Goal: Task Accomplishment & Management: Manage account settings

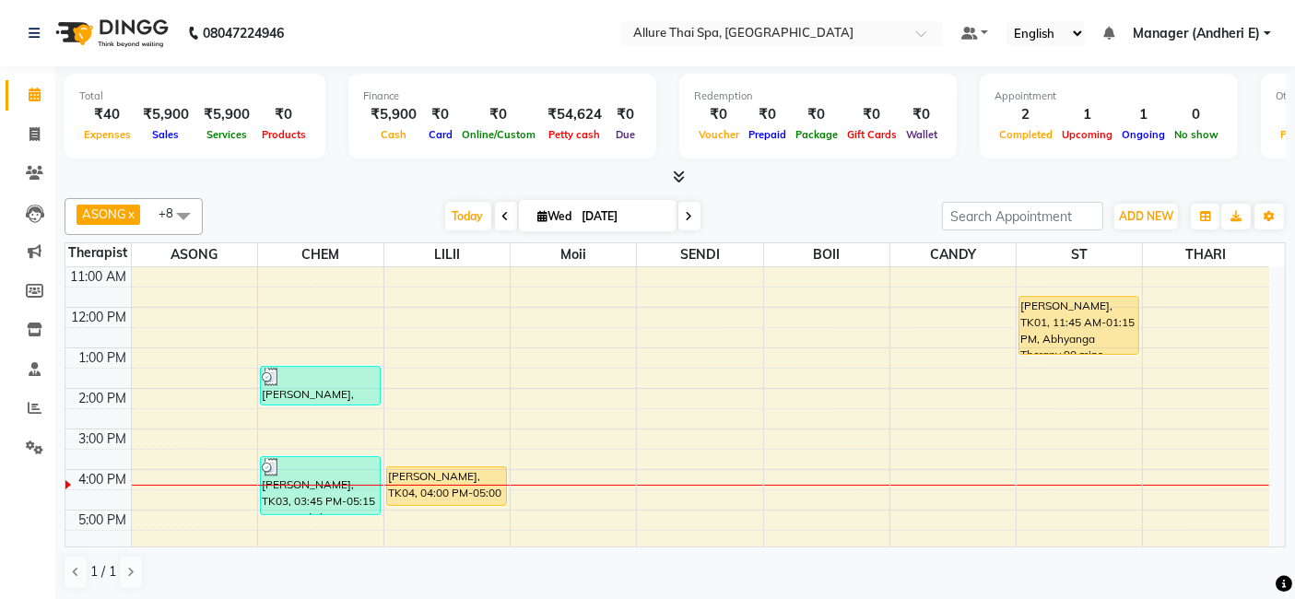
scroll to position [123, 0]
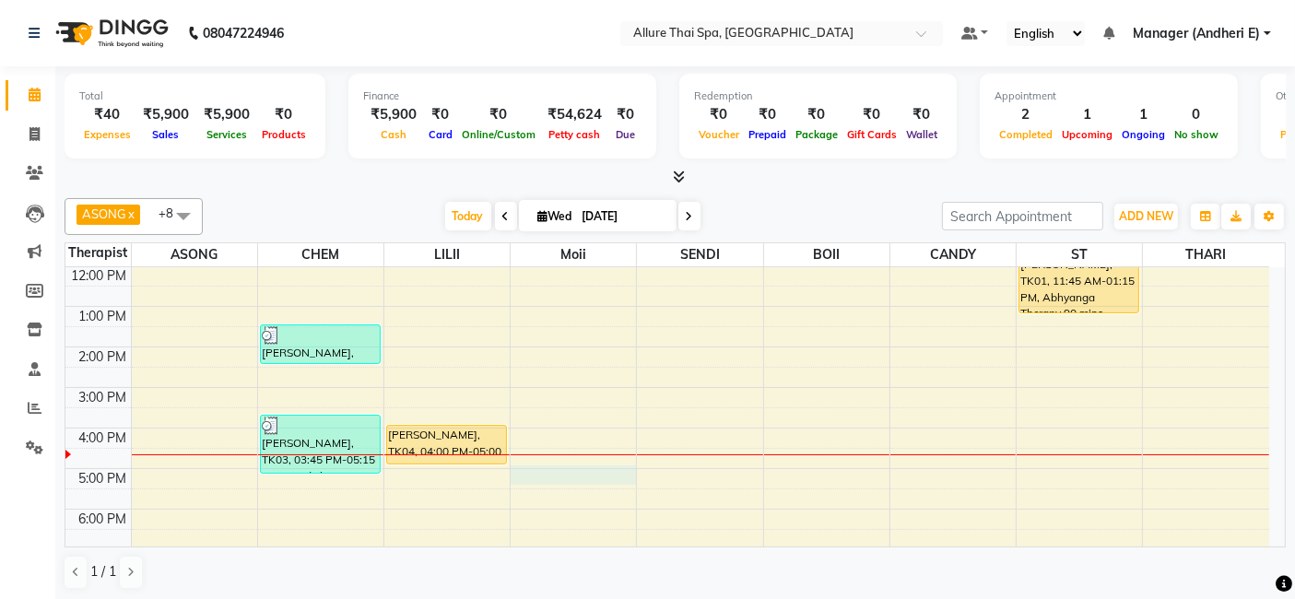
click at [545, 467] on div "9:00 AM 10:00 AM 11:00 AM 12:00 PM 1:00 PM 2:00 PM 3:00 PM 4:00 PM 5:00 PM 6:00…" at bounding box center [667, 449] width 1204 height 608
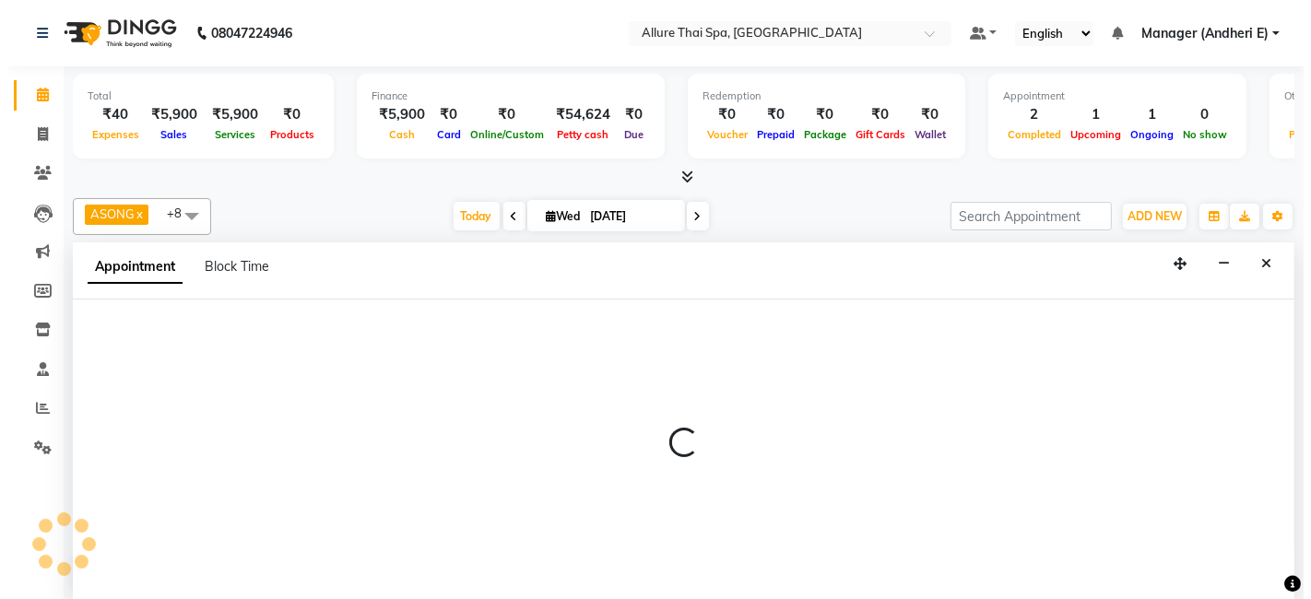
scroll to position [0, 0]
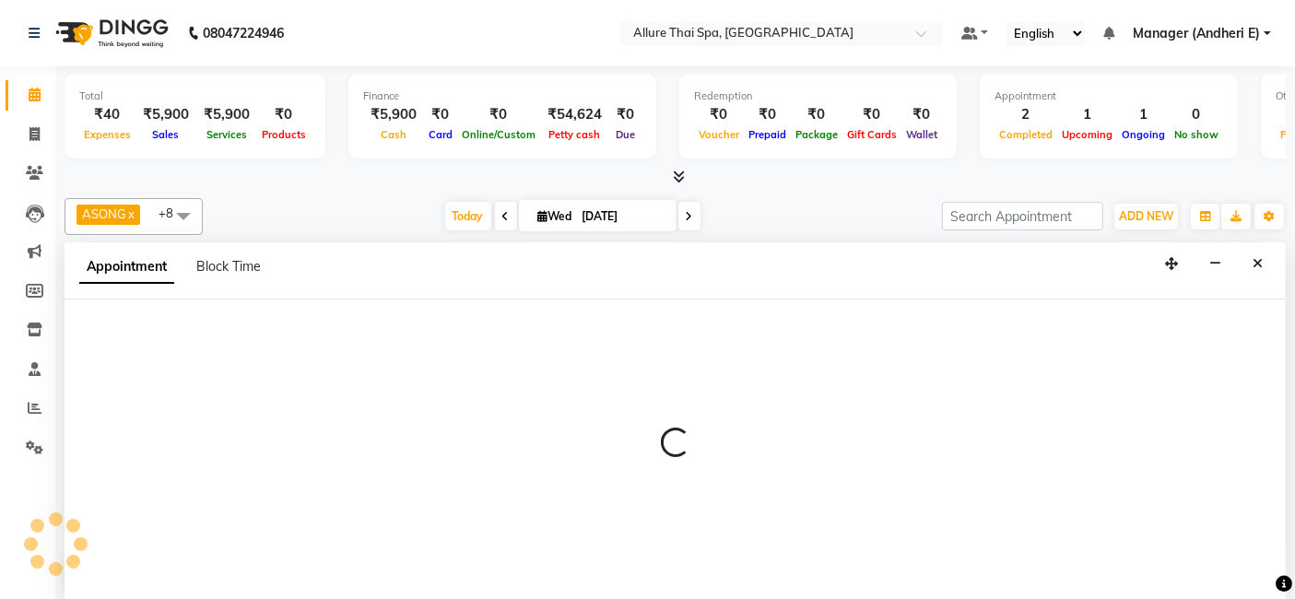
select select "74654"
select select "1020"
select select "tentative"
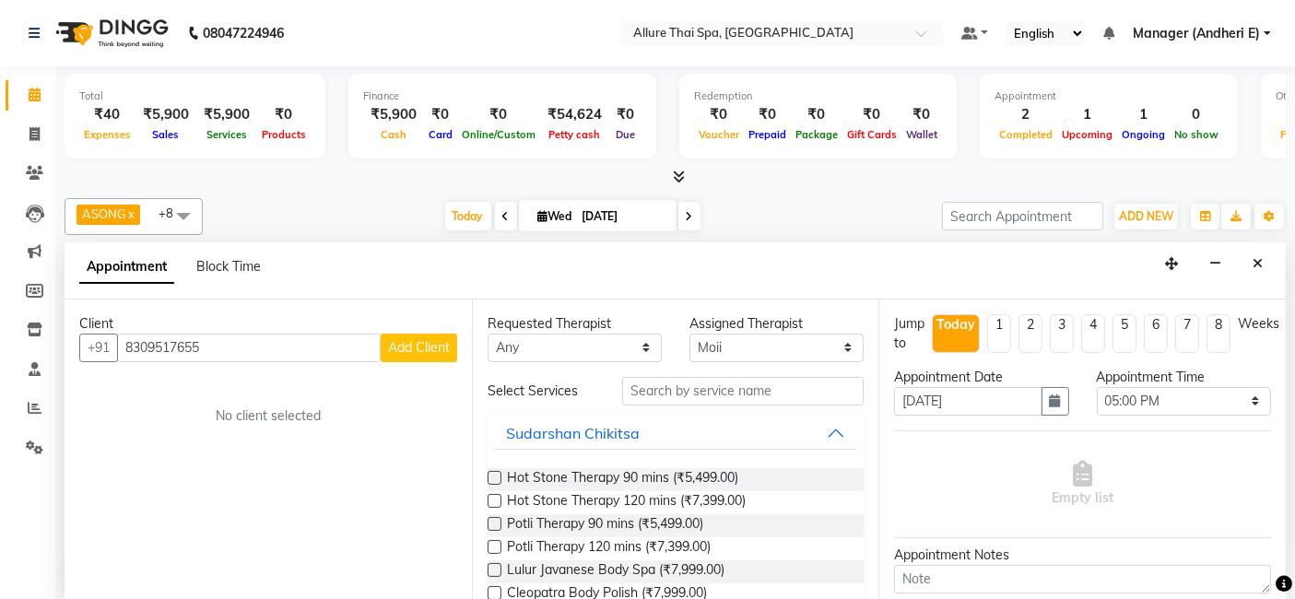
type input "8309517655"
click at [388, 341] on span "Add Client" at bounding box center [419, 347] width 62 height 17
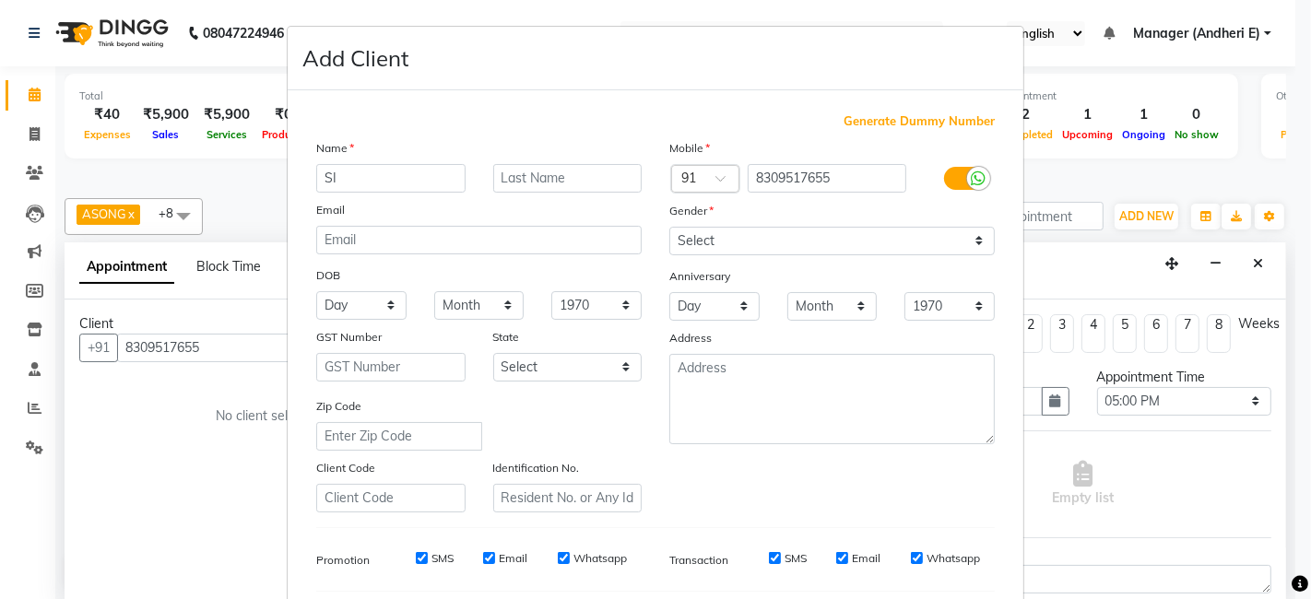
type input "S"
type input "[PERSON_NAME]"
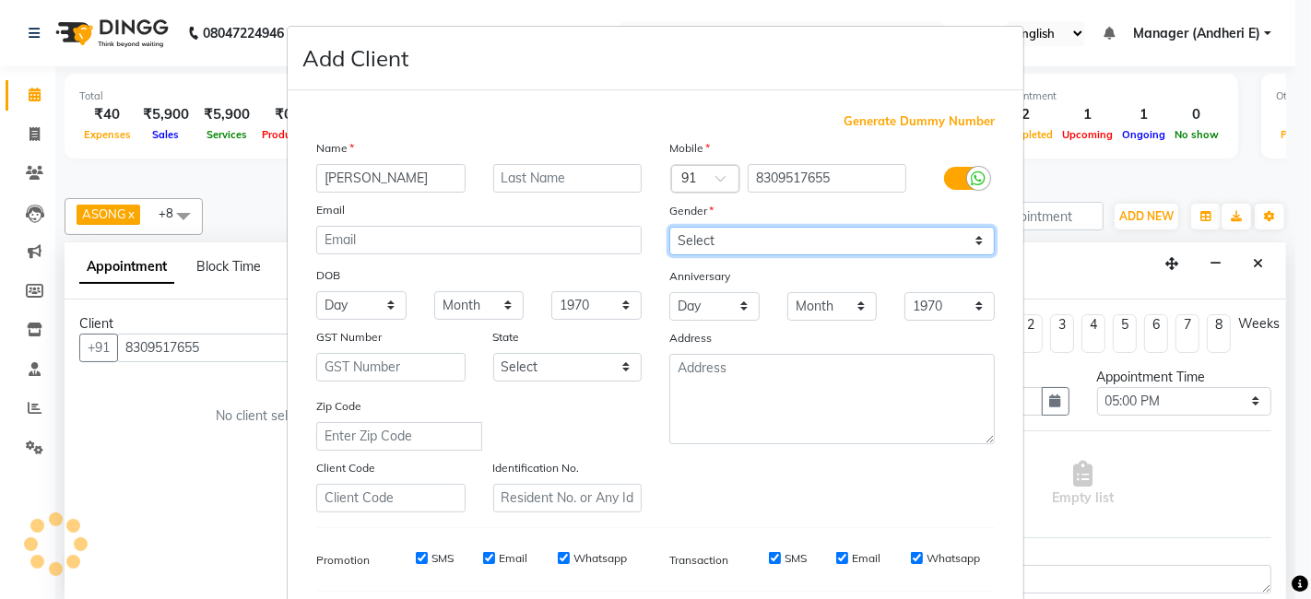
click at [966, 237] on select "Select [DEMOGRAPHIC_DATA] [DEMOGRAPHIC_DATA] Other Prefer Not To Say" at bounding box center [831, 241] width 325 height 29
select select "[DEMOGRAPHIC_DATA]"
click at [669, 227] on select "Select [DEMOGRAPHIC_DATA] [DEMOGRAPHIC_DATA] Other Prefer Not To Say" at bounding box center [831, 241] width 325 height 29
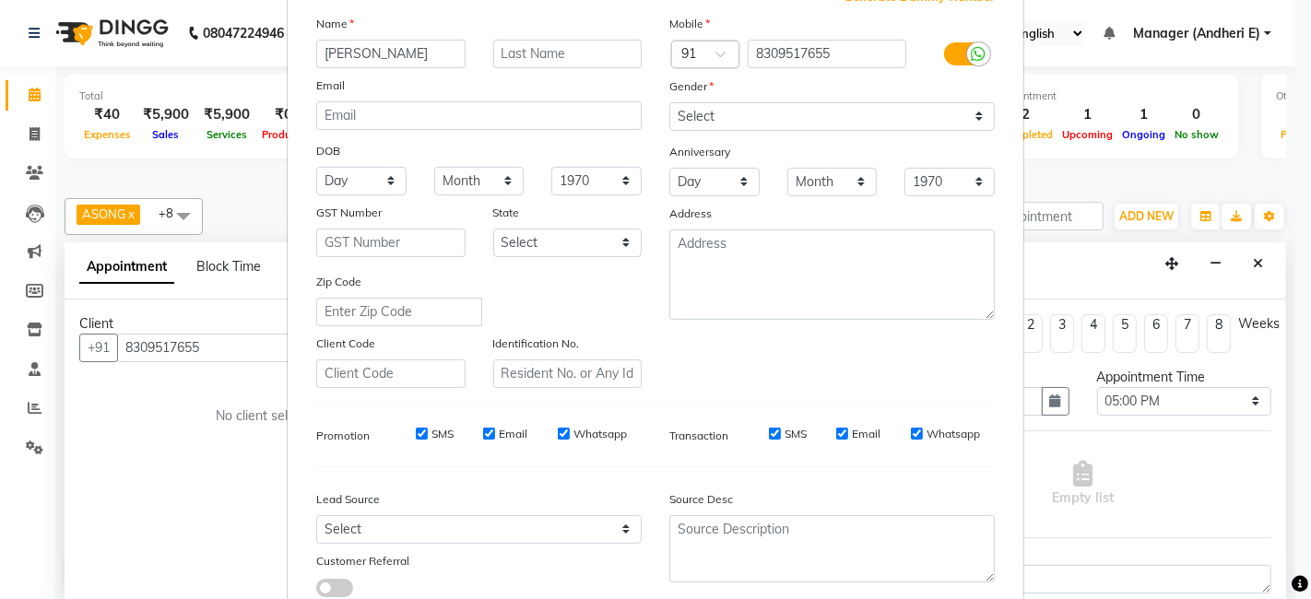
scroll to position [163, 0]
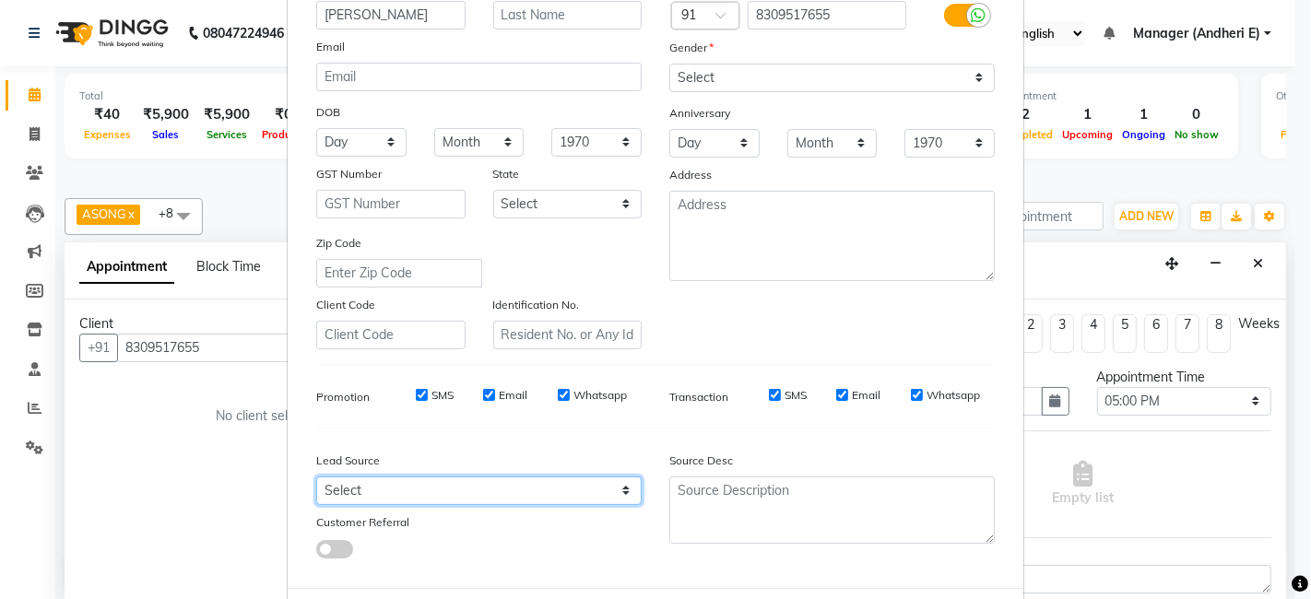
click at [611, 491] on select "Select Walk-in Referral Friend Advertisement Facebook JustDial Google Other Web…" at bounding box center [478, 491] width 325 height 29
select select "47842"
click at [316, 477] on select "Select Walk-in Referral Friend Advertisement Facebook JustDial Google Other Web…" at bounding box center [478, 491] width 325 height 29
click at [1277, 590] on ngb-modal-window "Add Client Generate Dummy Number Name [PERSON_NAME] Email DOB Day 01 02 03 04 0…" at bounding box center [655, 299] width 1311 height 599
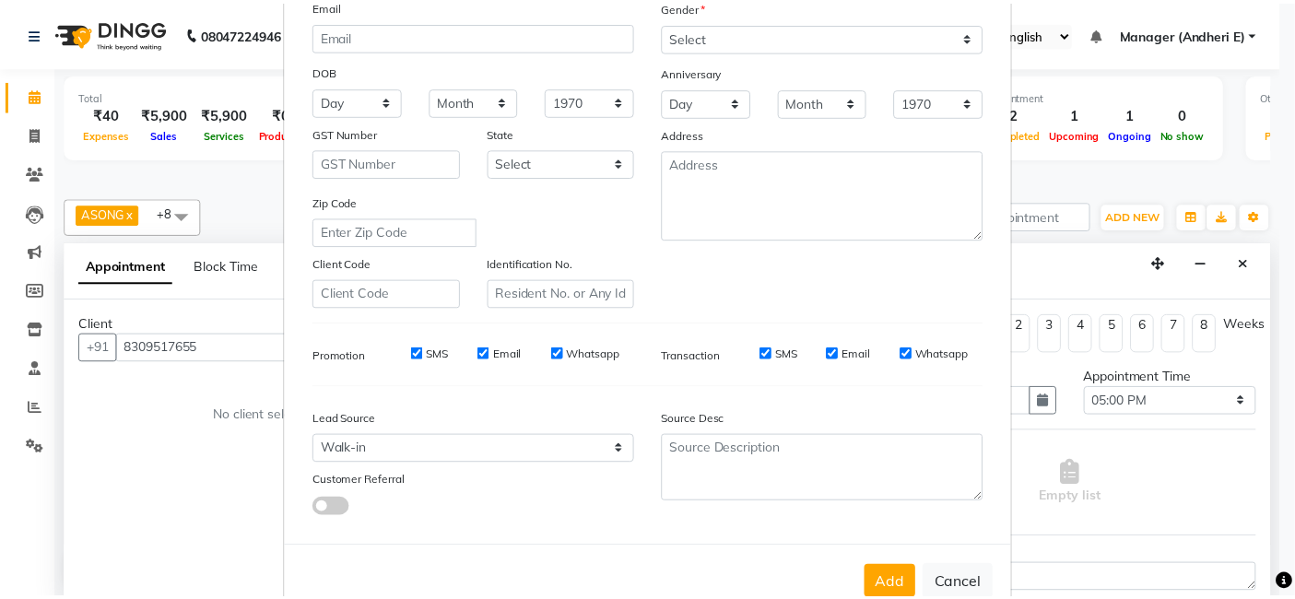
scroll to position [245, 0]
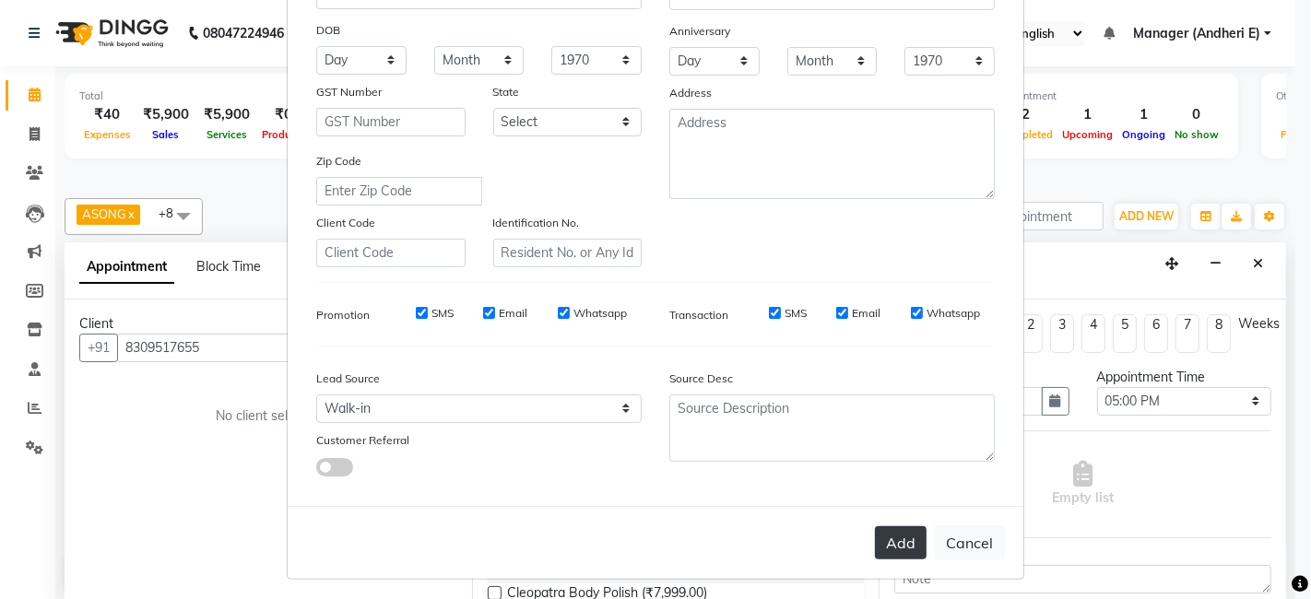
click at [880, 540] on button "Add" at bounding box center [901, 542] width 52 height 33
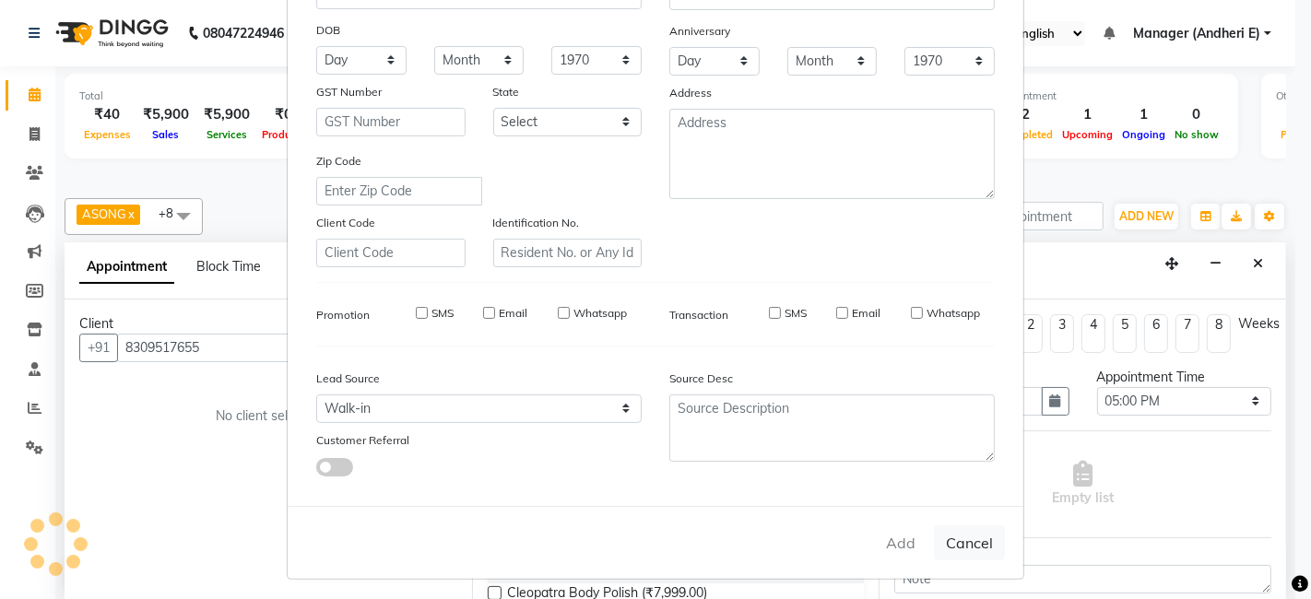
select select
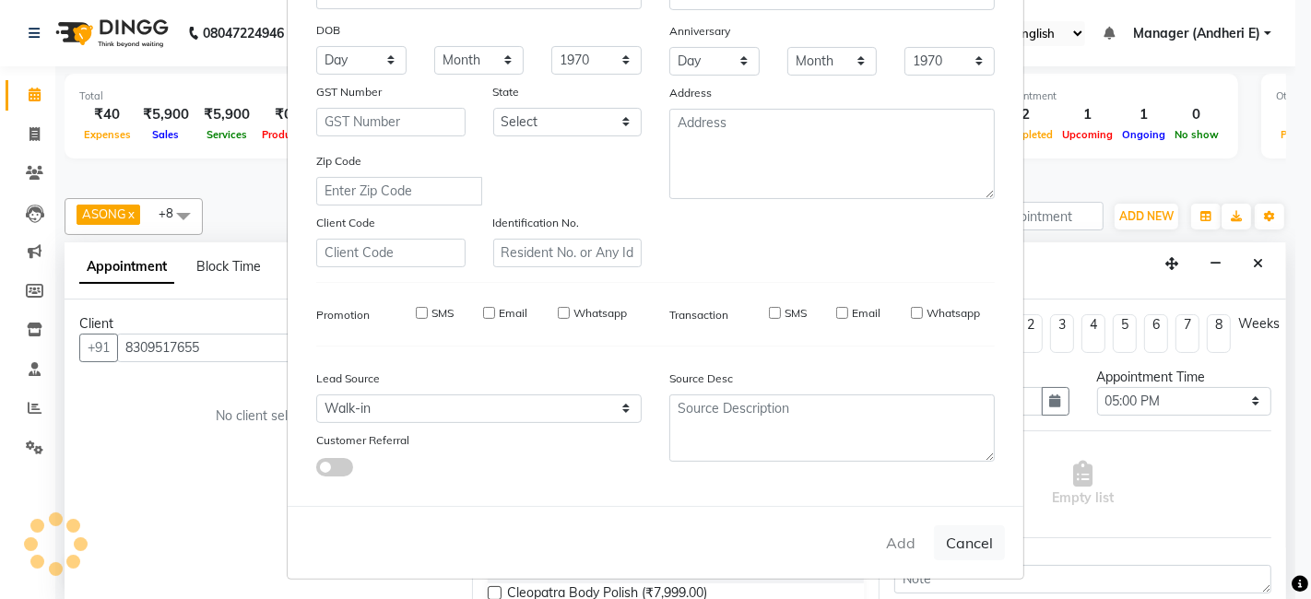
select select
checkbox input "false"
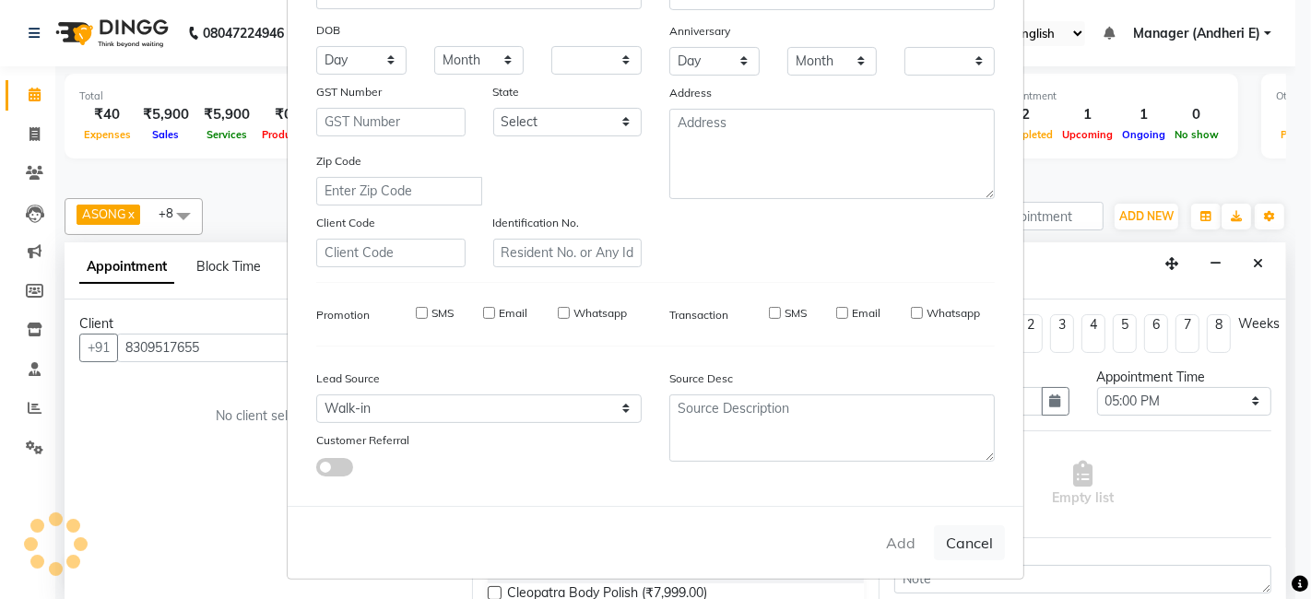
checkbox input "false"
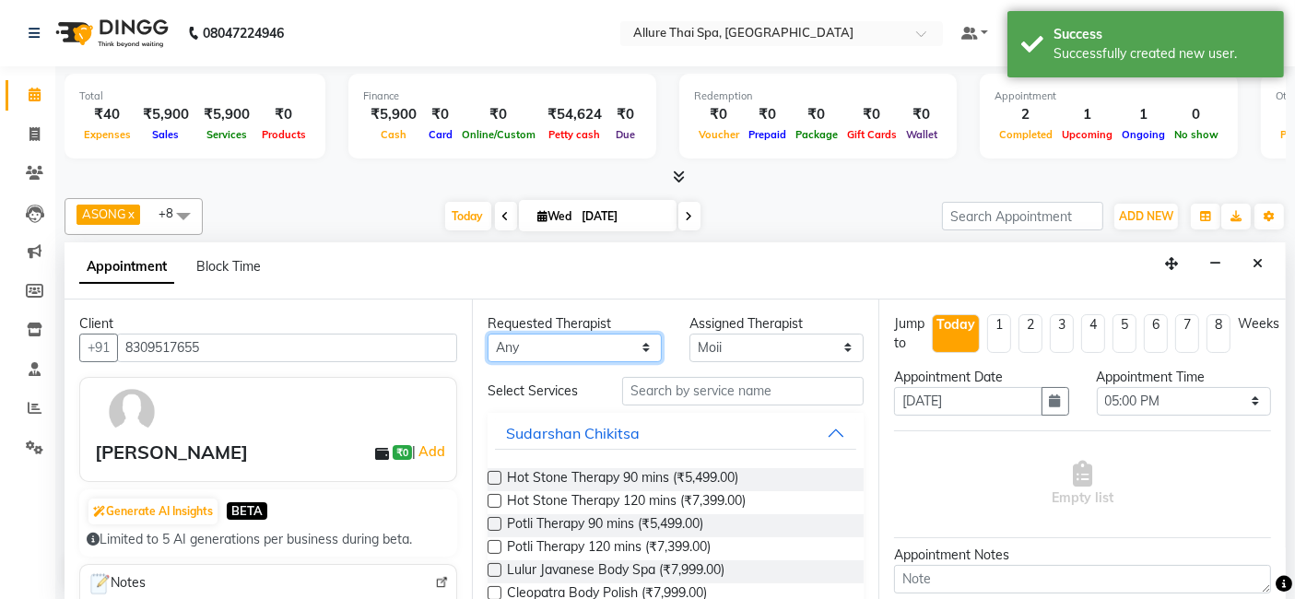
click at [642, 346] on select "Any ASONG [PERSON_NAME] BOII CANDY CHEM LILII Moii SENDI ST THARI" at bounding box center [575, 348] width 174 height 29
select select "66739"
click at [488, 334] on select "Any ASONG [PERSON_NAME] BOII CANDY CHEM LILII Moii SENDI ST THARI" at bounding box center [575, 348] width 174 height 29
select select "66739"
click at [647, 334] on select "Any ASONG [PERSON_NAME] BOII CANDY CHEM LILII Moii SENDI ST THARI" at bounding box center [575, 348] width 174 height 29
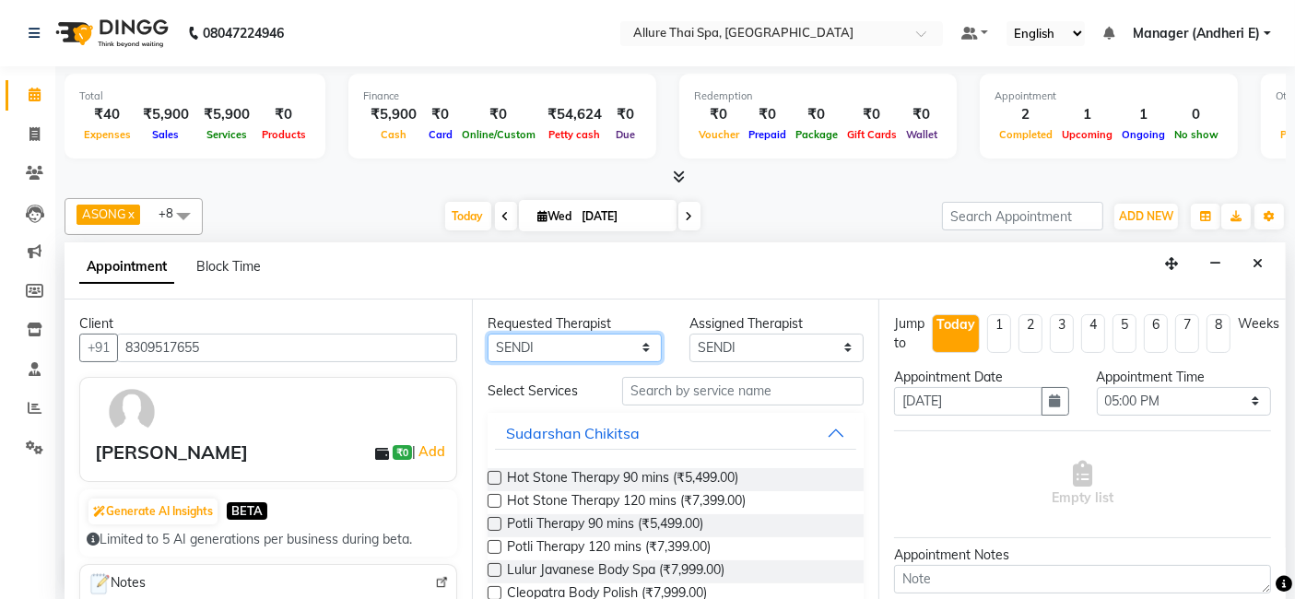
select select "82638"
click at [488, 334] on select "Any ASONG [PERSON_NAME] BOII CANDY CHEM LILII Moii SENDI ST THARI" at bounding box center [575, 348] width 174 height 29
select select "82638"
click at [643, 343] on select "Any ASONG [PERSON_NAME] BOII CANDY CHEM LILII Moii SENDI ST THARI" at bounding box center [575, 348] width 174 height 29
select select "74654"
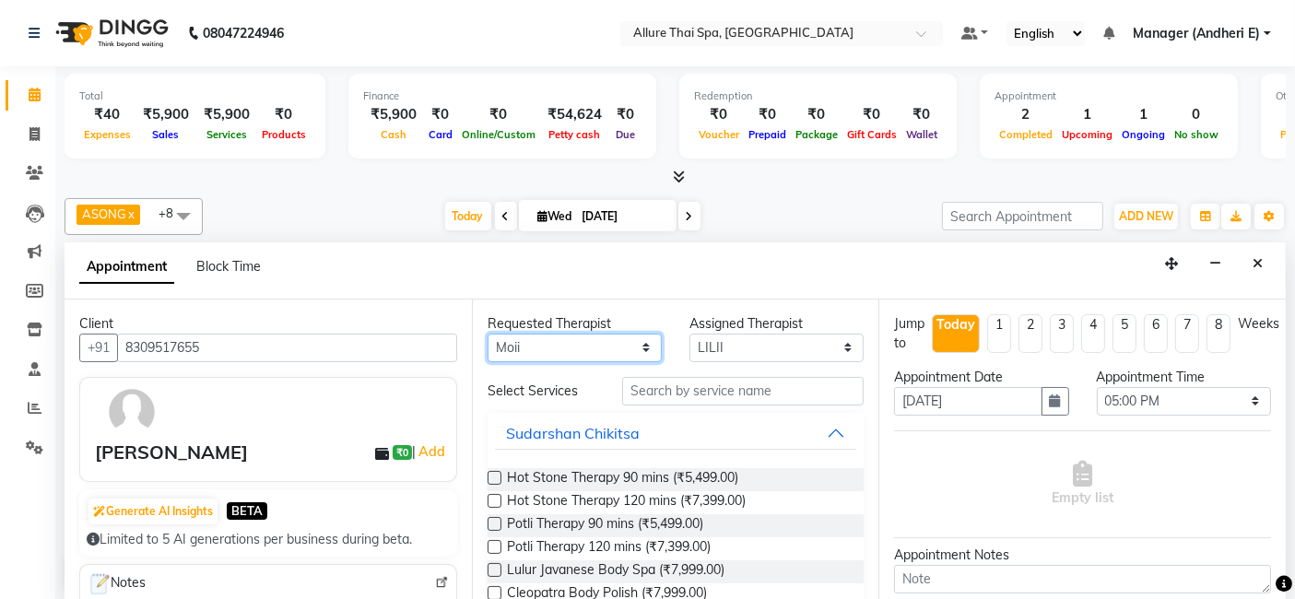
click at [488, 334] on select "Any ASONG [PERSON_NAME] BOII CANDY CHEM LILII Moii SENDI ST THARI" at bounding box center [575, 348] width 174 height 29
select select "74654"
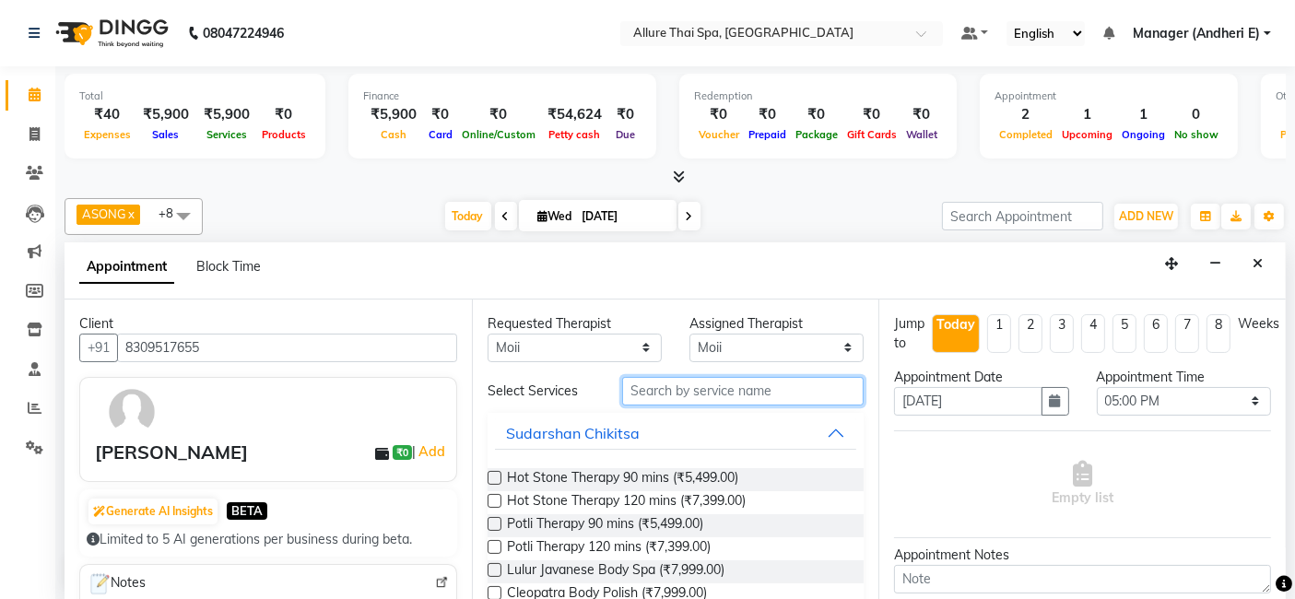
click at [725, 391] on input "text" at bounding box center [743, 391] width 242 height 29
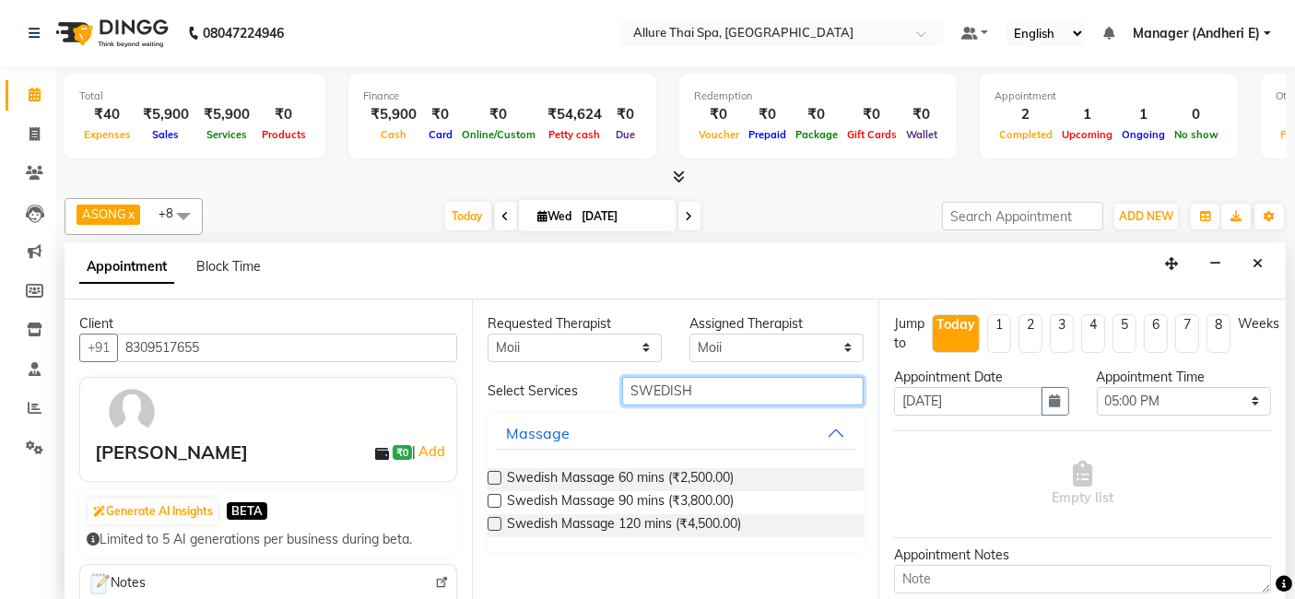
type input "SWEDISH"
click at [490, 472] on label at bounding box center [495, 478] width 14 height 14
click at [490, 474] on input "checkbox" at bounding box center [494, 480] width 12 height 12
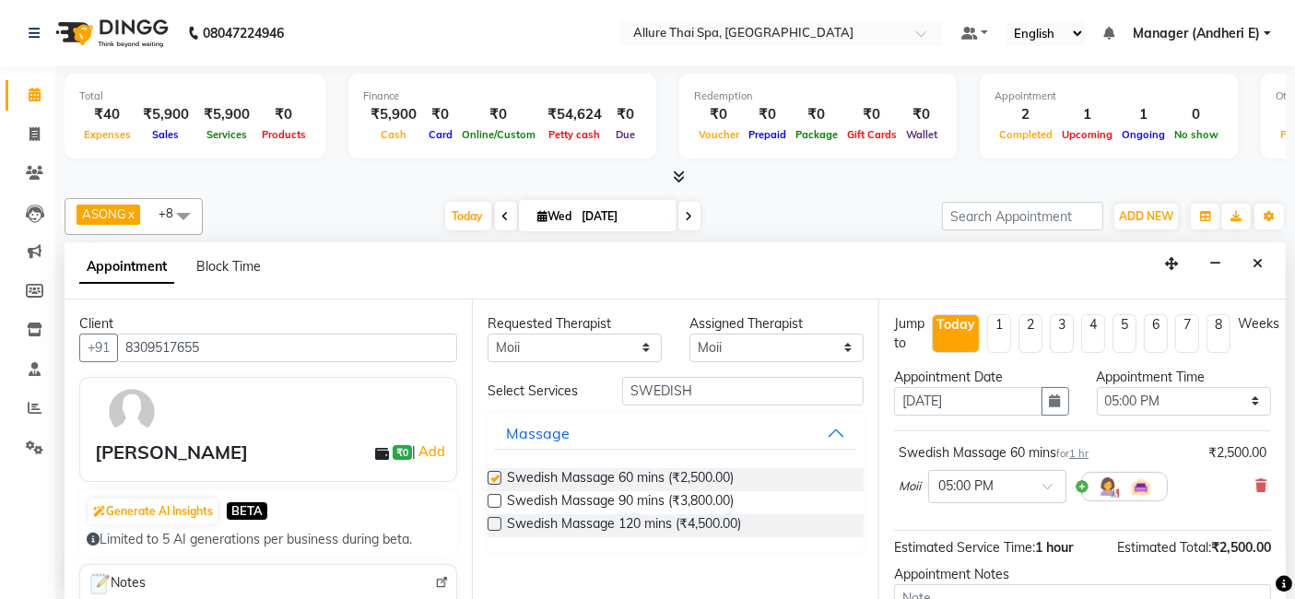
checkbox input "false"
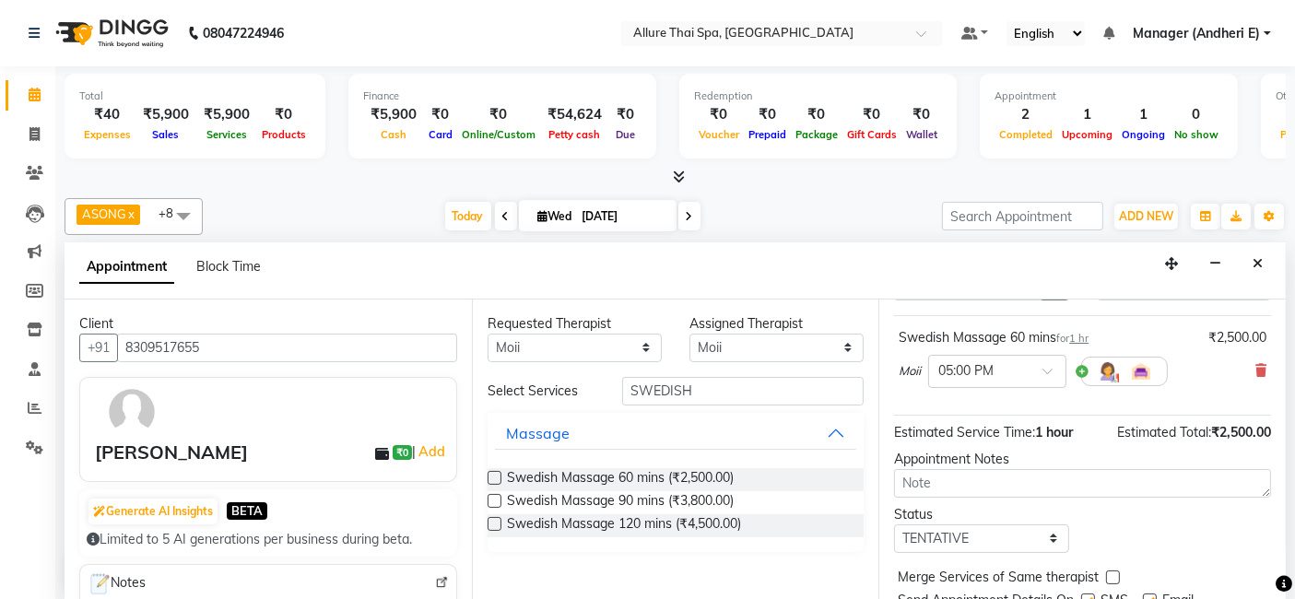
scroll to position [123, 0]
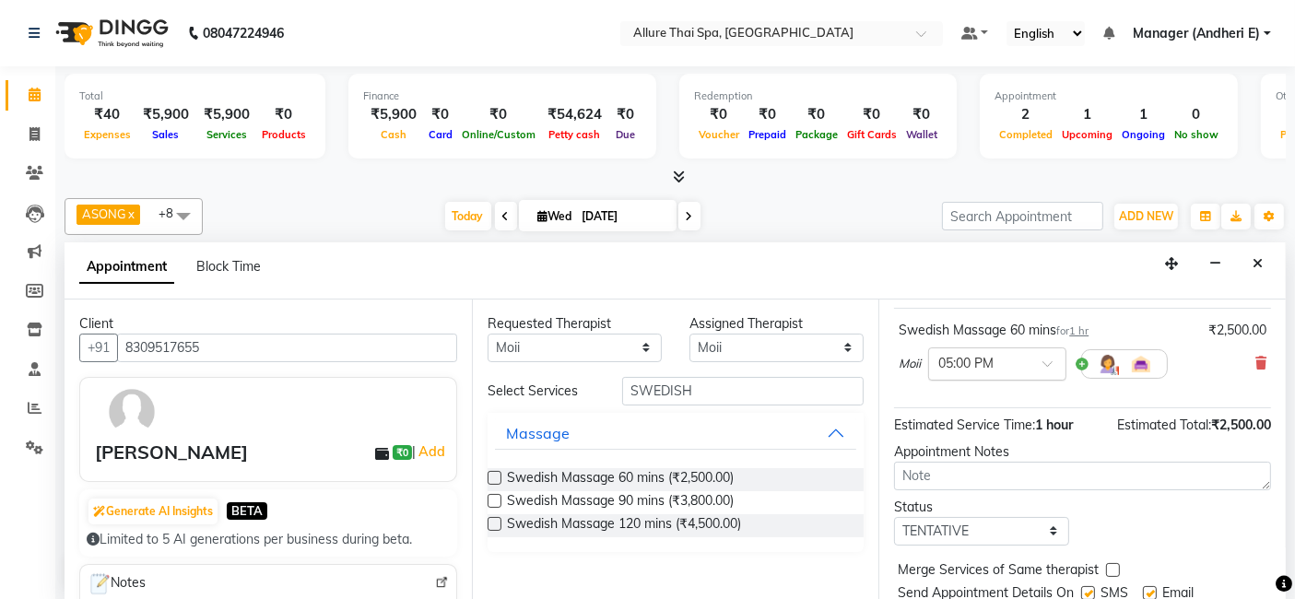
click at [1048, 361] on span at bounding box center [1054, 369] width 23 height 19
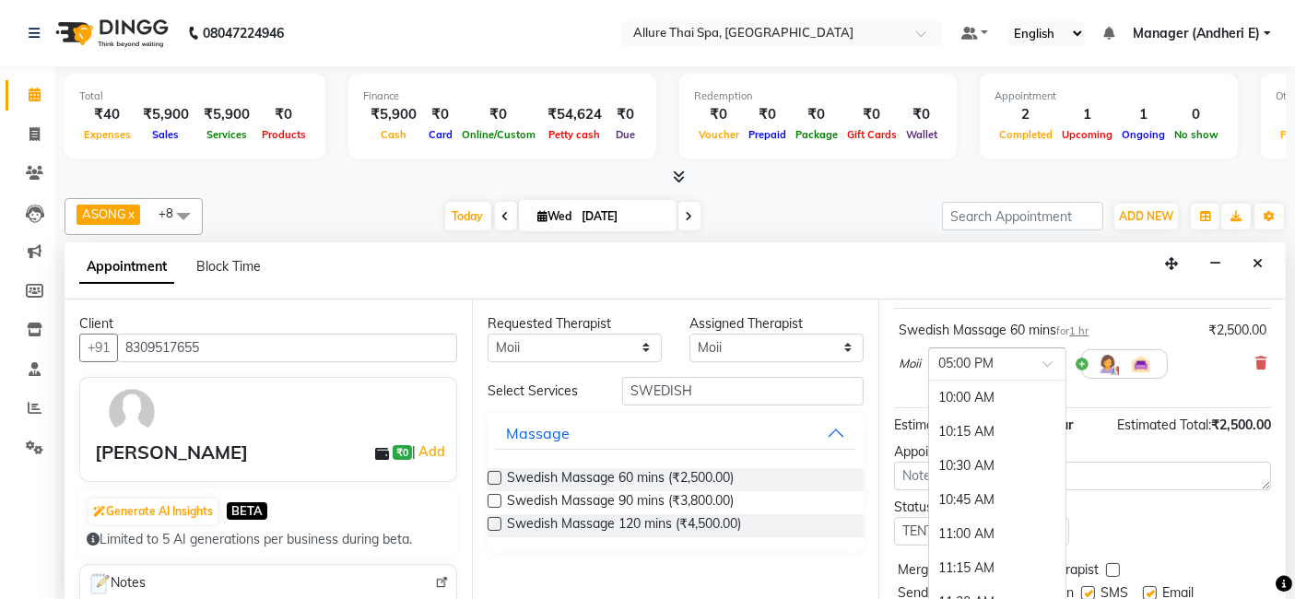
scroll to position [955, 0]
click at [952, 425] on div "05:15 PM" at bounding box center [997, 432] width 136 height 34
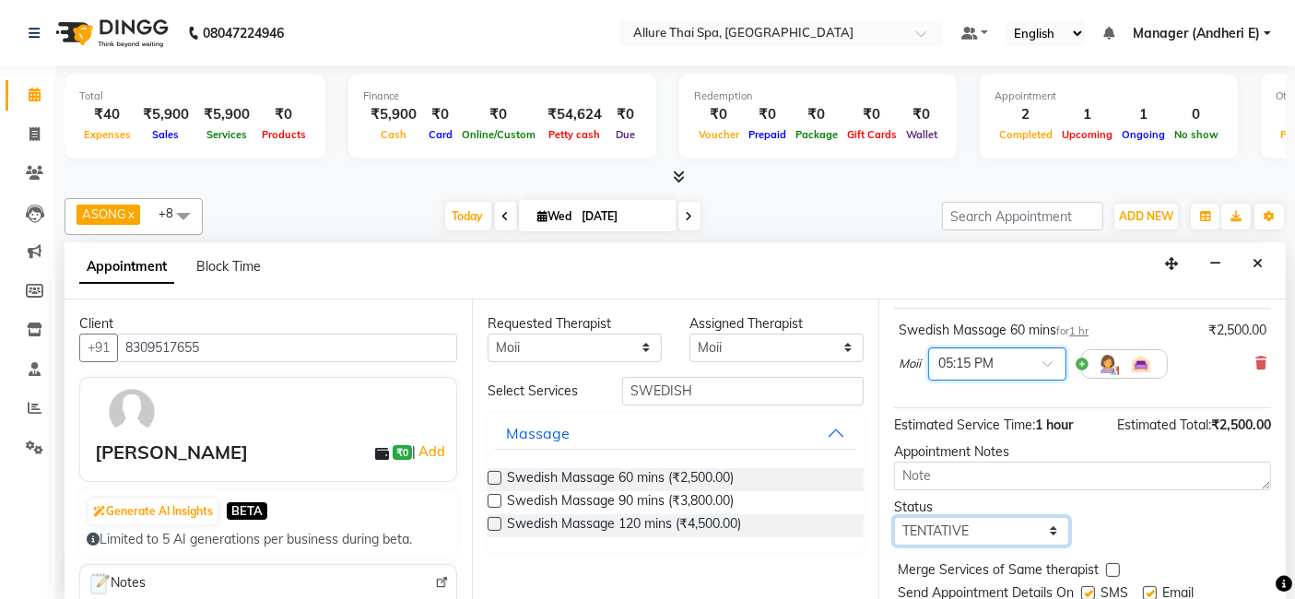
click at [1042, 531] on select "Select TENTATIVE CONFIRM CHECK-IN UPCOMING" at bounding box center [981, 531] width 174 height 29
select select "check-in"
click at [894, 517] on select "Select TENTATIVE CONFIRM CHECK-IN UPCOMING" at bounding box center [981, 531] width 174 height 29
click at [1090, 586] on label at bounding box center [1089, 593] width 14 height 14
click at [1090, 589] on input "checkbox" at bounding box center [1088, 595] width 12 height 12
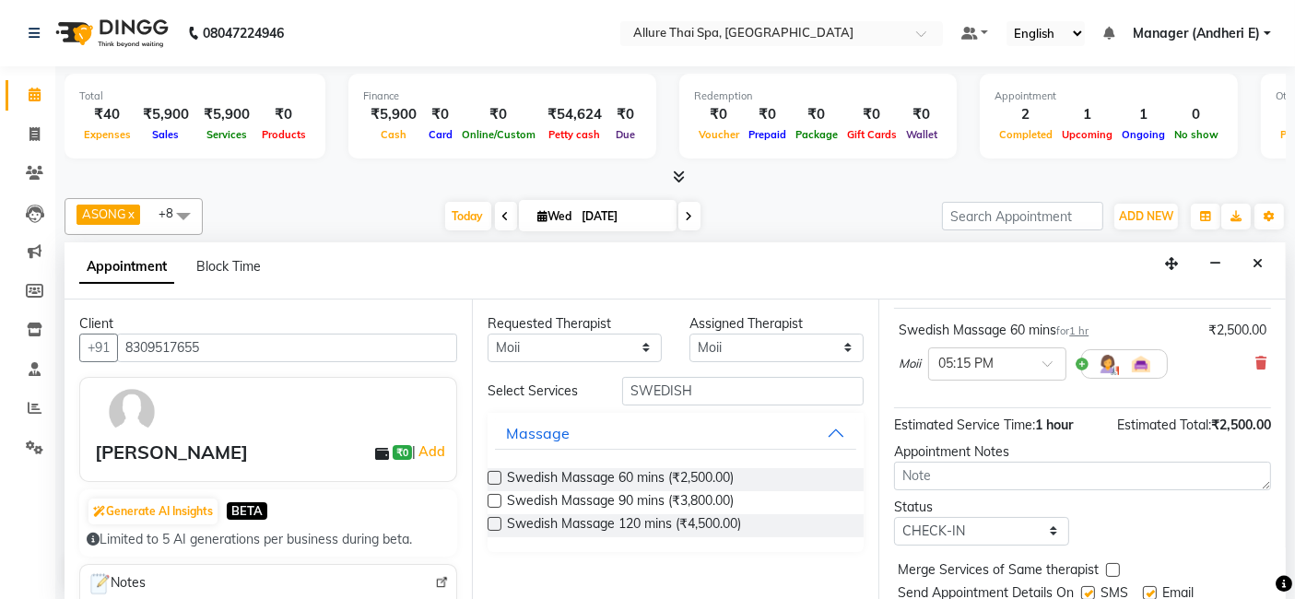
checkbox input "false"
drag, startPoint x: 1151, startPoint y: 594, endPoint x: 1253, endPoint y: 598, distance: 102.5
click at [1152, 596] on label at bounding box center [1150, 593] width 14 height 14
click at [1152, 596] on input "checkbox" at bounding box center [1149, 595] width 12 height 12
checkbox input "false"
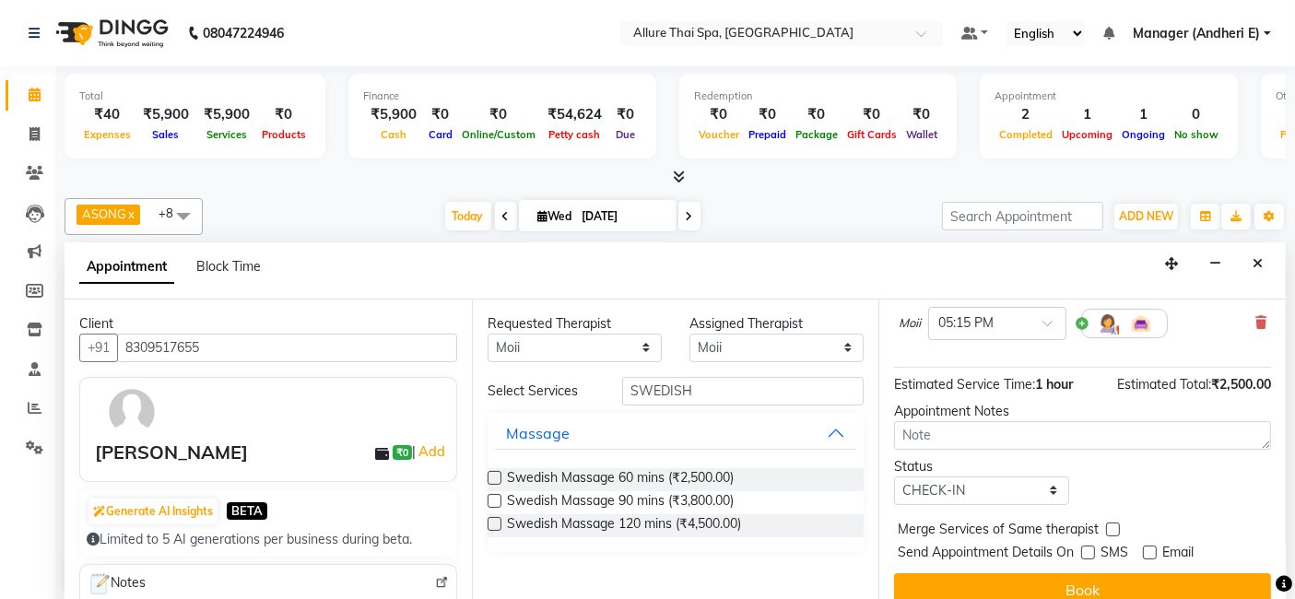
scroll to position [163, 0]
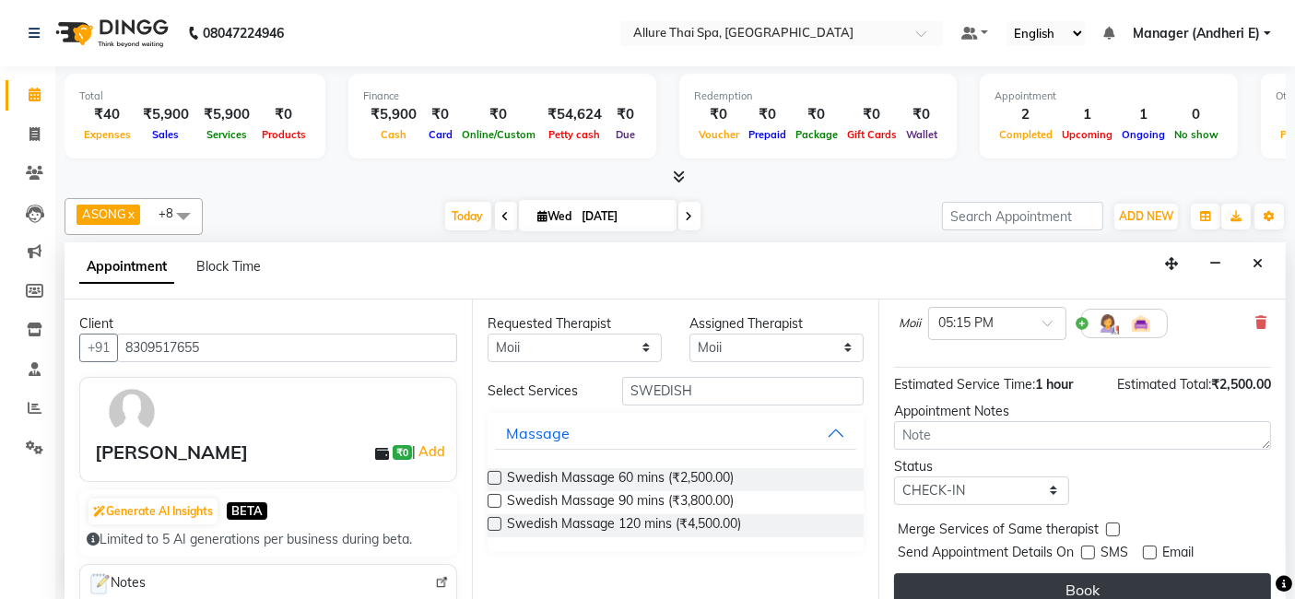
click at [1191, 581] on button "Book" at bounding box center [1082, 590] width 377 height 33
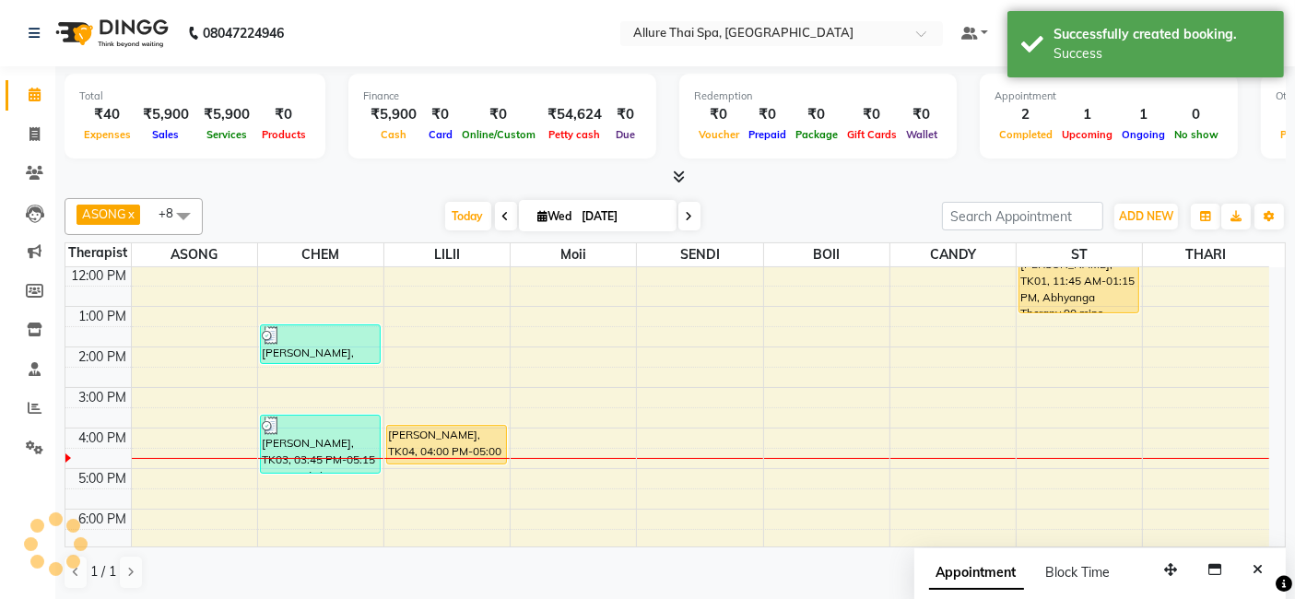
scroll to position [0, 0]
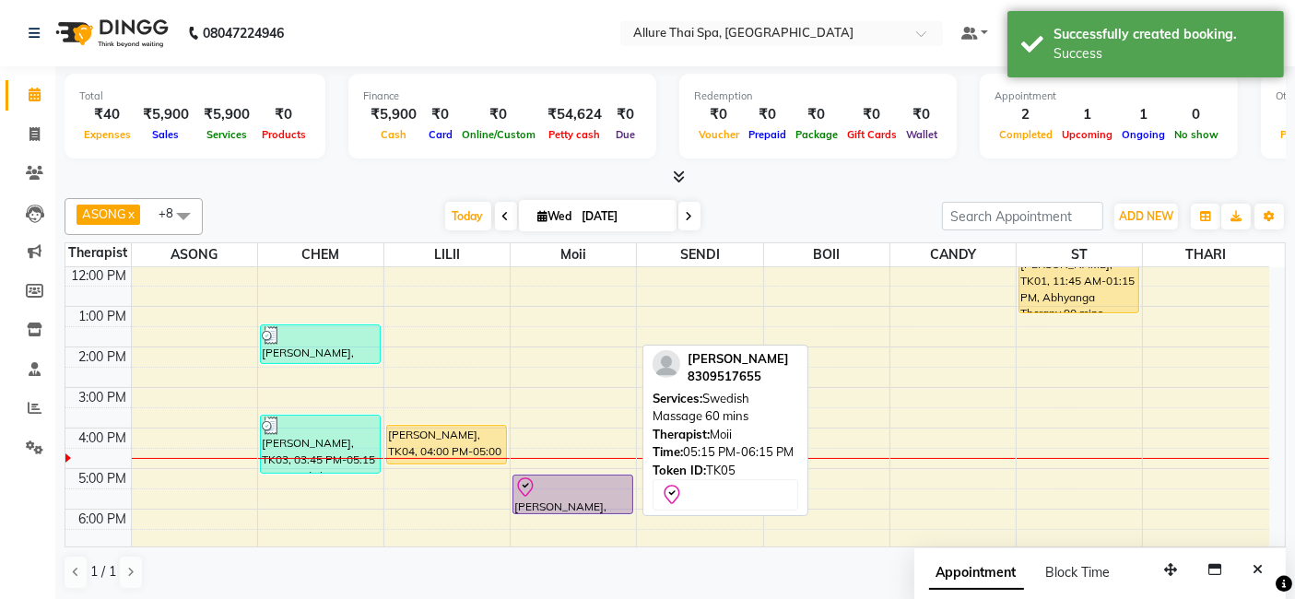
click at [597, 486] on div at bounding box center [573, 488] width 117 height 22
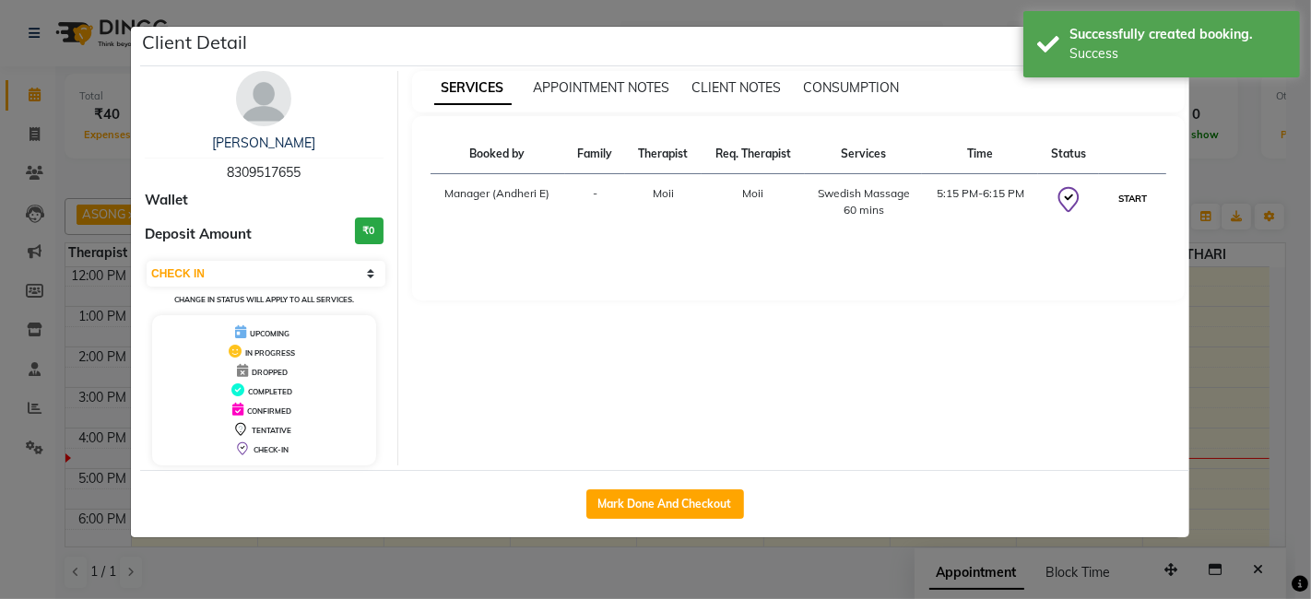
click at [1127, 194] on button "START" at bounding box center [1133, 198] width 38 height 23
select select "1"
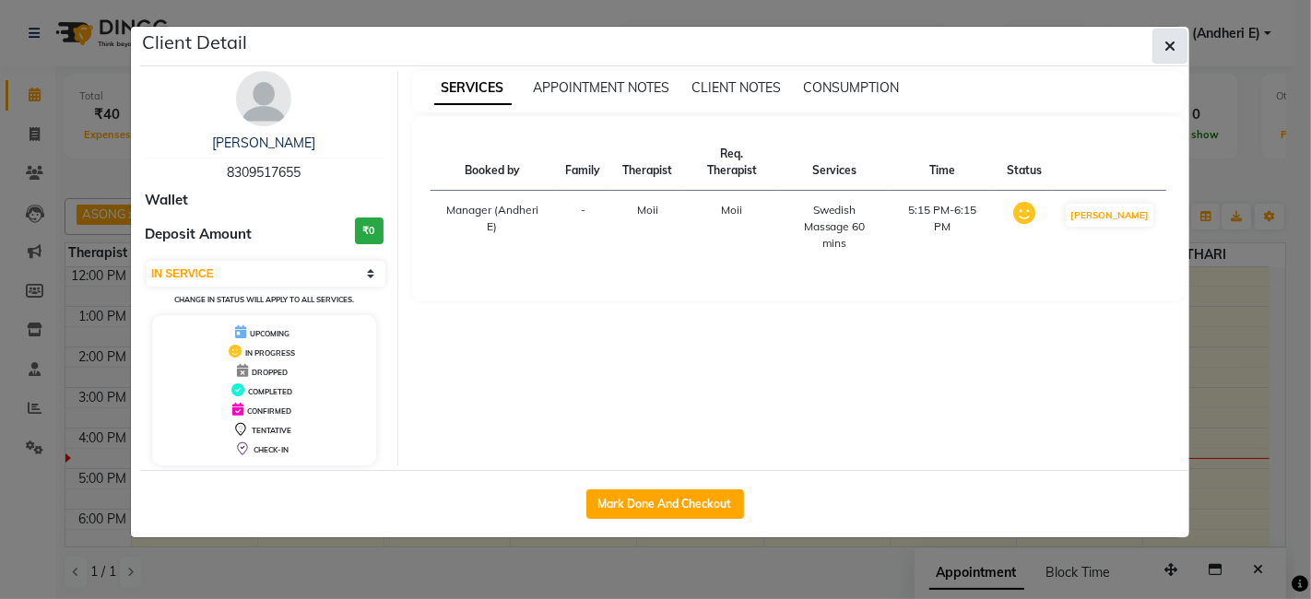
click at [1185, 44] on button "button" at bounding box center [1170, 46] width 35 height 35
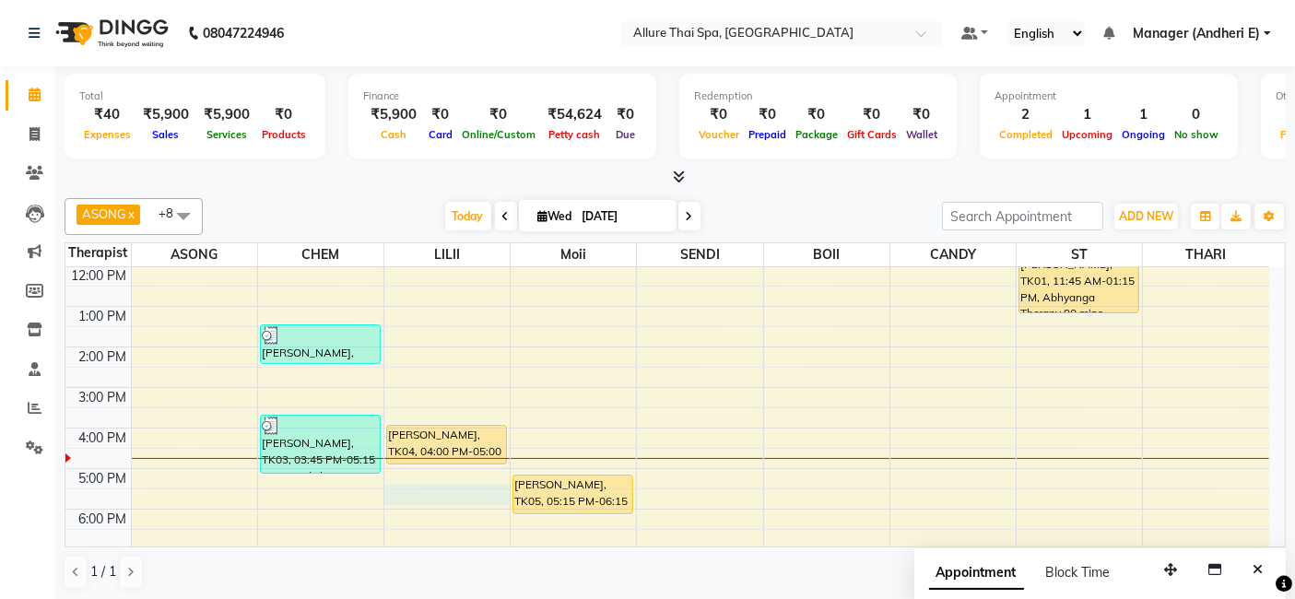
click at [430, 488] on div "9:00 AM 10:00 AM 11:00 AM 12:00 PM 1:00 PM 2:00 PM 3:00 PM 4:00 PM 5:00 PM 6:00…" at bounding box center [667, 449] width 1204 height 608
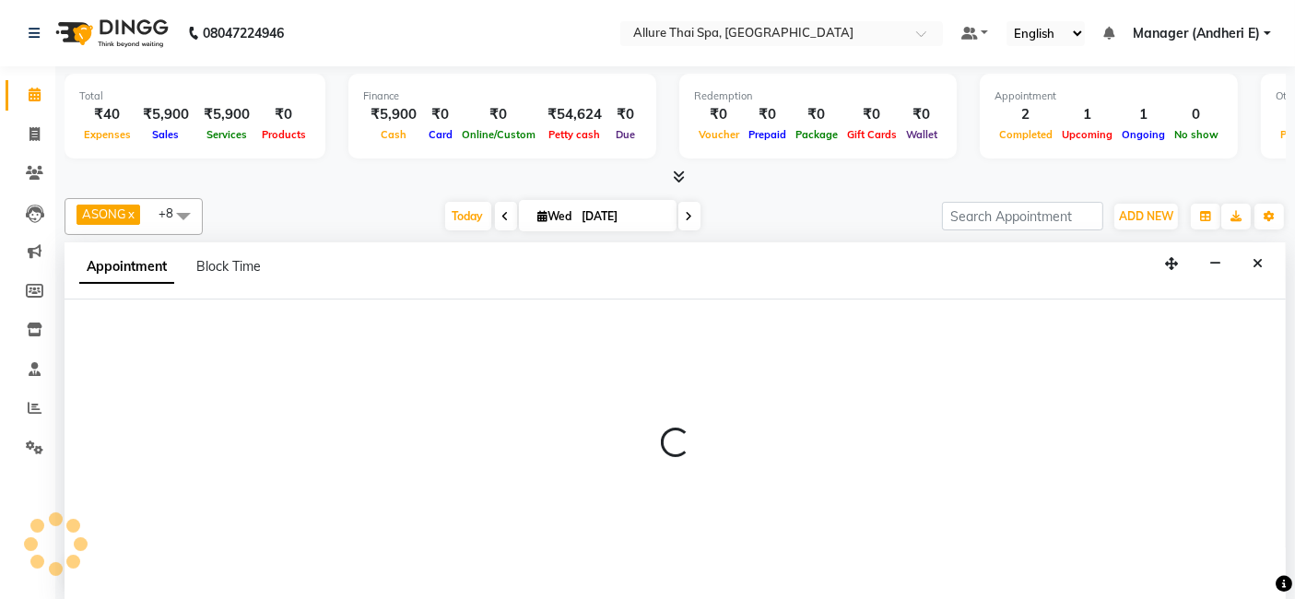
select select "82638"
select select "1050"
select select "tentative"
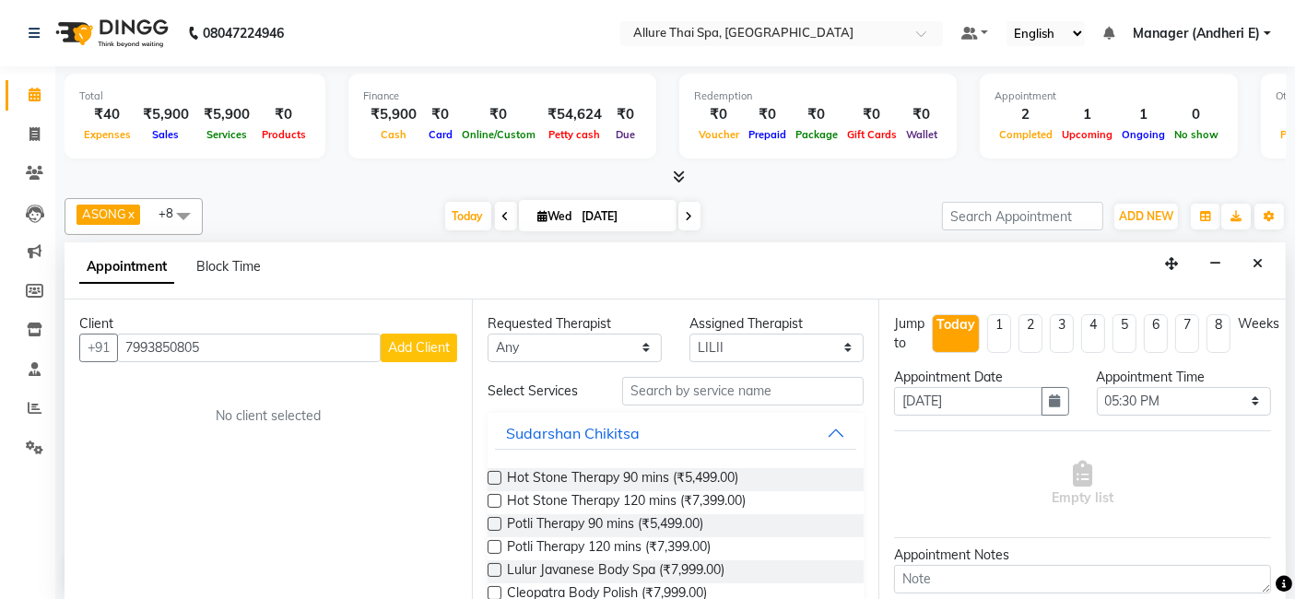
type input "7993850805"
click at [462, 351] on div "Client [PHONE_NUMBER] Add Client No client selected" at bounding box center [269, 451] width 408 height 302
click at [426, 339] on span "Add Client" at bounding box center [419, 347] width 62 height 17
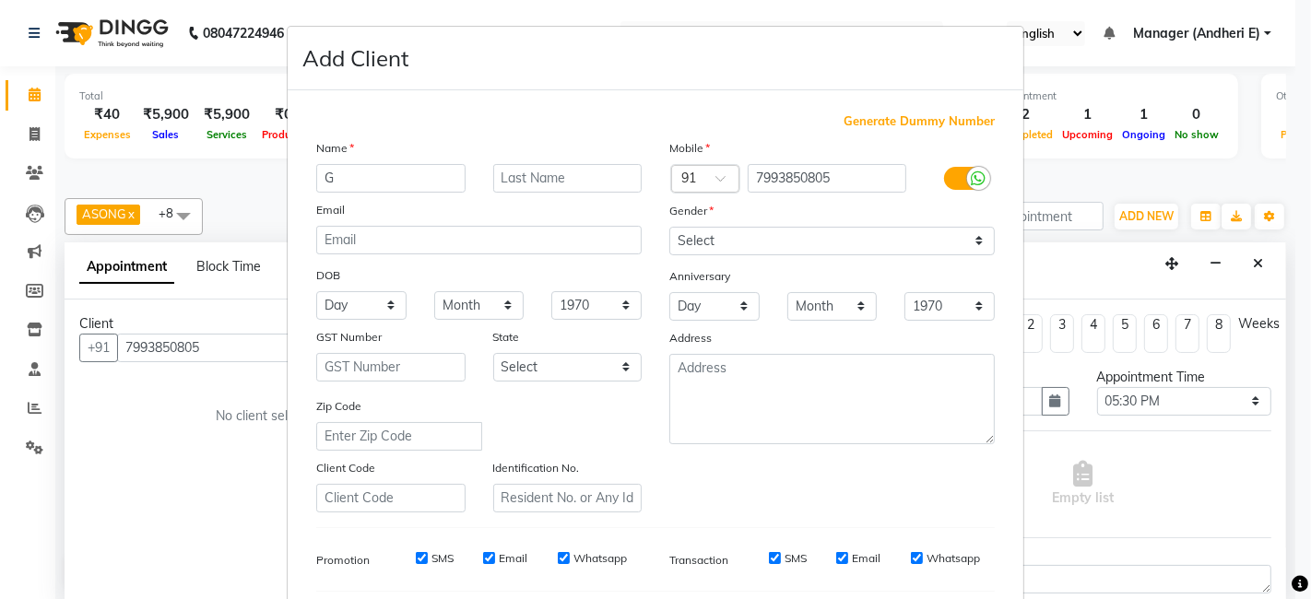
type input "G"
type input "R [PERSON_NAME]"
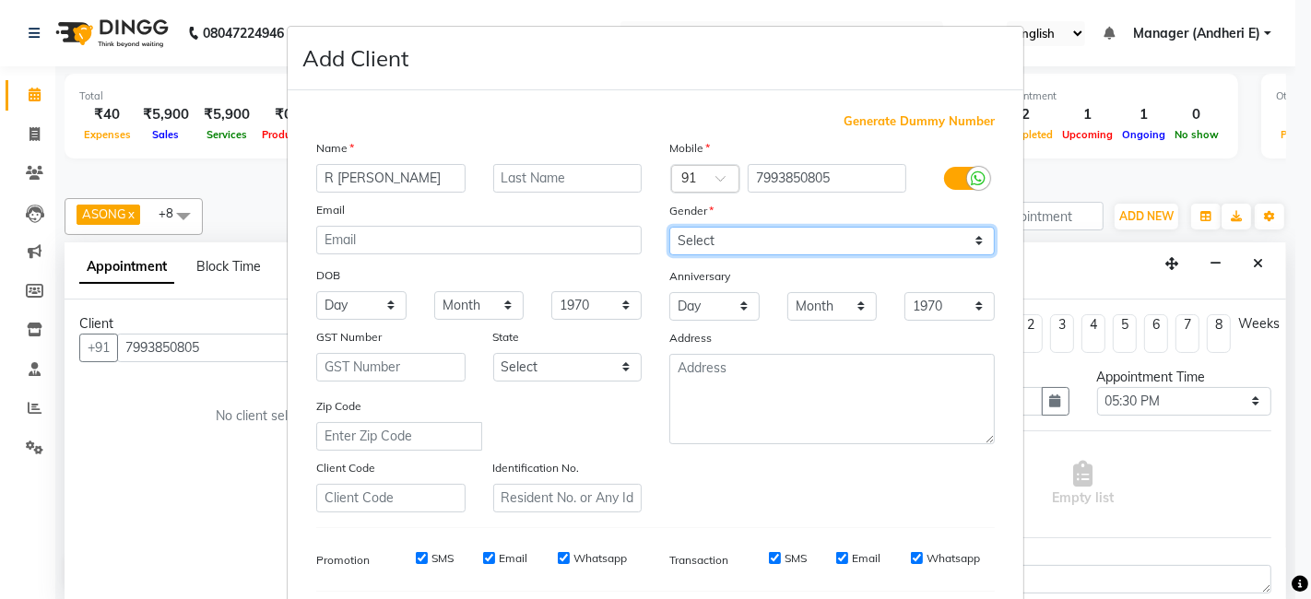
drag, startPoint x: 962, startPoint y: 243, endPoint x: 952, endPoint y: 251, distance: 12.5
click at [961, 243] on select "Select [DEMOGRAPHIC_DATA] [DEMOGRAPHIC_DATA] Other Prefer Not To Say" at bounding box center [831, 241] width 325 height 29
select select "[DEMOGRAPHIC_DATA]"
click at [669, 227] on select "Select [DEMOGRAPHIC_DATA] [DEMOGRAPHIC_DATA] Other Prefer Not To Say" at bounding box center [831, 241] width 325 height 29
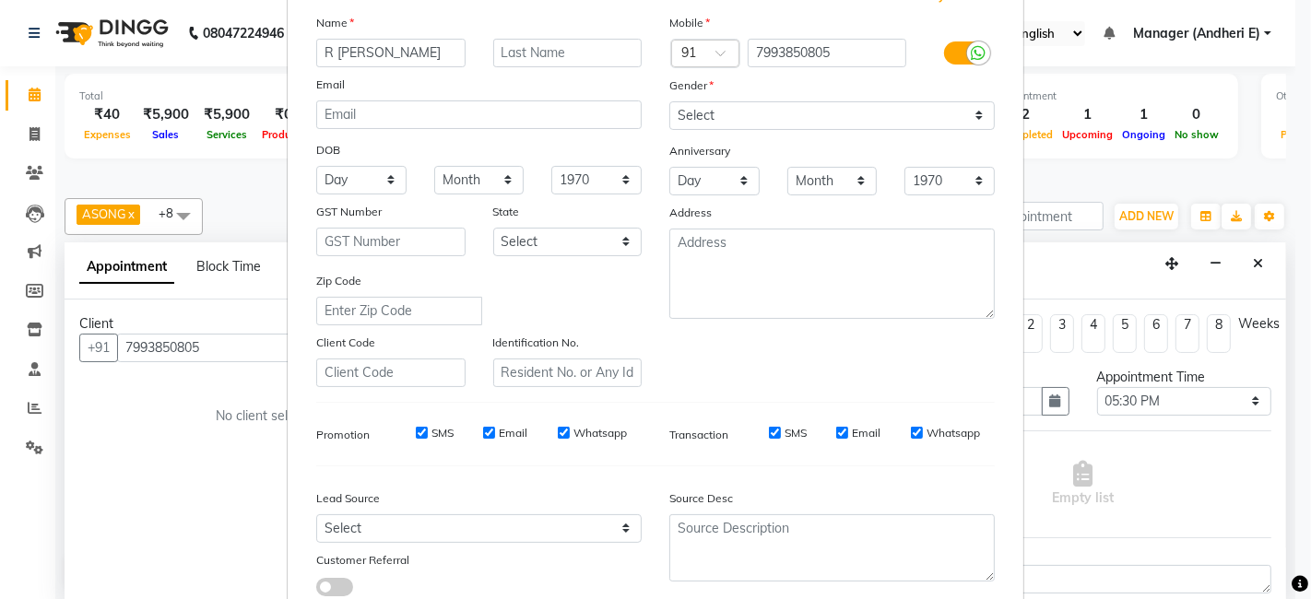
scroll to position [163, 0]
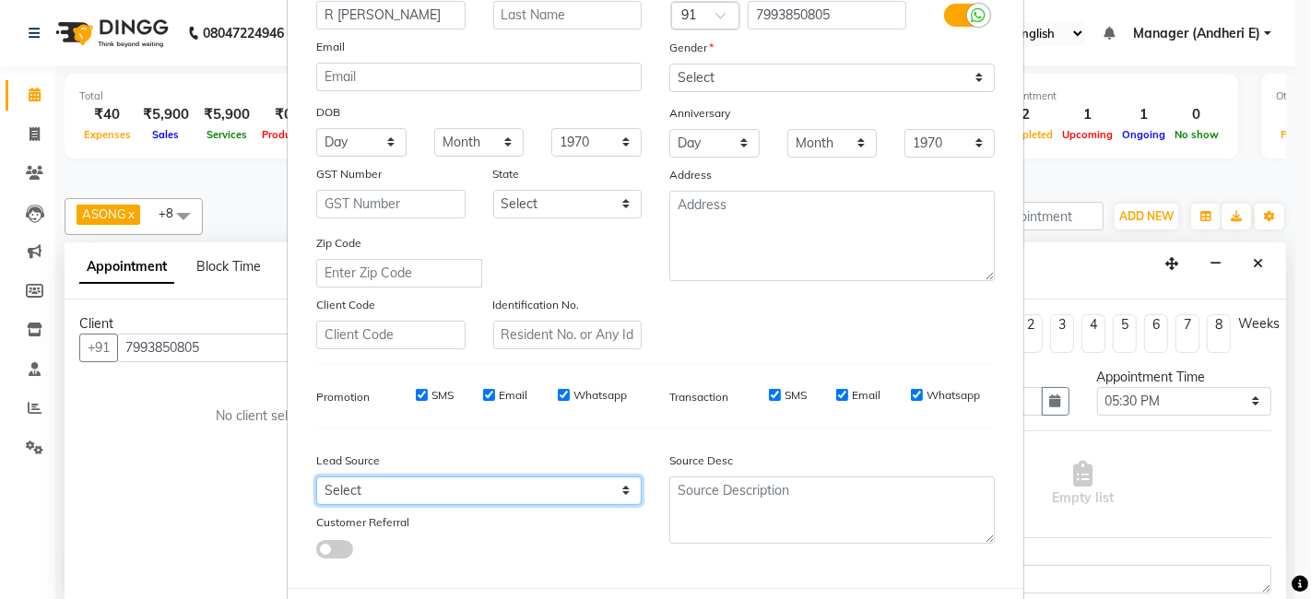
click at [613, 491] on select "Select Walk-in Referral Friend Advertisement Facebook JustDial Google Other Web…" at bounding box center [478, 491] width 325 height 29
select select "47850"
click at [316, 477] on select "Select Walk-in Referral Friend Advertisement Facebook JustDial Google Other Web…" at bounding box center [478, 491] width 325 height 29
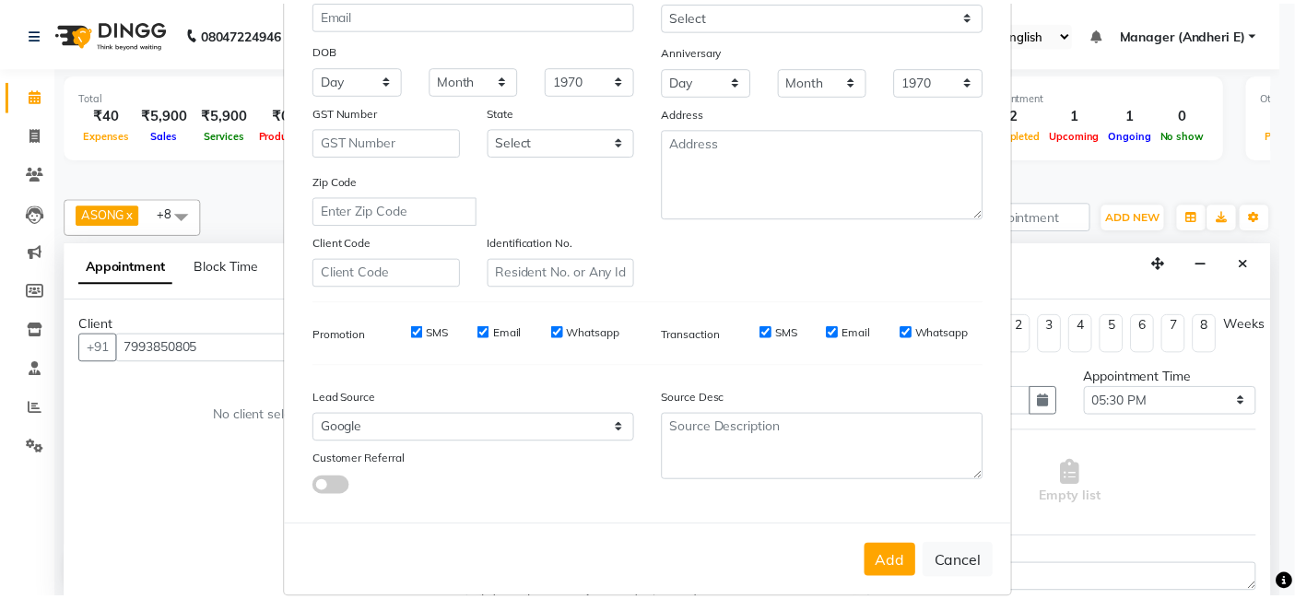
scroll to position [245, 0]
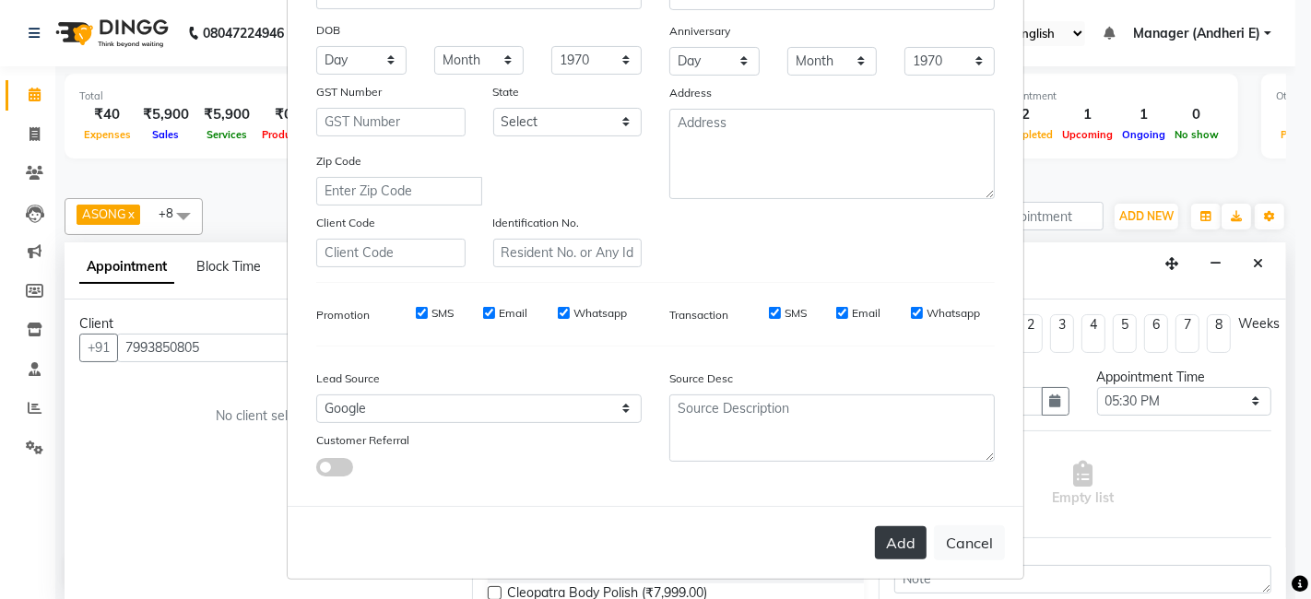
click at [887, 536] on button "Add" at bounding box center [901, 542] width 52 height 33
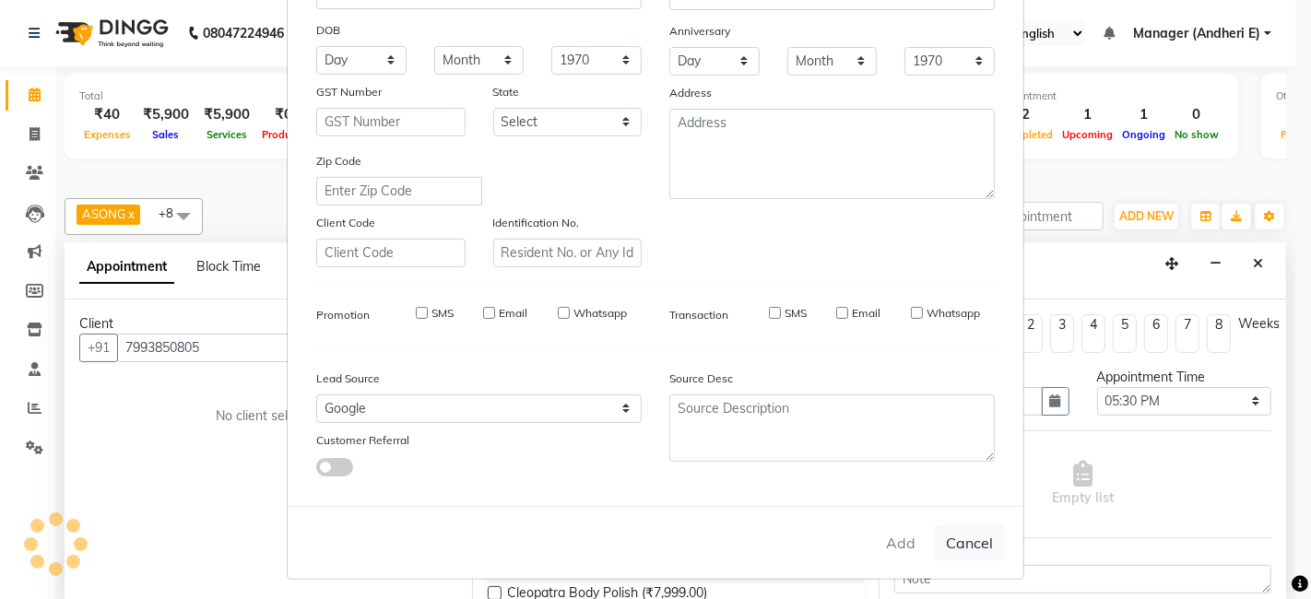
select select
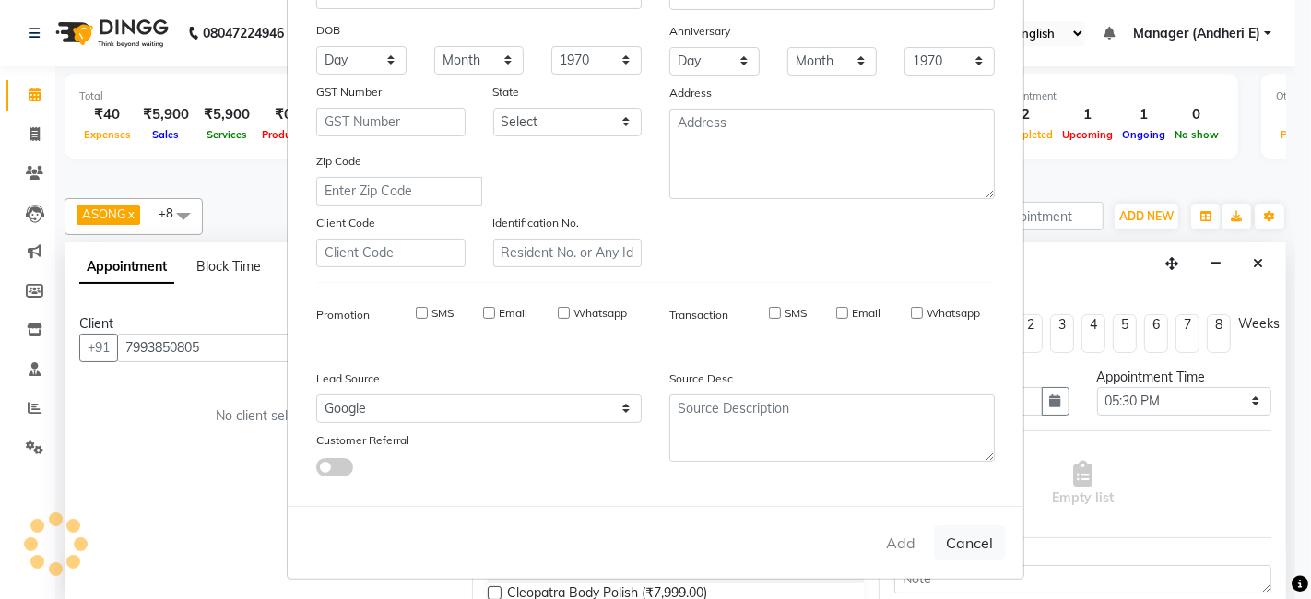
select select
checkbox input "false"
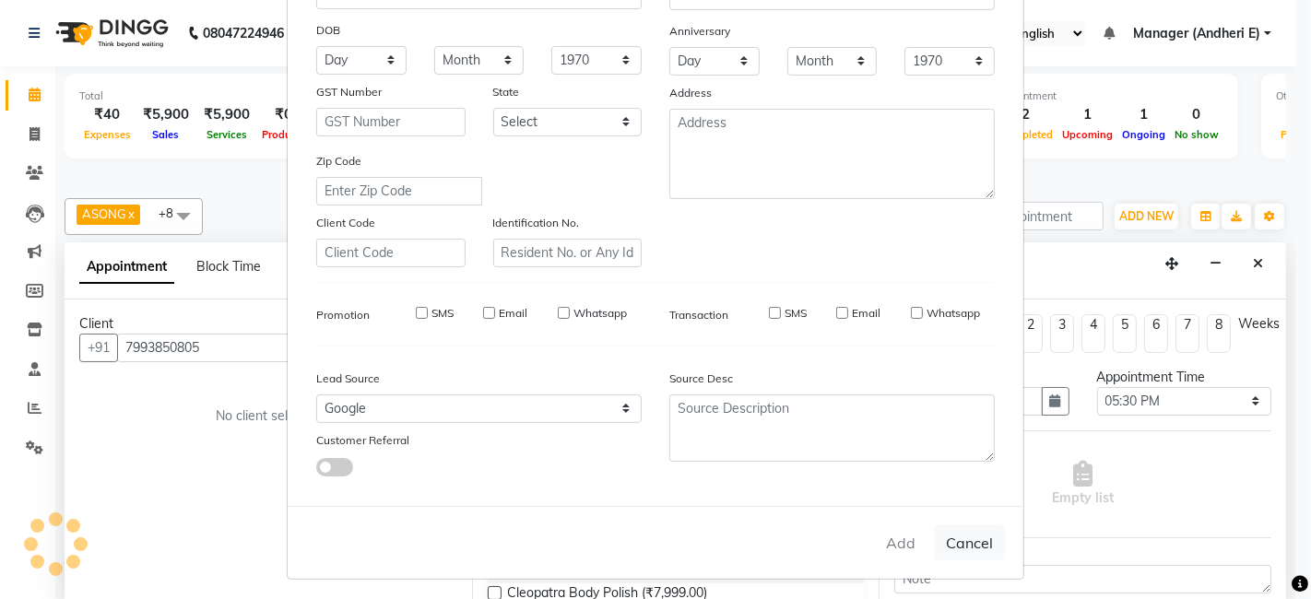
checkbox input "false"
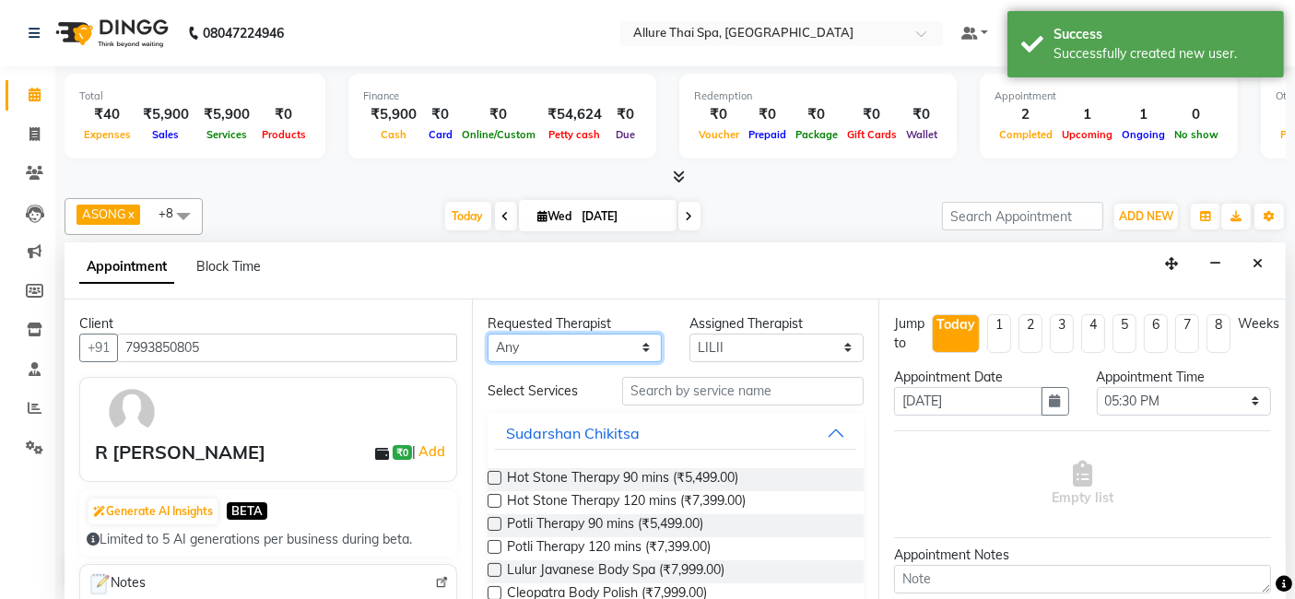
click at [634, 345] on select "Any ASONG [PERSON_NAME] BOII CANDY CHEM LILII Moii SENDI ST THARI" at bounding box center [575, 348] width 174 height 29
select select "66695"
click at [488, 334] on select "Any ASONG [PERSON_NAME] BOII CANDY CHEM LILII Moii SENDI ST THARI" at bounding box center [575, 348] width 174 height 29
select select "66695"
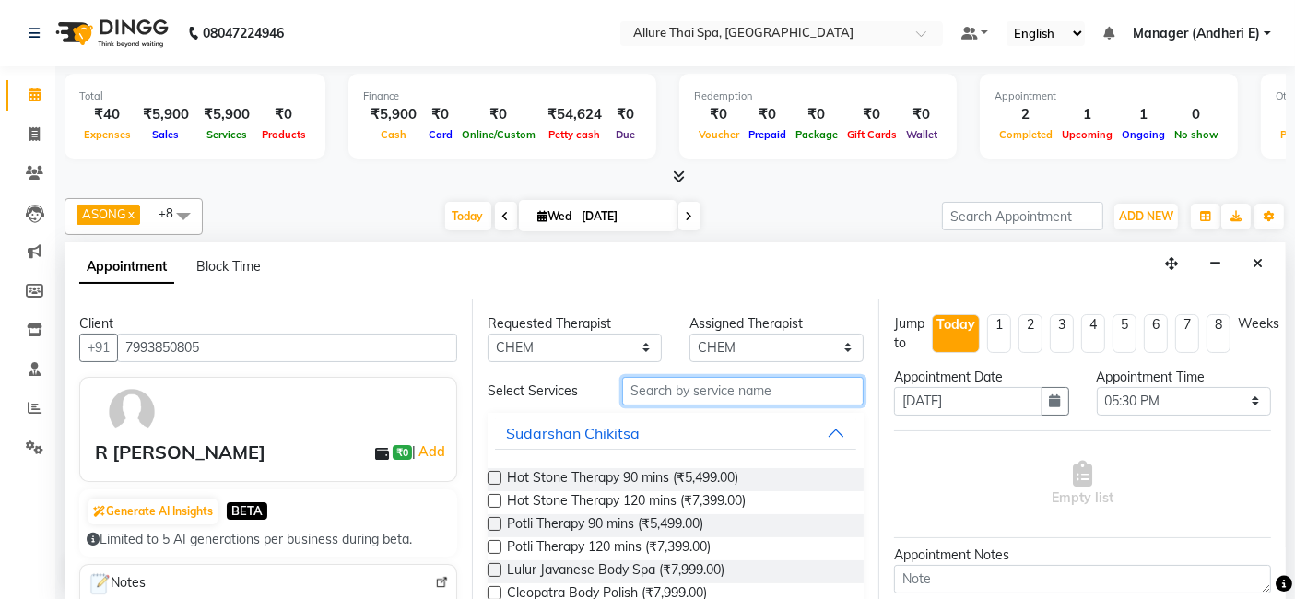
drag, startPoint x: 759, startPoint y: 383, endPoint x: 879, endPoint y: 423, distance: 126.5
click at [761, 382] on input "text" at bounding box center [743, 391] width 242 height 29
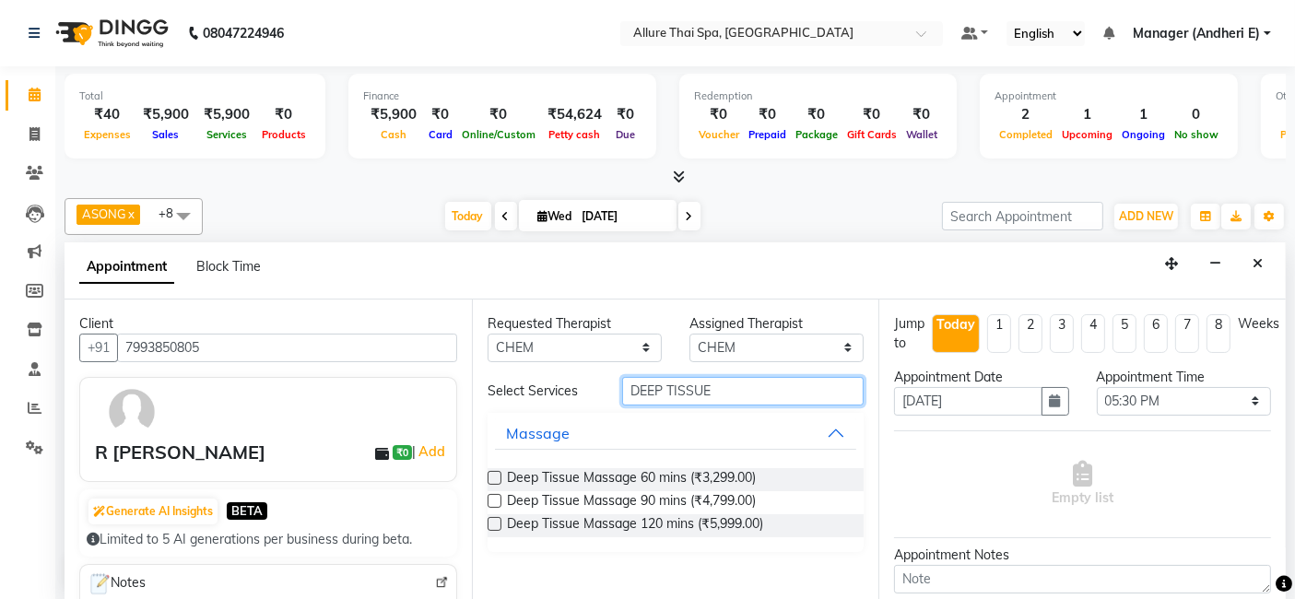
type input "DEEP TISSUE"
click at [490, 472] on label at bounding box center [495, 478] width 14 height 14
click at [490, 474] on input "checkbox" at bounding box center [494, 480] width 12 height 12
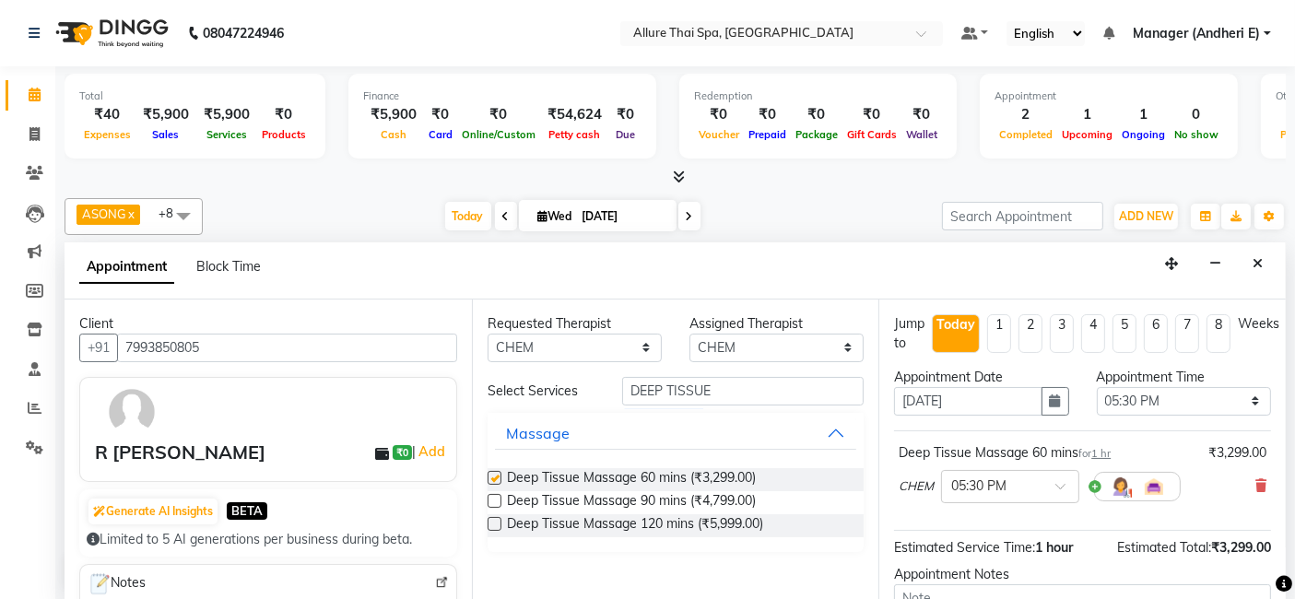
checkbox input "false"
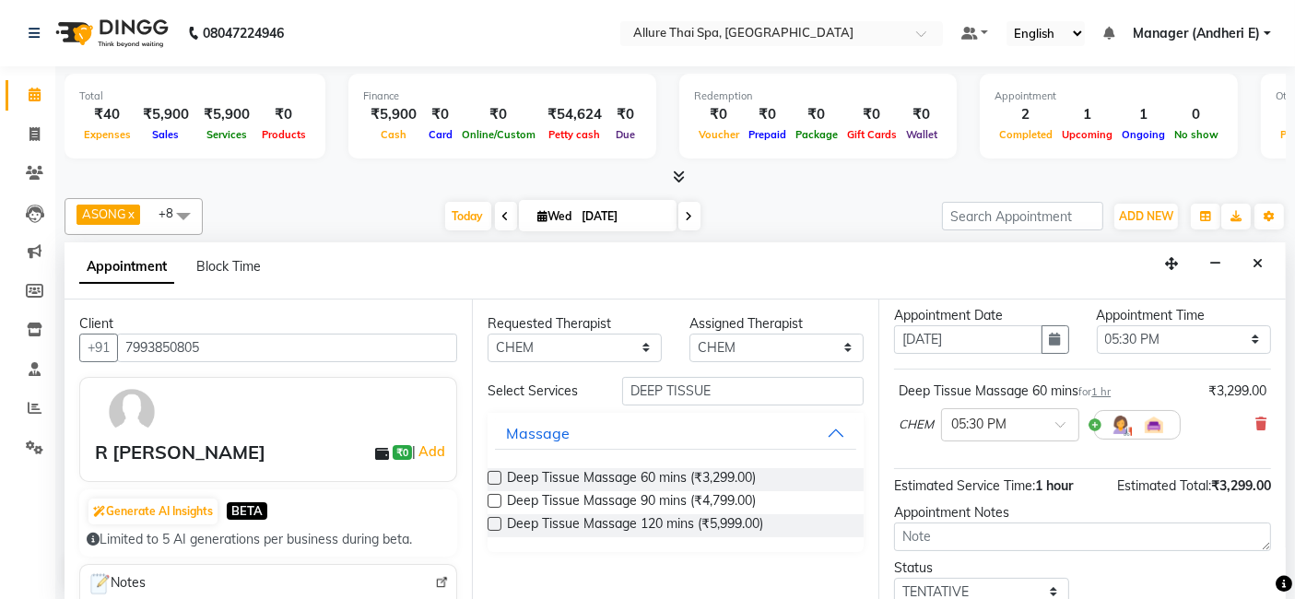
scroll to position [81, 0]
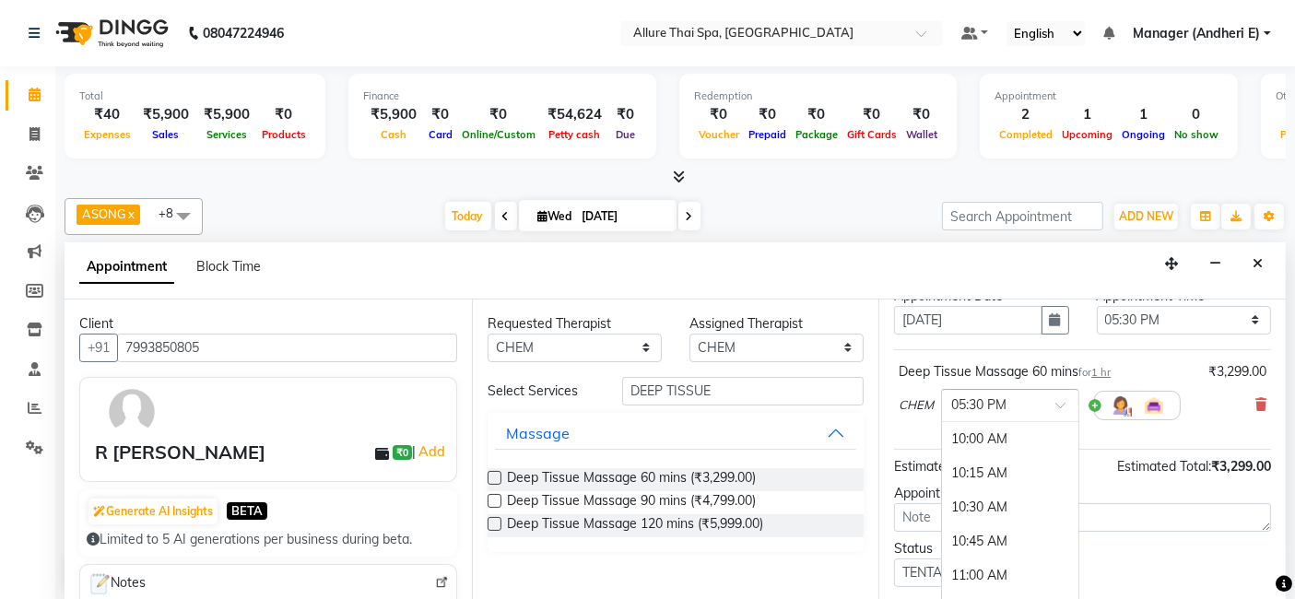
click at [1059, 396] on div at bounding box center [1010, 404] width 136 height 19
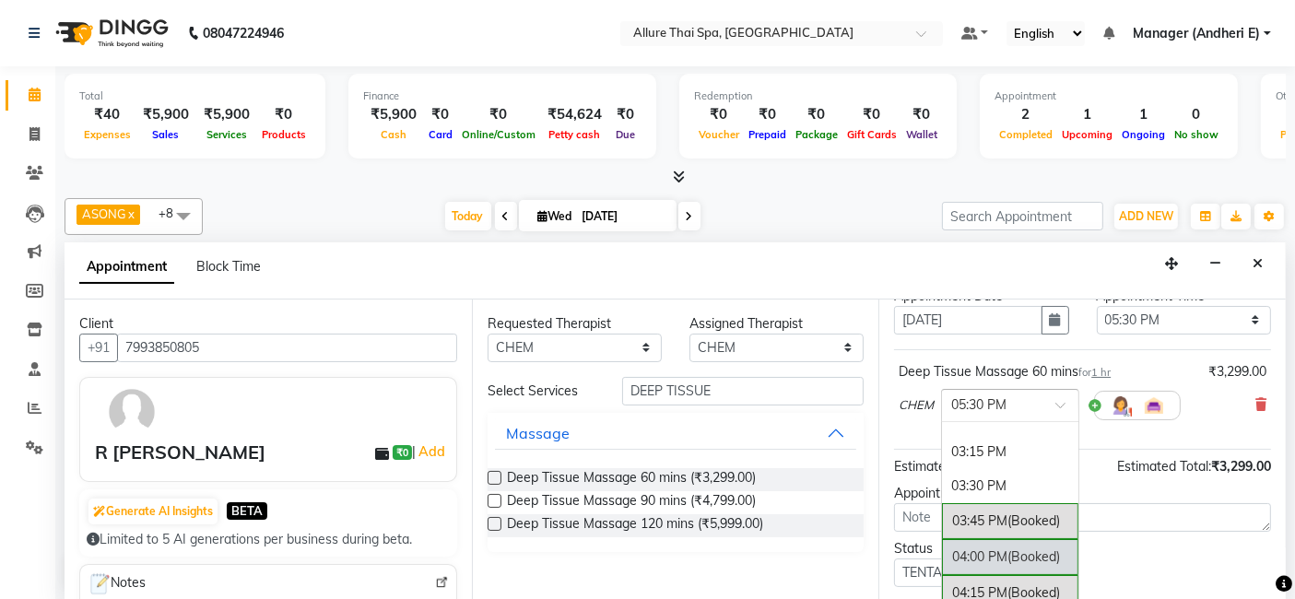
scroll to position [905, 0]
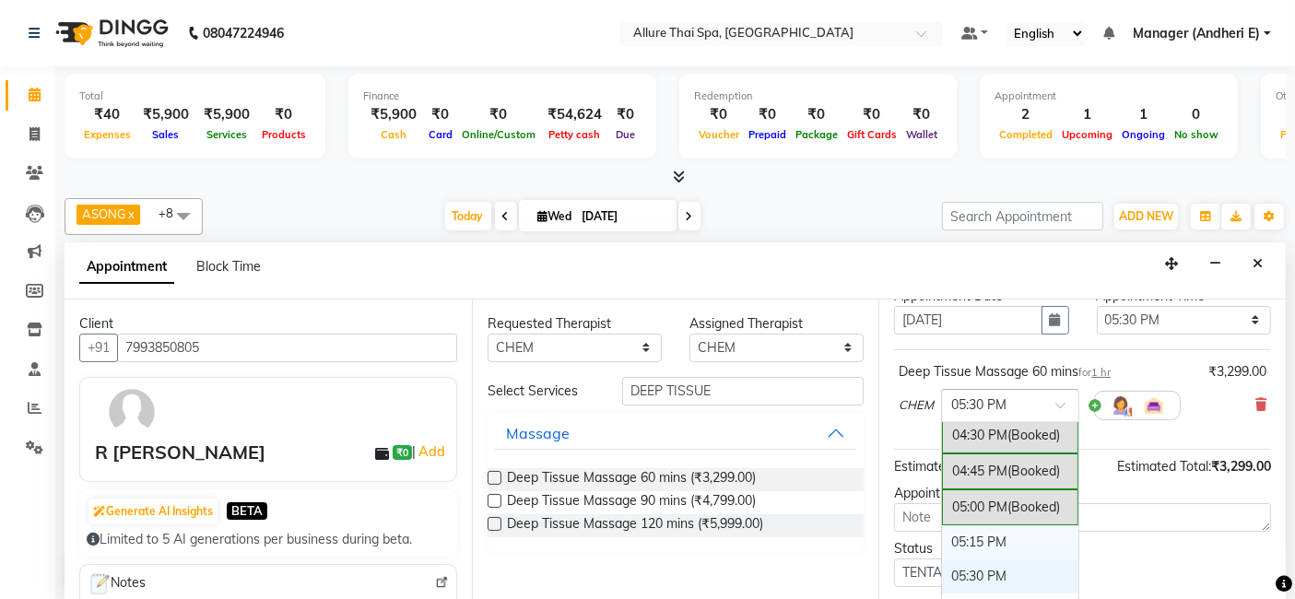
click at [967, 532] on div "05:15 PM" at bounding box center [1010, 543] width 136 height 34
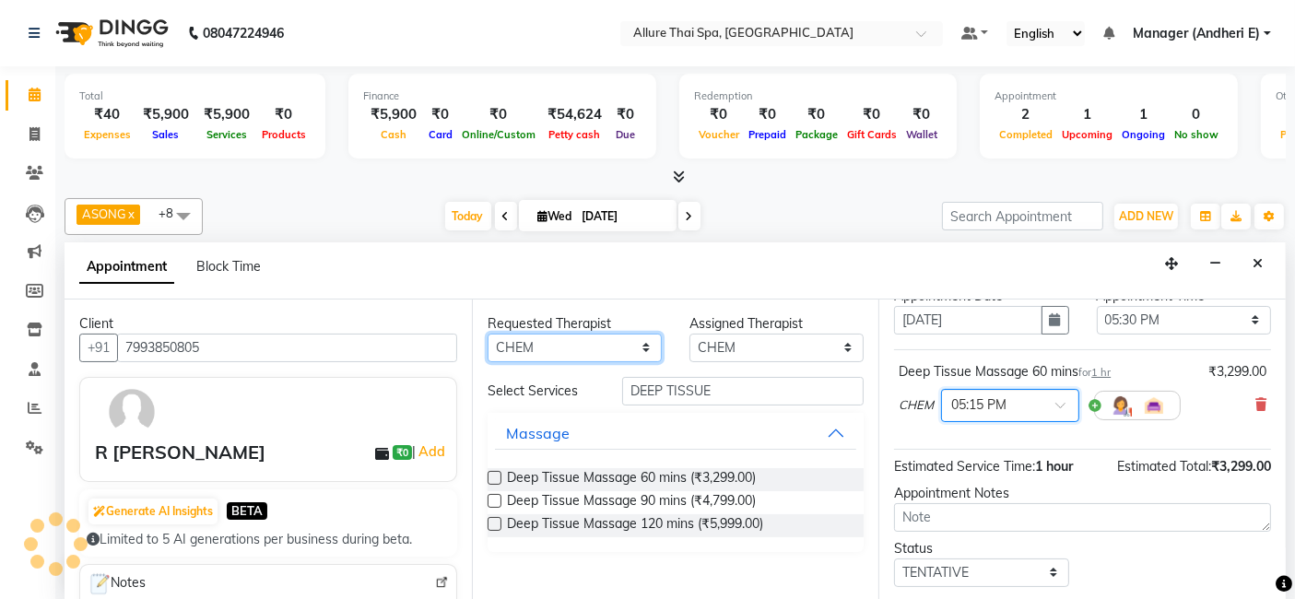
click at [653, 342] on select "Any ASONG [PERSON_NAME] BOII CANDY CHEM LILII Moii SENDI ST THARI" at bounding box center [575, 348] width 174 height 29
select select "89381"
click at [488, 334] on select "Any ASONG [PERSON_NAME] BOII CANDY CHEM LILII Moii SENDI ST THARI" at bounding box center [575, 348] width 174 height 29
select select "89381"
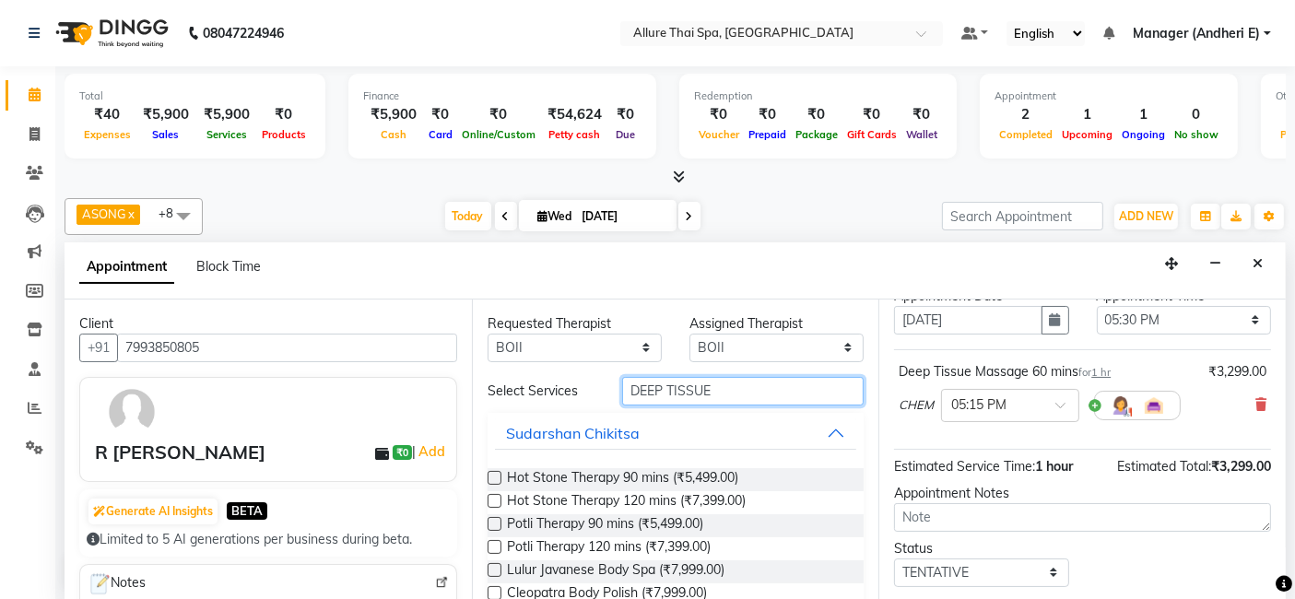
drag, startPoint x: 761, startPoint y: 384, endPoint x: 782, endPoint y: 389, distance: 21.9
click at [769, 384] on input "DEEP TISSUE" at bounding box center [743, 391] width 242 height 29
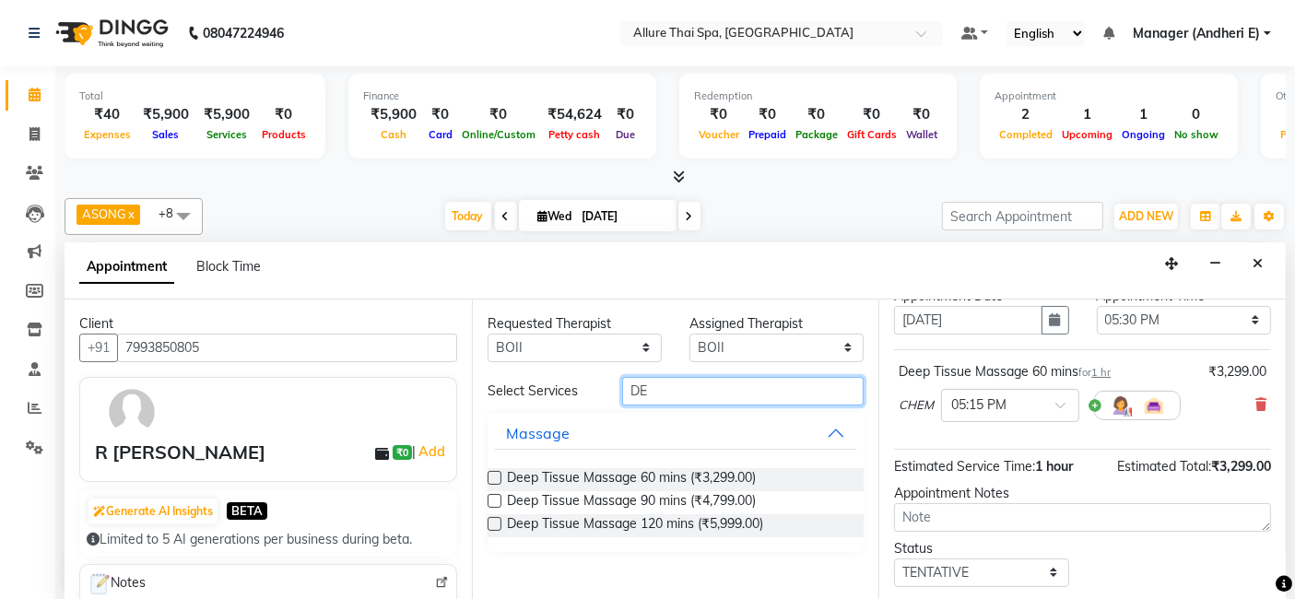
type input "D"
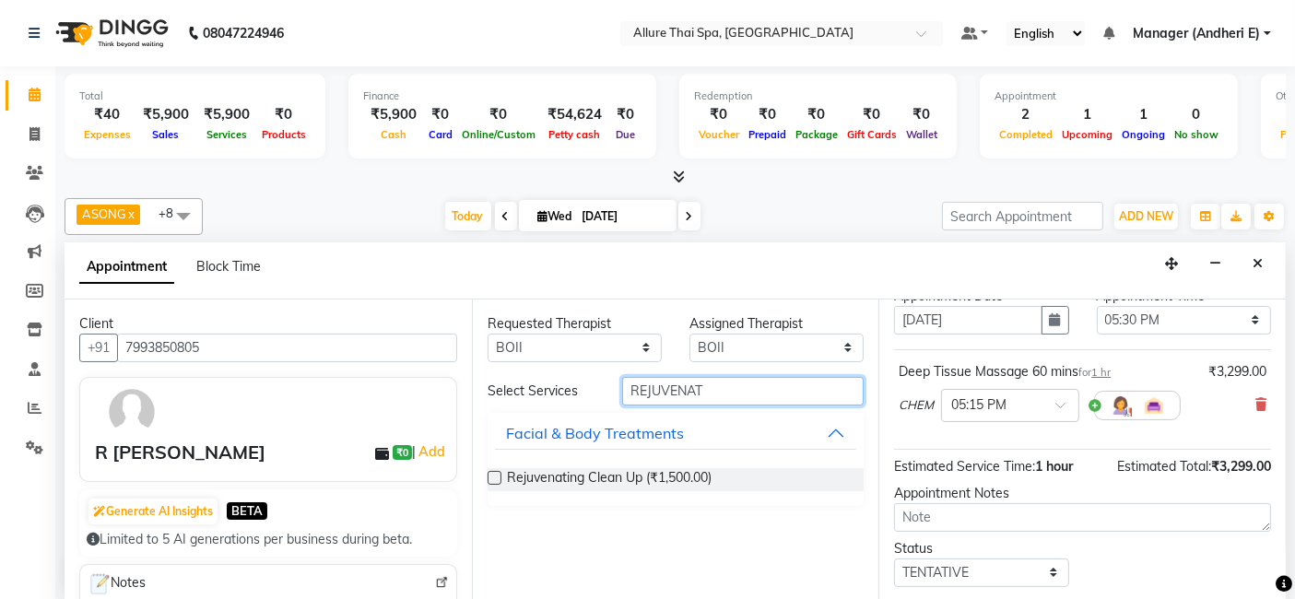
type input "REJUVENAT"
click at [496, 473] on label at bounding box center [495, 478] width 14 height 14
click at [496, 474] on input "checkbox" at bounding box center [494, 480] width 12 height 12
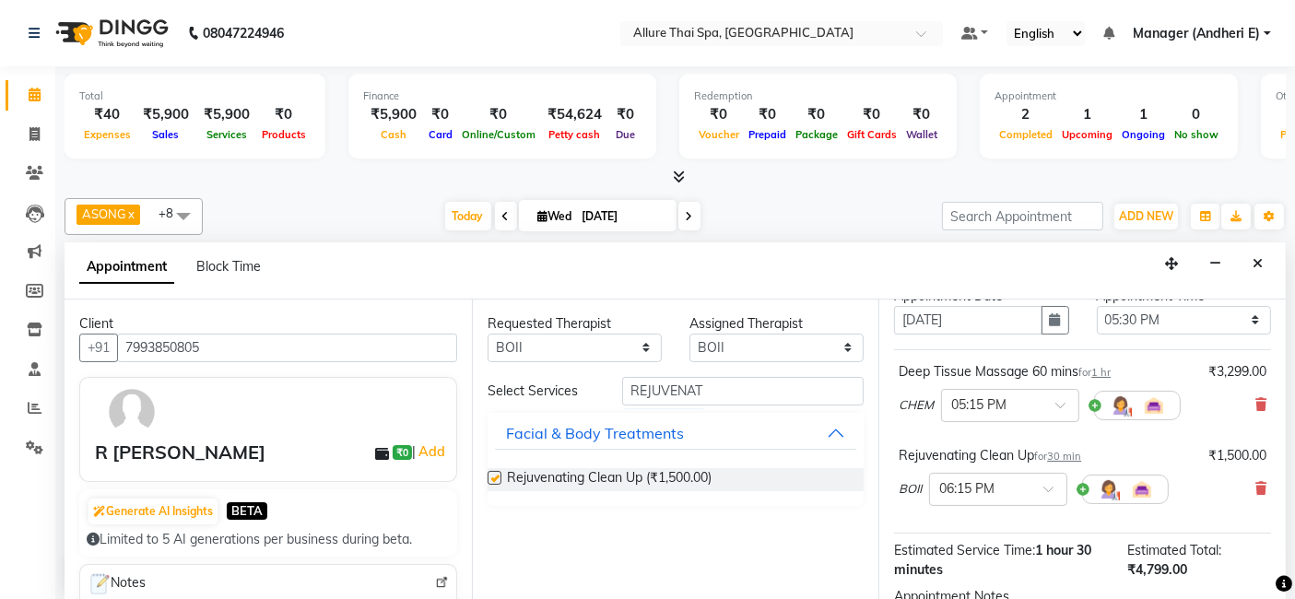
checkbox input "false"
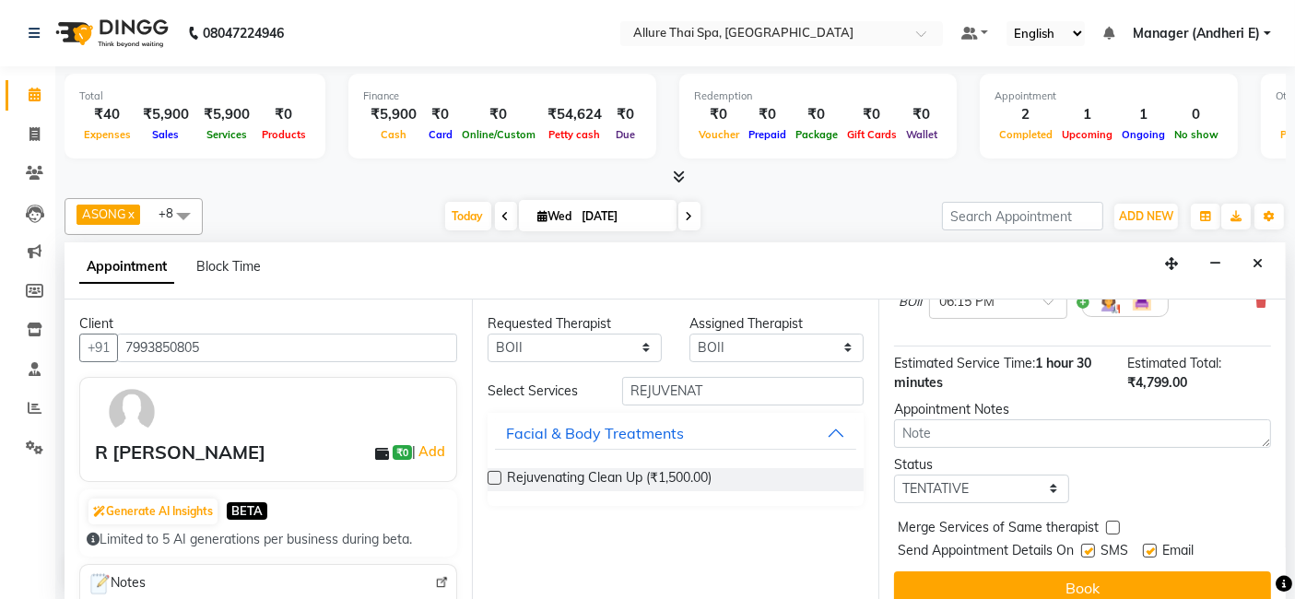
scroll to position [284, 0]
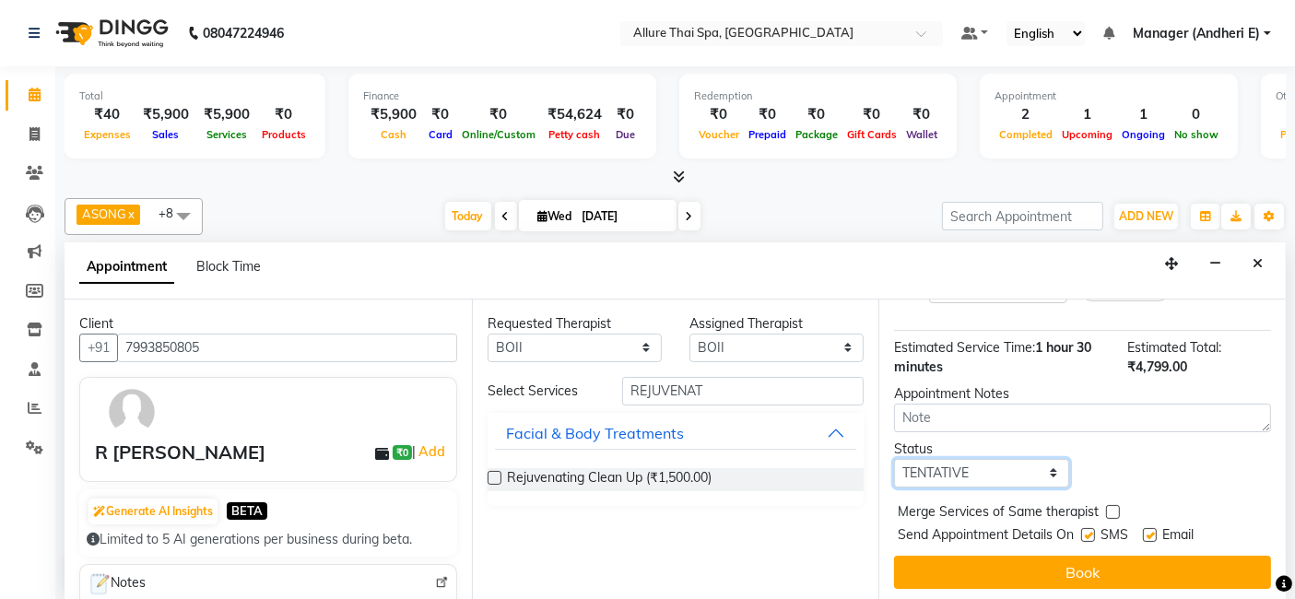
drag, startPoint x: 1056, startPoint y: 469, endPoint x: 1057, endPoint y: 459, distance: 10.2
click at [1056, 469] on select "Select TENTATIVE CONFIRM CHECK-IN UPCOMING" at bounding box center [981, 473] width 174 height 29
select select "check-in"
click at [894, 459] on select "Select TENTATIVE CONFIRM CHECK-IN UPCOMING" at bounding box center [981, 473] width 174 height 29
click at [1093, 529] on label at bounding box center [1089, 535] width 14 height 14
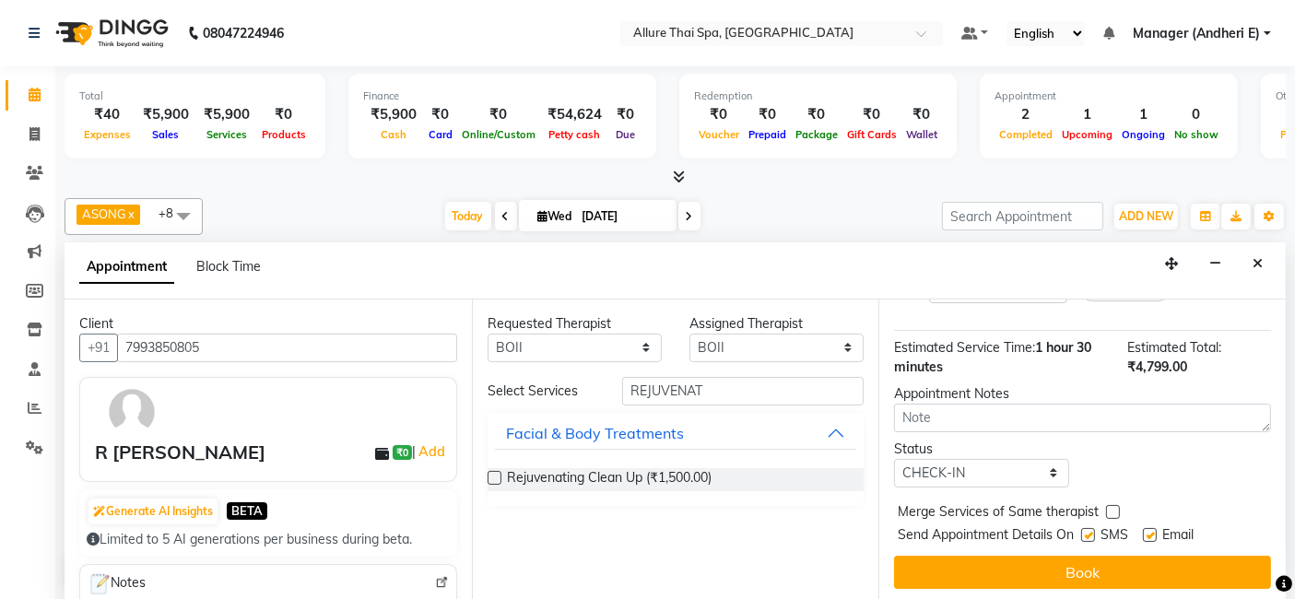
click at [1093, 531] on input "checkbox" at bounding box center [1088, 537] width 12 height 12
checkbox input "false"
click at [1148, 530] on label at bounding box center [1150, 535] width 14 height 14
click at [1148, 531] on input "checkbox" at bounding box center [1149, 537] width 12 height 12
checkbox input "false"
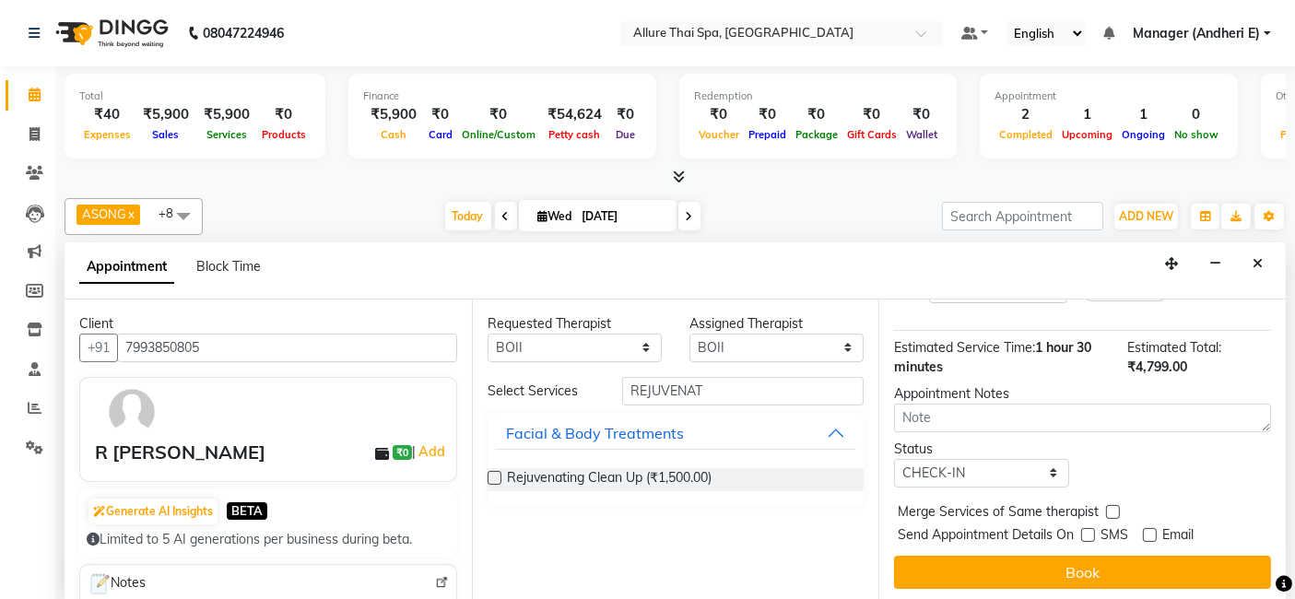
click at [1162, 581] on button "Book" at bounding box center [1082, 572] width 377 height 33
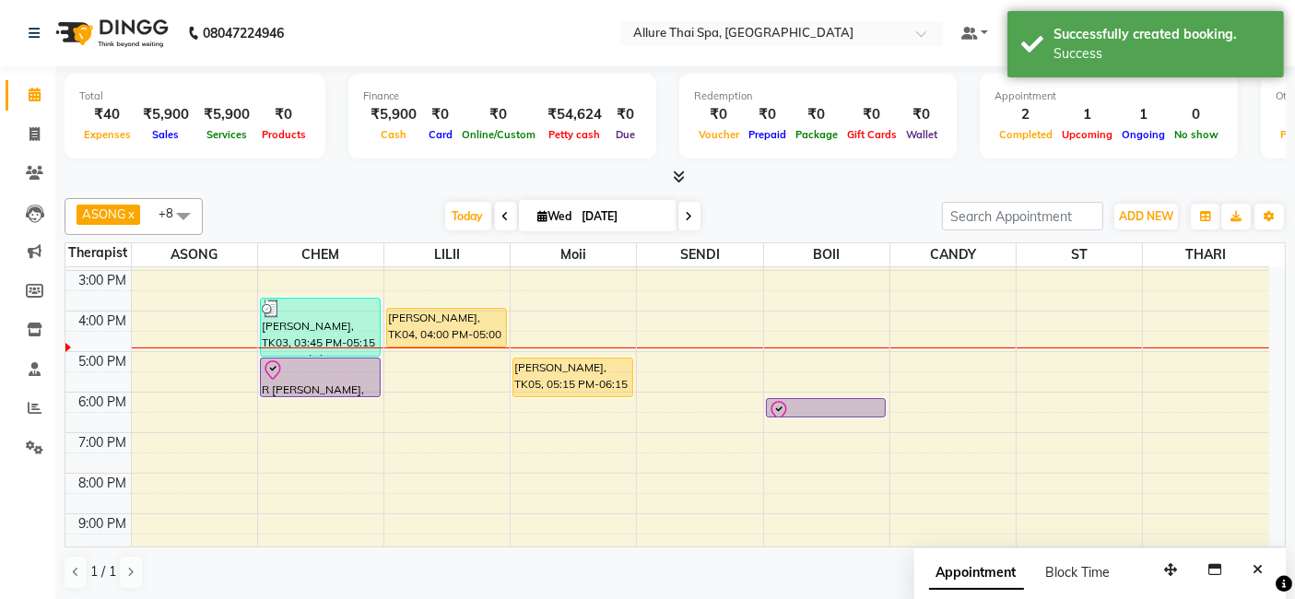
scroll to position [245, 0]
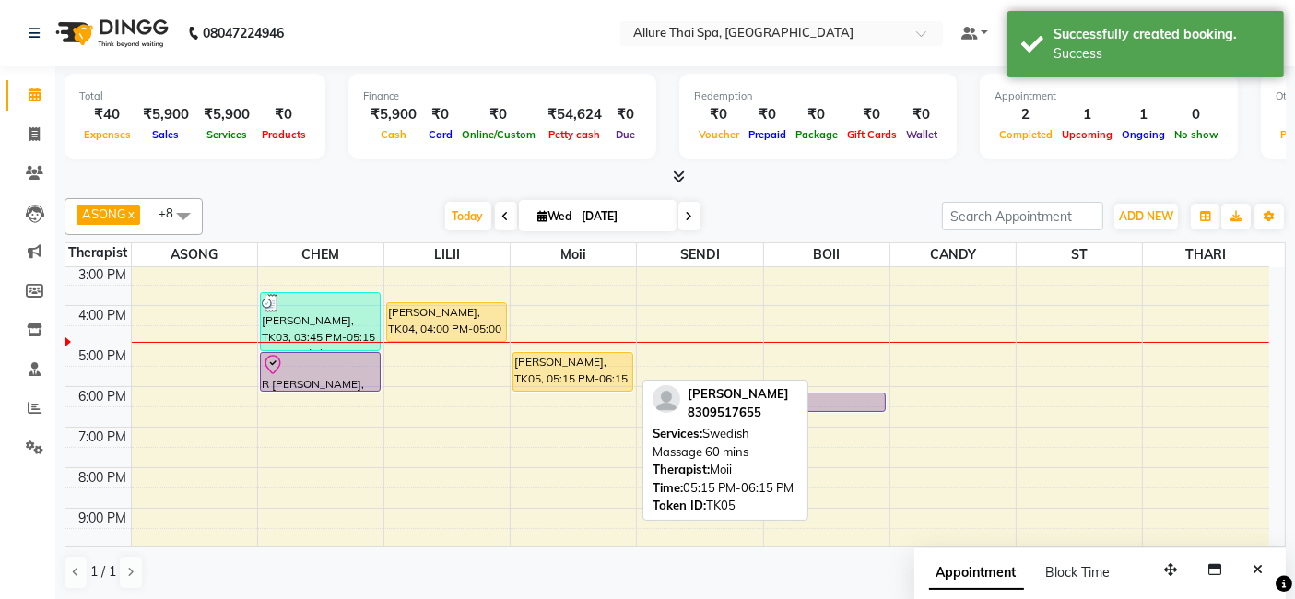
click at [614, 370] on div "[PERSON_NAME], TK05, 05:15 PM-06:15 PM, Swedish Massage 60 mins" at bounding box center [573, 372] width 119 height 38
select select "1"
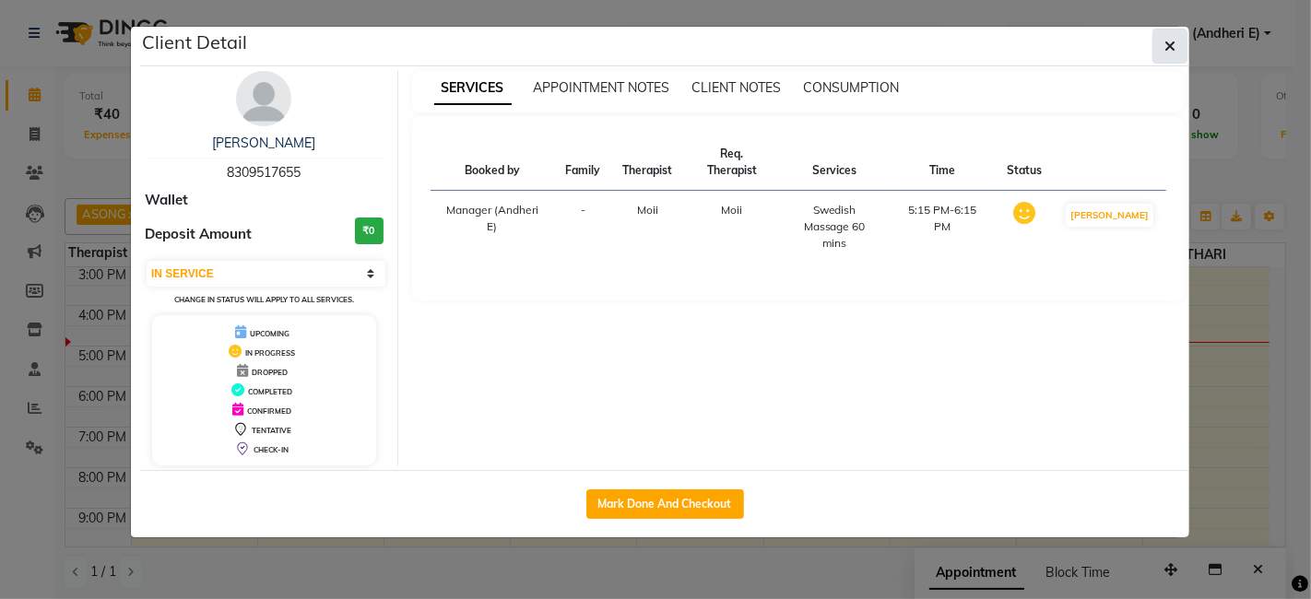
click at [1176, 32] on button "button" at bounding box center [1170, 46] width 35 height 35
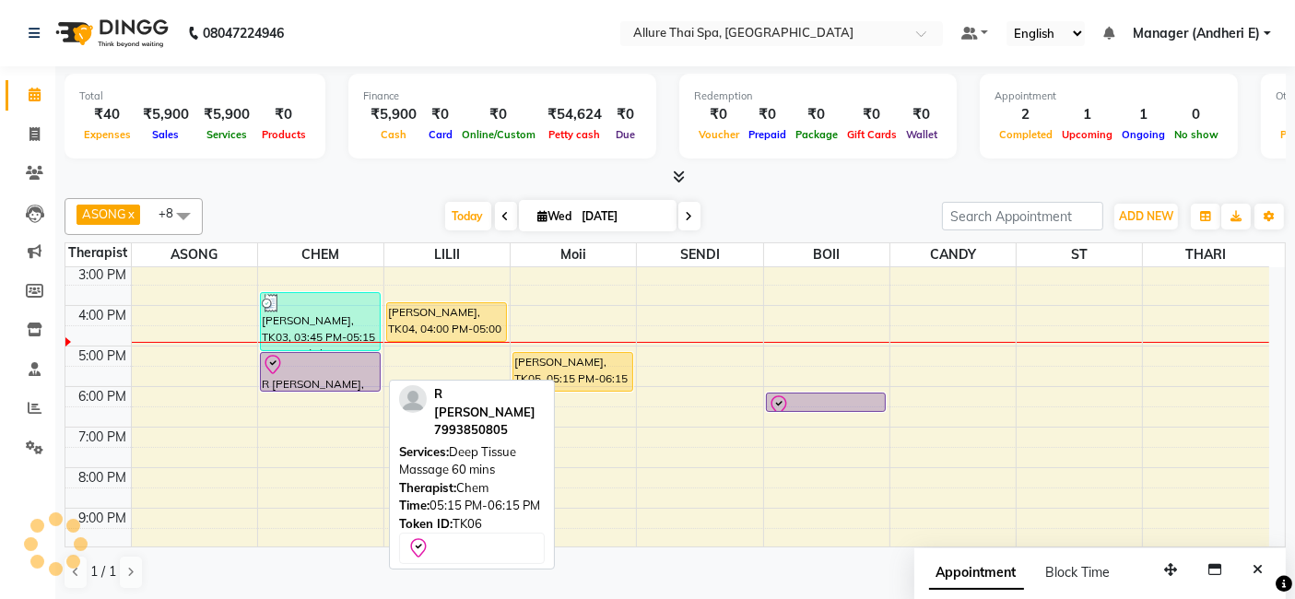
click at [325, 361] on div at bounding box center [320, 365] width 117 height 22
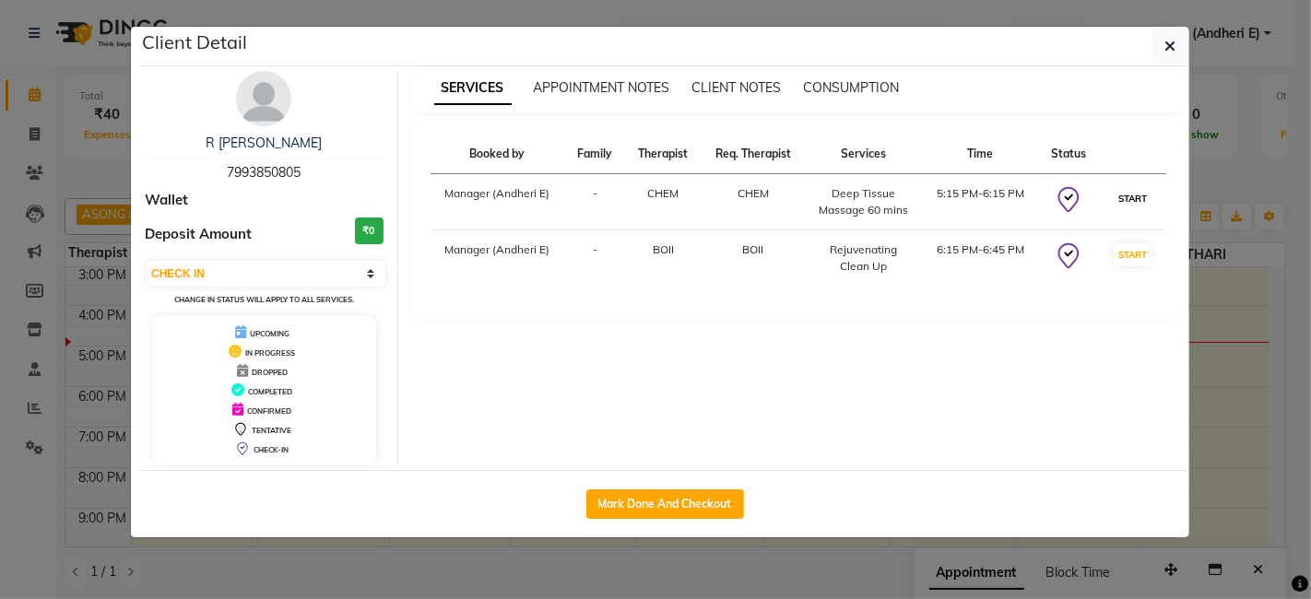
click at [1130, 199] on button "START" at bounding box center [1133, 198] width 38 height 23
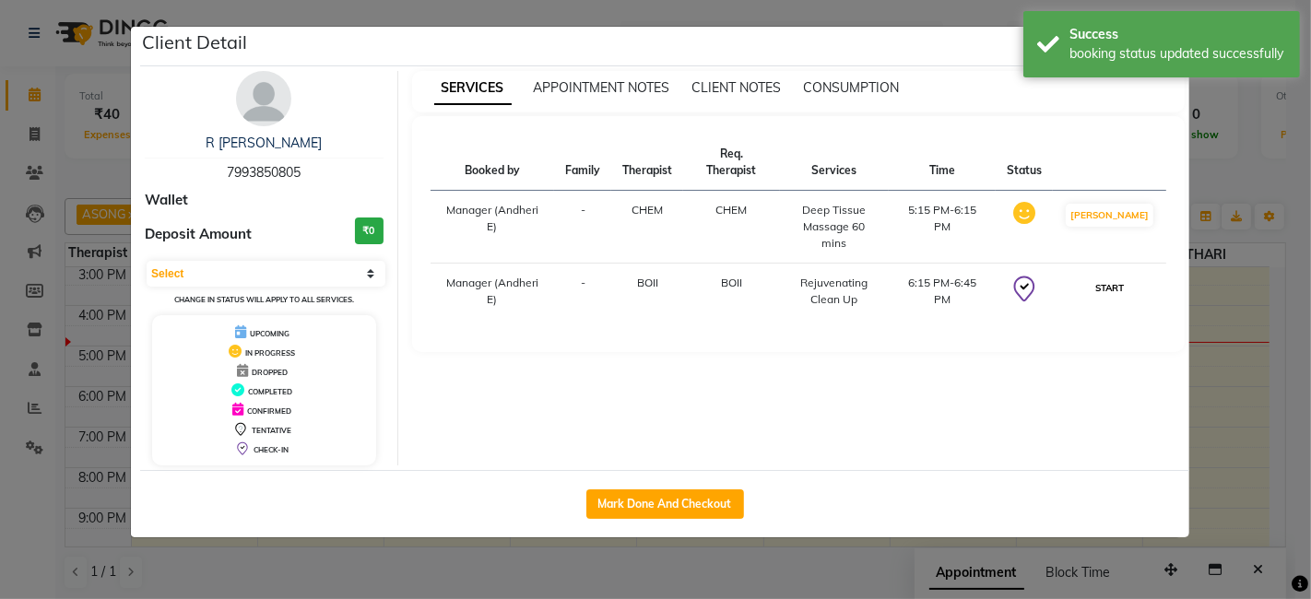
click at [1125, 277] on button "START" at bounding box center [1110, 288] width 38 height 23
select select "1"
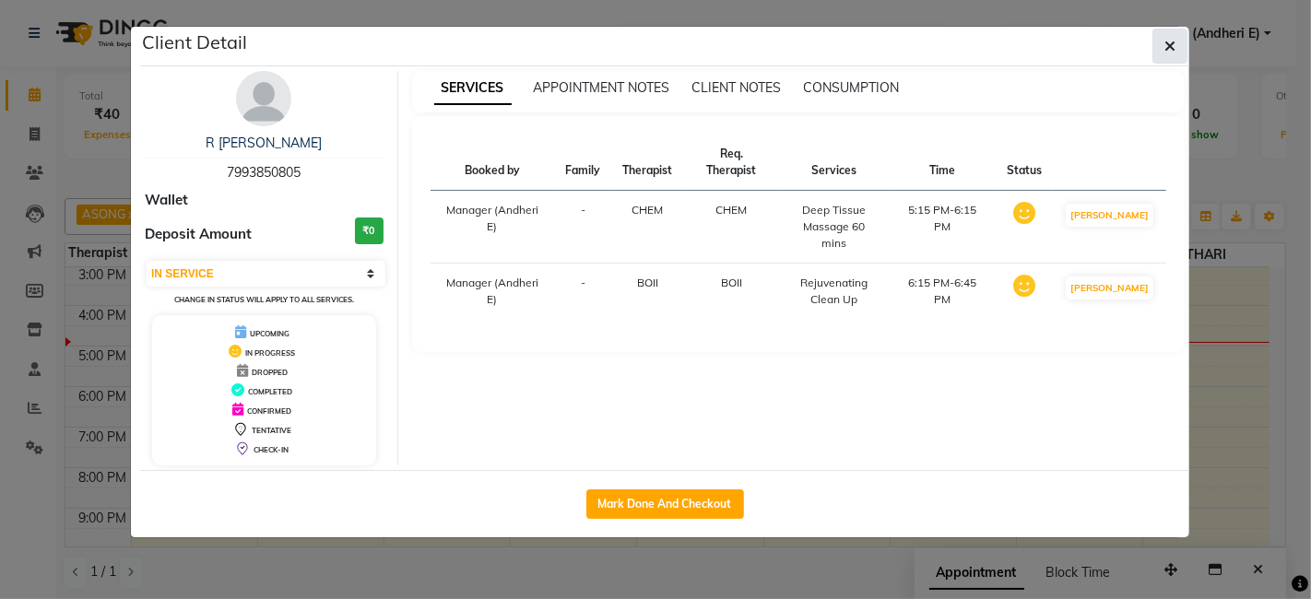
click at [1163, 48] on button "button" at bounding box center [1170, 46] width 35 height 35
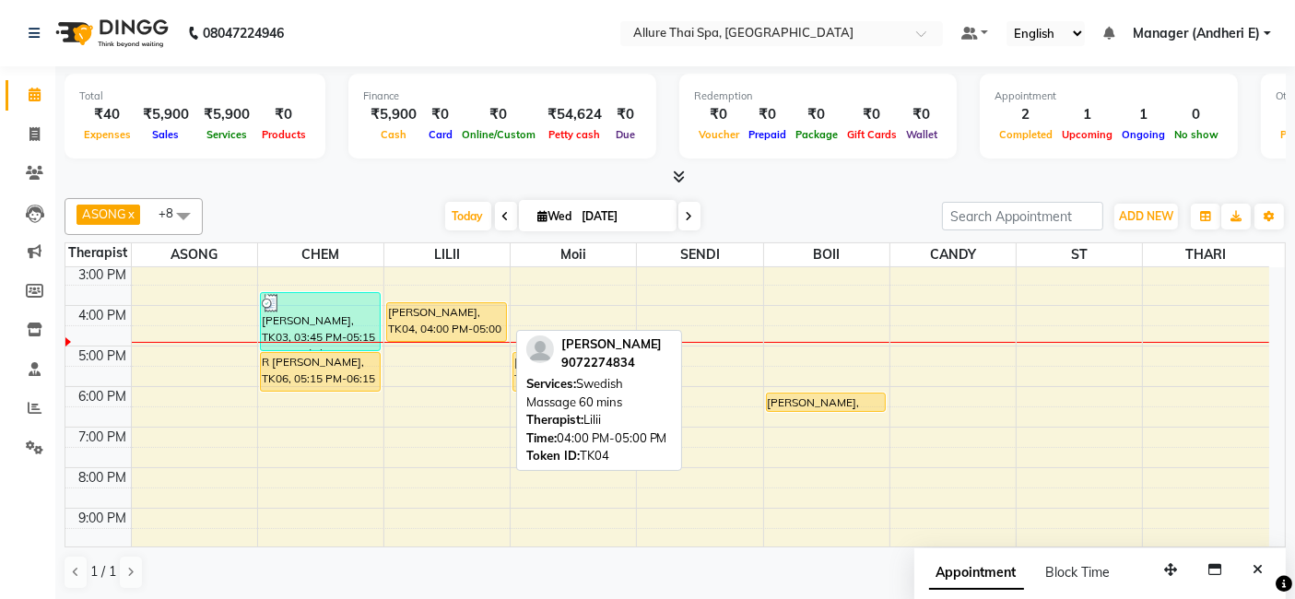
click at [467, 310] on div "[PERSON_NAME], TK04, 04:00 PM-05:00 PM, Swedish Massage 60 mins" at bounding box center [446, 322] width 119 height 38
select select "1"
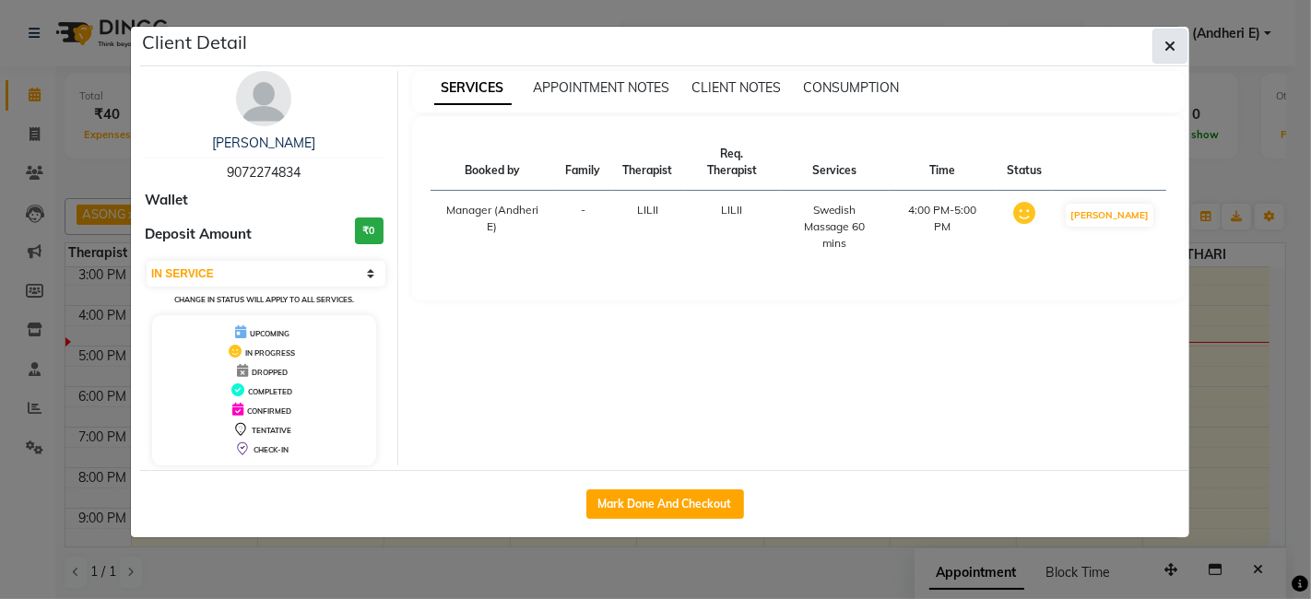
click at [1183, 32] on button "button" at bounding box center [1170, 46] width 35 height 35
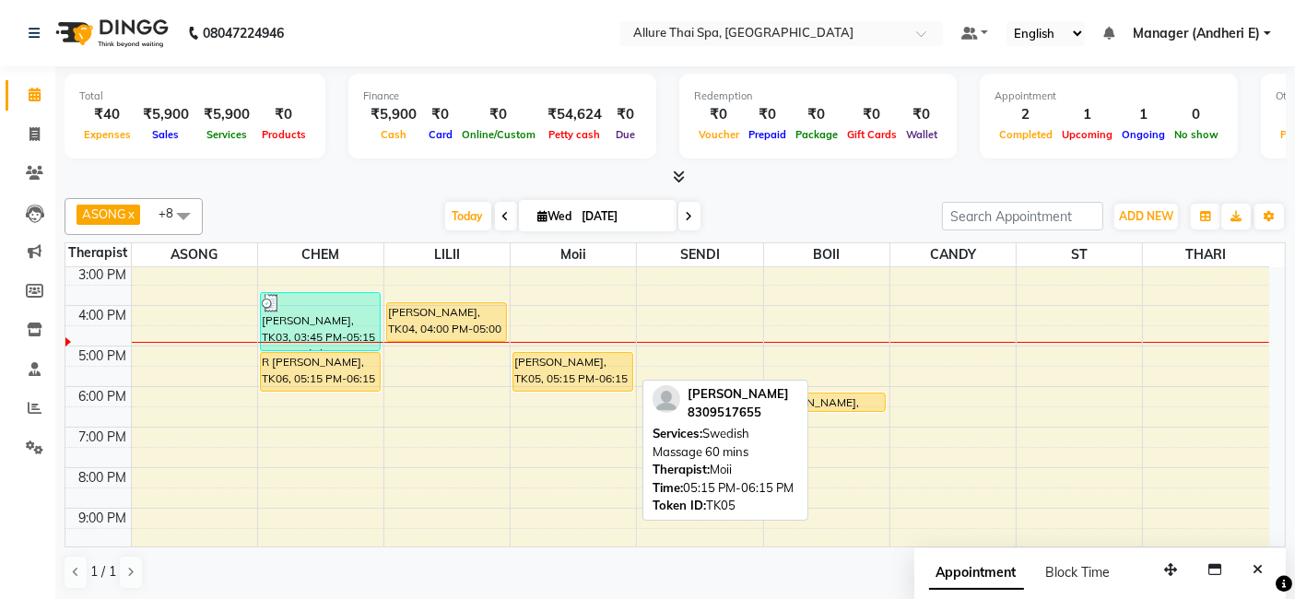
click at [598, 362] on div "[PERSON_NAME], TK05, 05:15 PM-06:15 PM, Swedish Massage 60 mins" at bounding box center [573, 372] width 119 height 38
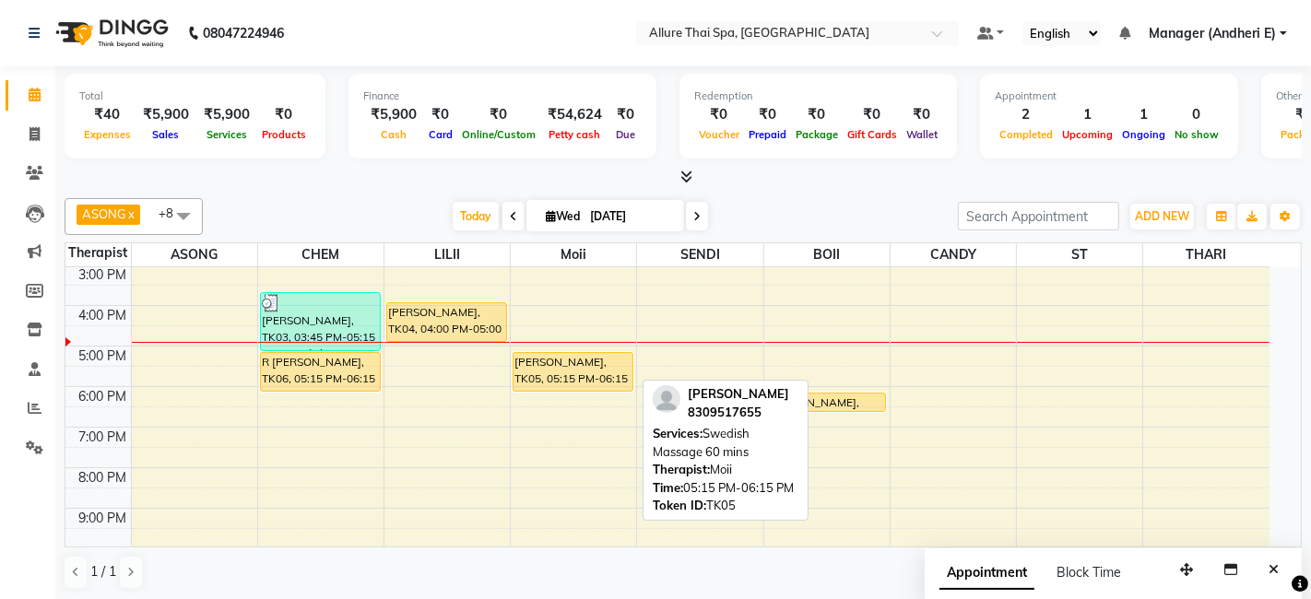
select select "1"
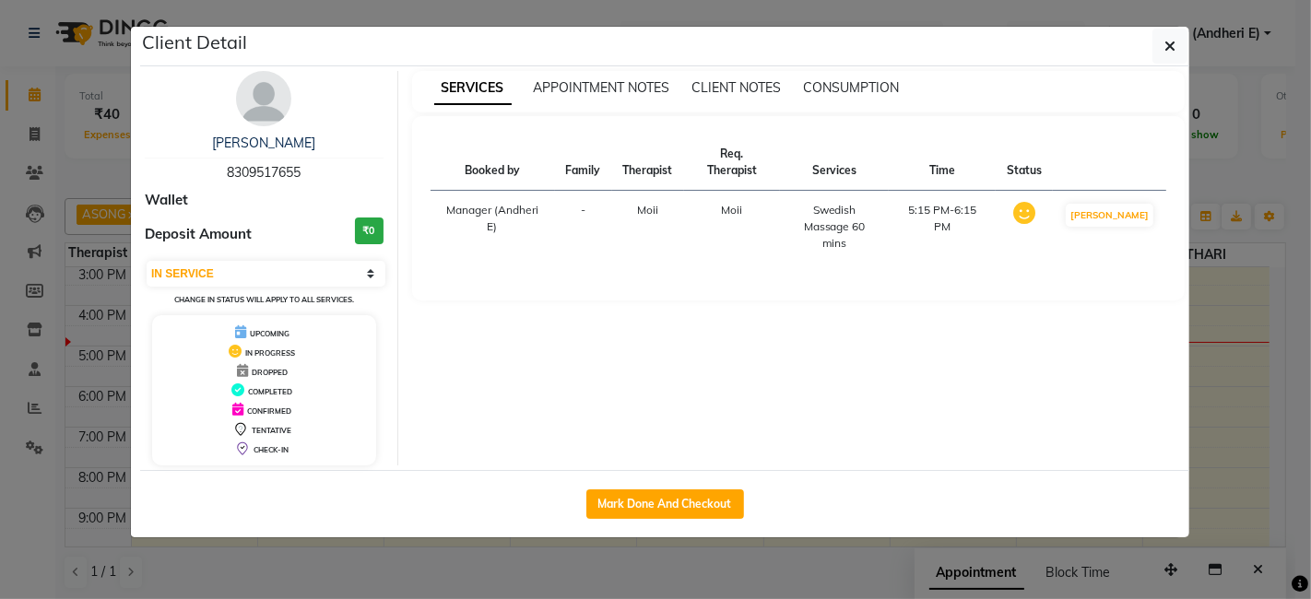
drag, startPoint x: 674, startPoint y: 506, endPoint x: 702, endPoint y: 481, distance: 37.2
click at [677, 506] on button "Mark Done And Checkout" at bounding box center [665, 505] width 158 height 30
select select "service"
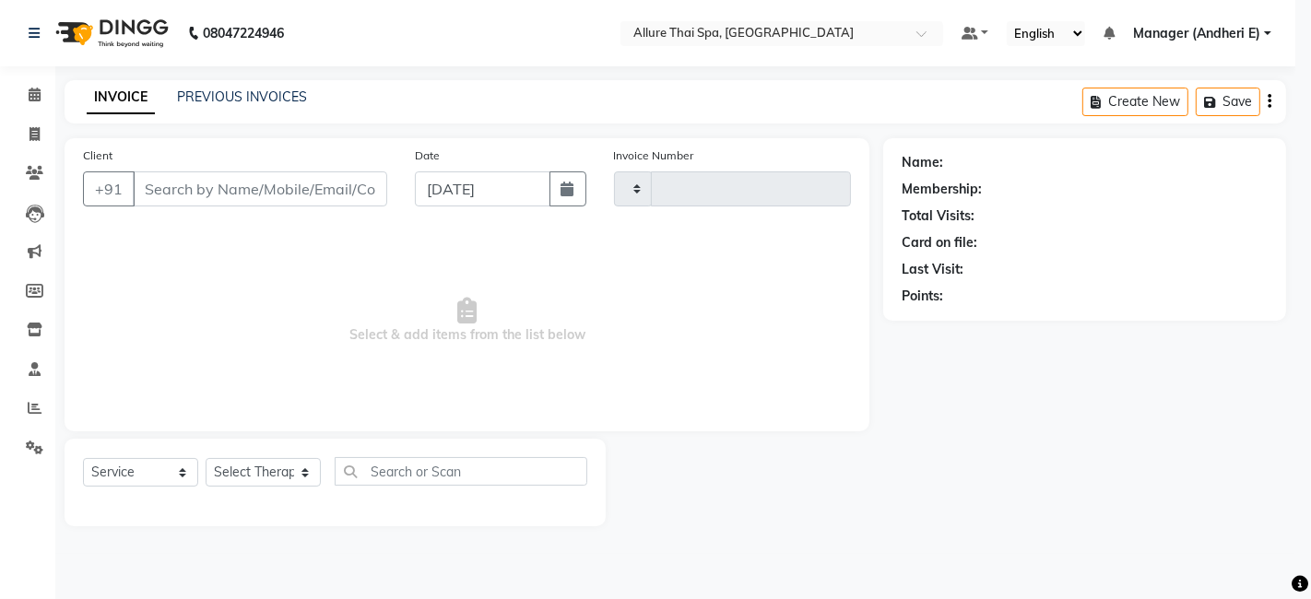
type input "1949"
select select "6826"
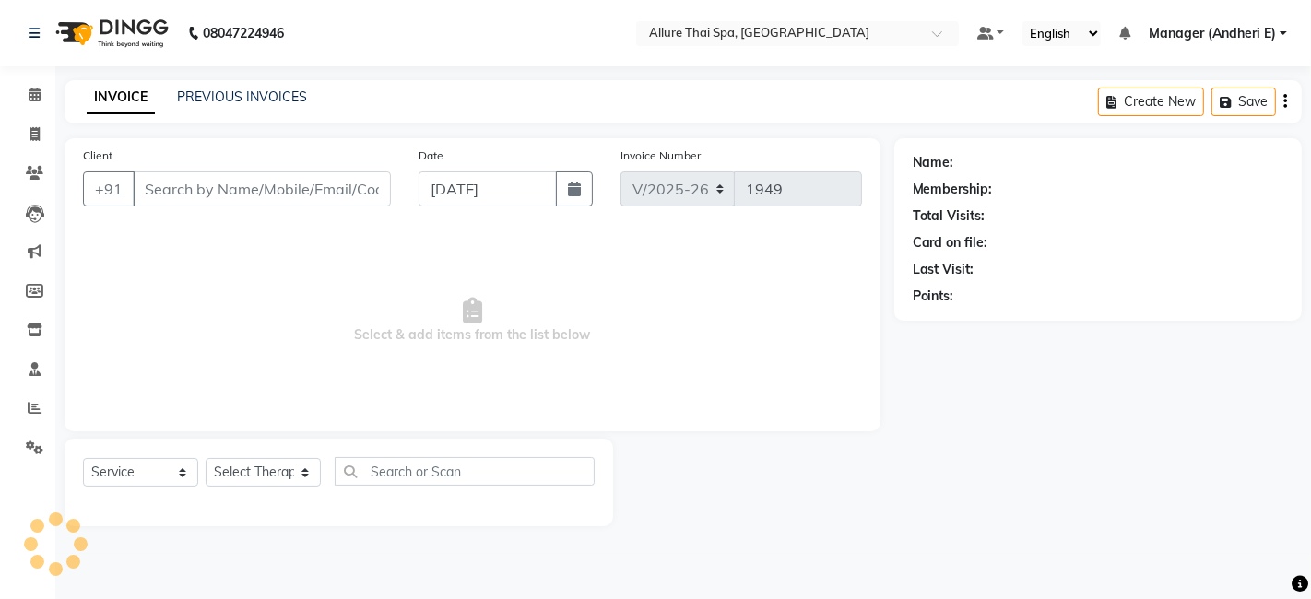
type input "8309517655"
select select "74654"
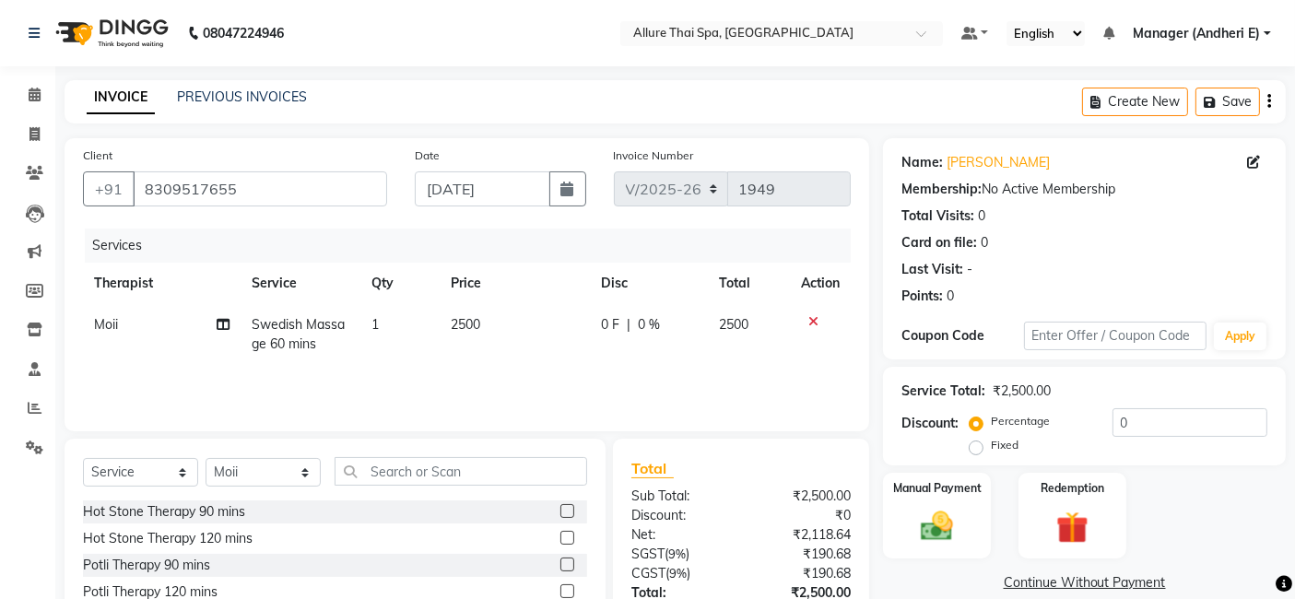
click at [991, 449] on label "Fixed" at bounding box center [1005, 445] width 28 height 17
click at [979, 449] on input "Fixed" at bounding box center [980, 445] width 13 height 13
radio input "true"
click at [991, 425] on label "Percentage" at bounding box center [1020, 421] width 59 height 17
click at [975, 425] on input "Percentage" at bounding box center [980, 421] width 13 height 13
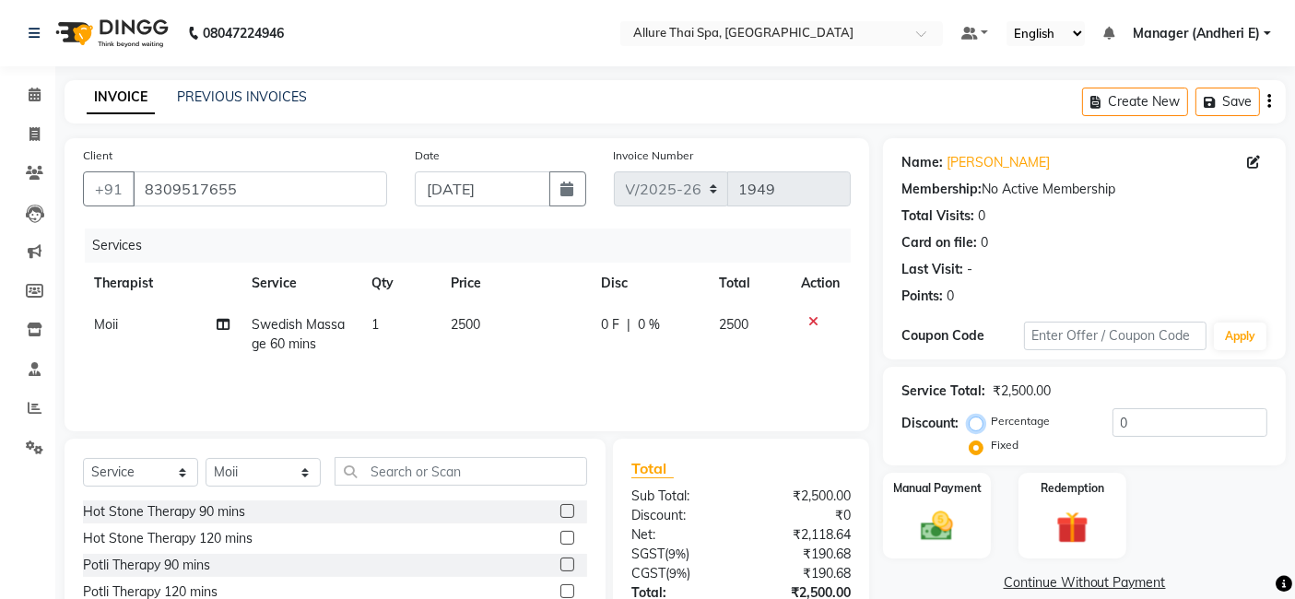
radio input "true"
click at [975, 533] on div "Manual Payment" at bounding box center [937, 516] width 112 height 90
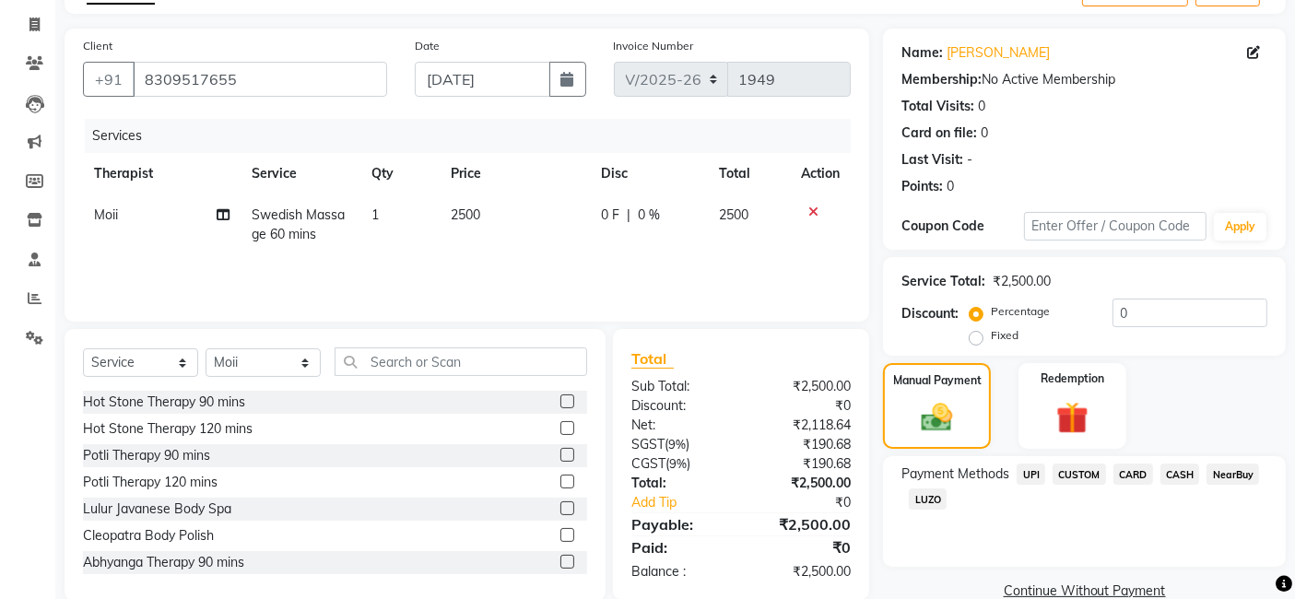
scroll to position [123, 0]
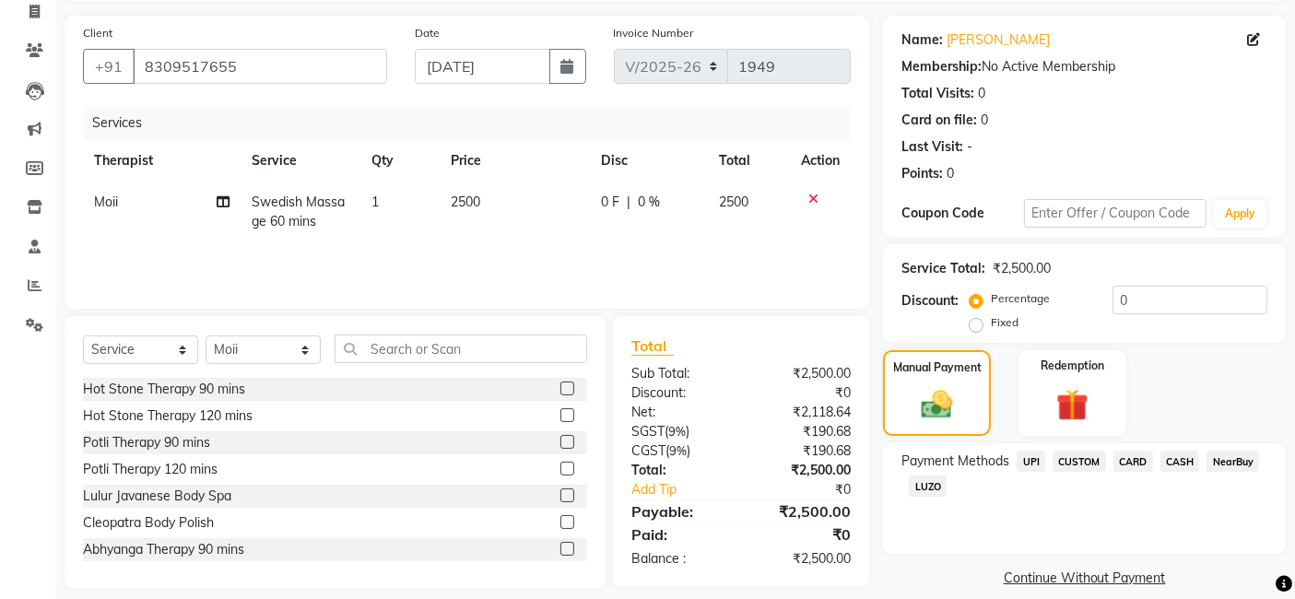
click at [1135, 465] on span "CARD" at bounding box center [1134, 461] width 40 height 21
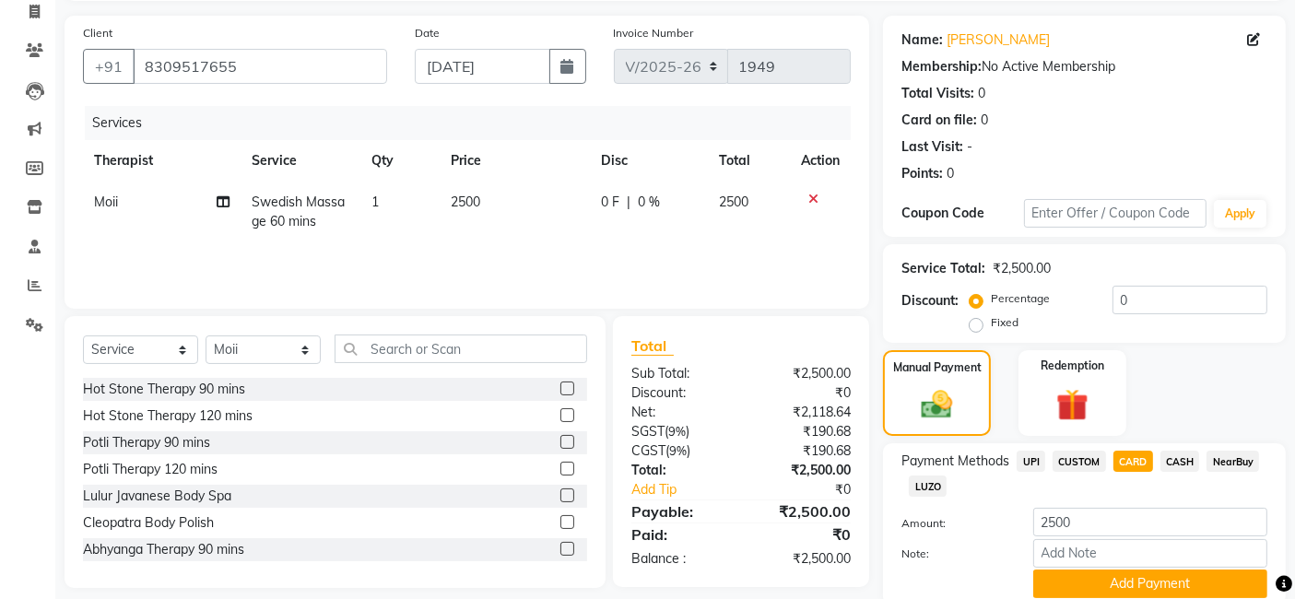
click at [1058, 462] on span "CUSTOM" at bounding box center [1079, 461] width 53 height 21
drag, startPoint x: 1117, startPoint y: 456, endPoint x: 1099, endPoint y: 456, distance: 17.5
click at [1118, 456] on span "CARD" at bounding box center [1134, 461] width 40 height 21
click at [1081, 456] on span "CUSTOM" at bounding box center [1079, 461] width 53 height 21
drag, startPoint x: 1176, startPoint y: 456, endPoint x: 1156, endPoint y: 459, distance: 19.6
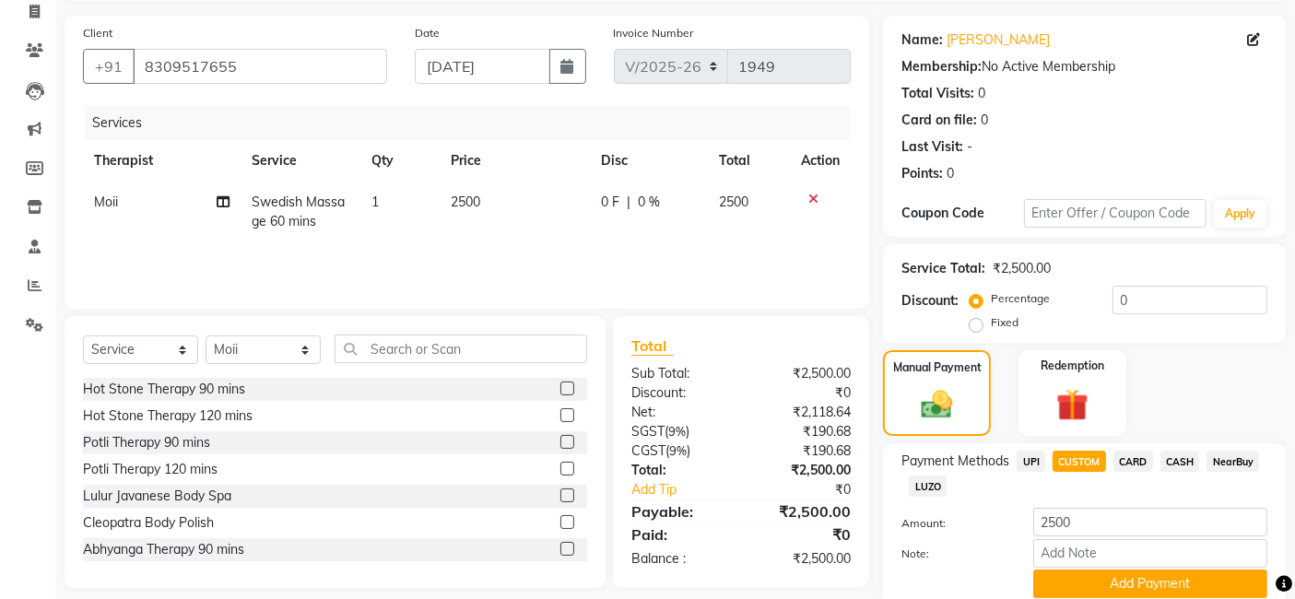
click at [1177, 456] on span "CASH" at bounding box center [1181, 461] width 40 height 21
click at [1121, 459] on span "CARD" at bounding box center [1134, 461] width 40 height 21
click at [1182, 459] on span "CASH" at bounding box center [1181, 461] width 40 height 21
click at [1141, 456] on span "CARD" at bounding box center [1134, 461] width 40 height 21
drag, startPoint x: 1177, startPoint y: 459, endPoint x: 1161, endPoint y: 462, distance: 16.8
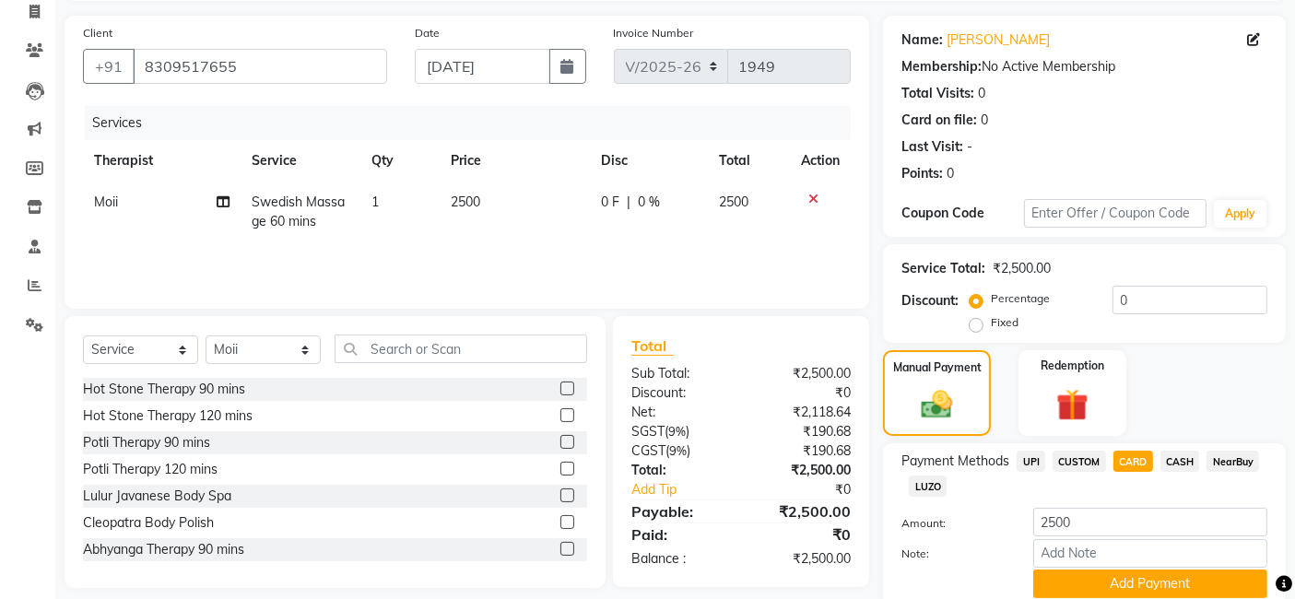
click at [1180, 459] on span "CASH" at bounding box center [1181, 461] width 40 height 21
drag, startPoint x: 1034, startPoint y: 464, endPoint x: 1058, endPoint y: 515, distance: 56.1
click at [1033, 465] on span "UPI" at bounding box center [1031, 461] width 29 height 21
click at [1087, 580] on button "Add Payment" at bounding box center [1151, 584] width 234 height 29
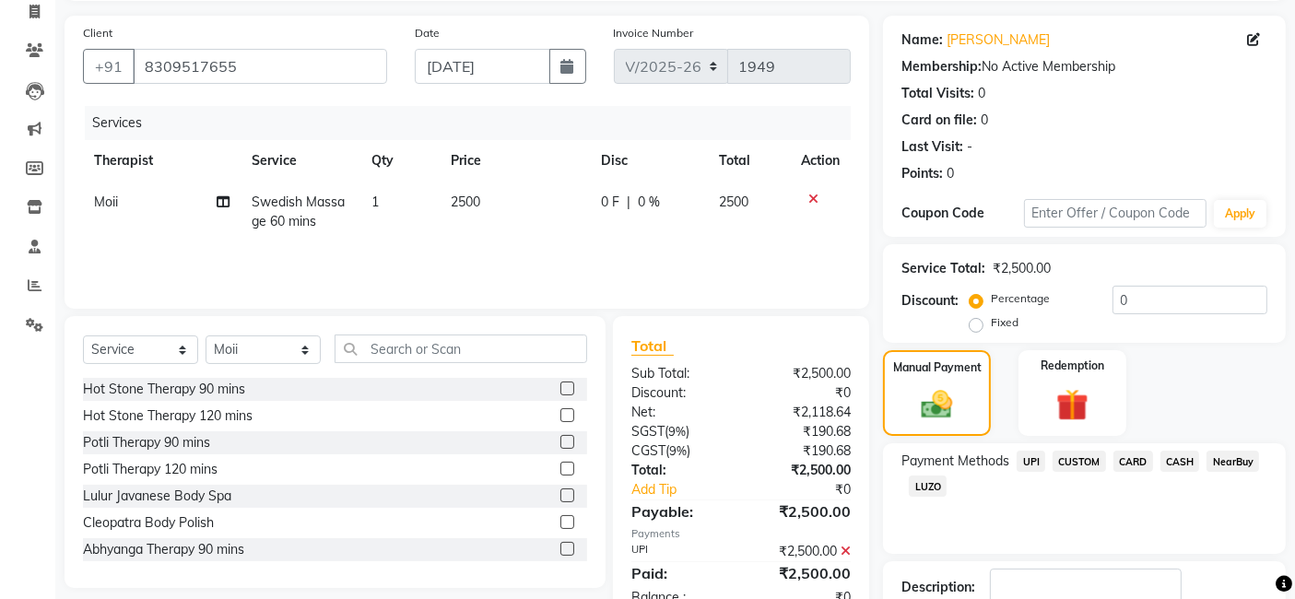
click at [1294, 586] on div "Name: [PERSON_NAME] Membership: No Active Membership Total Visits: 0 Card on fi…" at bounding box center [1091, 356] width 417 height 680
click at [1294, 585] on div "Name: [PERSON_NAME] Membership: No Active Membership Total Visits: 0 Card on fi…" at bounding box center [1091, 356] width 417 height 680
click at [1239, 492] on div "Payment Methods UPI CUSTOM CARD CASH NearBuy LUZO" at bounding box center [1085, 476] width 366 height 50
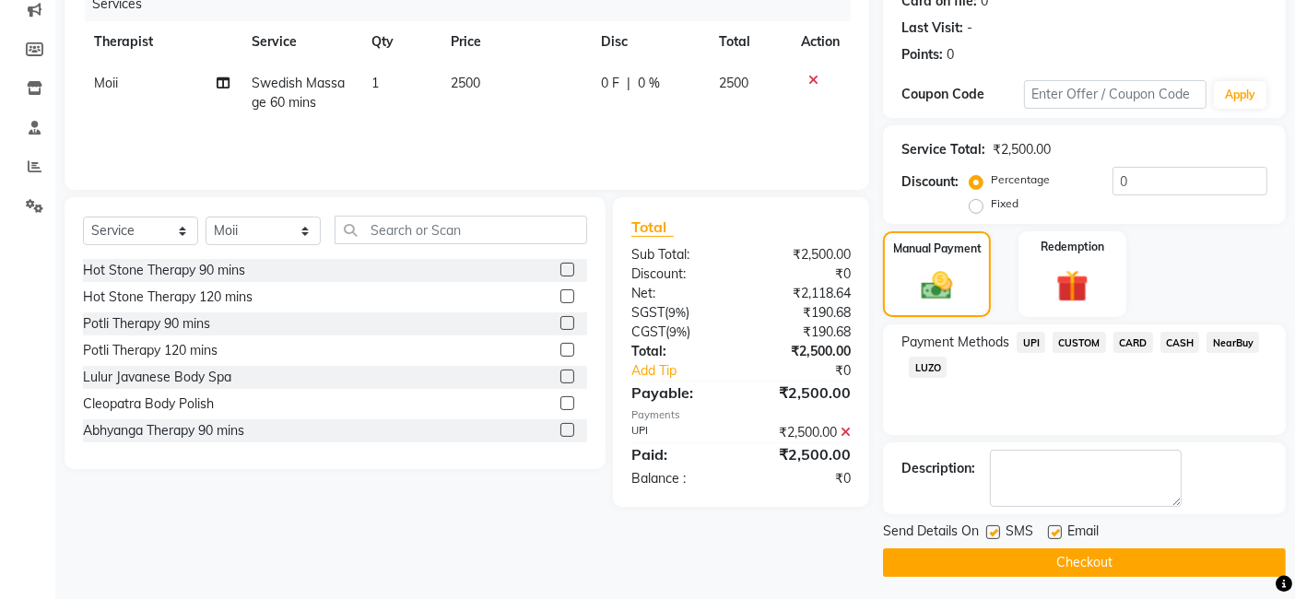
scroll to position [245, 0]
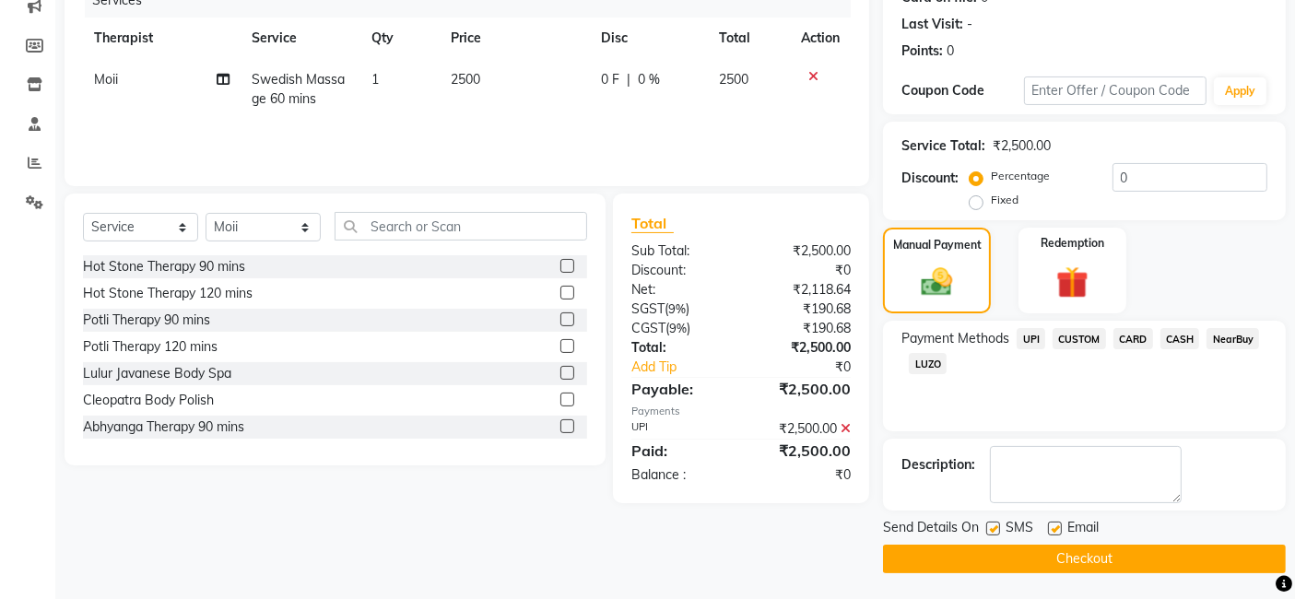
click at [998, 523] on label at bounding box center [994, 529] width 14 height 14
click at [998, 524] on input "checkbox" at bounding box center [993, 530] width 12 height 12
checkbox input "false"
click at [1056, 526] on label at bounding box center [1055, 529] width 14 height 14
click at [1056, 526] on input "checkbox" at bounding box center [1054, 530] width 12 height 12
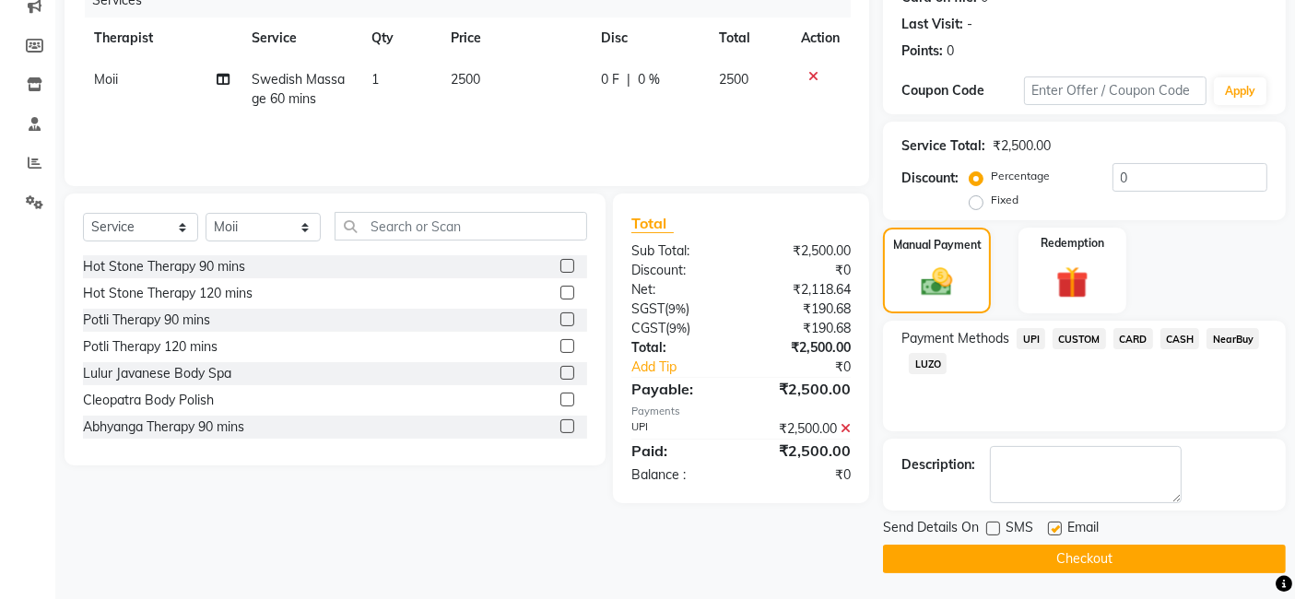
checkbox input "false"
click at [1049, 560] on button "Checkout" at bounding box center [1084, 559] width 403 height 29
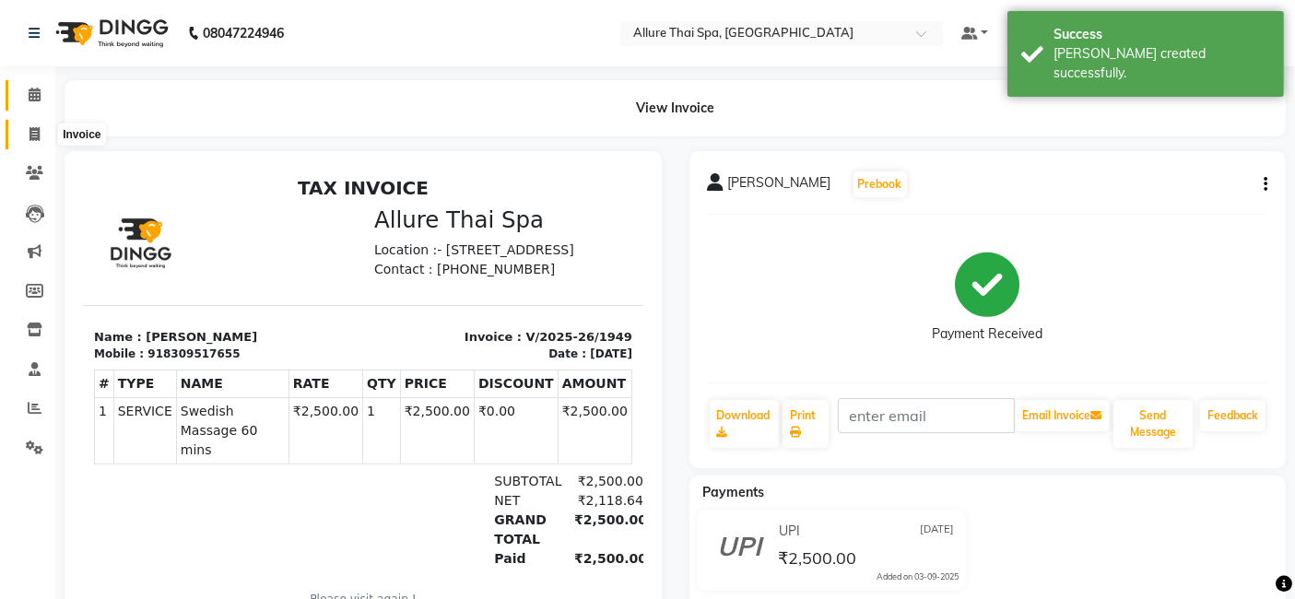
drag, startPoint x: 37, startPoint y: 134, endPoint x: 37, endPoint y: 96, distance: 37.8
click at [37, 133] on icon at bounding box center [35, 134] width 10 height 14
select select "service"
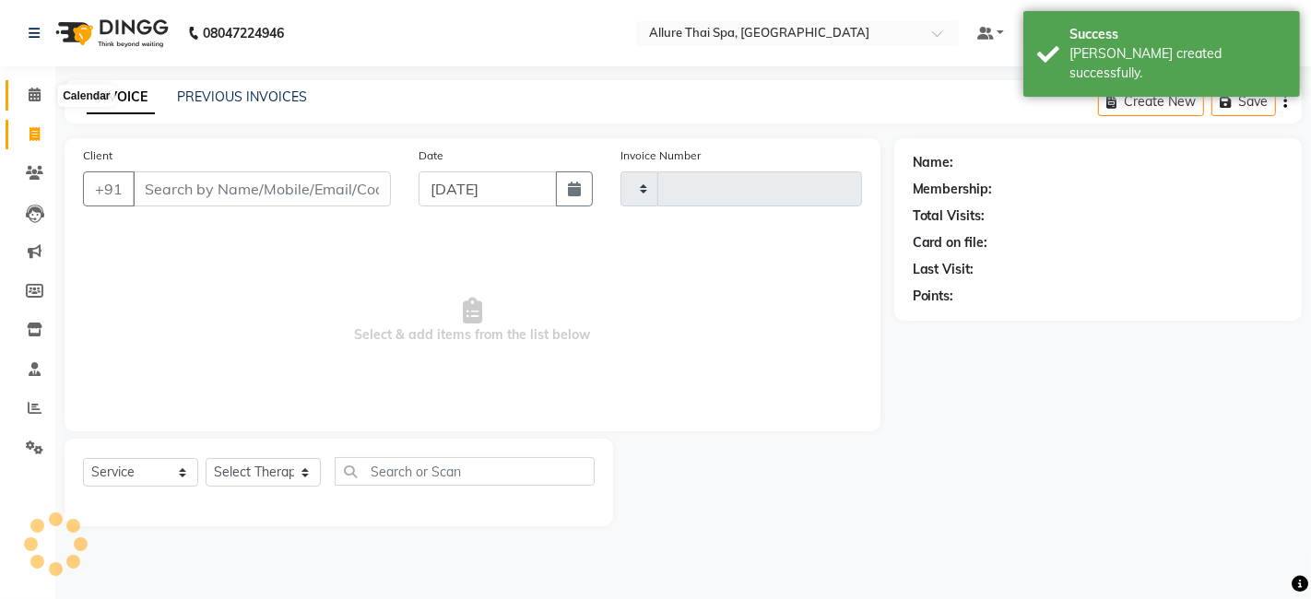
type input "1950"
click at [37, 93] on icon at bounding box center [35, 95] width 12 height 14
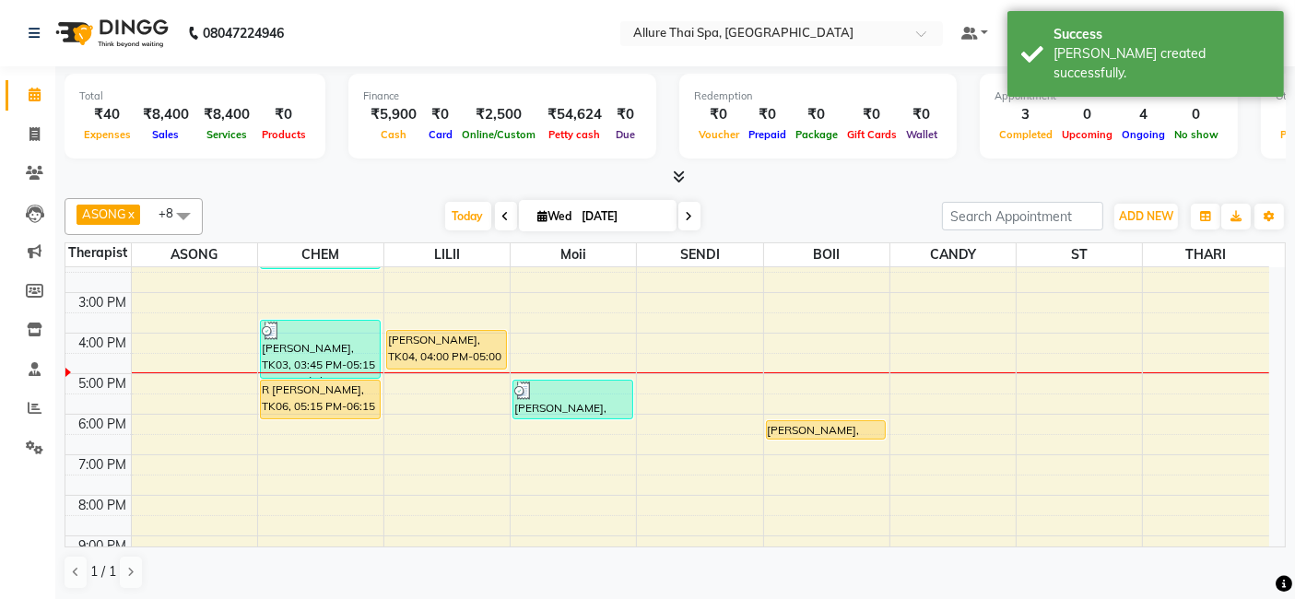
scroll to position [272, 0]
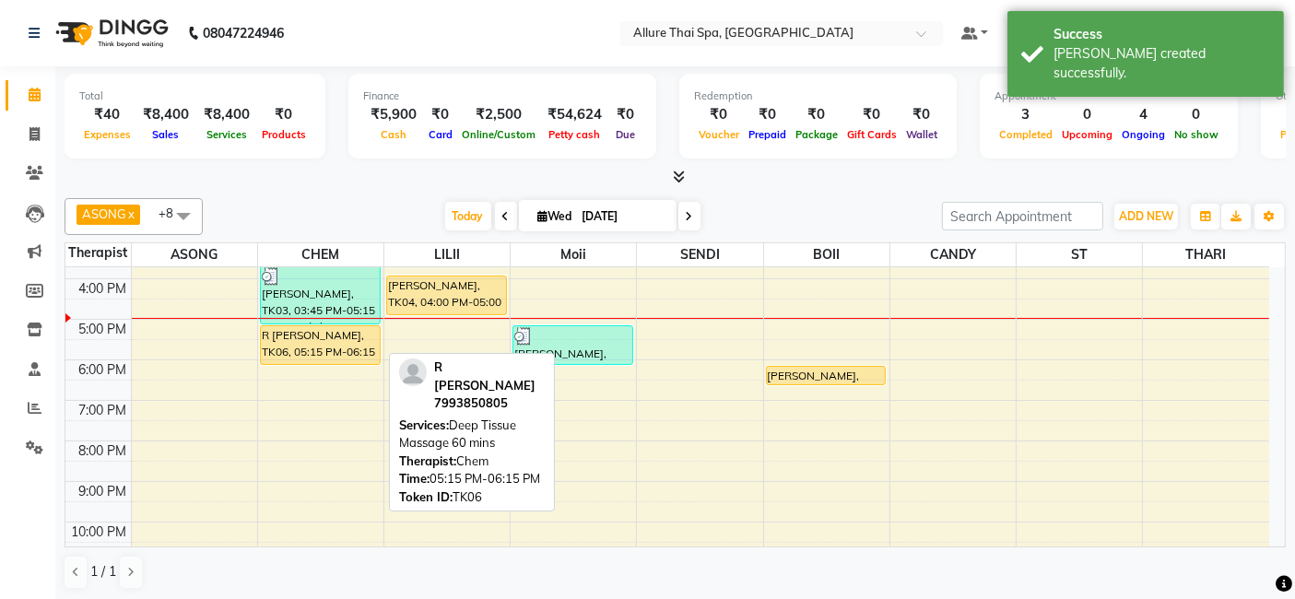
click at [290, 344] on div "R [PERSON_NAME], TK06, 05:15 PM-06:15 PM, Deep Tissue Massage 60 mins" at bounding box center [320, 345] width 119 height 38
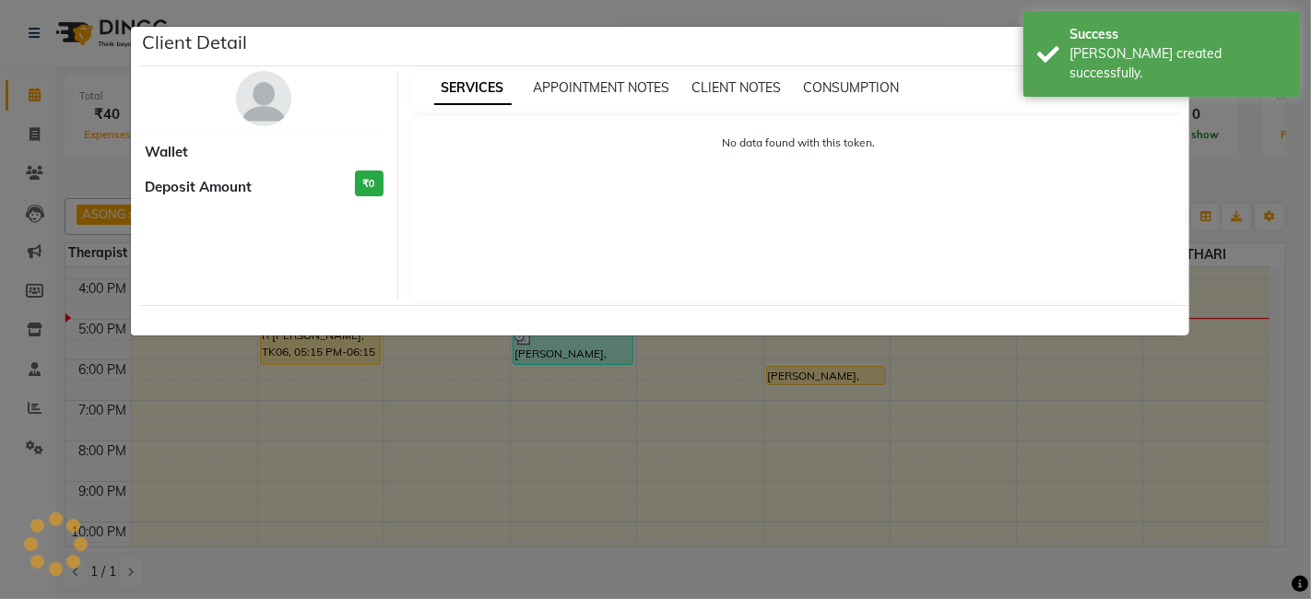
select select "1"
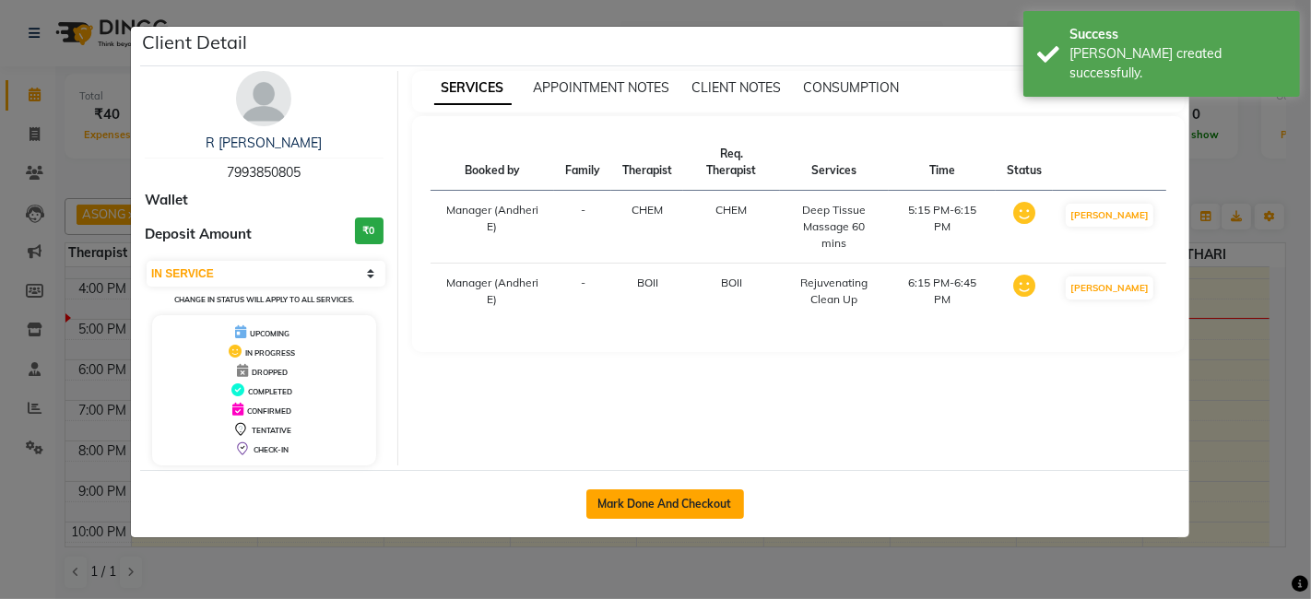
click at [666, 503] on button "Mark Done And Checkout" at bounding box center [665, 505] width 158 height 30
select select "6826"
select select "service"
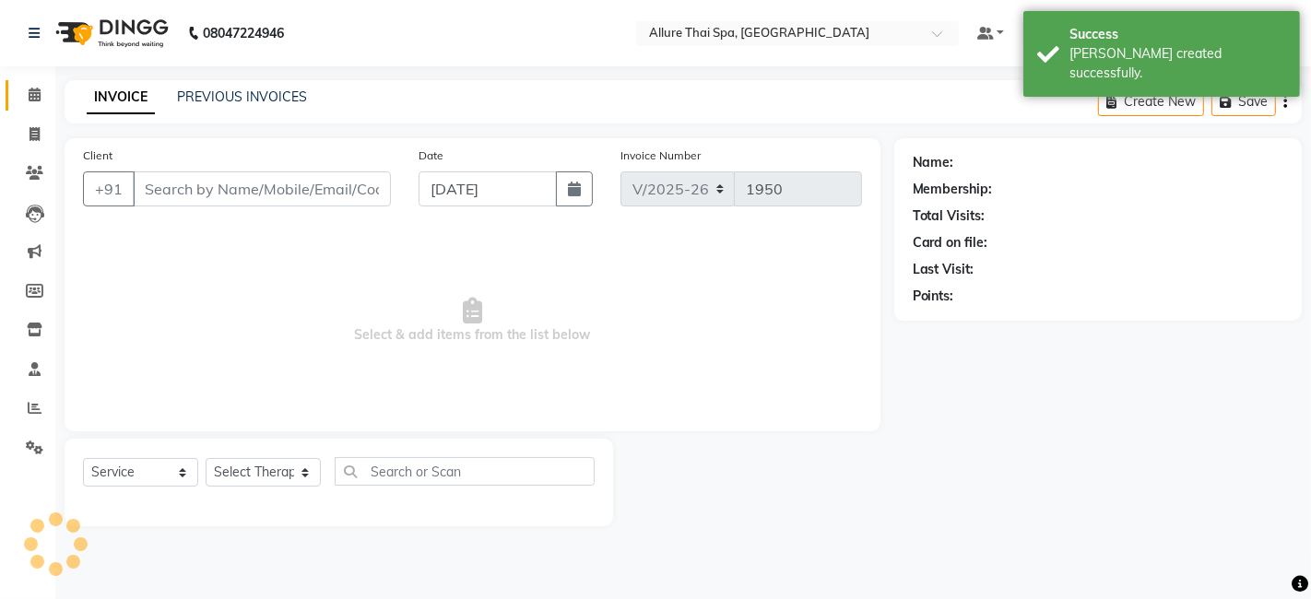
type input "7993850805"
select select "89381"
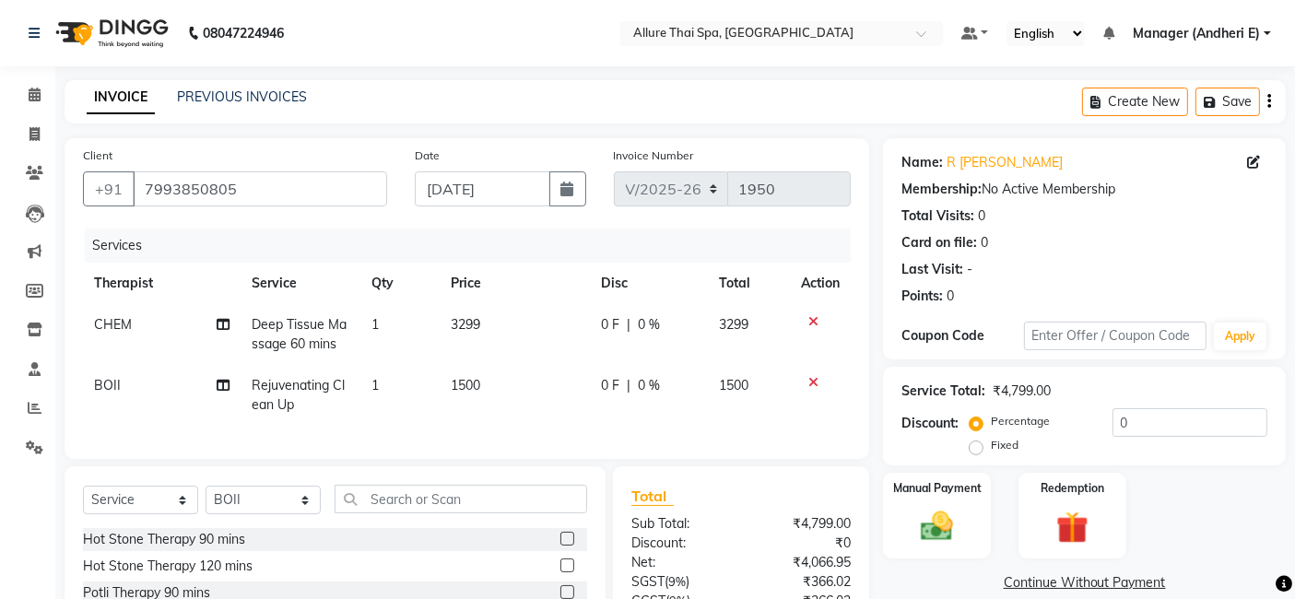
click at [991, 449] on label "Fixed" at bounding box center [1005, 445] width 28 height 17
click at [979, 449] on input "Fixed" at bounding box center [980, 445] width 13 height 13
radio input "true"
drag, startPoint x: 1212, startPoint y: 417, endPoint x: 1239, endPoint y: 423, distance: 28.4
click at [1218, 417] on input "0" at bounding box center [1190, 422] width 155 height 29
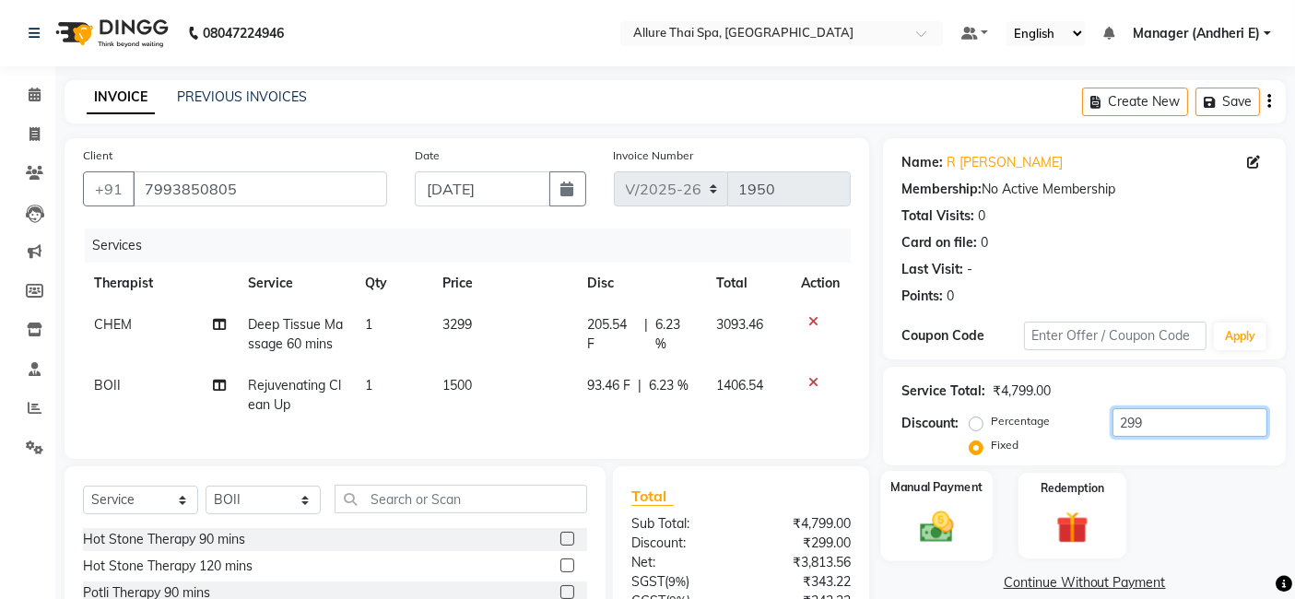
type input "299"
click at [954, 533] on img at bounding box center [937, 526] width 55 height 39
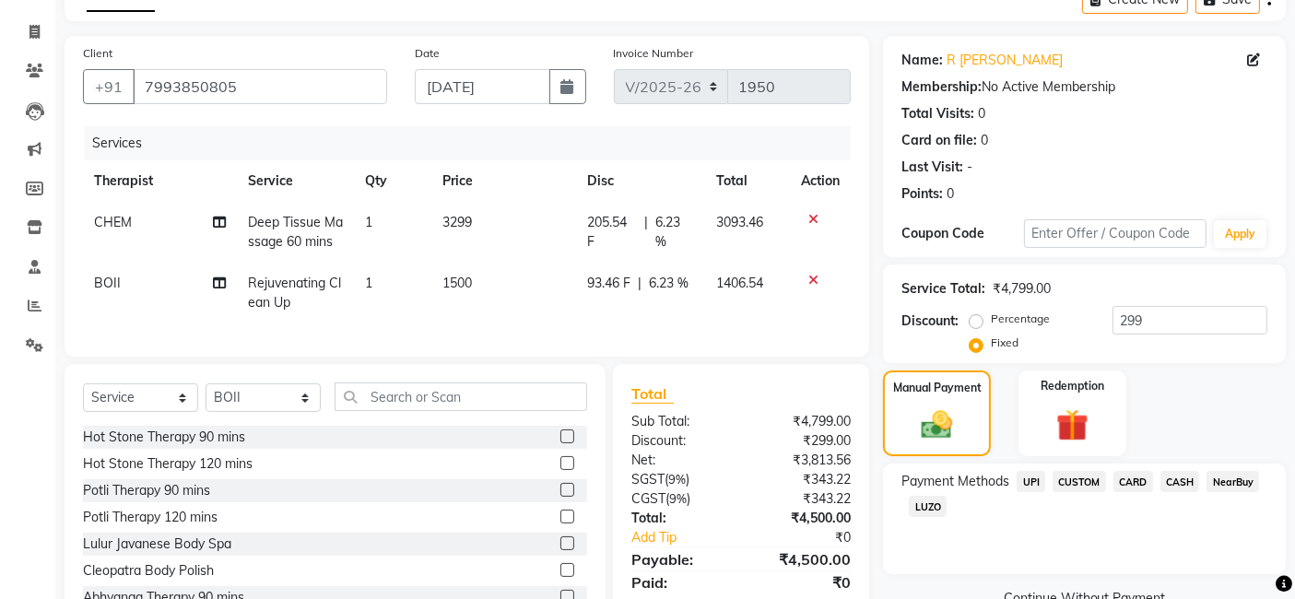
scroll to position [123, 0]
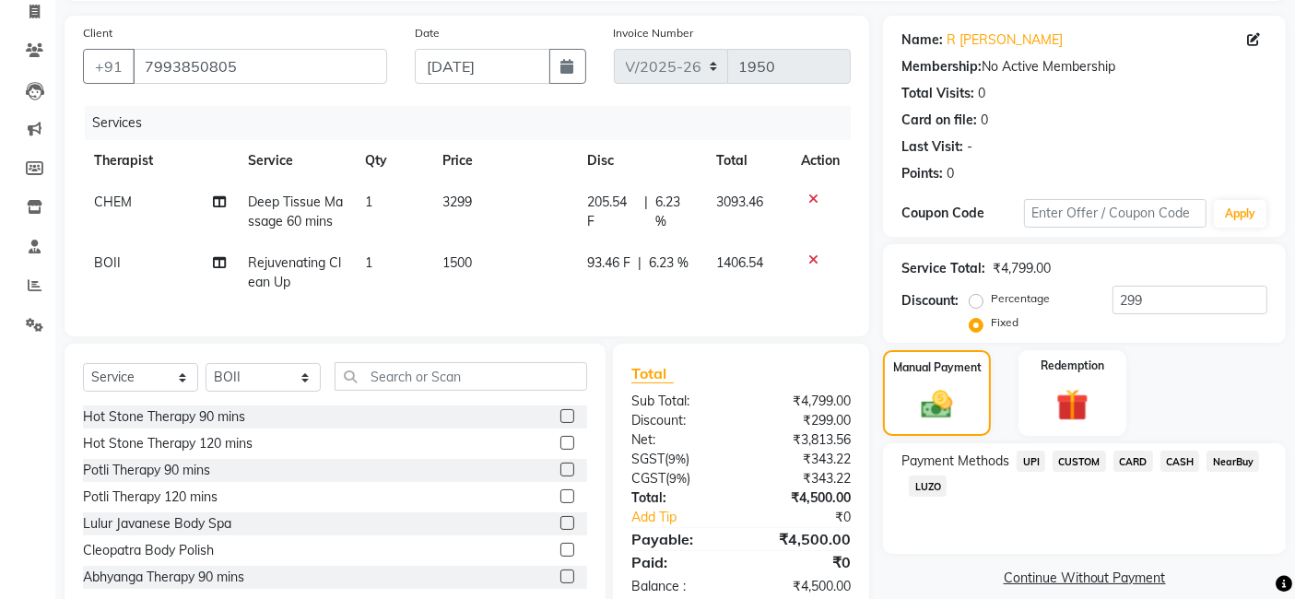
click at [1172, 462] on span "CASH" at bounding box center [1181, 461] width 40 height 21
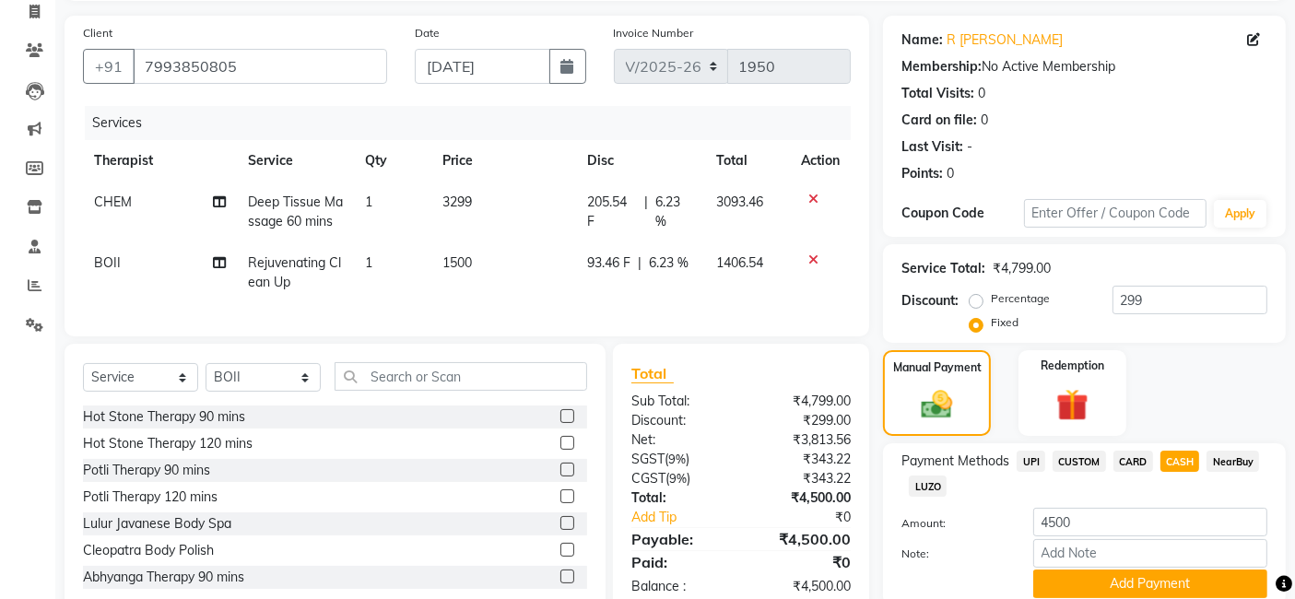
click at [1122, 460] on span "CARD" at bounding box center [1134, 461] width 40 height 21
click at [1193, 456] on span "CASH" at bounding box center [1181, 461] width 40 height 21
click at [1130, 465] on span "CARD" at bounding box center [1134, 461] width 40 height 21
click at [1177, 451] on span "CASH" at bounding box center [1181, 461] width 40 height 21
click at [1100, 577] on button "Add Payment" at bounding box center [1151, 584] width 234 height 29
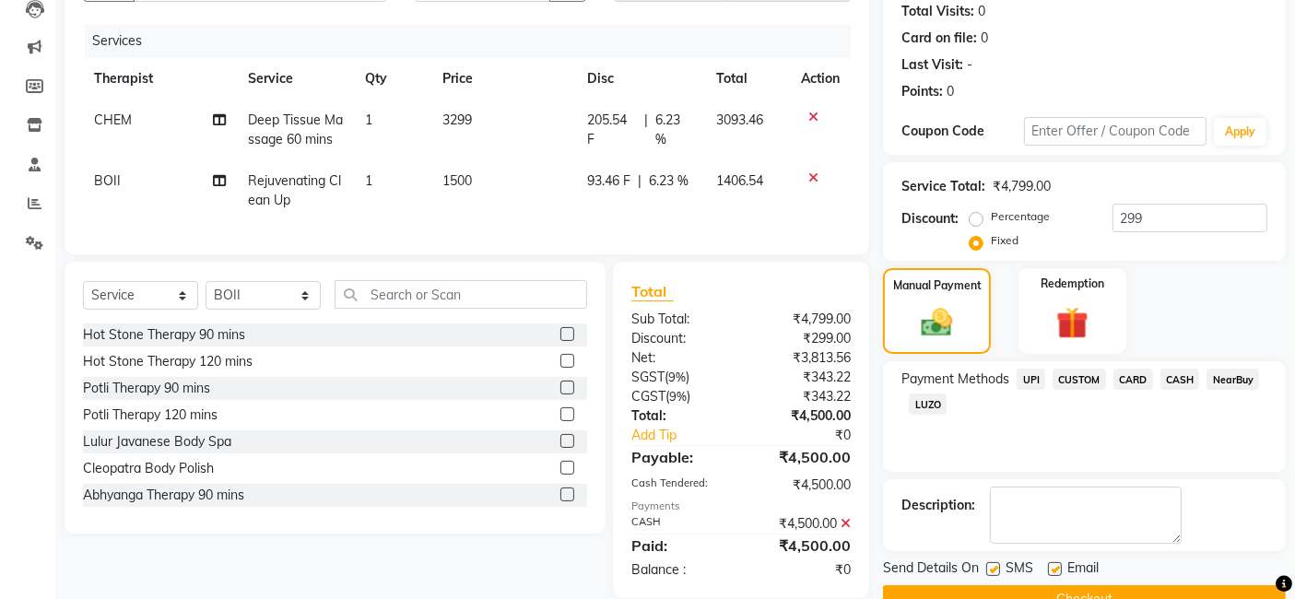
scroll to position [245, 0]
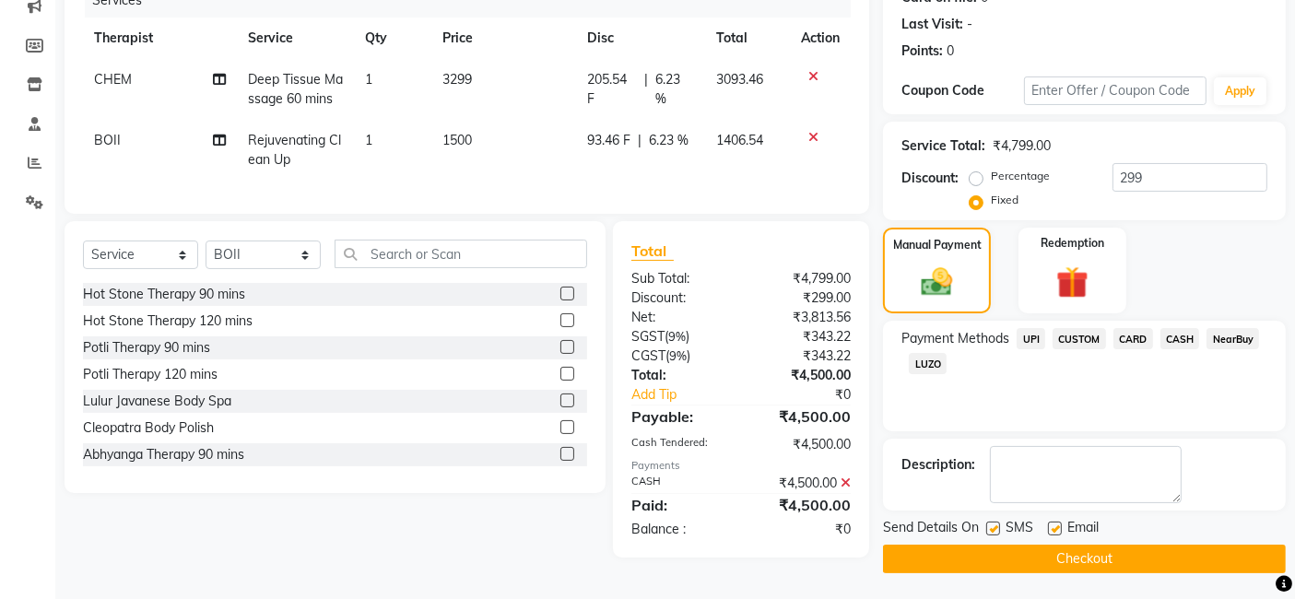
click at [997, 527] on label at bounding box center [994, 529] width 14 height 14
click at [997, 527] on input "checkbox" at bounding box center [993, 530] width 12 height 12
checkbox input "false"
click at [1061, 524] on label at bounding box center [1055, 529] width 14 height 14
click at [1060, 524] on input "checkbox" at bounding box center [1054, 530] width 12 height 12
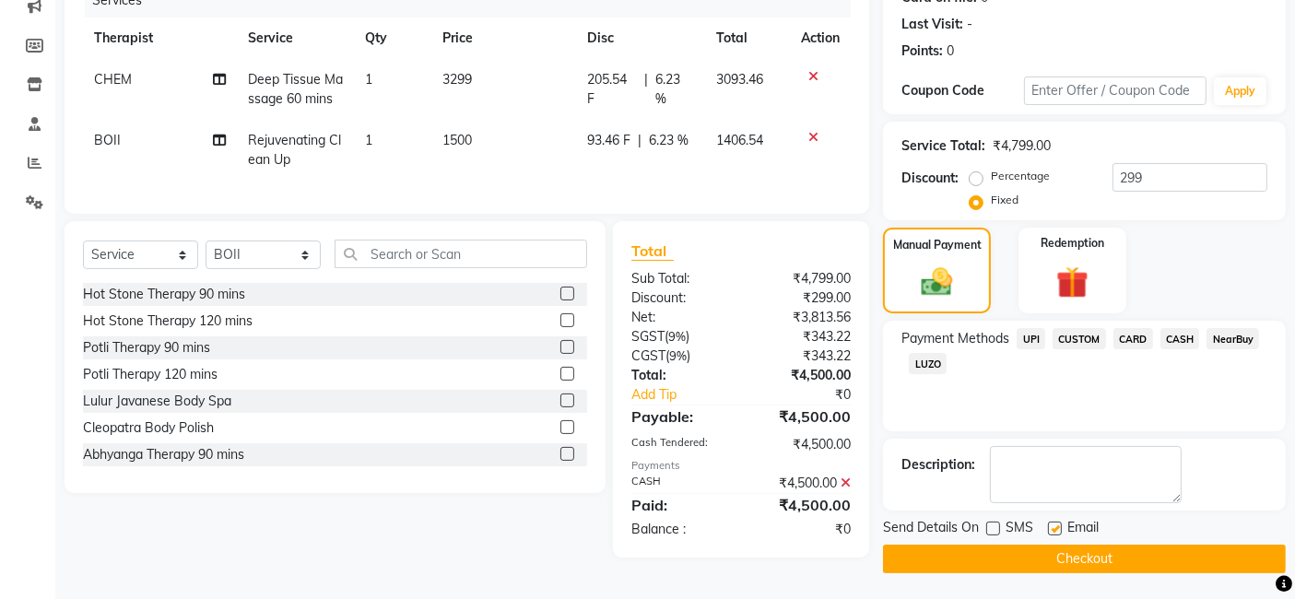
checkbox input "false"
click at [1048, 550] on button "Checkout" at bounding box center [1084, 559] width 403 height 29
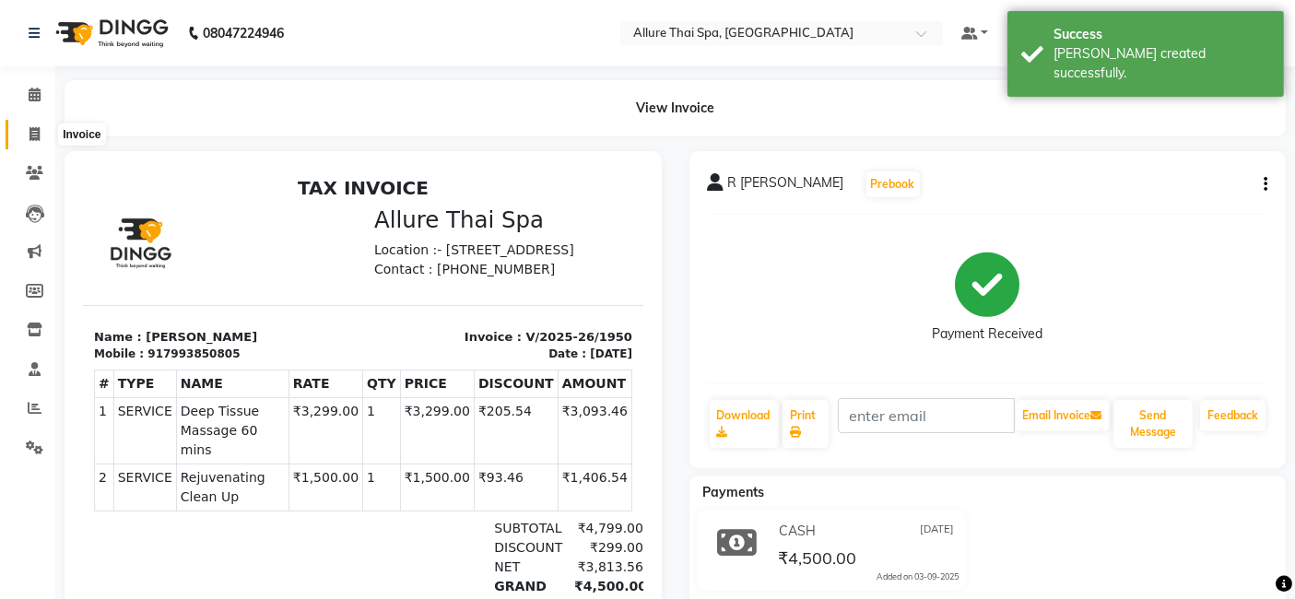
click at [30, 132] on icon at bounding box center [35, 134] width 10 height 14
select select "6826"
select select "service"
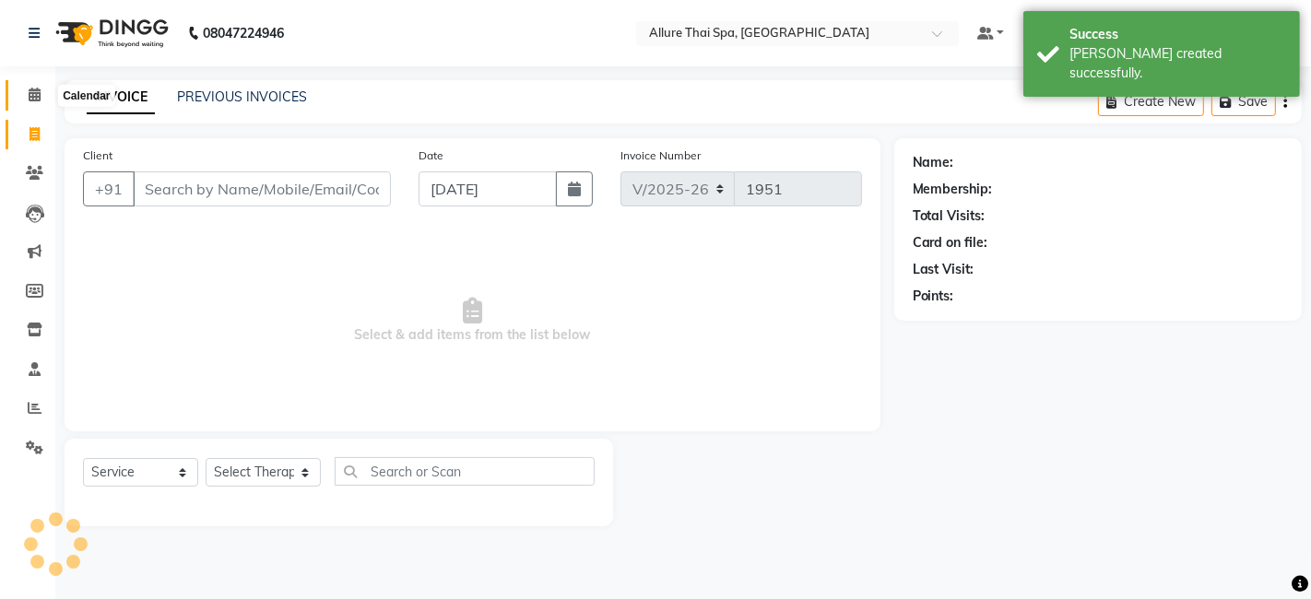
click at [30, 96] on icon at bounding box center [35, 95] width 12 height 14
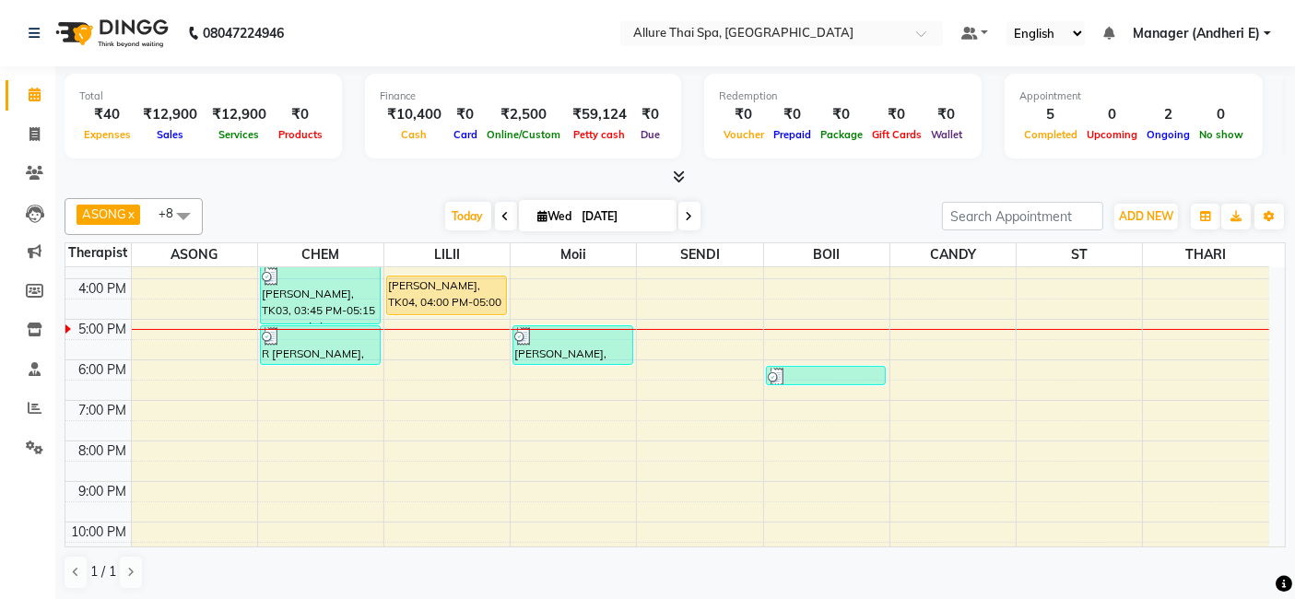
scroll to position [287, 0]
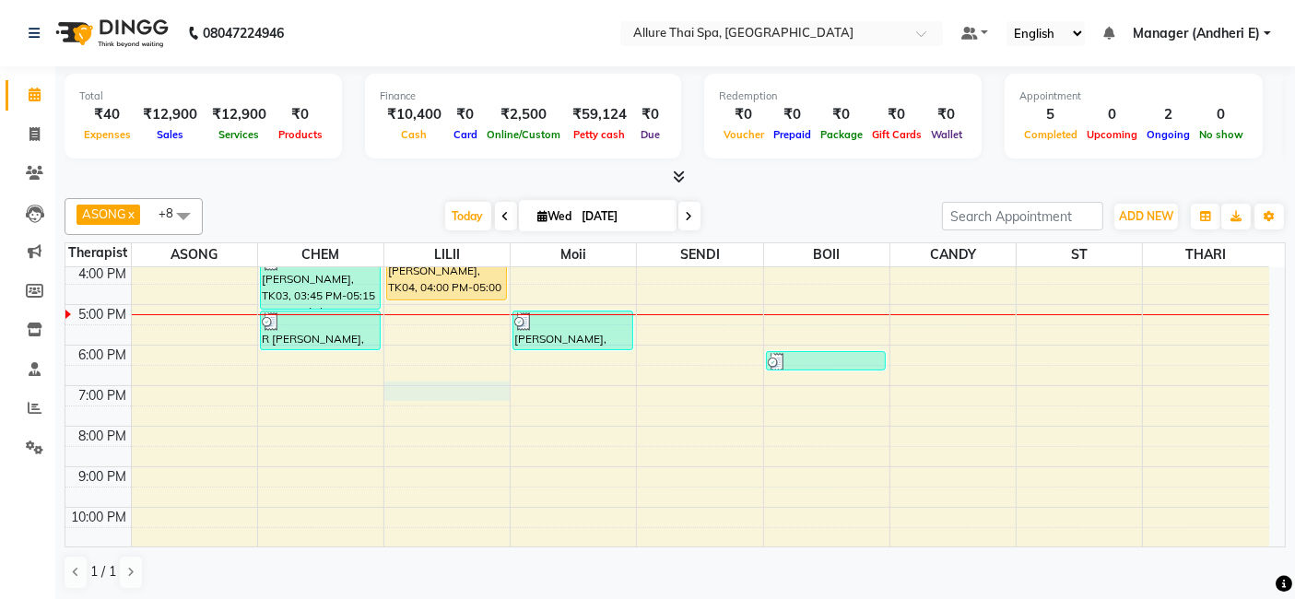
click at [417, 388] on div "9:00 AM 10:00 AM 11:00 AM 12:00 PM 1:00 PM 2:00 PM 3:00 PM 4:00 PM 5:00 PM 6:00…" at bounding box center [667, 285] width 1204 height 608
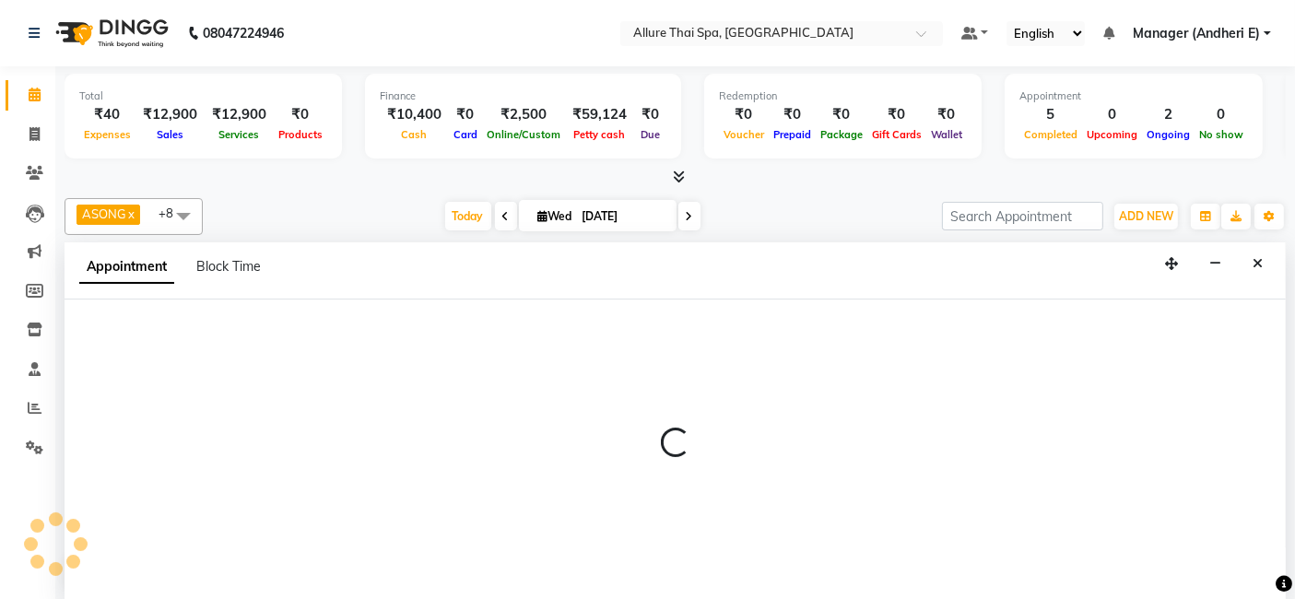
scroll to position [0, 0]
select select "82638"
select select "1140"
select select "tentative"
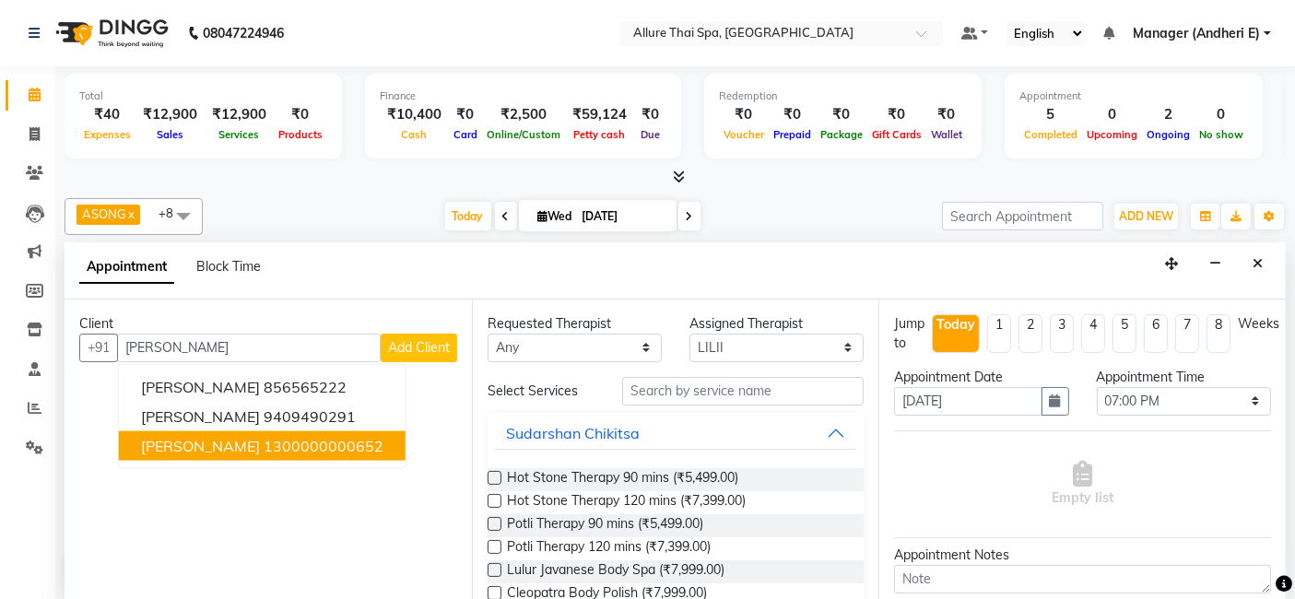
click at [313, 445] on ngb-highlight "1300000000652" at bounding box center [324, 445] width 120 height 18
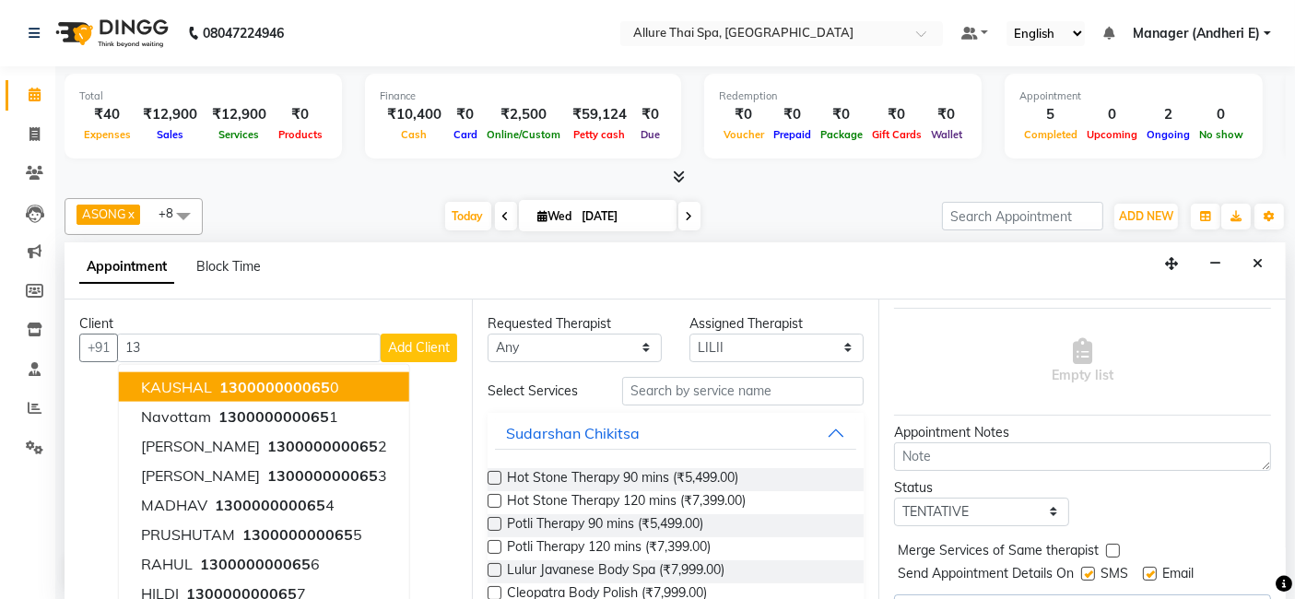
type input "1"
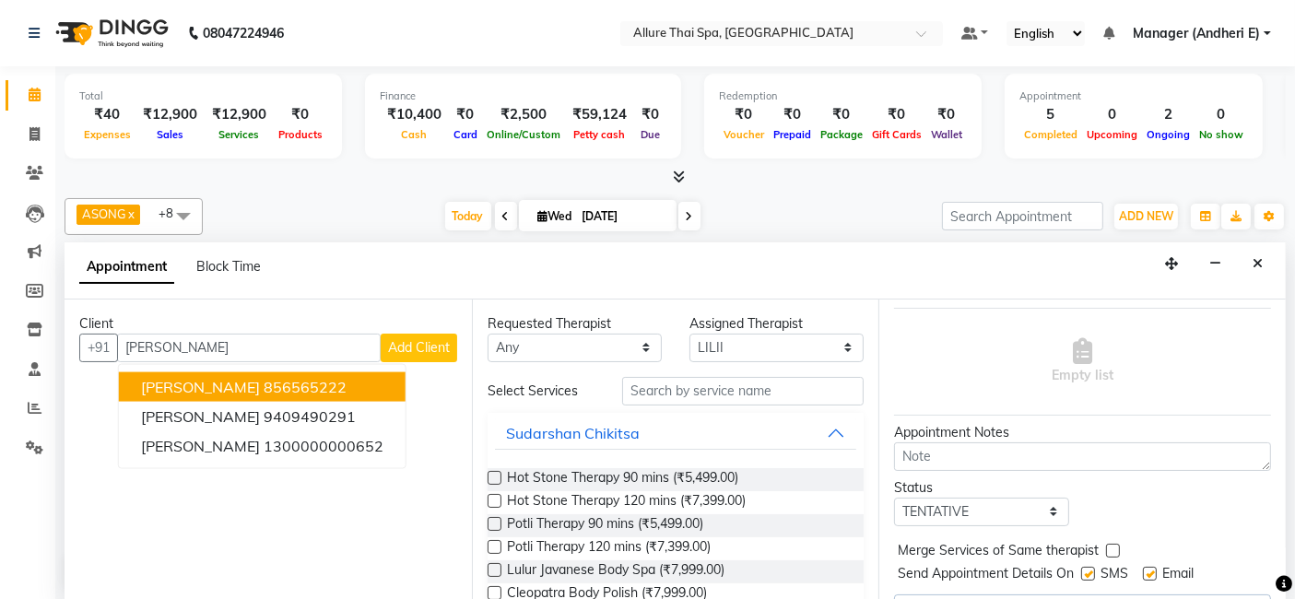
type input "[PERSON_NAME]"
click at [444, 345] on span "Add Client" at bounding box center [419, 347] width 62 height 17
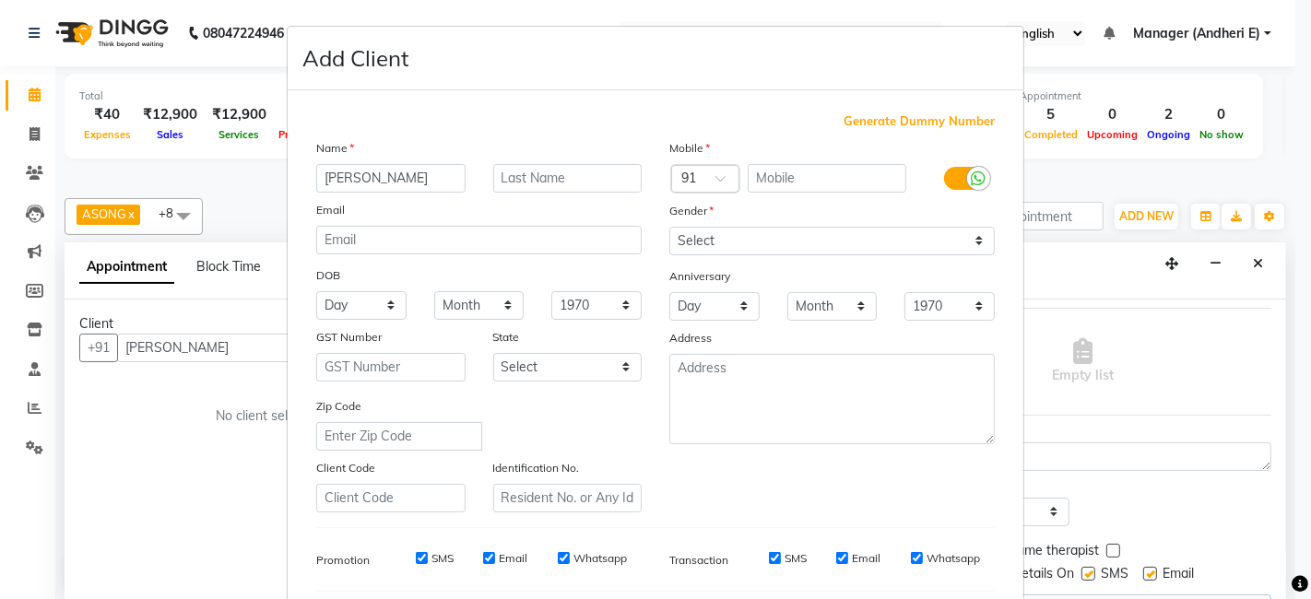
click at [869, 122] on span "Generate Dummy Number" at bounding box center [919, 121] width 151 height 18
type input "1300000000750"
checkbox input "false"
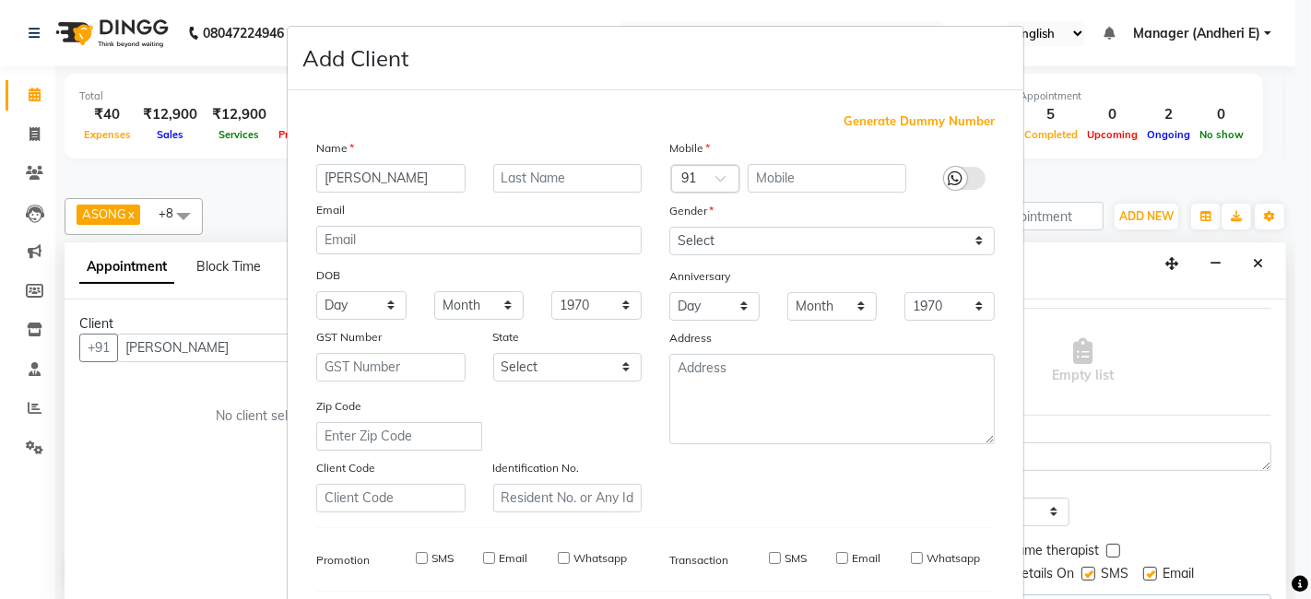
checkbox input "false"
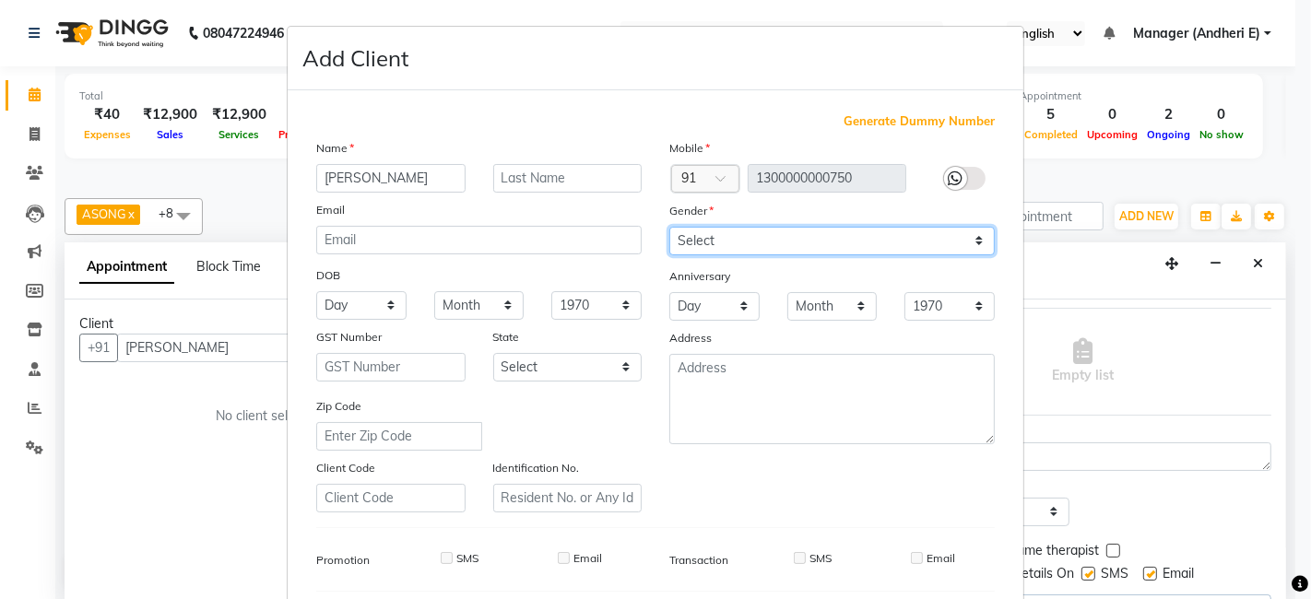
click at [973, 248] on select "Select [DEMOGRAPHIC_DATA] [DEMOGRAPHIC_DATA] Other Prefer Not To Say" at bounding box center [831, 241] width 325 height 29
select select "[DEMOGRAPHIC_DATA]"
click at [669, 227] on select "Select [DEMOGRAPHIC_DATA] [DEMOGRAPHIC_DATA] Other Prefer Not To Say" at bounding box center [831, 241] width 325 height 29
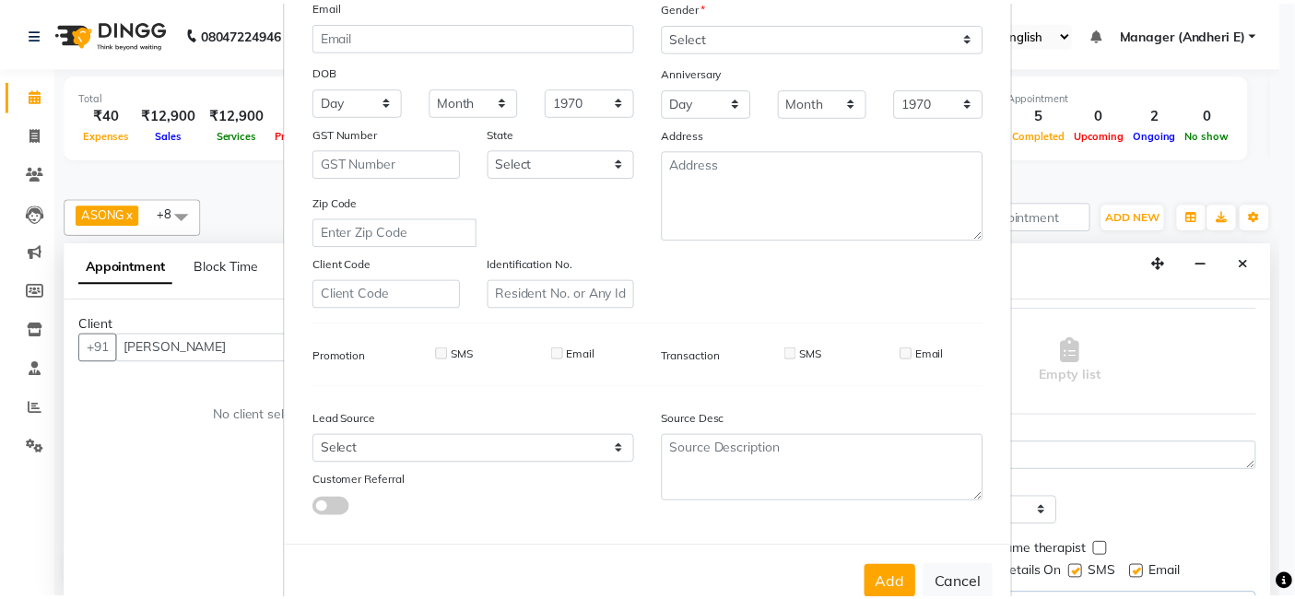
scroll to position [245, 0]
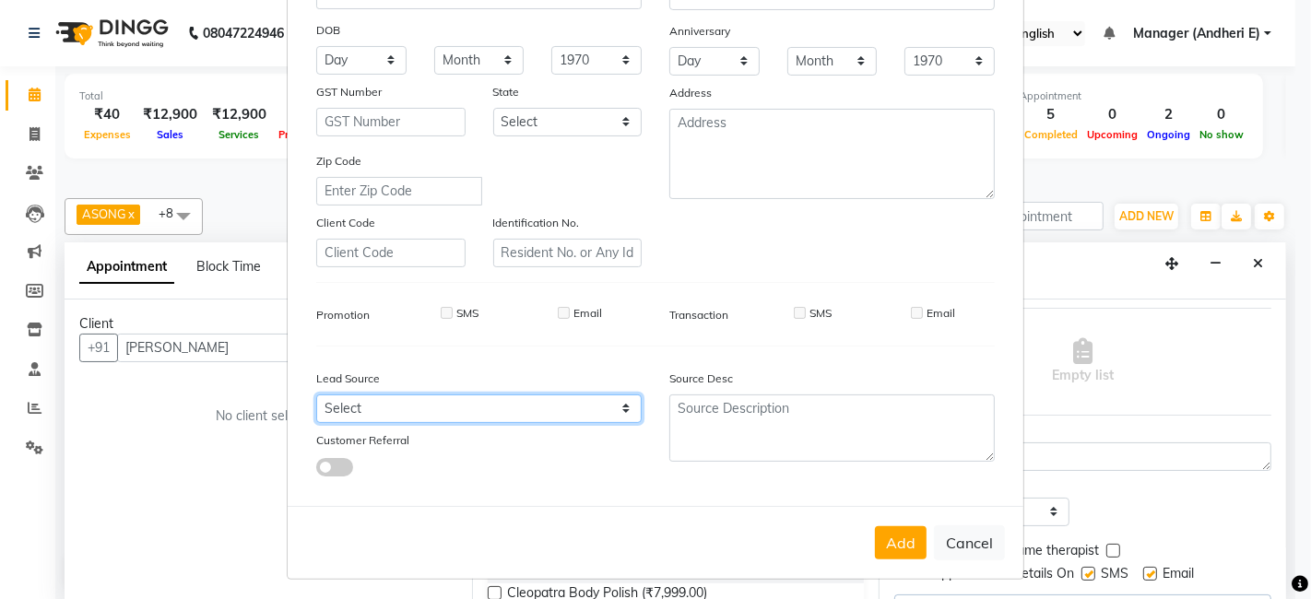
drag, startPoint x: 624, startPoint y: 407, endPoint x: 629, endPoint y: 396, distance: 12.0
click at [624, 407] on select "Select Walk-in Referral Friend Advertisement Facebook JustDial Google Other Web…" at bounding box center [478, 409] width 325 height 29
select select "55428"
click at [316, 395] on select "Select Walk-in Referral Friend Advertisement Facebook JustDial Google Other Web…" at bounding box center [478, 409] width 325 height 29
click at [893, 538] on button "Add" at bounding box center [901, 542] width 52 height 33
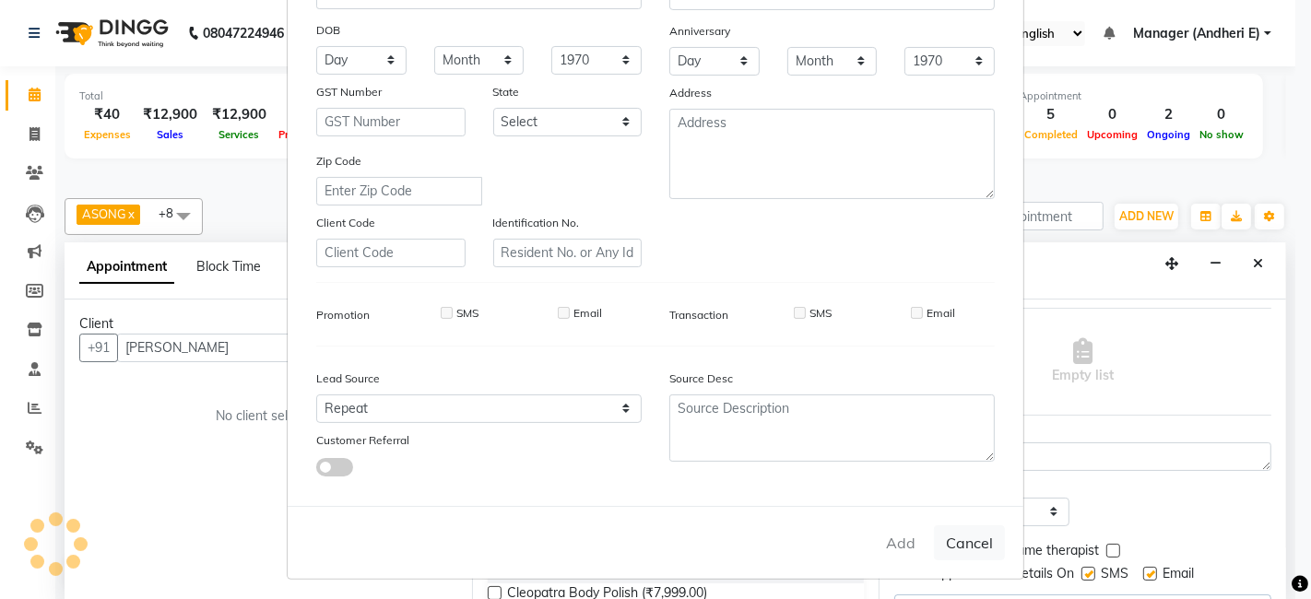
type input "1300000000750"
select select
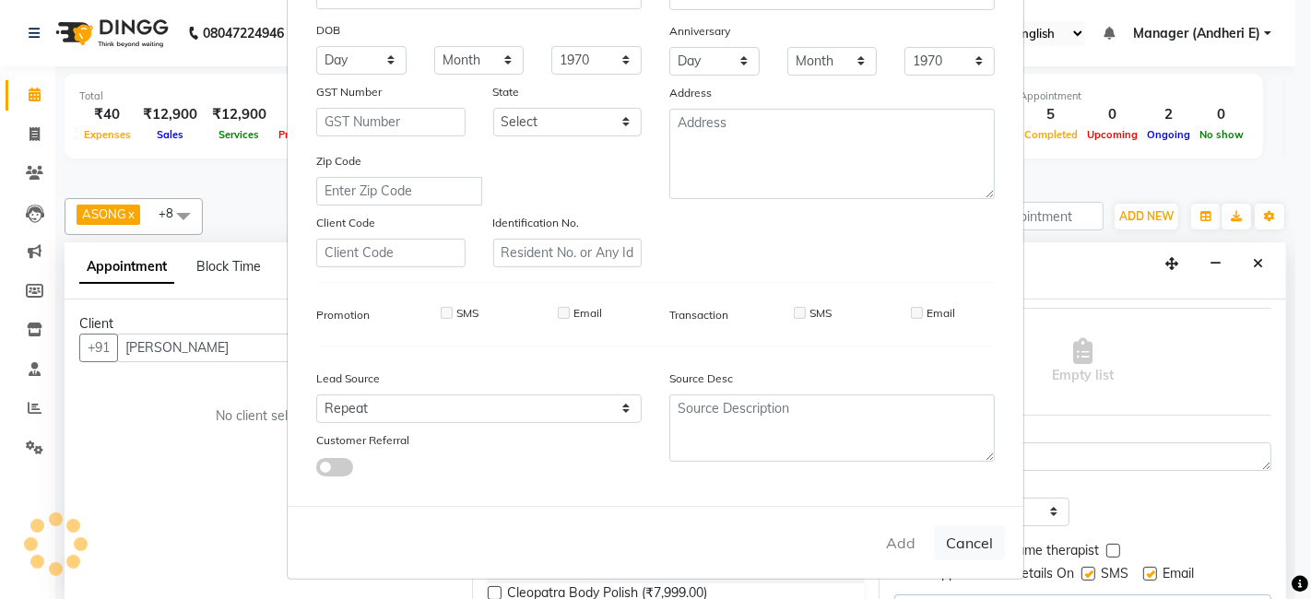
select select
checkbox input "false"
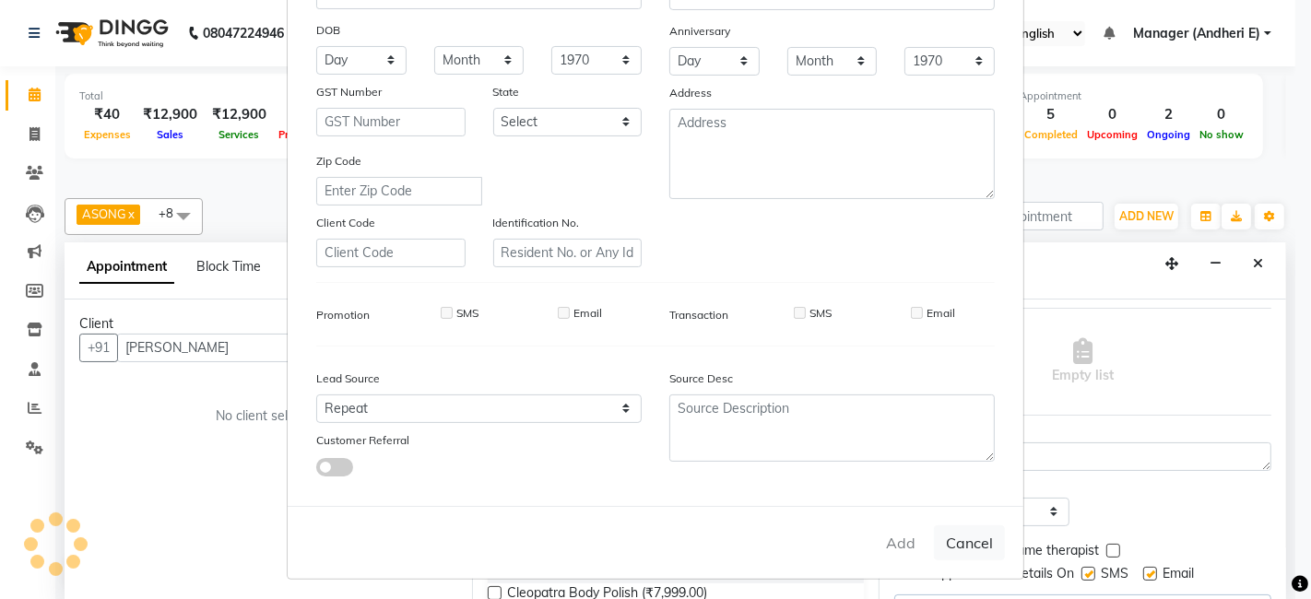
checkbox input "false"
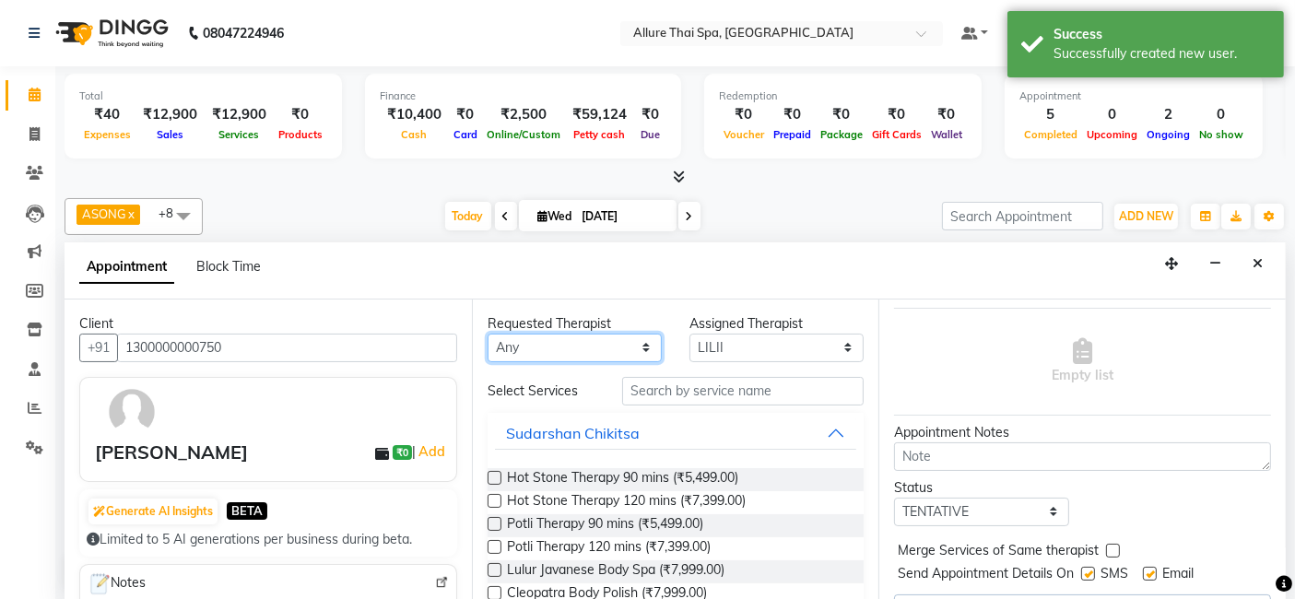
click at [634, 340] on select "Any ASONG [PERSON_NAME] BOII CANDY CHEM LILII Moii SENDI ST THARI" at bounding box center [575, 348] width 174 height 29
select select "82638"
click at [488, 334] on select "Any ASONG [PERSON_NAME] BOII CANDY CHEM LILII Moii SENDI ST THARI" at bounding box center [575, 348] width 174 height 29
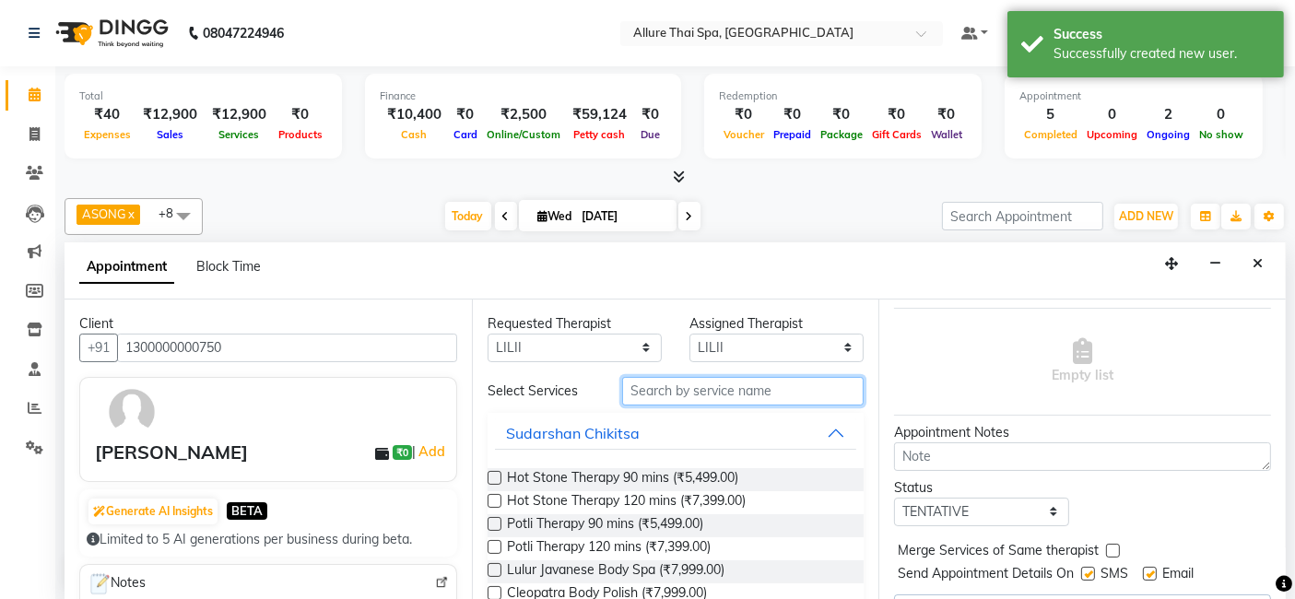
click at [745, 385] on input "text" at bounding box center [743, 391] width 242 height 29
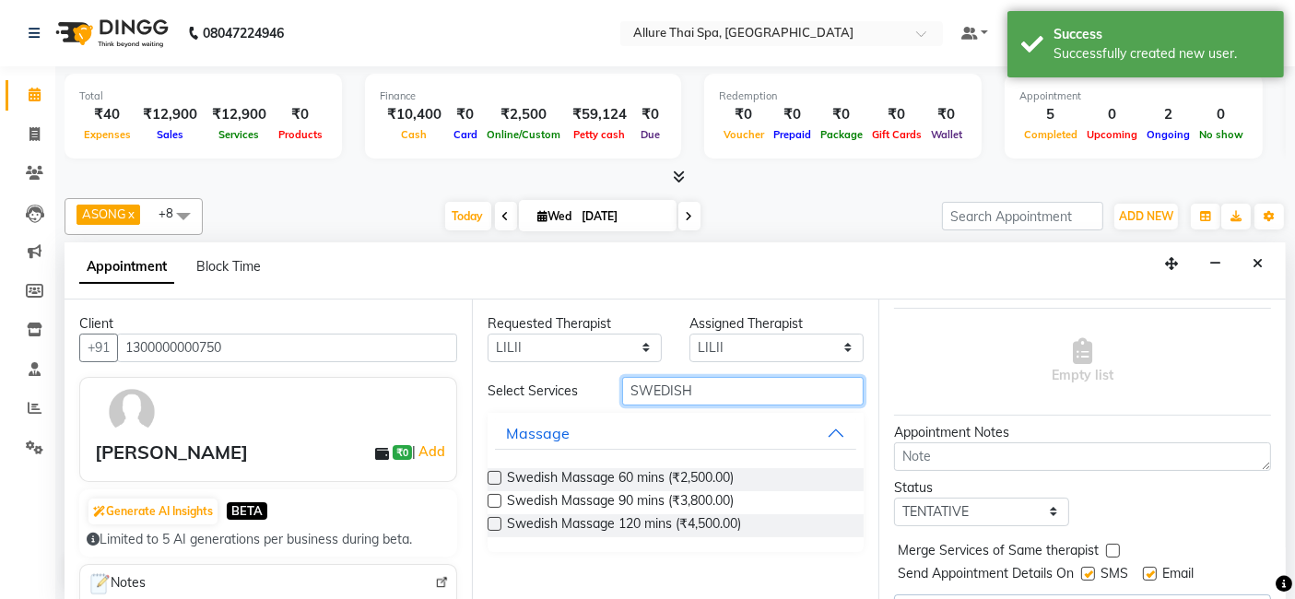
type input "SWEDISH"
click at [490, 479] on label at bounding box center [495, 478] width 14 height 14
click at [490, 479] on input "checkbox" at bounding box center [494, 480] width 12 height 12
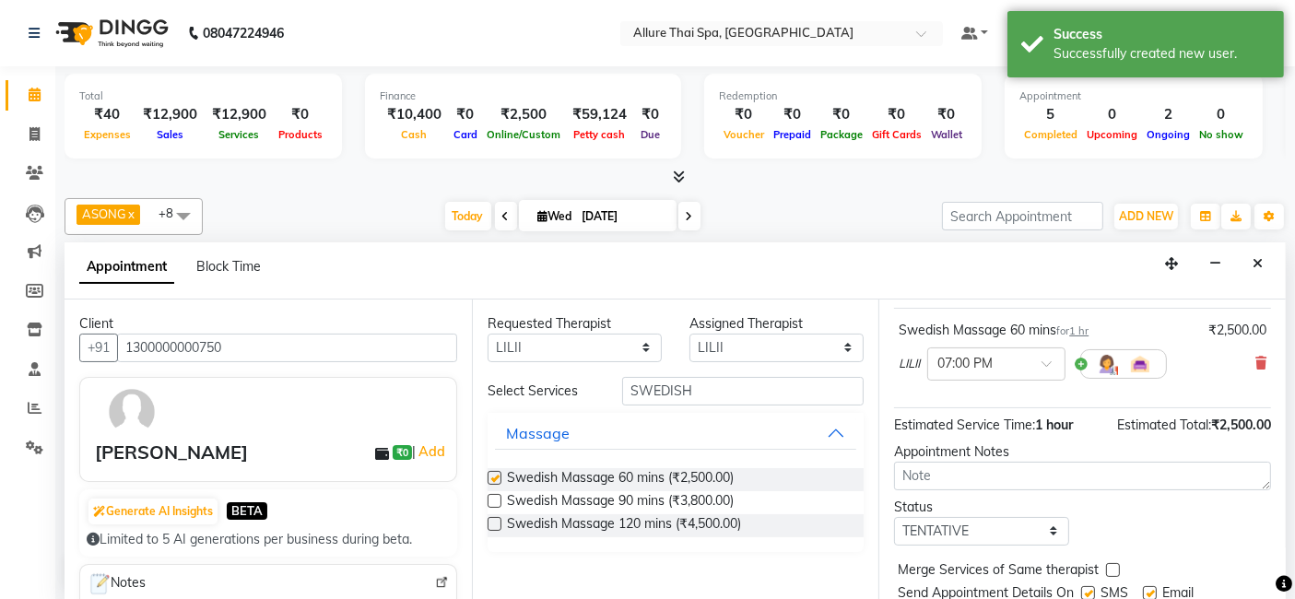
checkbox input "false"
drag, startPoint x: 1275, startPoint y: 586, endPoint x: 1297, endPoint y: 538, distance: 52.8
click at [1277, 586] on icon at bounding box center [1284, 584] width 17 height 17
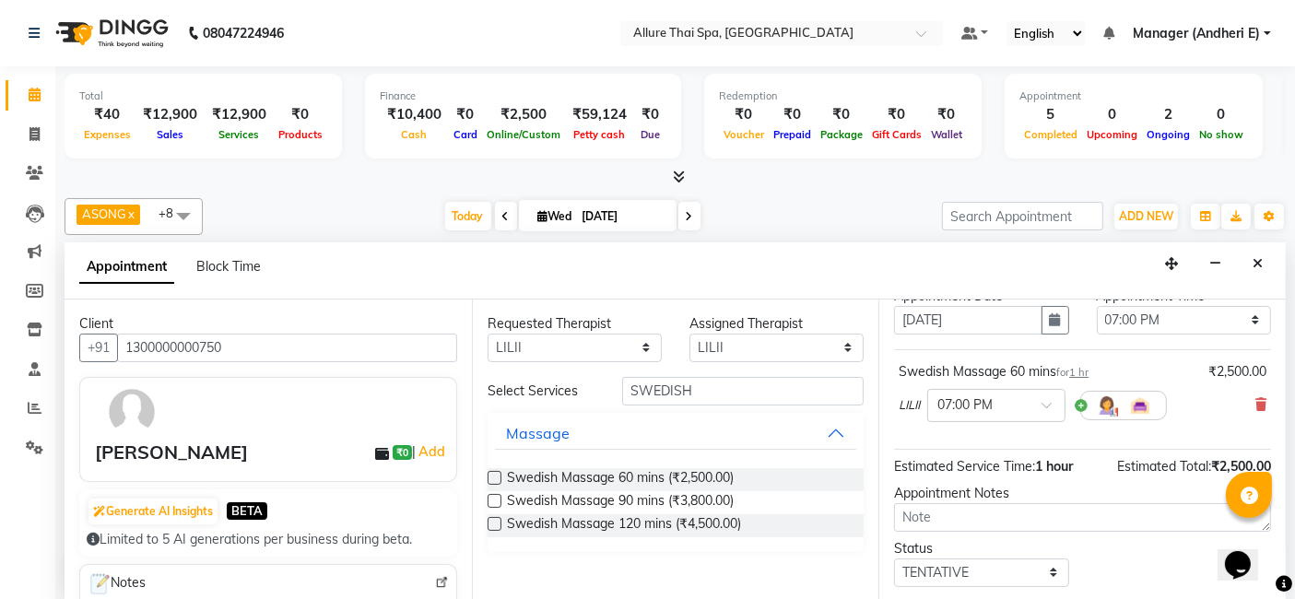
scroll to position [0, 0]
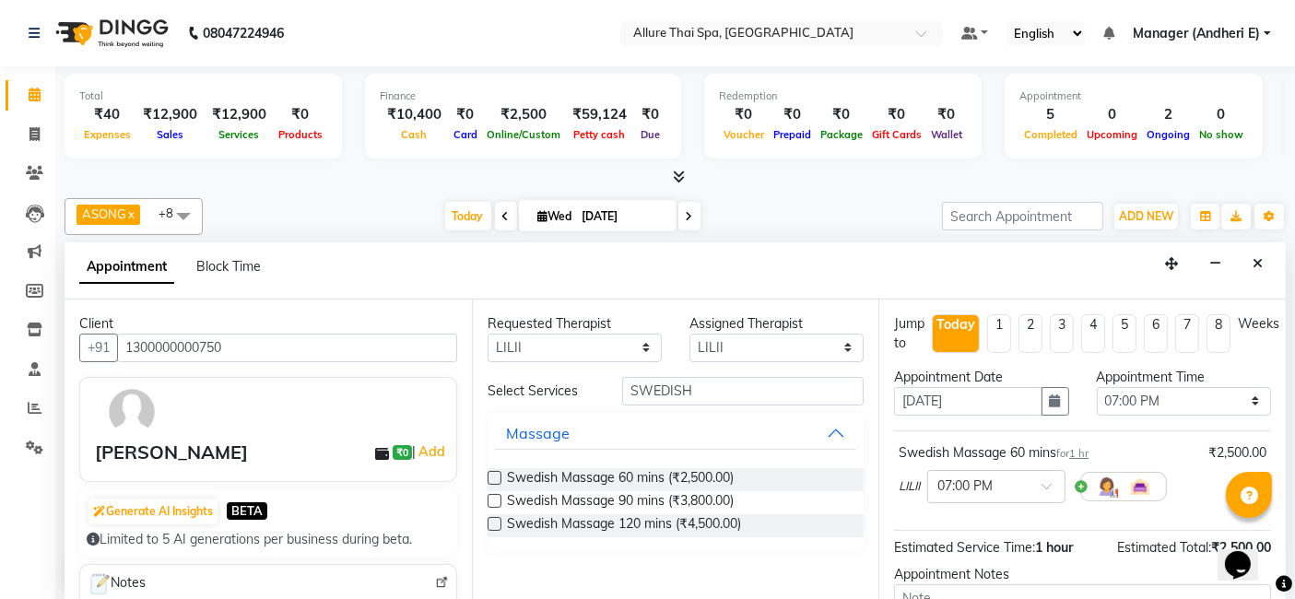
click at [1279, 587] on icon at bounding box center [1284, 584] width 17 height 17
click at [1277, 593] on icon at bounding box center [1284, 584] width 17 height 17
click at [1291, 586] on icon at bounding box center [1284, 584] width 17 height 17
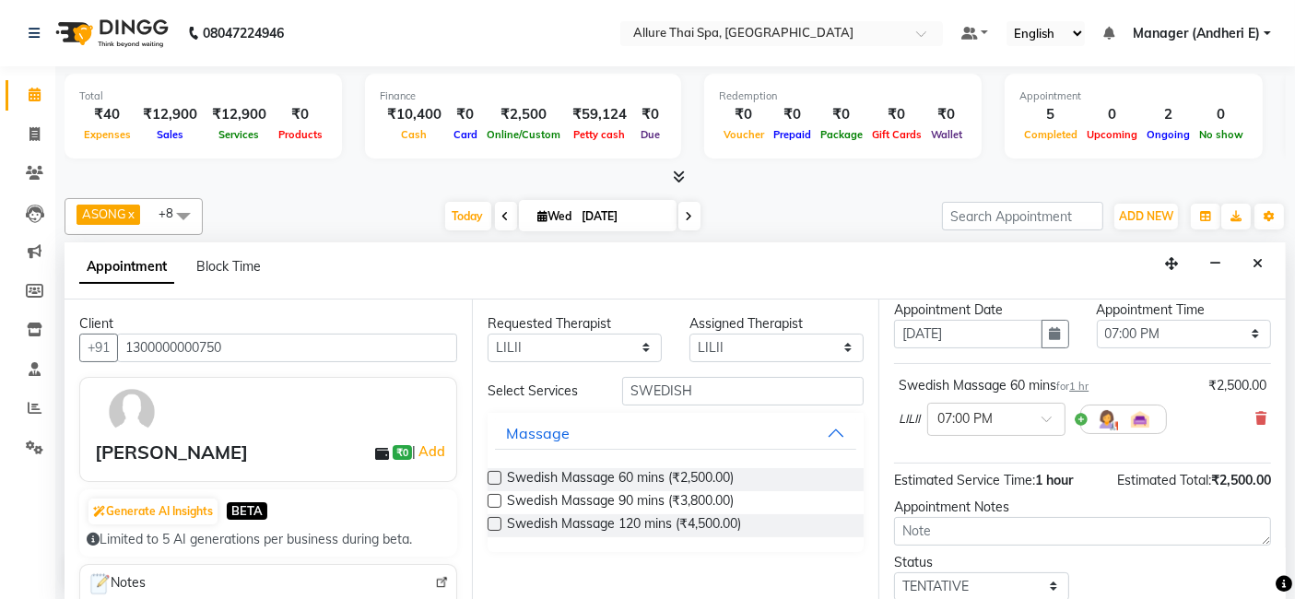
scroll to position [81, 0]
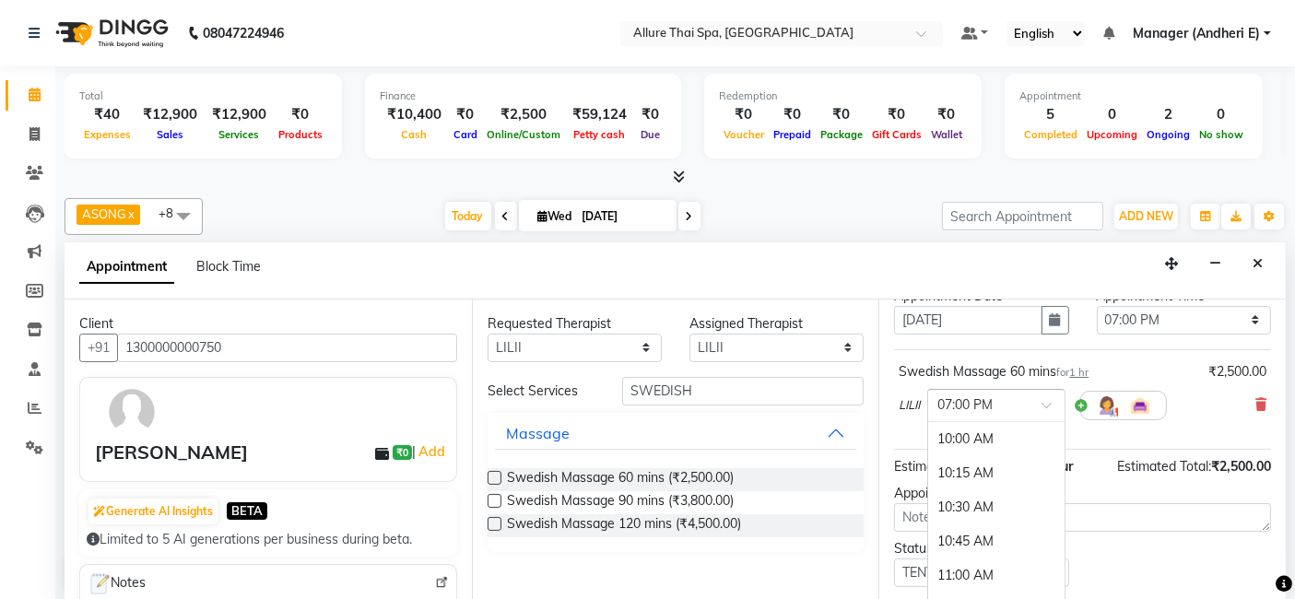
click at [1066, 399] on div "× 07:00 PM" at bounding box center [997, 405] width 138 height 33
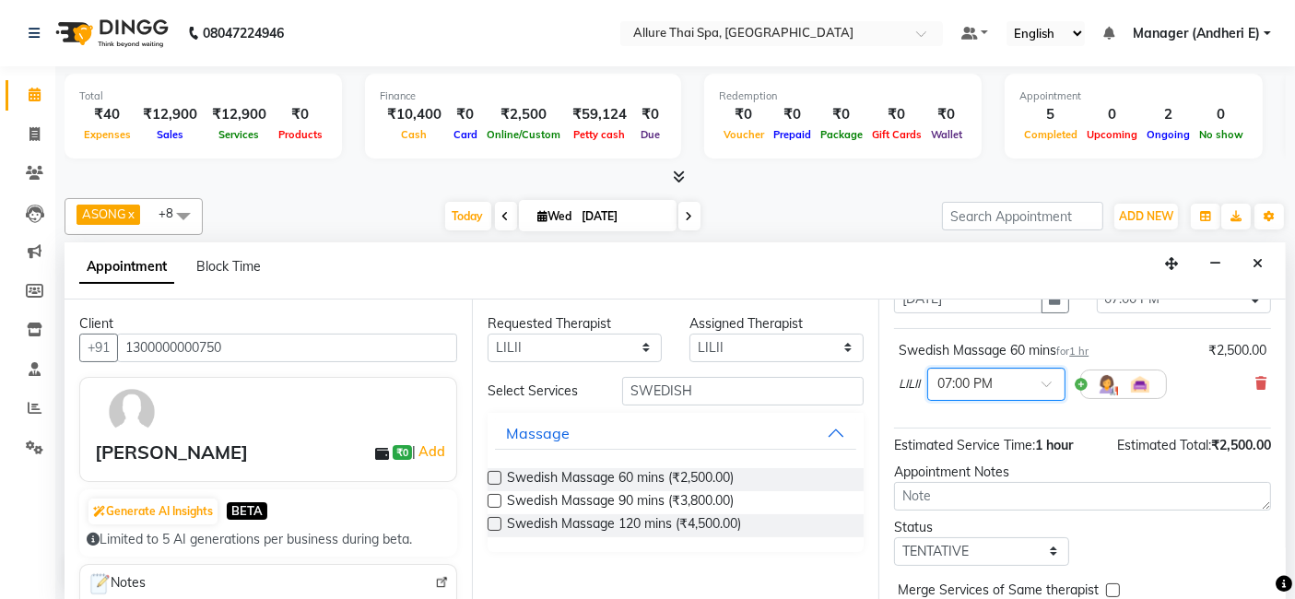
scroll to position [123, 0]
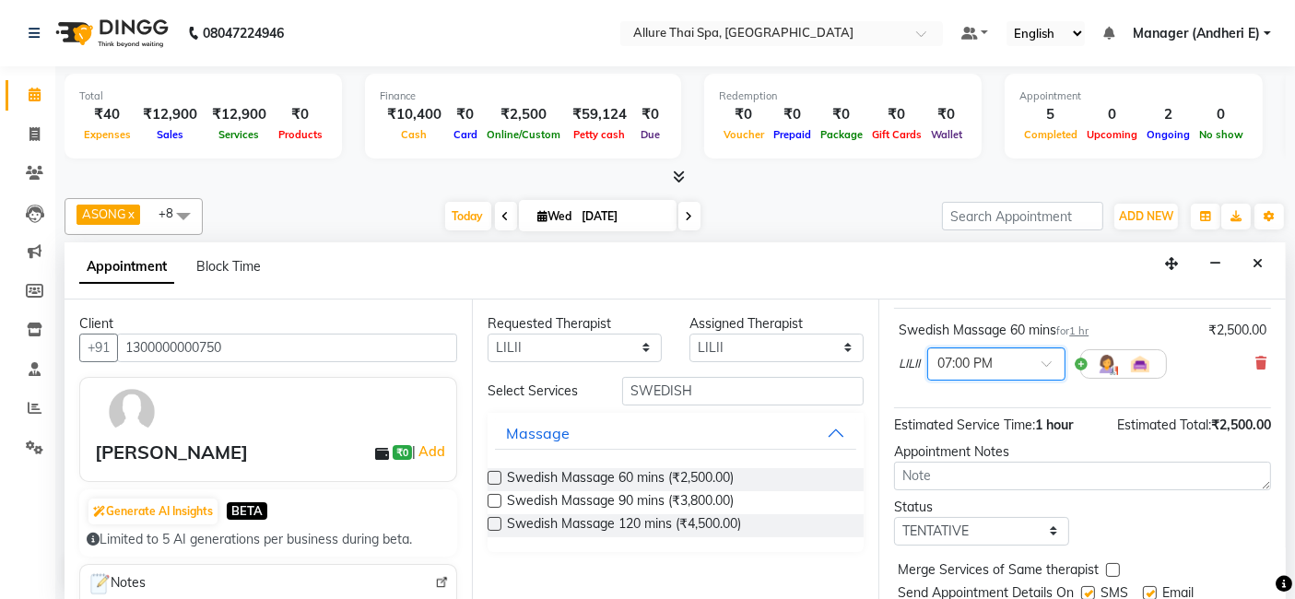
click at [1049, 360] on span at bounding box center [1053, 369] width 23 height 19
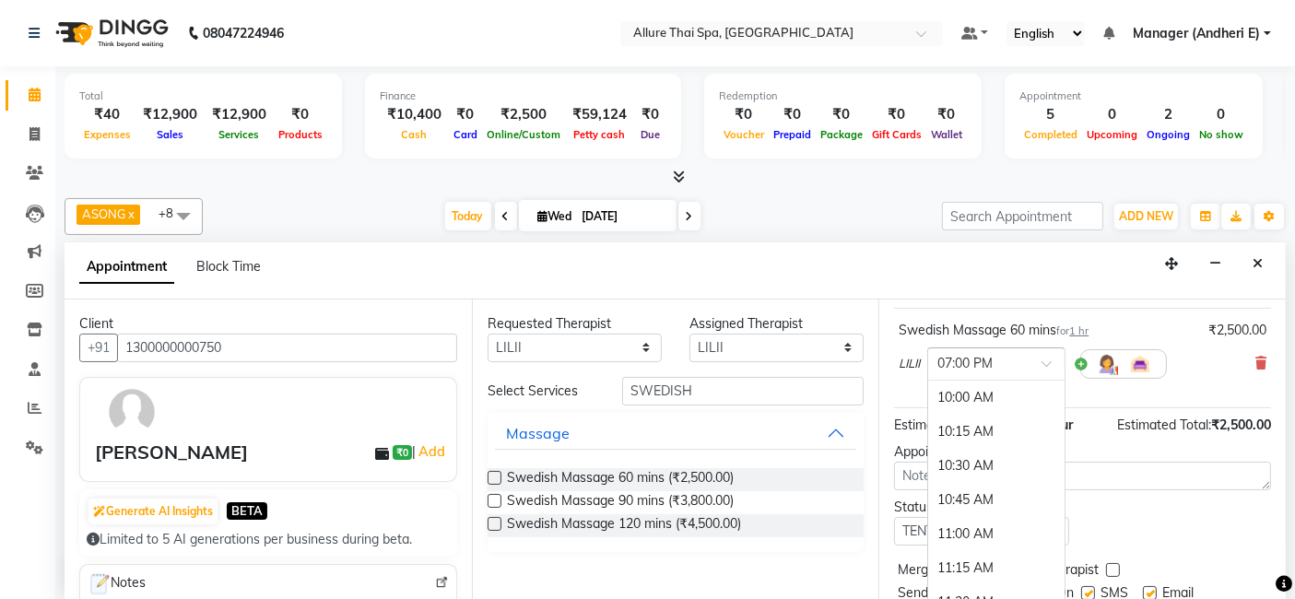
scroll to position [1233, 0]
click at [1049, 556] on div "08:15 PM" at bounding box center [997, 571] width 136 height 34
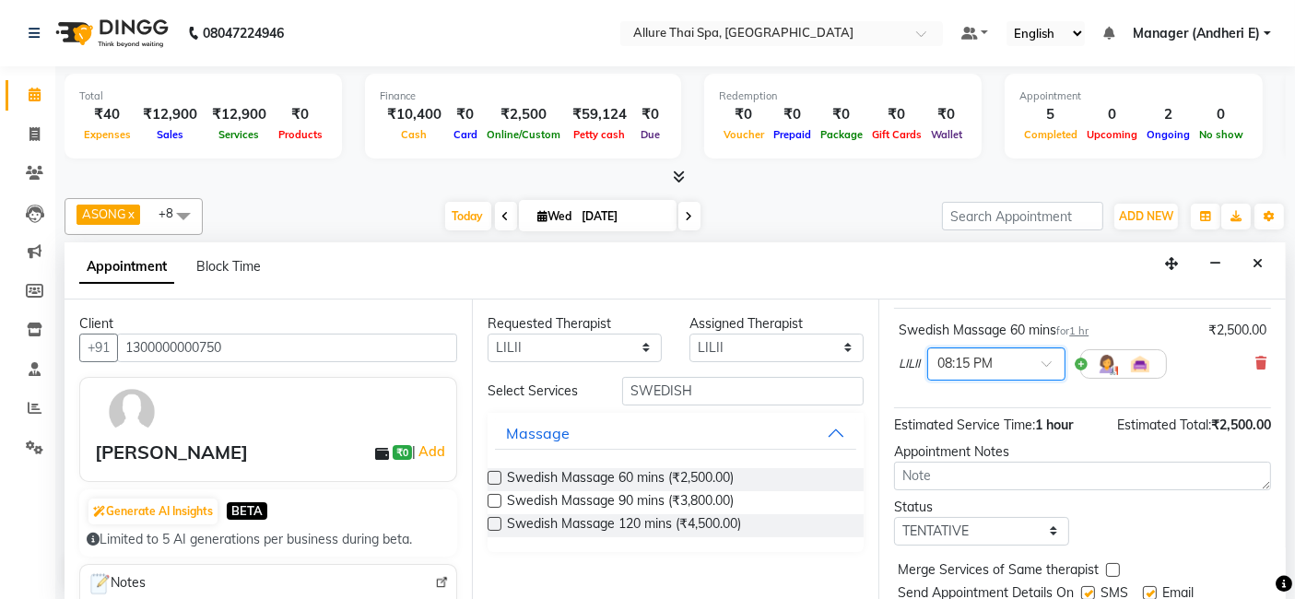
click at [1060, 366] on span at bounding box center [1053, 369] width 23 height 19
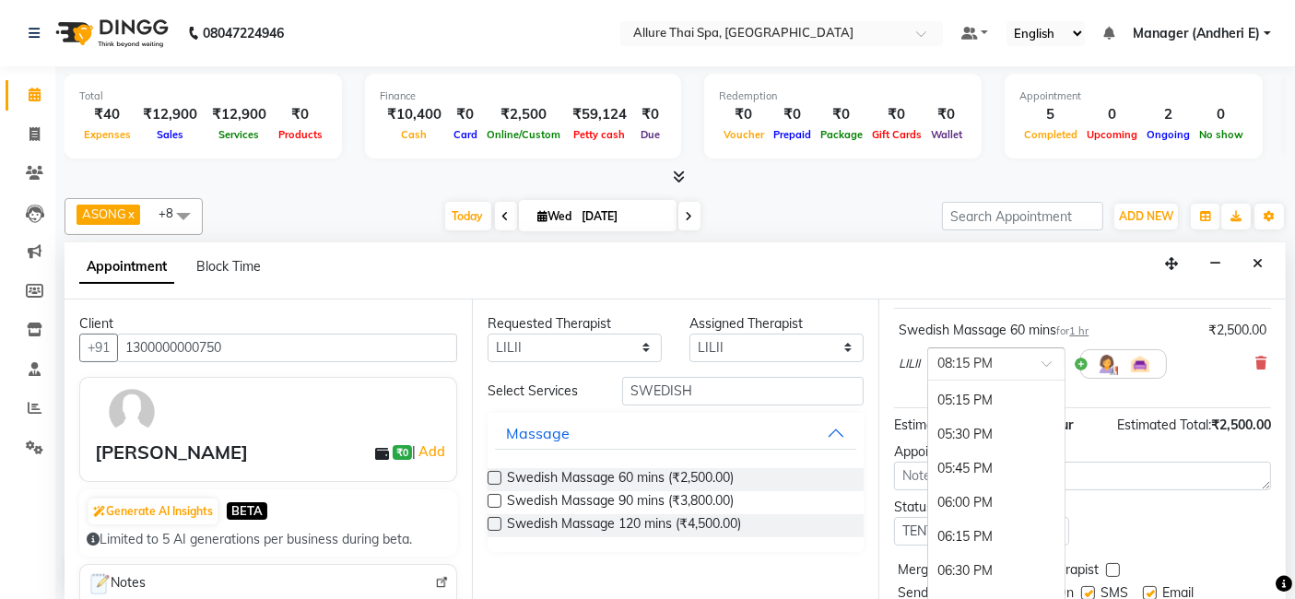
scroll to position [1025, 0]
click at [947, 392] on div "05:30 PM" at bounding box center [997, 403] width 136 height 34
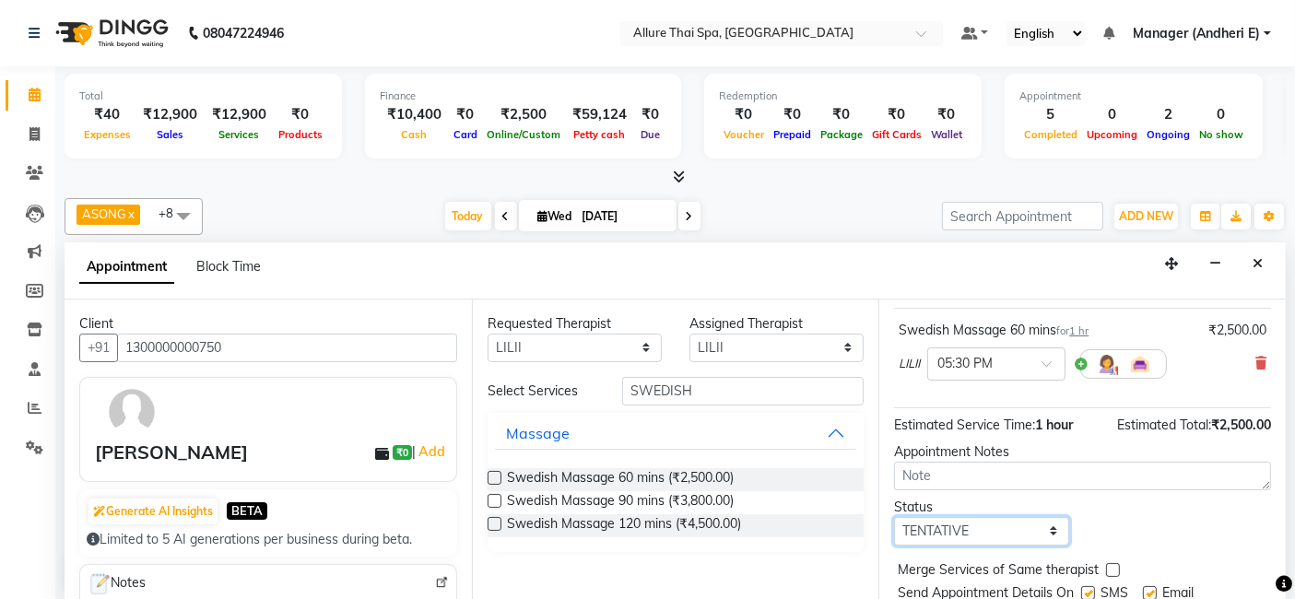
click at [1034, 529] on select "Select TENTATIVE CONFIRM CHECK-IN UPCOMING" at bounding box center [981, 531] width 174 height 29
select select "check-in"
click at [894, 517] on select "Select TENTATIVE CONFIRM CHECK-IN UPCOMING" at bounding box center [981, 531] width 174 height 29
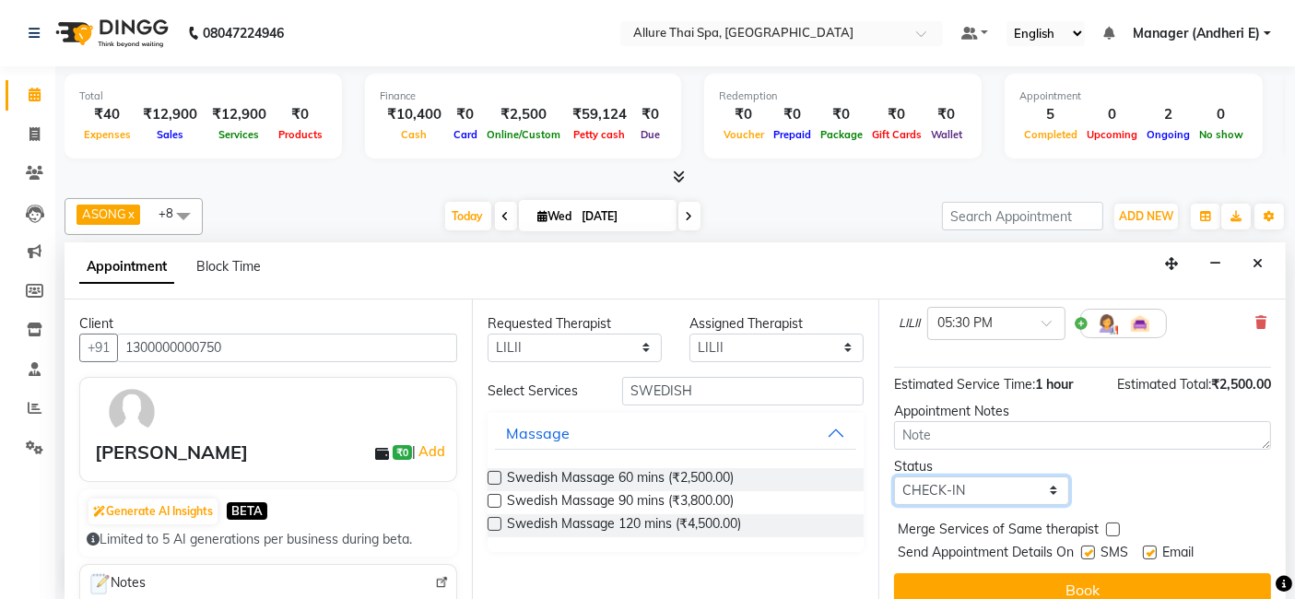
scroll to position [163, 0]
click at [1092, 546] on label at bounding box center [1089, 553] width 14 height 14
click at [1092, 549] on input "checkbox" at bounding box center [1088, 555] width 12 height 12
checkbox input "false"
click at [1154, 548] on label at bounding box center [1150, 553] width 14 height 14
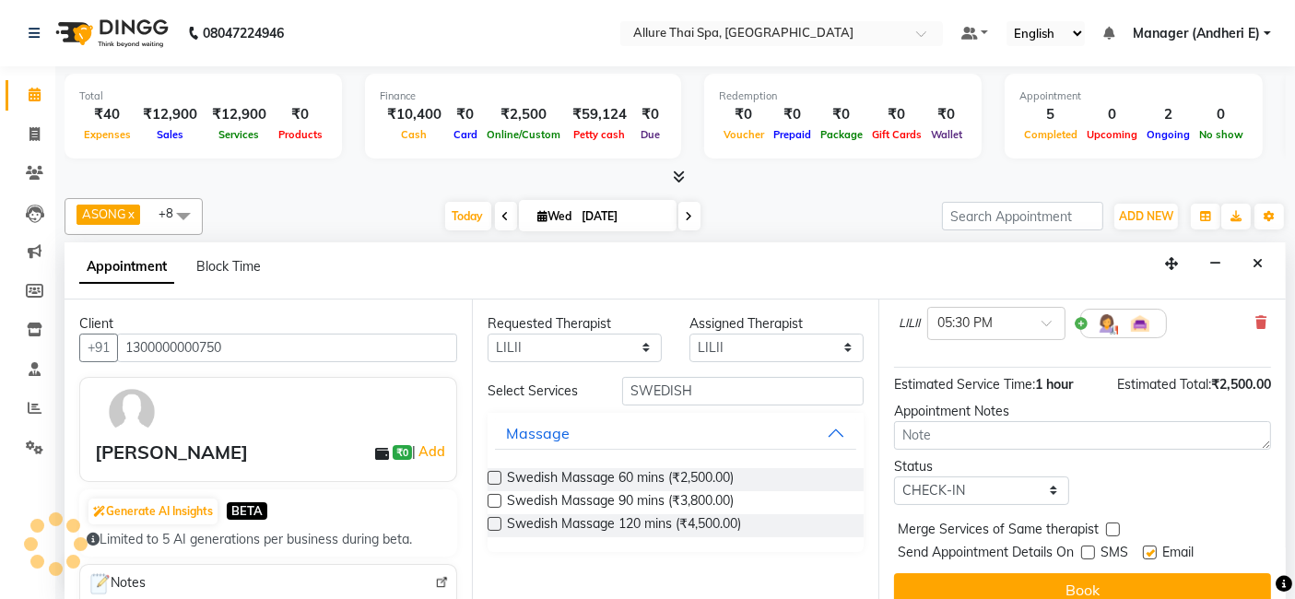
click at [1154, 549] on input "checkbox" at bounding box center [1149, 555] width 12 height 12
checkbox input "false"
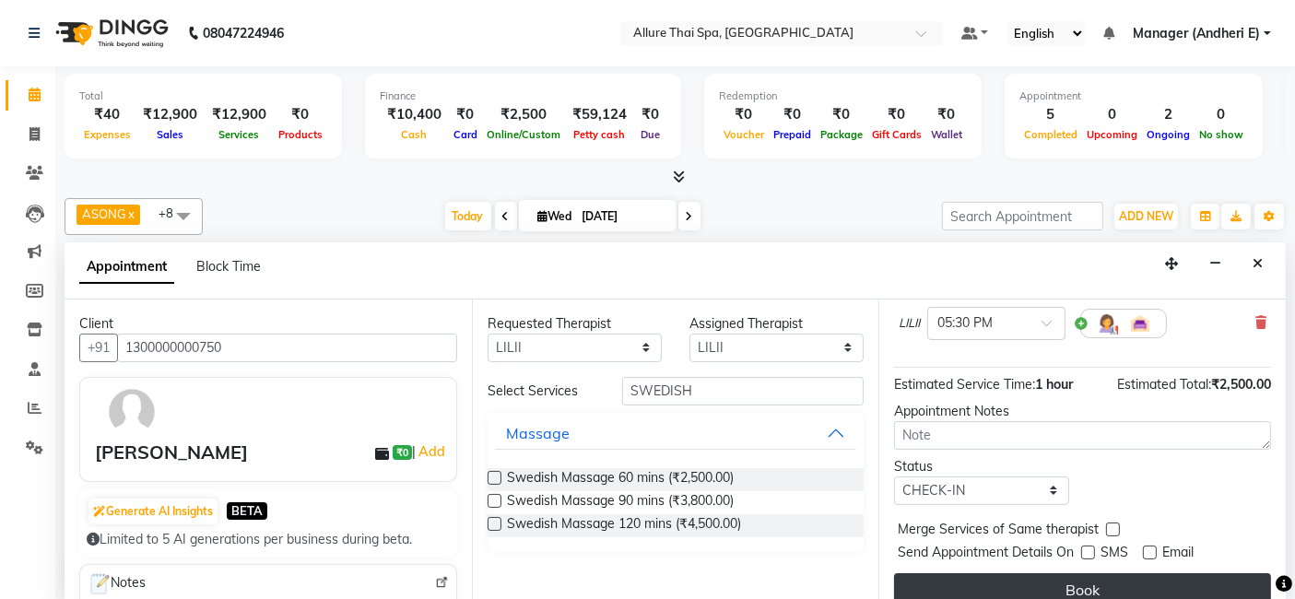
click at [1156, 588] on button "Book" at bounding box center [1082, 590] width 377 height 33
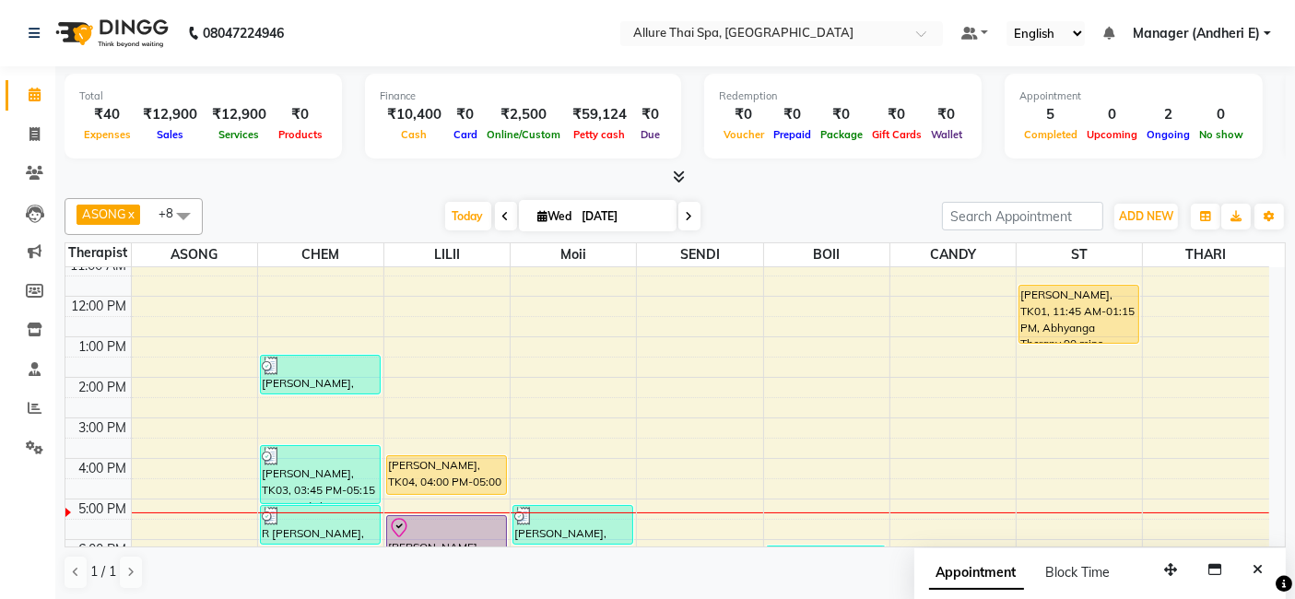
scroll to position [123, 0]
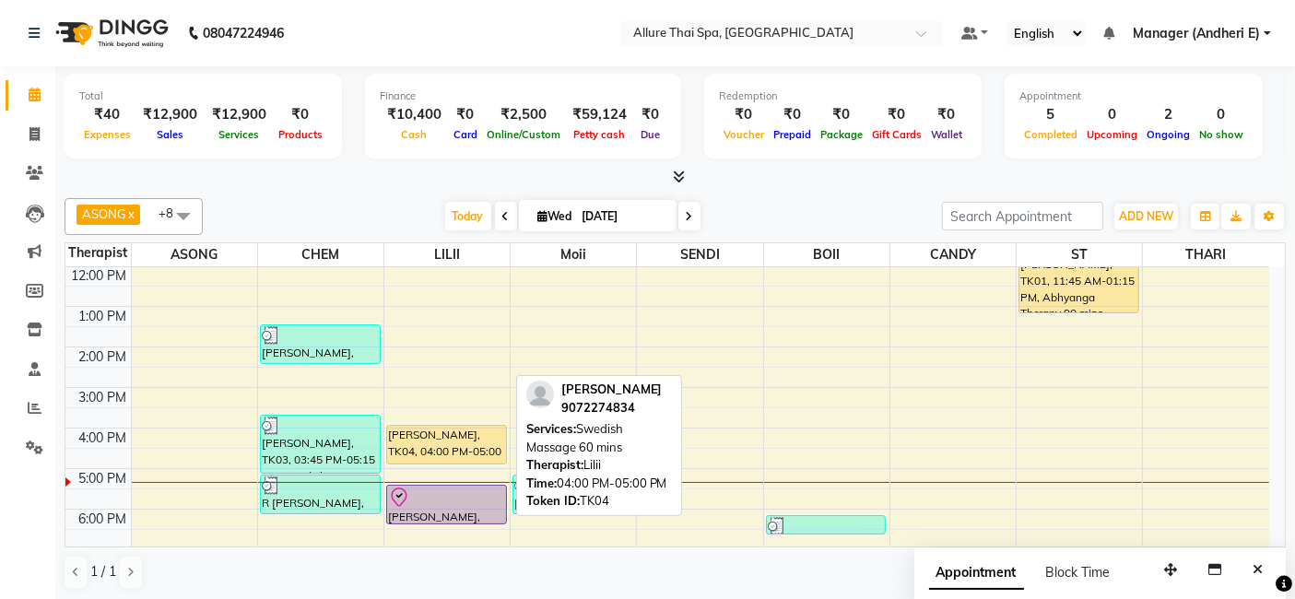
click at [468, 449] on div "[PERSON_NAME], TK04, 04:00 PM-05:00 PM, Swedish Massage 60 mins" at bounding box center [446, 445] width 119 height 38
select select "1"
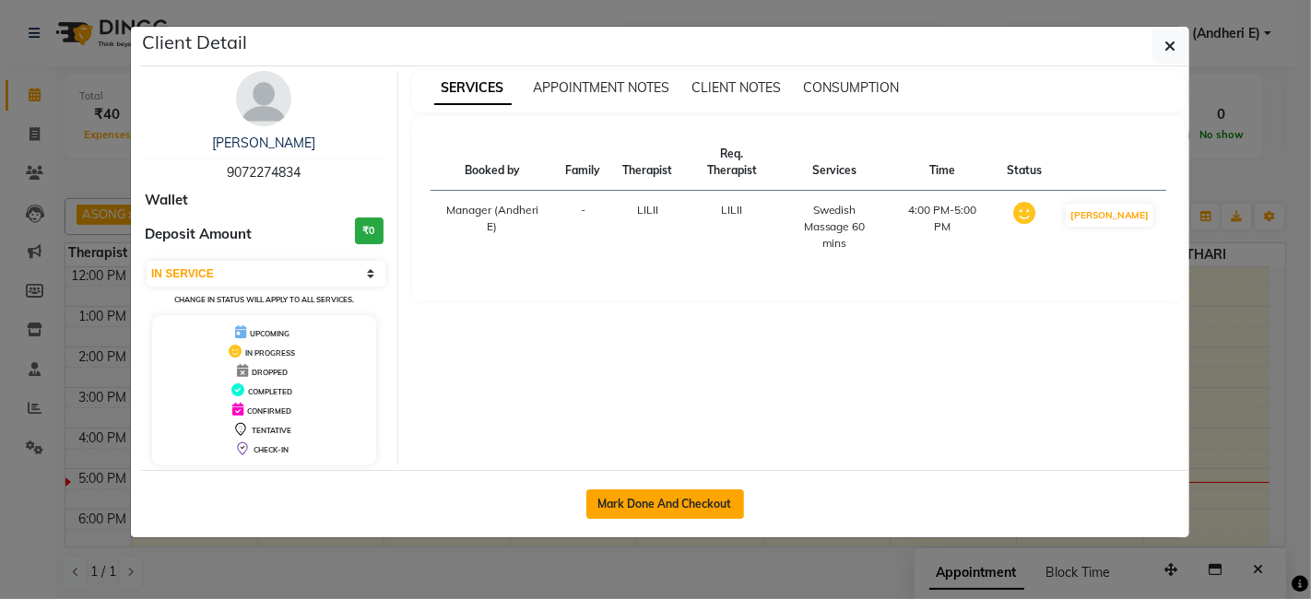
click at [666, 511] on button "Mark Done And Checkout" at bounding box center [665, 505] width 158 height 30
select select "service"
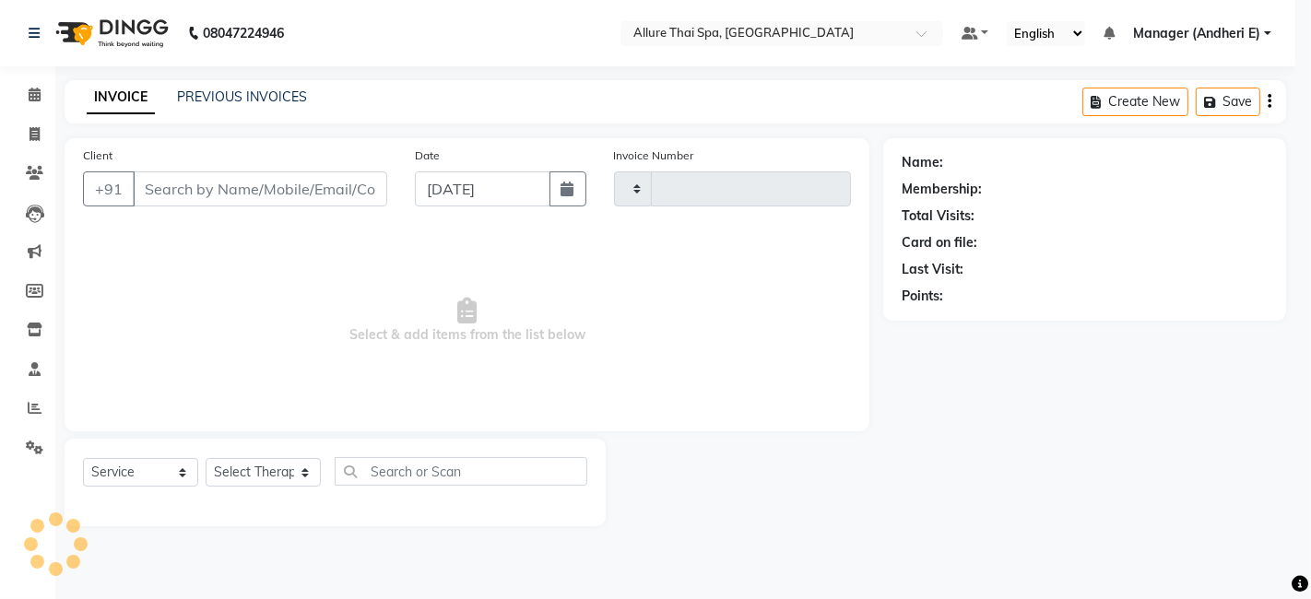
type input "1951"
select select "6826"
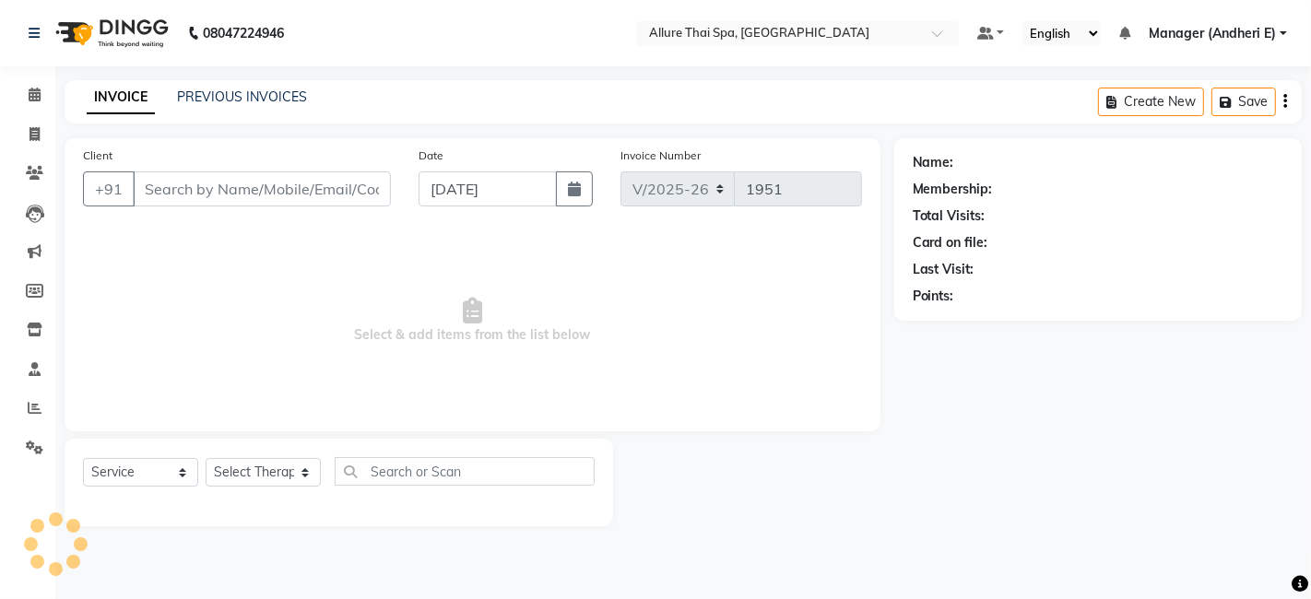
type input "9072274834"
select select "82638"
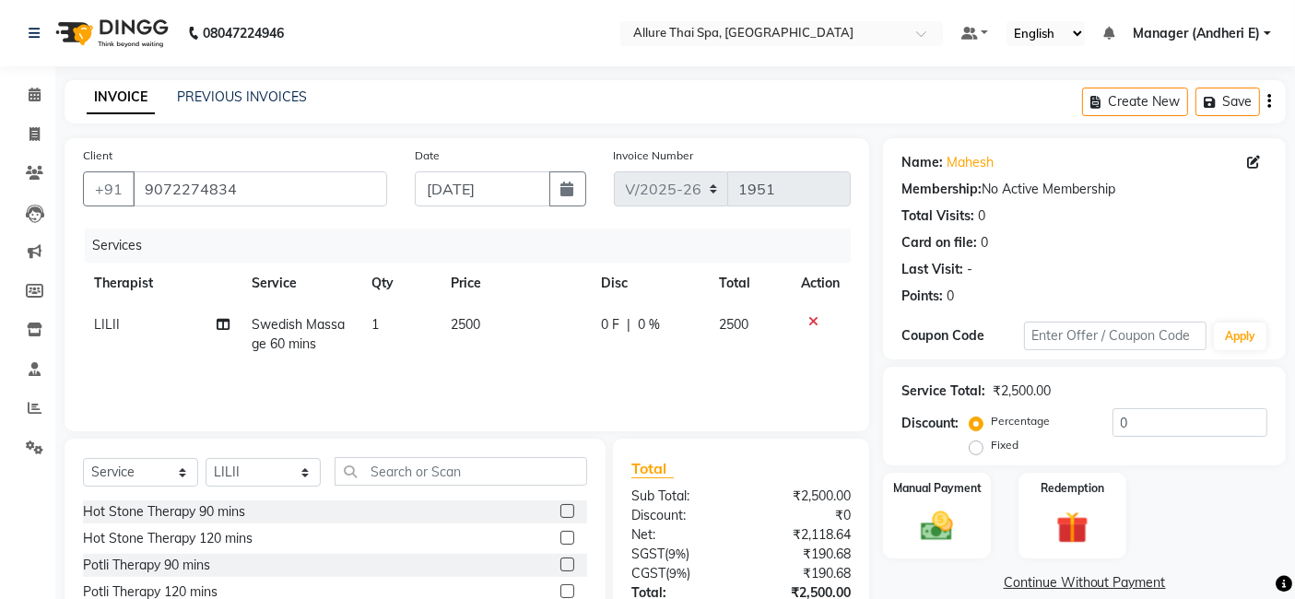
click at [803, 322] on div at bounding box center [820, 321] width 39 height 13
click at [813, 320] on icon at bounding box center [814, 321] width 10 height 13
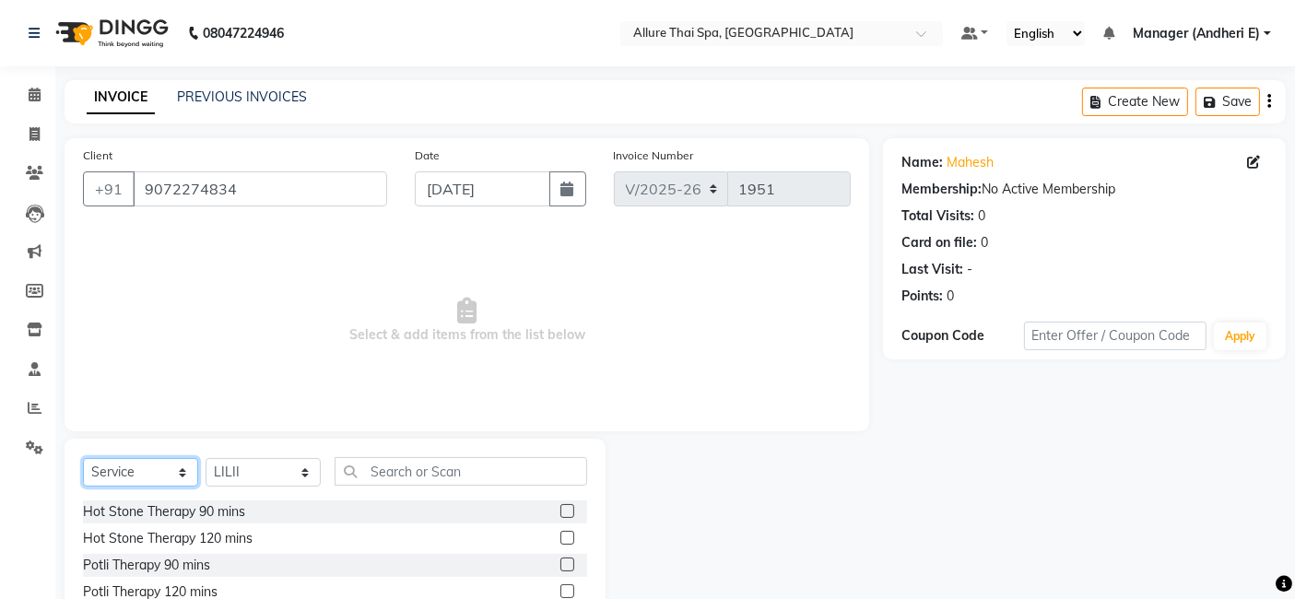
click at [186, 472] on select "Select Service Product Membership Package Voucher Prepaid Gift Card" at bounding box center [140, 472] width 115 height 29
click at [83, 458] on select "Select Service Product Membership Package Voucher Prepaid Gift Card" at bounding box center [140, 472] width 115 height 29
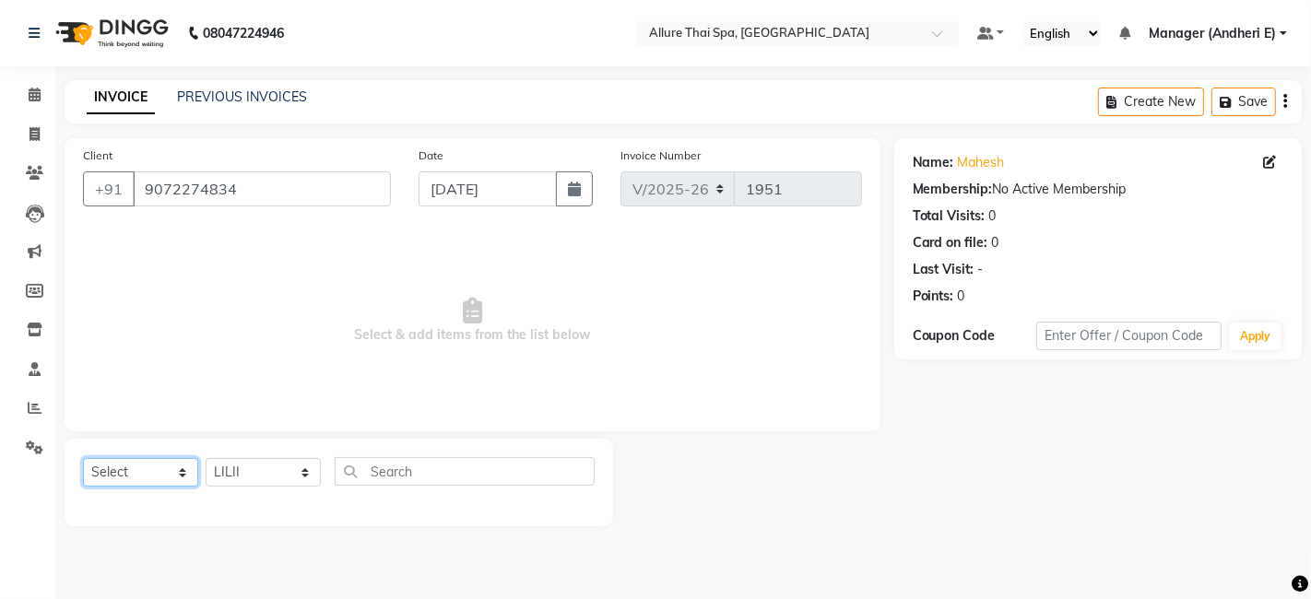
drag, startPoint x: 183, startPoint y: 475, endPoint x: 185, endPoint y: 465, distance: 10.5
click at [183, 475] on select "Select Service Product Membership Package Voucher Prepaid Gift Card" at bounding box center [140, 472] width 115 height 29
select select "service"
click at [83, 458] on select "Select Service Product Membership Package Voucher Prepaid Gift Card" at bounding box center [140, 472] width 115 height 29
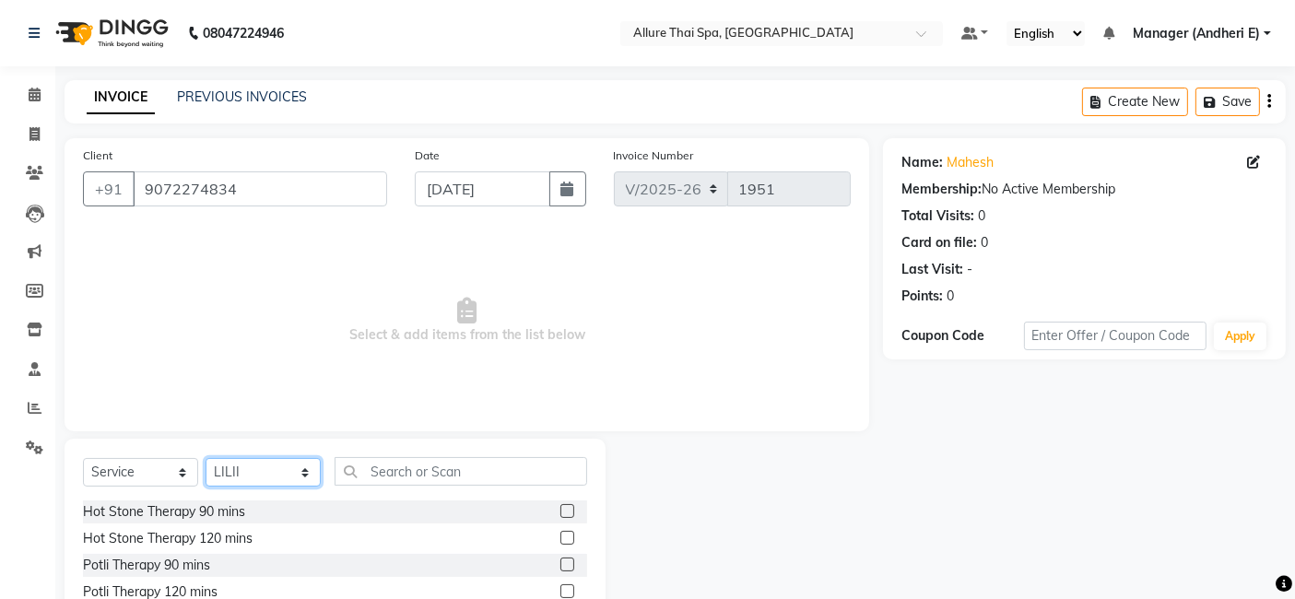
click at [305, 476] on select "Select Therapist ASONG [PERSON_NAME] BOII CANDY CHEM LILII Manager ([PERSON_NAM…" at bounding box center [263, 472] width 115 height 29
click at [206, 458] on select "Select Therapist ASONG [PERSON_NAME] BOII CANDY CHEM LILII Manager ([PERSON_NAM…" at bounding box center [263, 472] width 115 height 29
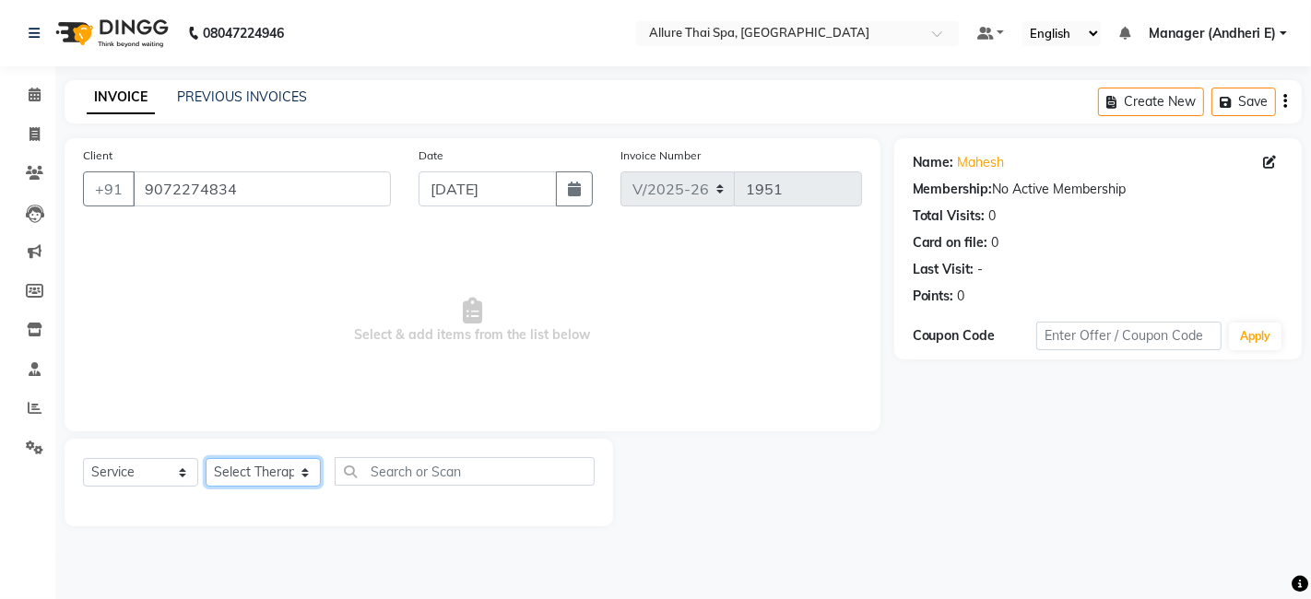
click at [302, 477] on select "Select Therapist ASONG [PERSON_NAME] BOII CANDY CHEM LILII Manager ([PERSON_NAM…" at bounding box center [263, 472] width 115 height 29
select select "82638"
click at [206, 458] on select "Select Therapist ASONG [PERSON_NAME] BOII CANDY CHEM LILII Manager ([PERSON_NAM…" at bounding box center [263, 472] width 115 height 29
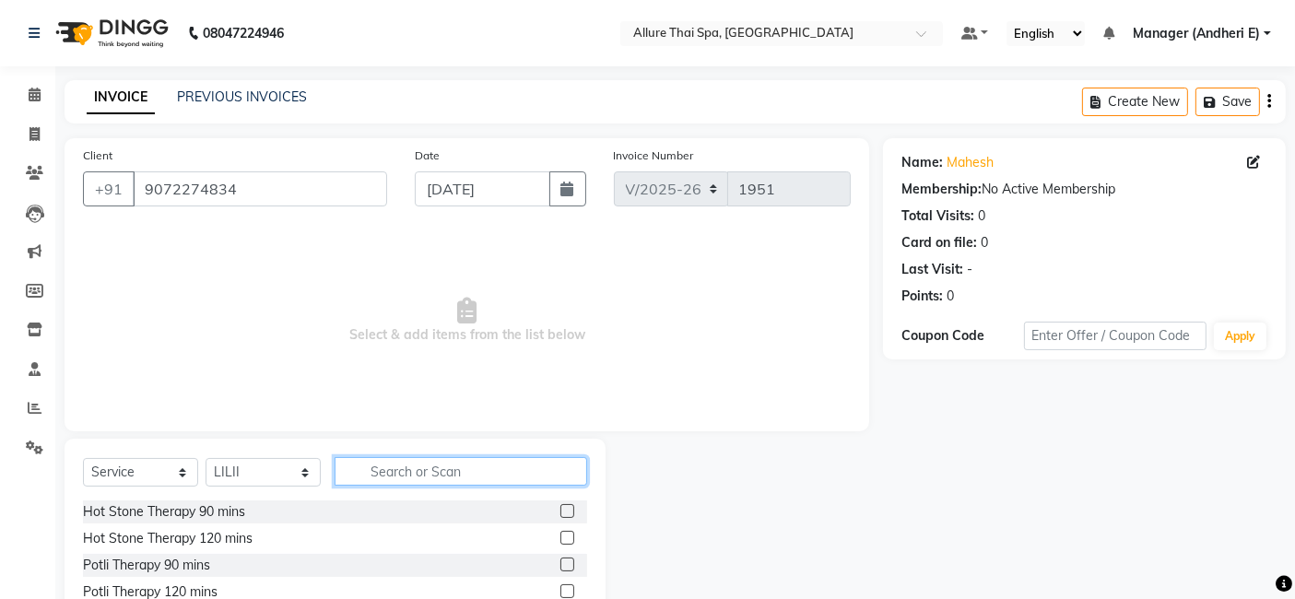
click at [409, 468] on input "text" at bounding box center [461, 471] width 253 height 29
type input "SWEDISH"
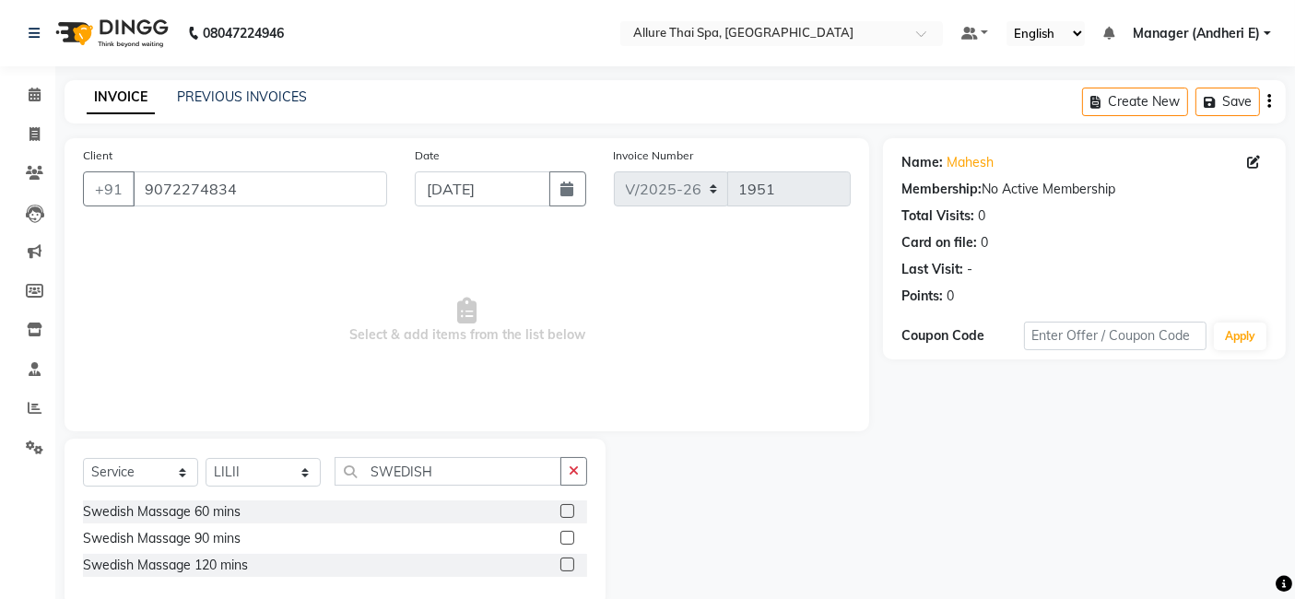
click at [563, 538] on label at bounding box center [568, 538] width 14 height 14
click at [563, 538] on input "checkbox" at bounding box center [567, 539] width 12 height 12
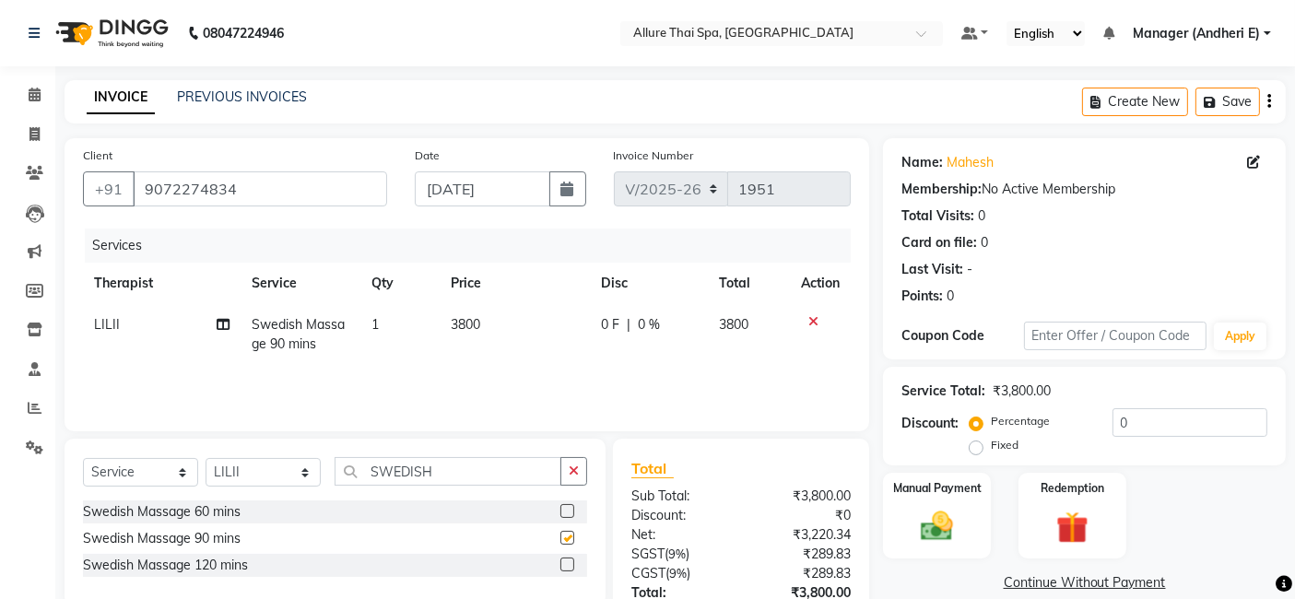
checkbox input "false"
click at [991, 449] on label "Fixed" at bounding box center [1005, 445] width 28 height 17
click at [975, 449] on input "Fixed" at bounding box center [980, 445] width 13 height 13
radio input "true"
click at [991, 425] on label "Percentage" at bounding box center [1020, 421] width 59 height 17
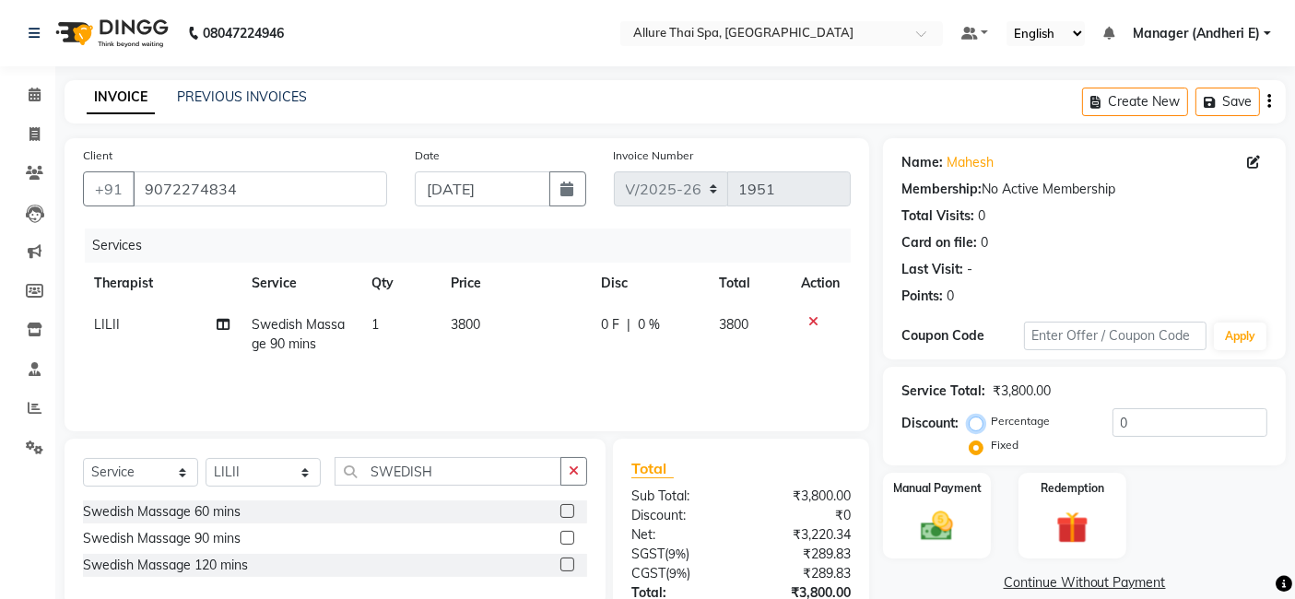
click at [978, 425] on input "Percentage" at bounding box center [980, 421] width 13 height 13
radio input "true"
click at [1094, 540] on img at bounding box center [1072, 528] width 55 height 42
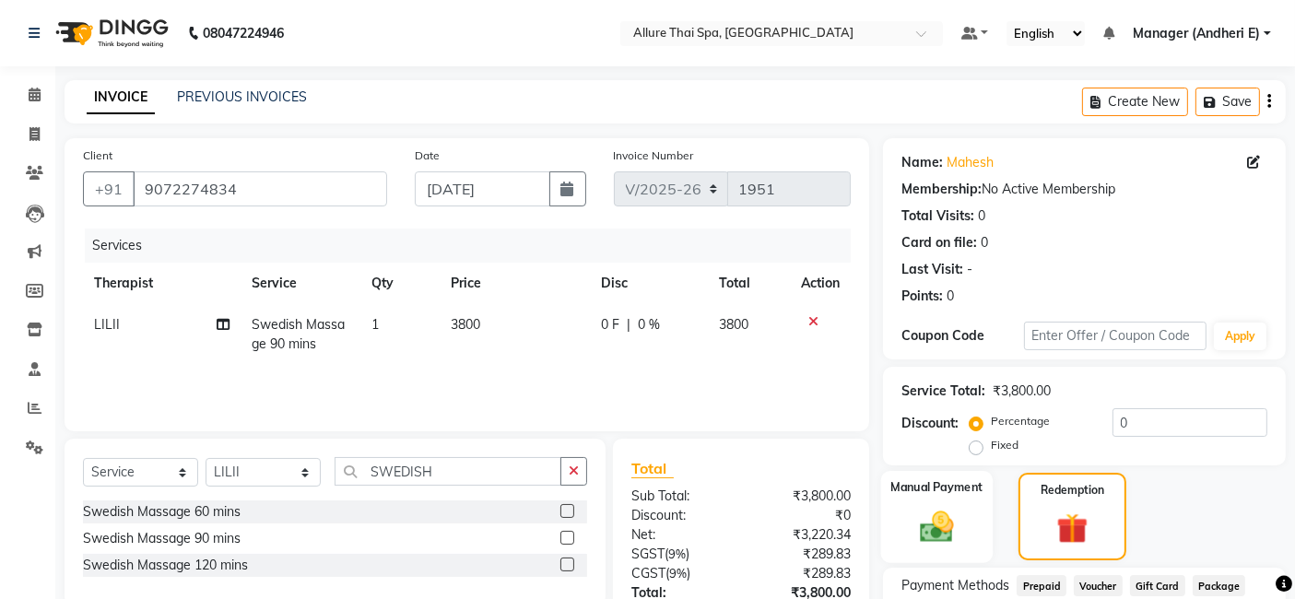
click at [960, 528] on img at bounding box center [937, 526] width 55 height 39
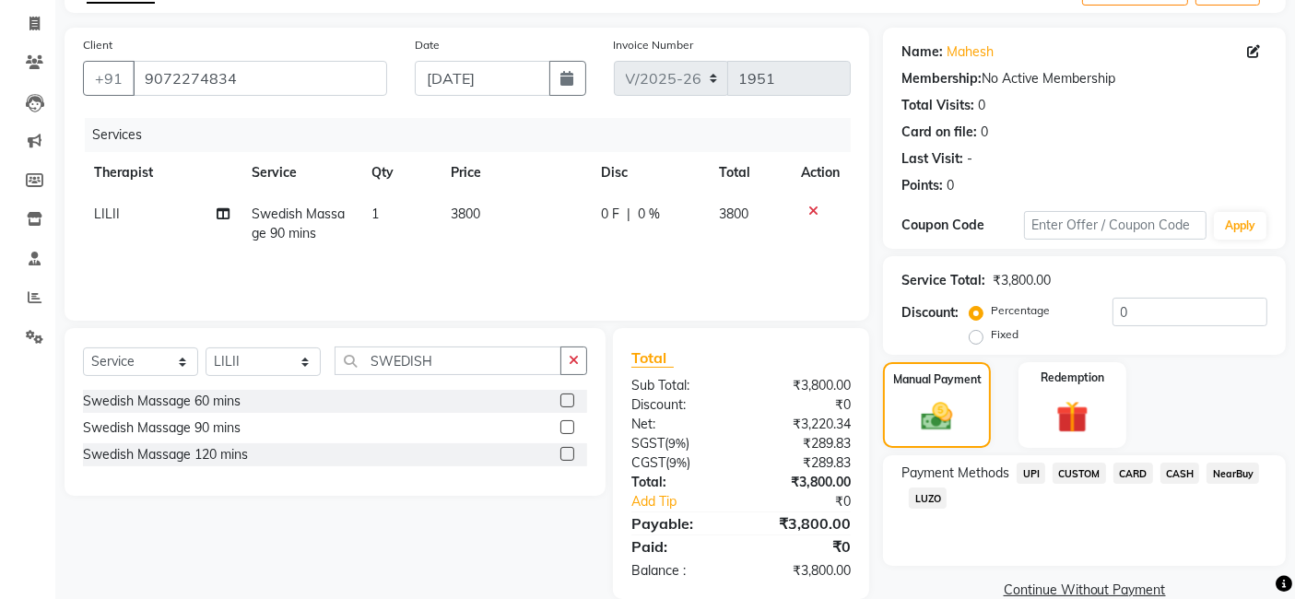
scroll to position [123, 0]
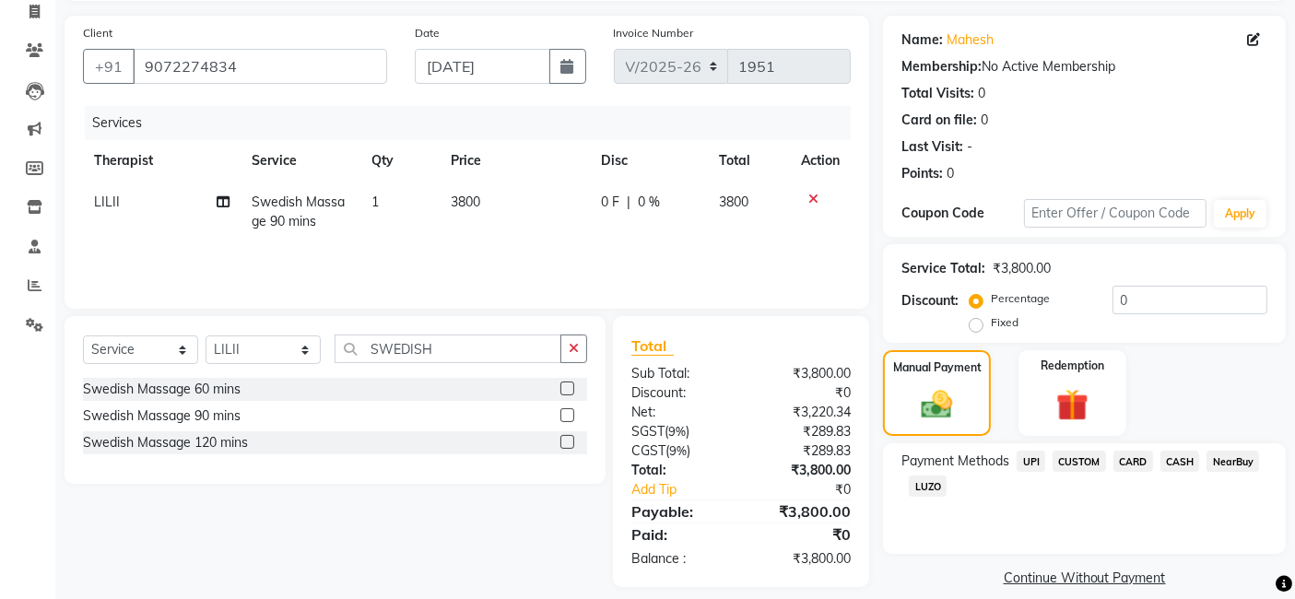
click at [1193, 466] on span "CASH" at bounding box center [1181, 461] width 40 height 21
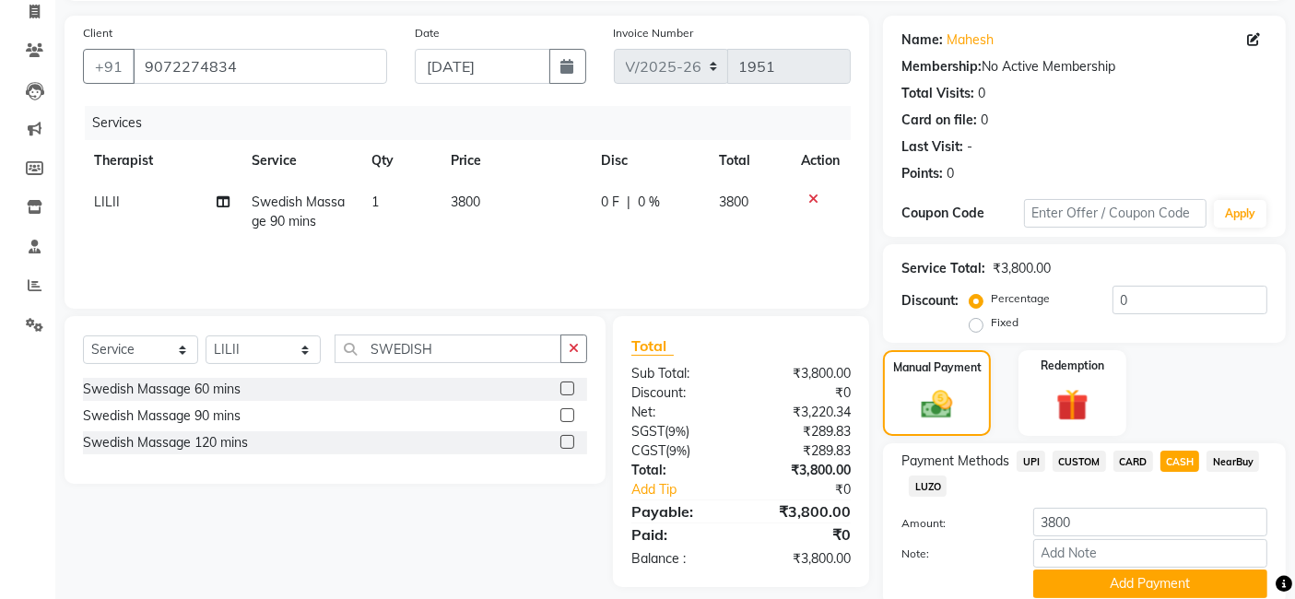
click at [1137, 463] on span "CARD" at bounding box center [1134, 461] width 40 height 21
click at [1175, 457] on span "CASH" at bounding box center [1181, 461] width 40 height 21
click at [1126, 456] on span "CARD" at bounding box center [1134, 461] width 40 height 21
click at [1093, 574] on button "Add Payment" at bounding box center [1151, 584] width 234 height 29
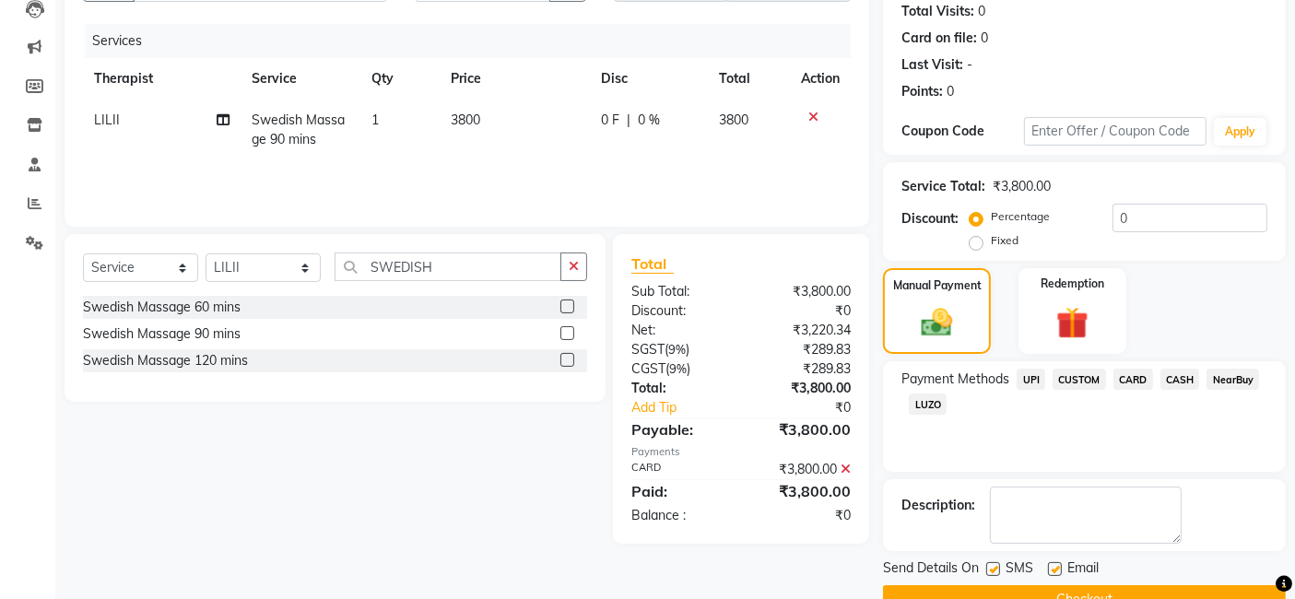
scroll to position [245, 0]
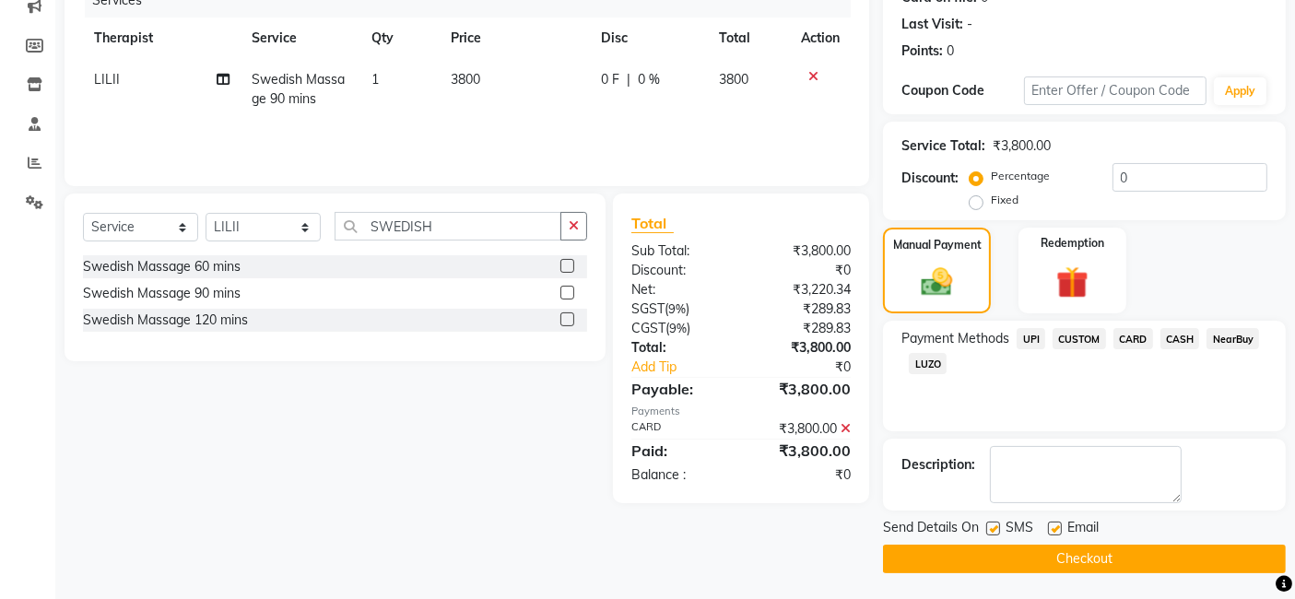
click at [996, 528] on label at bounding box center [994, 529] width 14 height 14
click at [996, 528] on input "checkbox" at bounding box center [993, 530] width 12 height 12
checkbox input "false"
click at [1050, 530] on label at bounding box center [1055, 529] width 14 height 14
click at [1050, 530] on input "checkbox" at bounding box center [1054, 530] width 12 height 12
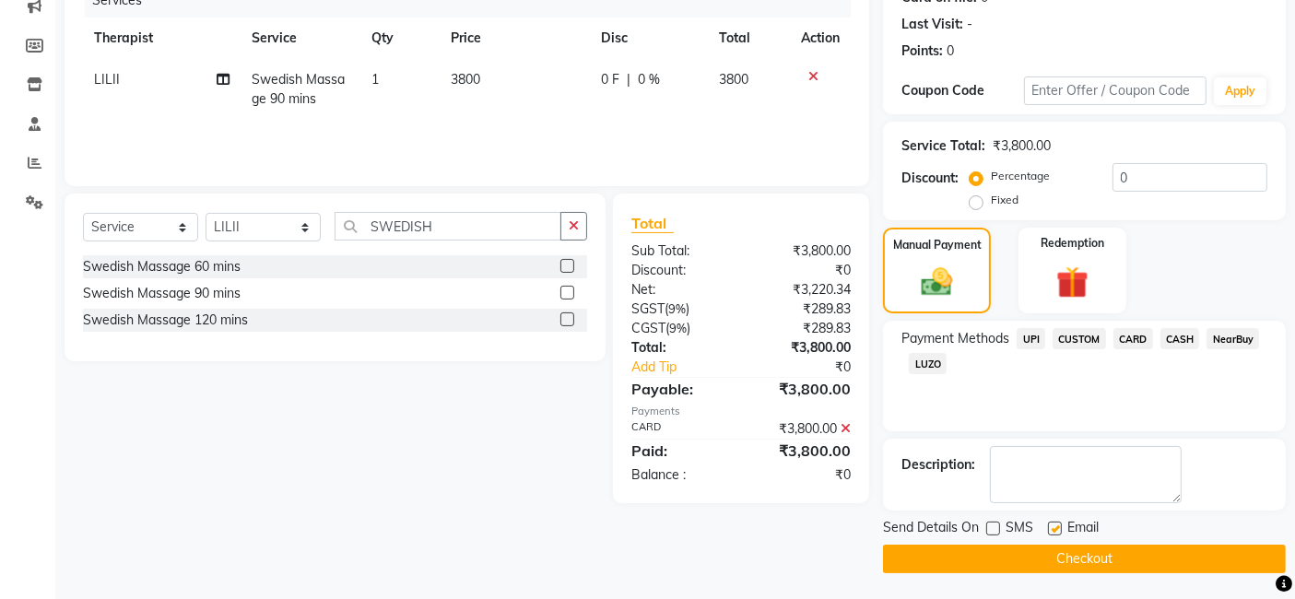
checkbox input "false"
click at [1034, 566] on button "Checkout" at bounding box center [1084, 559] width 403 height 29
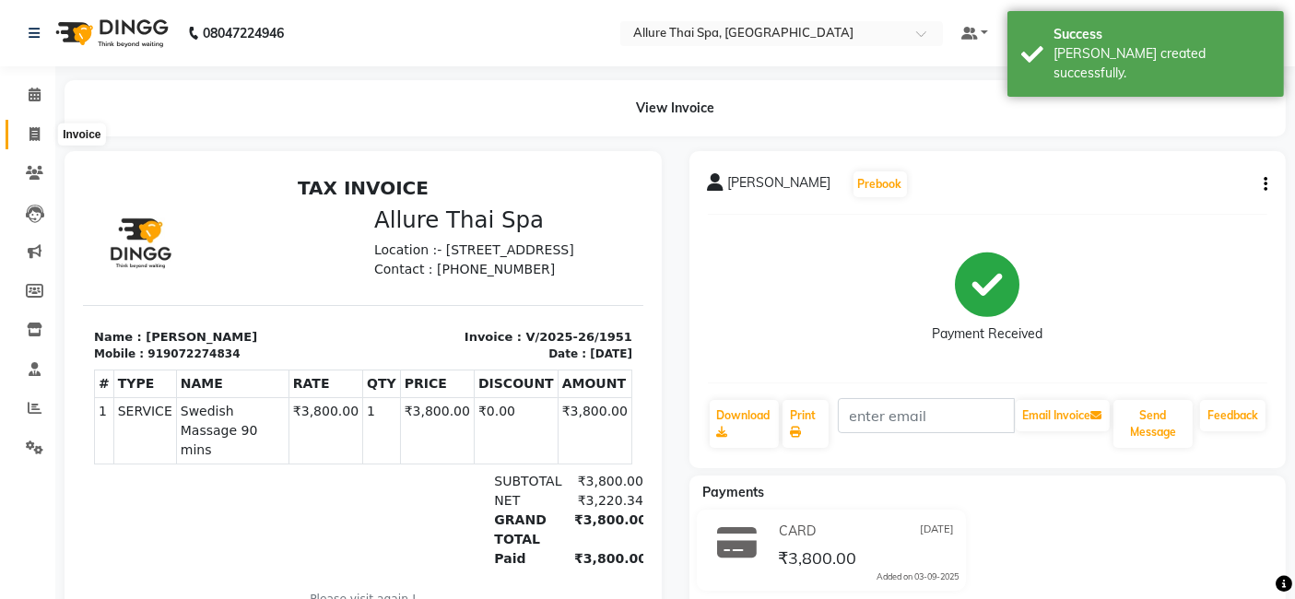
click at [43, 131] on span at bounding box center [34, 134] width 32 height 21
select select "service"
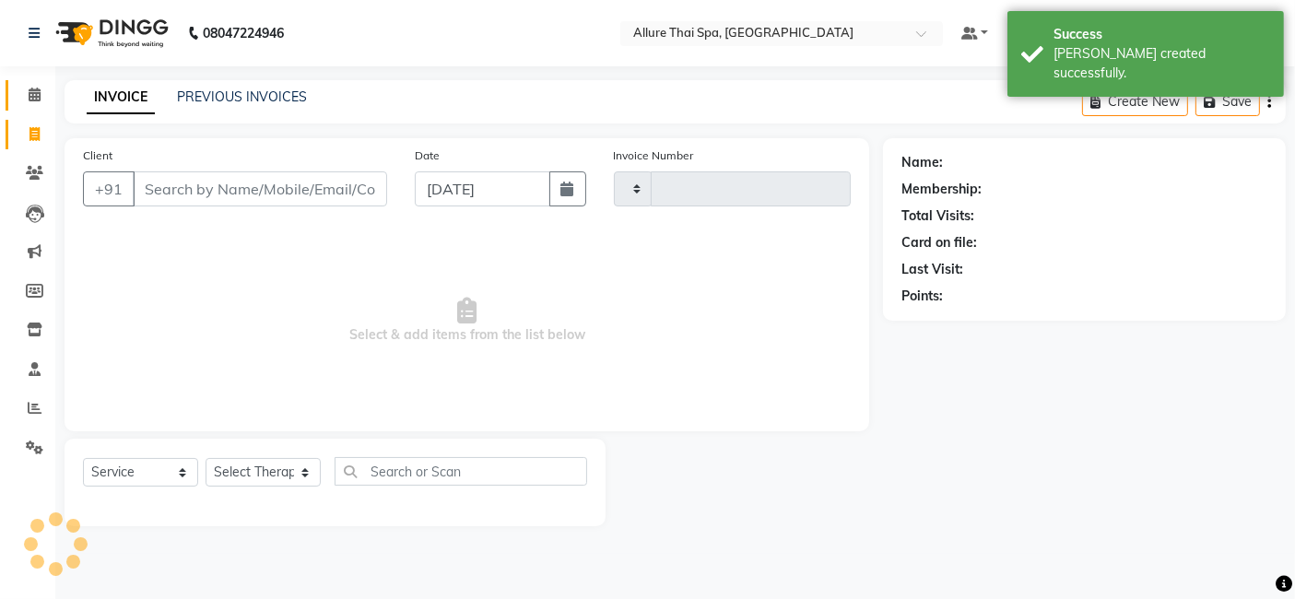
type input "1952"
select select "6826"
click at [33, 101] on span at bounding box center [34, 95] width 32 height 21
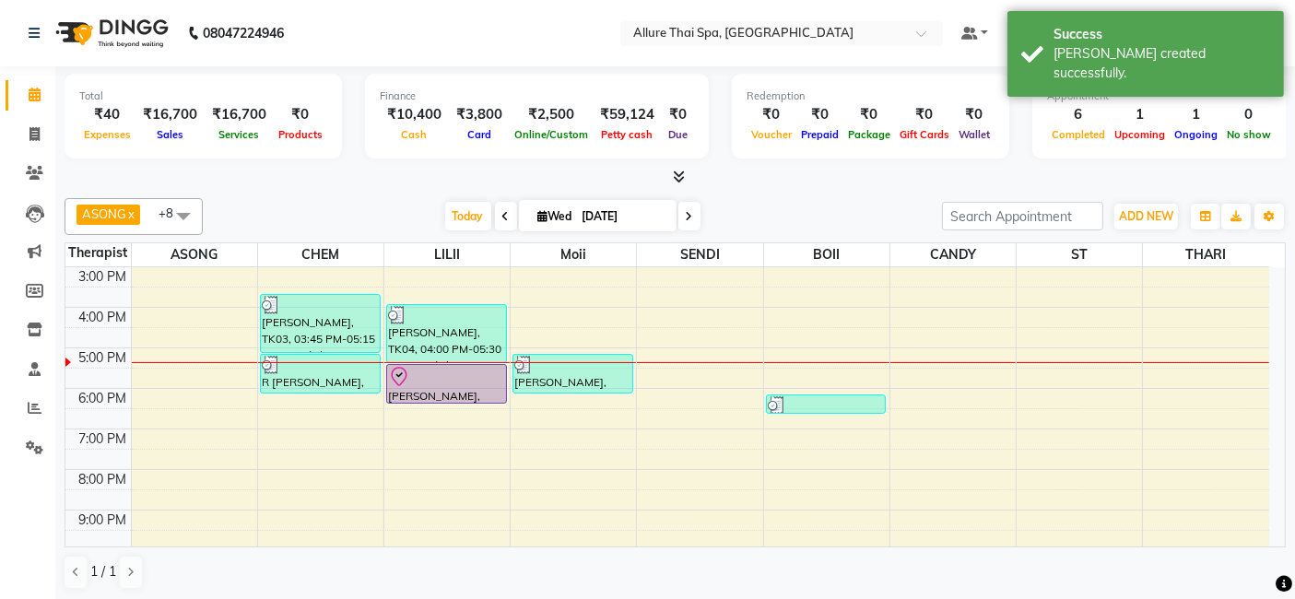
scroll to position [245, 0]
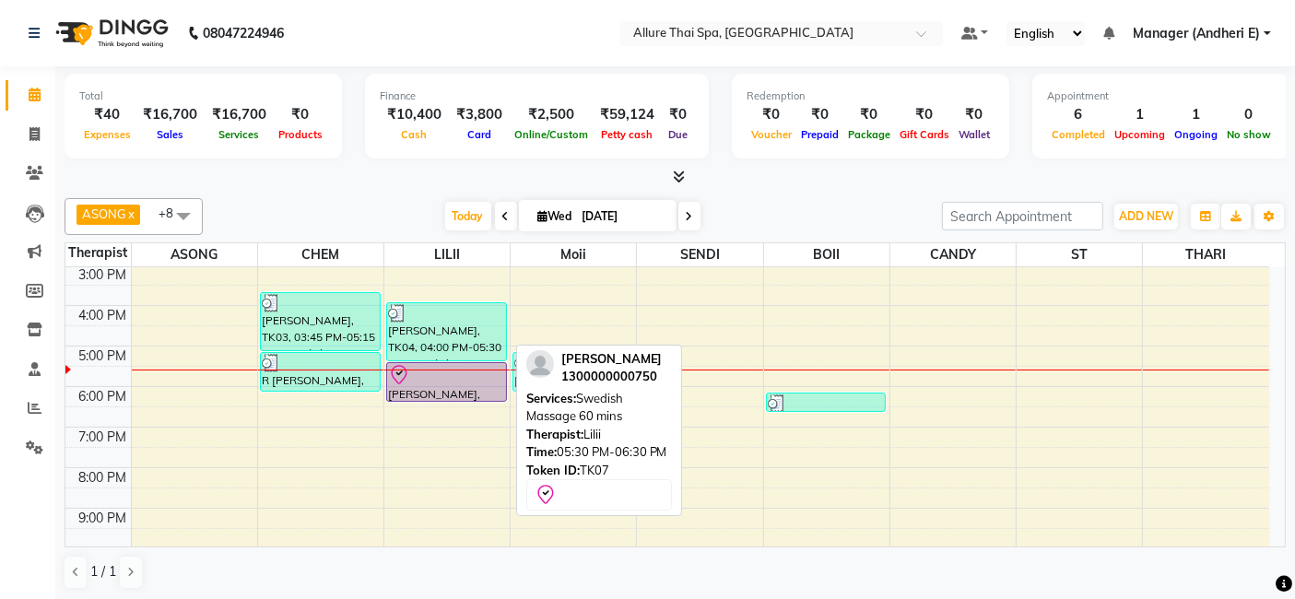
click at [455, 374] on div at bounding box center [446, 375] width 117 height 22
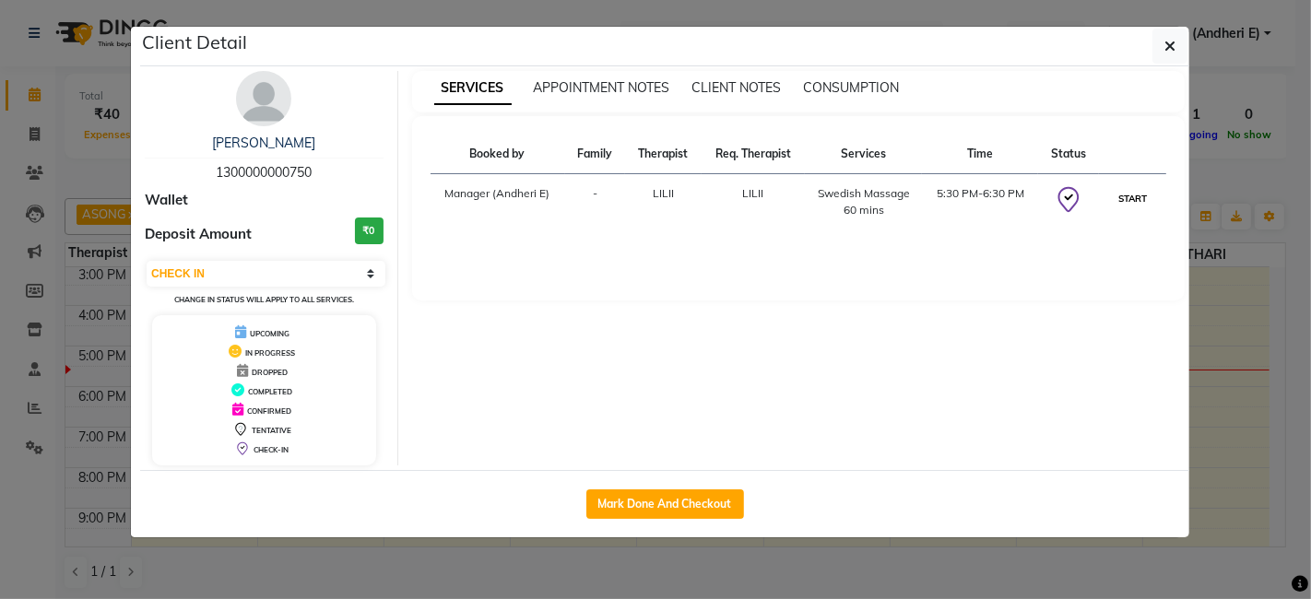
click at [1130, 196] on button "START" at bounding box center [1133, 198] width 38 height 23
select select "1"
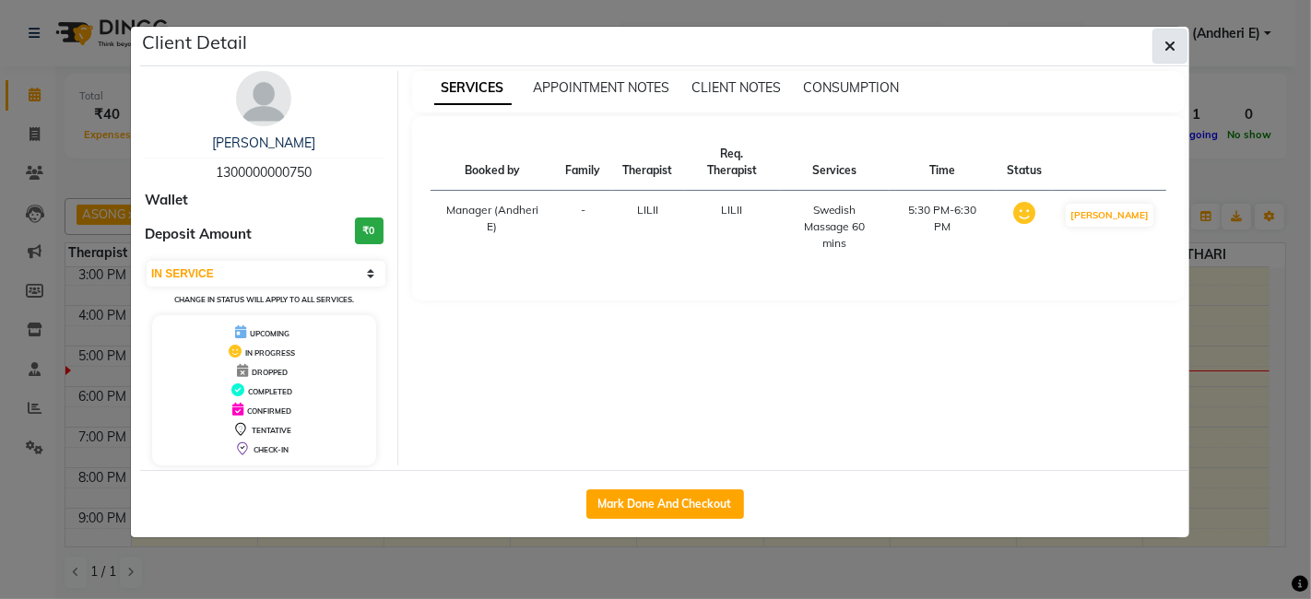
click at [1162, 56] on button "button" at bounding box center [1170, 46] width 35 height 35
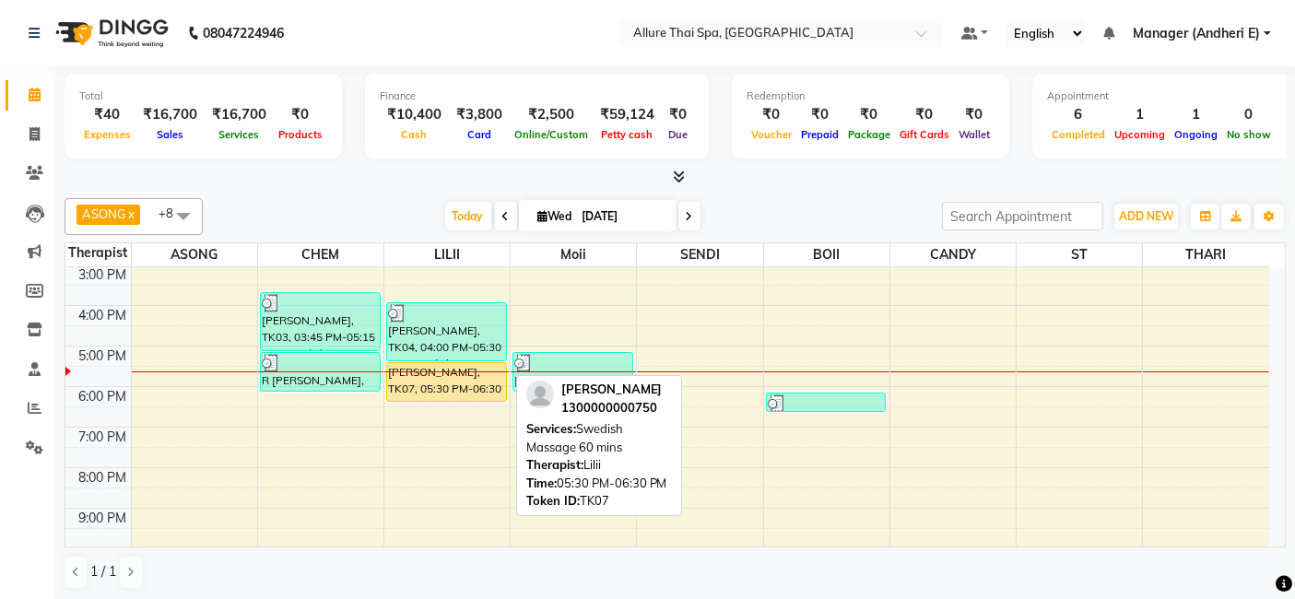
click at [446, 384] on div "[PERSON_NAME], TK07, 05:30 PM-06:30 PM, Swedish Massage 60 mins" at bounding box center [446, 382] width 119 height 38
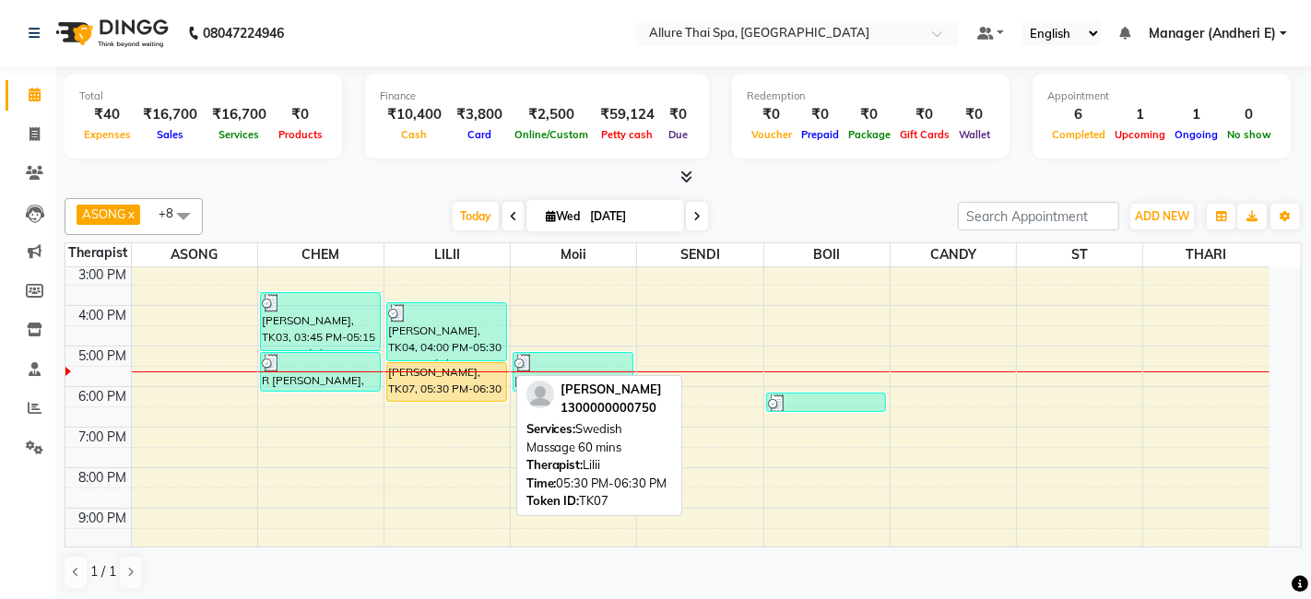
select select "1"
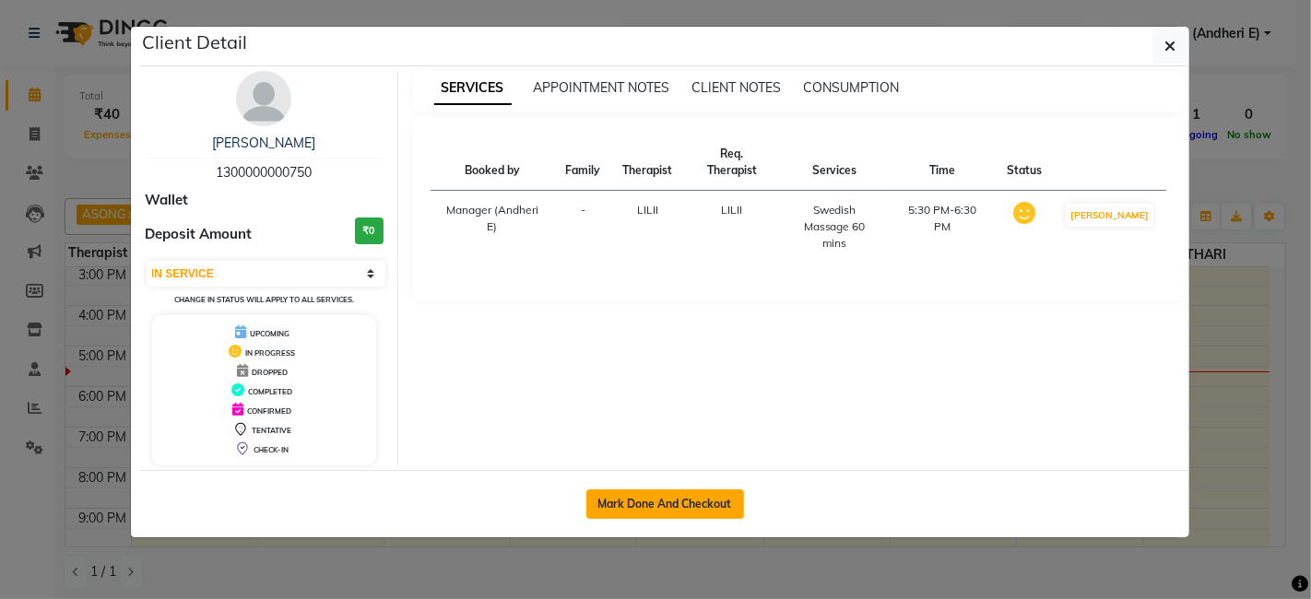
click at [655, 512] on button "Mark Done And Checkout" at bounding box center [665, 505] width 158 height 30
select select "6826"
select select "service"
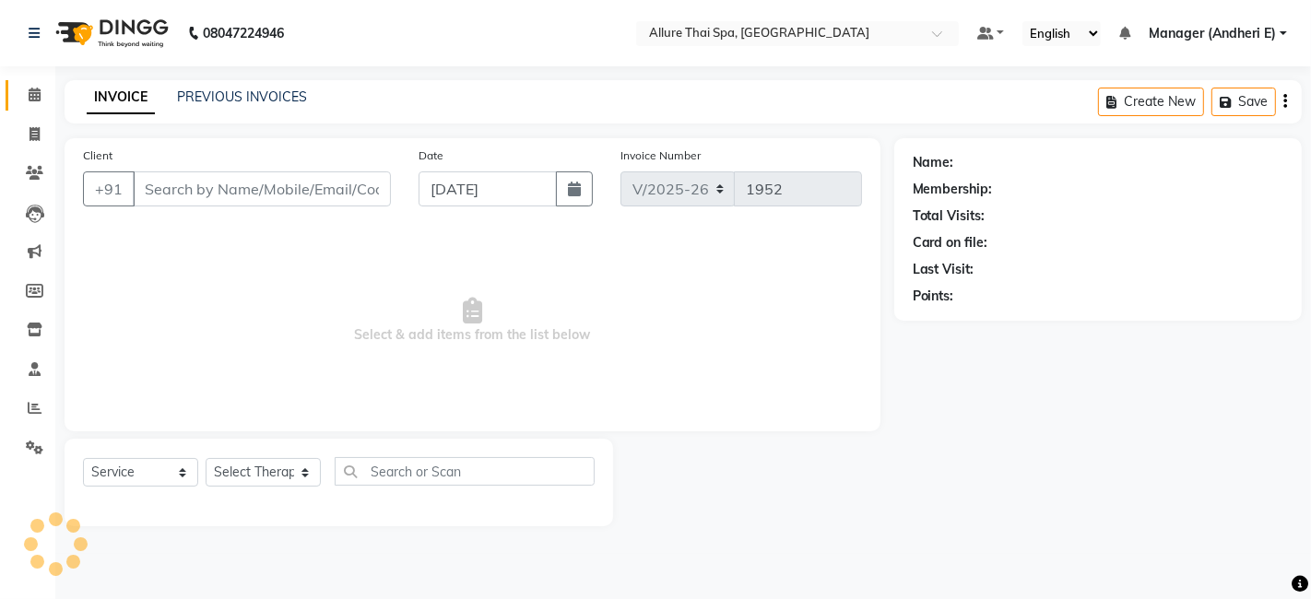
type input "1300000000750"
select select "82638"
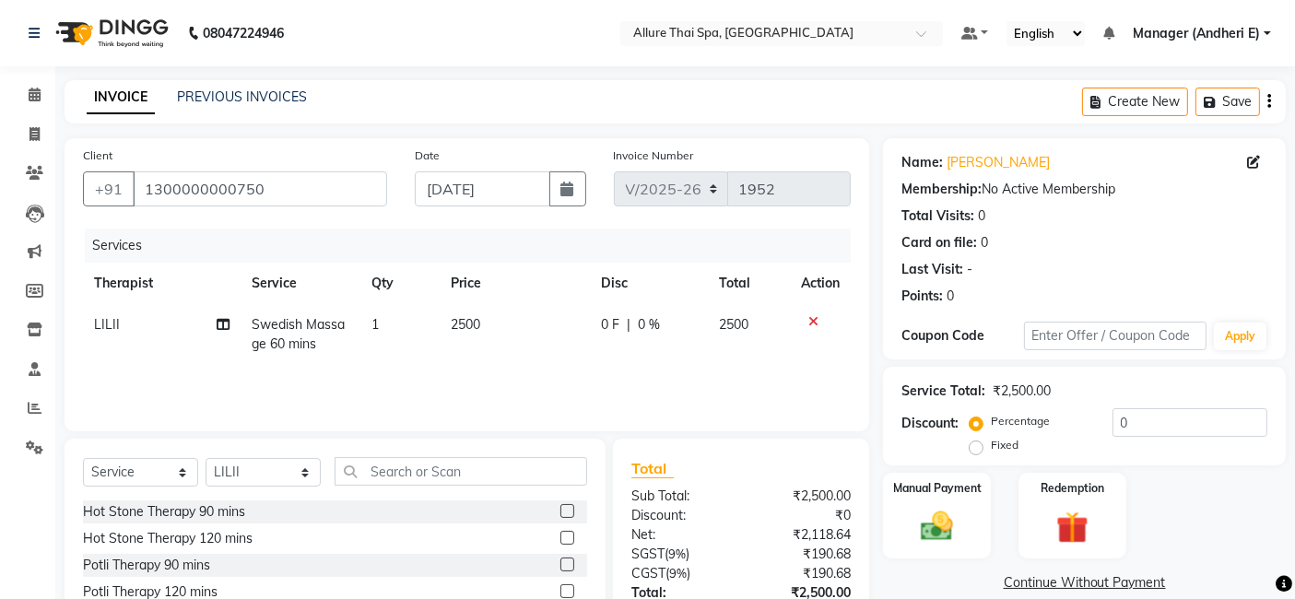
click at [991, 446] on label "Fixed" at bounding box center [1005, 445] width 28 height 17
click at [977, 446] on input "Fixed" at bounding box center [980, 445] width 13 height 13
radio input "true"
drag, startPoint x: 1144, startPoint y: 421, endPoint x: 1243, endPoint y: 485, distance: 117.4
click at [1148, 421] on input "0" at bounding box center [1190, 422] width 155 height 29
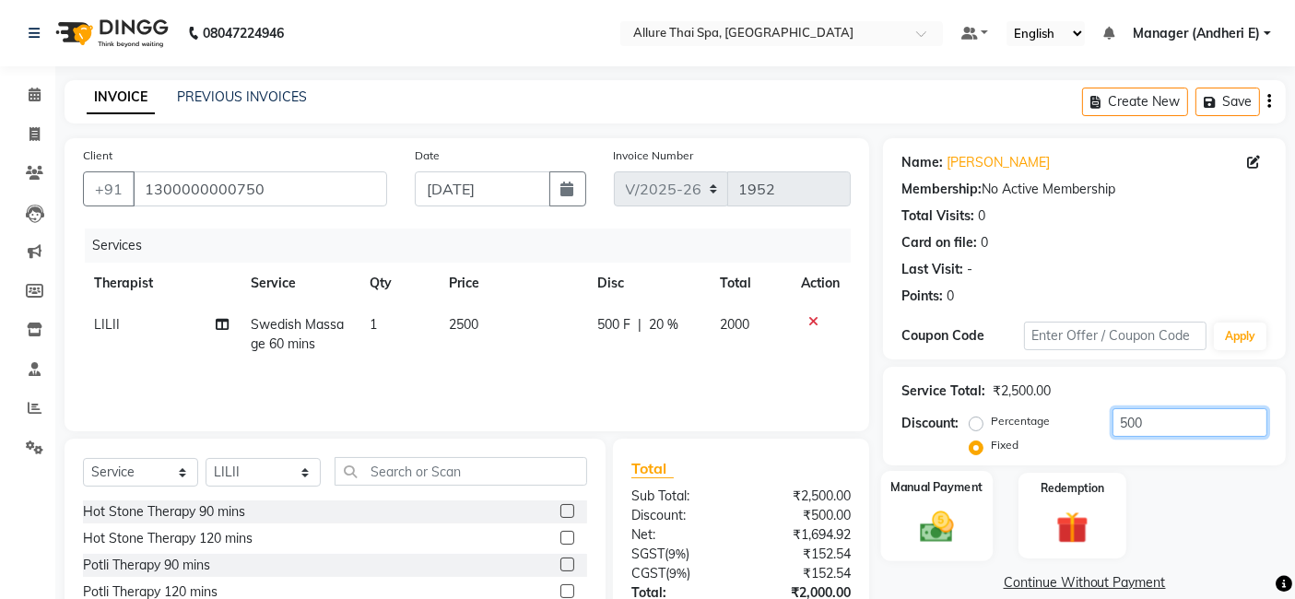
type input "500"
click at [969, 523] on div "Manual Payment" at bounding box center [937, 516] width 112 height 90
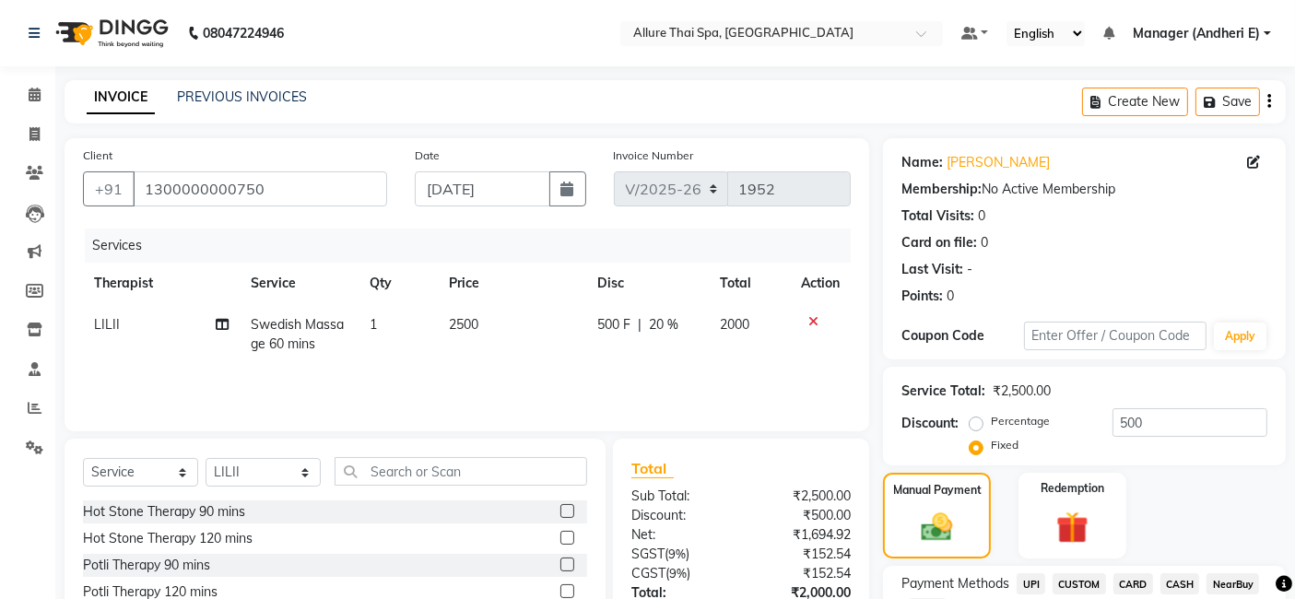
scroll to position [81, 0]
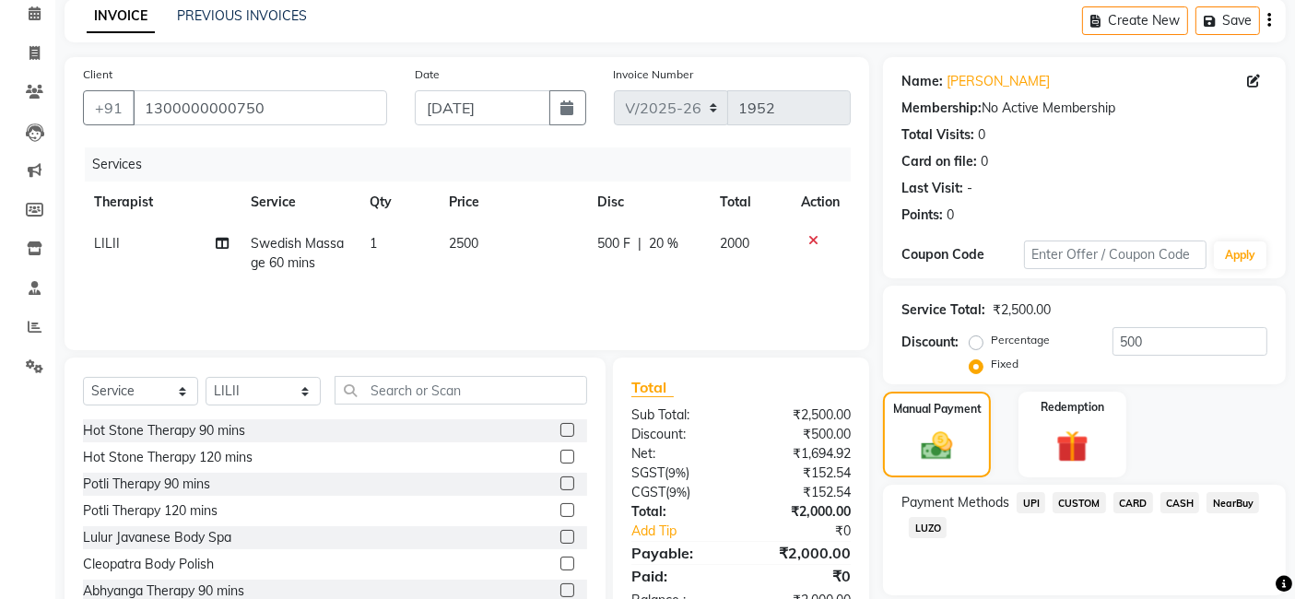
click at [1181, 498] on span "CASH" at bounding box center [1181, 502] width 40 height 21
click at [1139, 501] on span "CARD" at bounding box center [1134, 502] width 40 height 21
click at [1169, 503] on span "CASH" at bounding box center [1181, 502] width 40 height 21
click at [1134, 502] on span "CARD" at bounding box center [1134, 502] width 40 height 21
click at [1188, 509] on span "CASH" at bounding box center [1181, 502] width 40 height 21
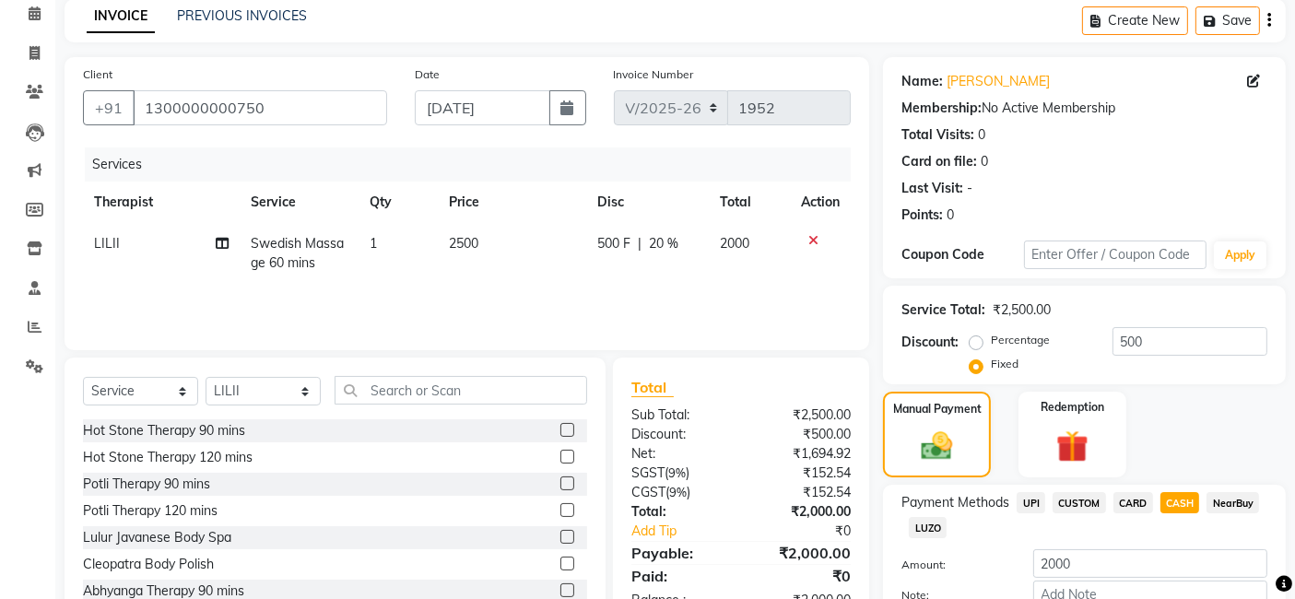
scroll to position [123, 0]
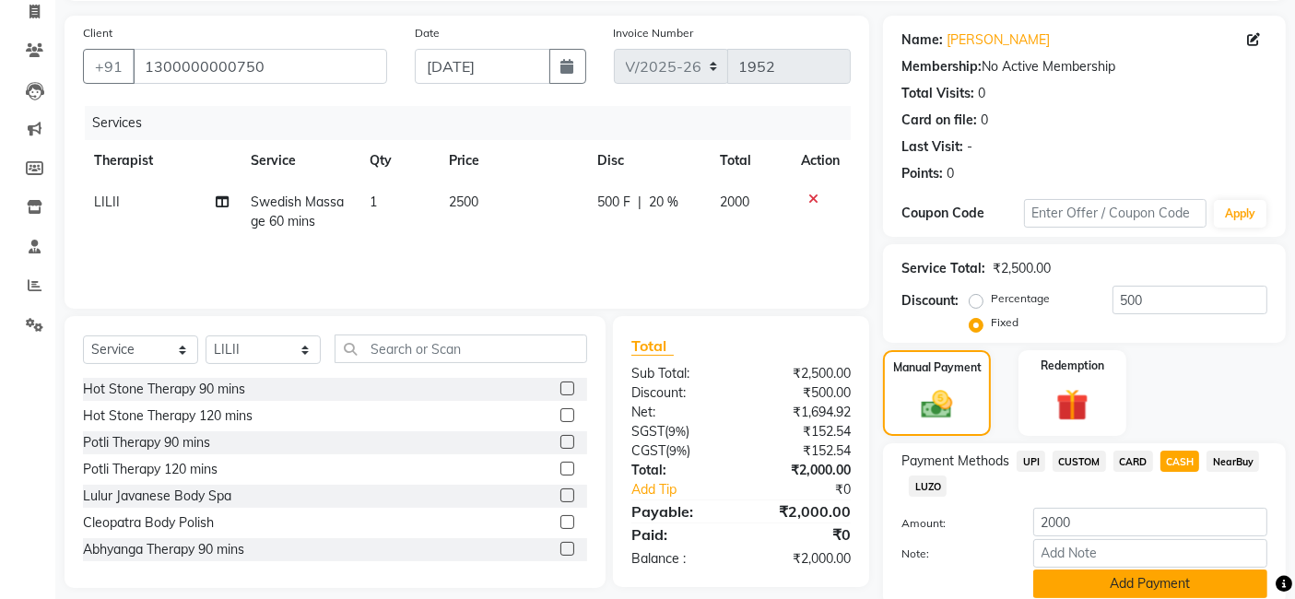
click at [1136, 575] on button "Add Payment" at bounding box center [1151, 584] width 234 height 29
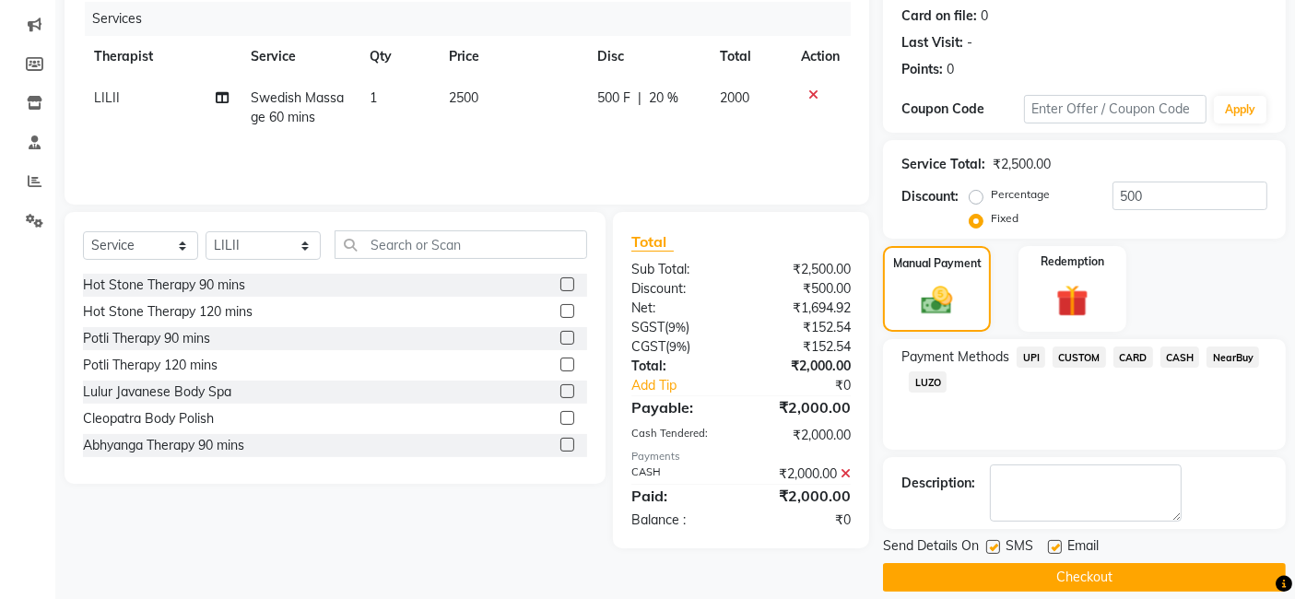
scroll to position [245, 0]
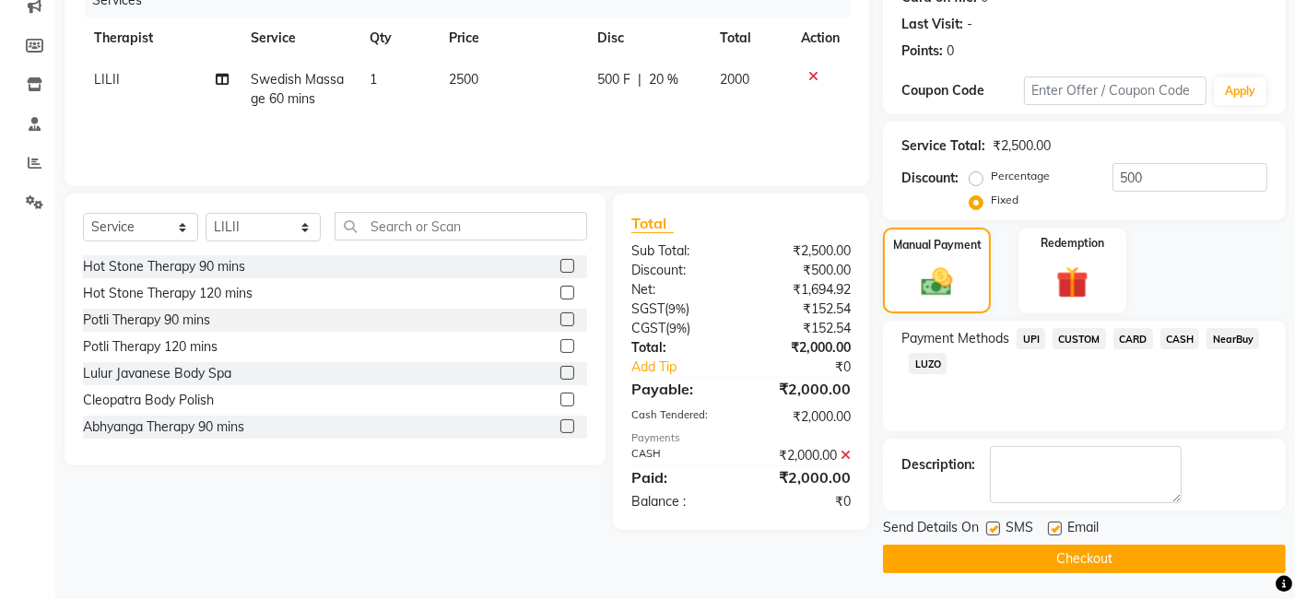
click at [996, 532] on label at bounding box center [994, 529] width 14 height 14
click at [996, 532] on input "checkbox" at bounding box center [993, 530] width 12 height 12
checkbox input "false"
drag, startPoint x: 1048, startPoint y: 530, endPoint x: 1054, endPoint y: 540, distance: 11.6
click at [1049, 530] on label at bounding box center [1055, 529] width 14 height 14
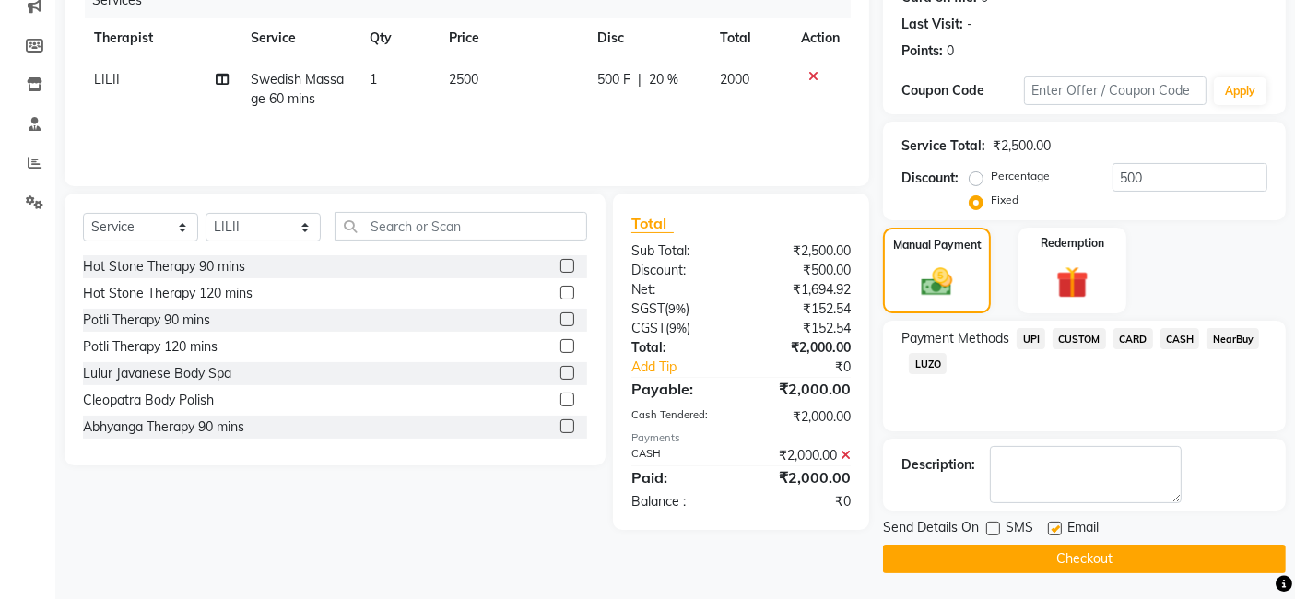
click at [1049, 530] on input "checkbox" at bounding box center [1054, 530] width 12 height 12
checkbox input "false"
click at [1051, 562] on button "Checkout" at bounding box center [1084, 559] width 403 height 29
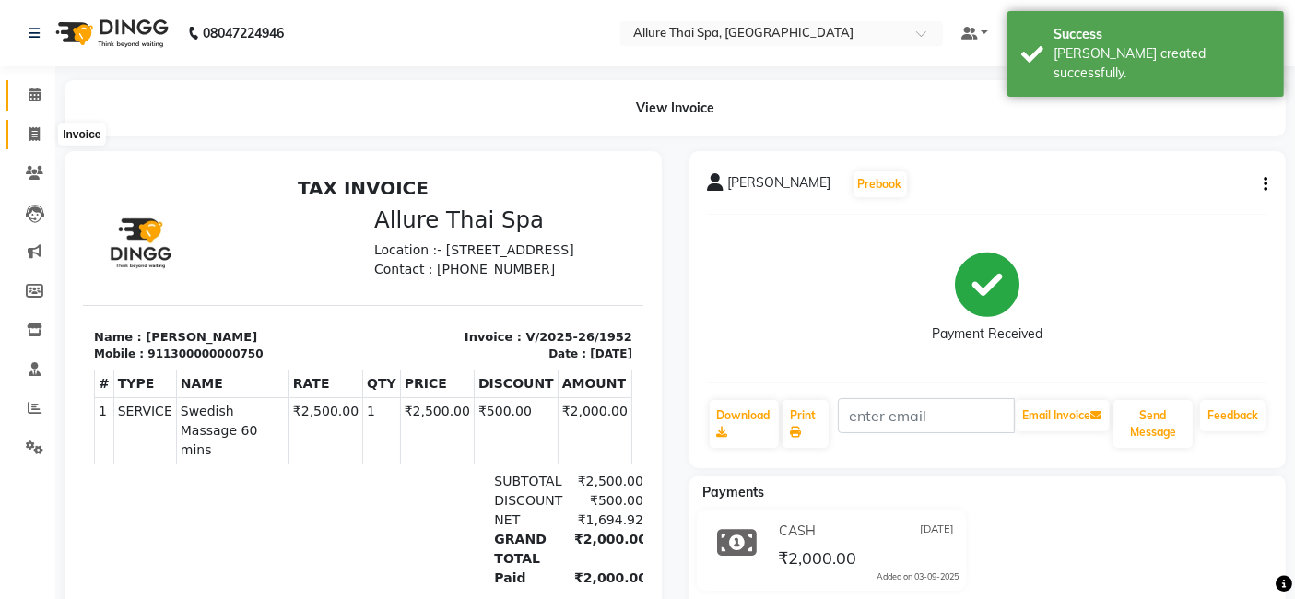
drag, startPoint x: 30, startPoint y: 139, endPoint x: 30, endPoint y: 101, distance: 37.8
click at [30, 138] on icon at bounding box center [35, 134] width 10 height 14
select select "service"
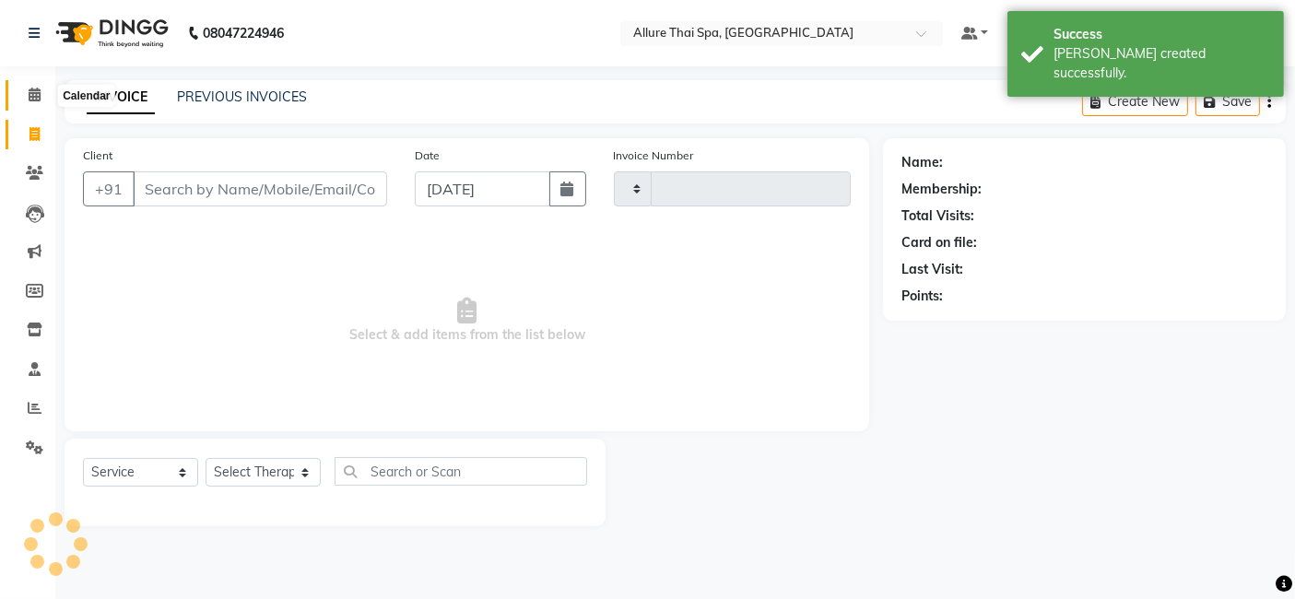
type input "1953"
select select "6826"
click at [30, 97] on icon at bounding box center [35, 95] width 12 height 14
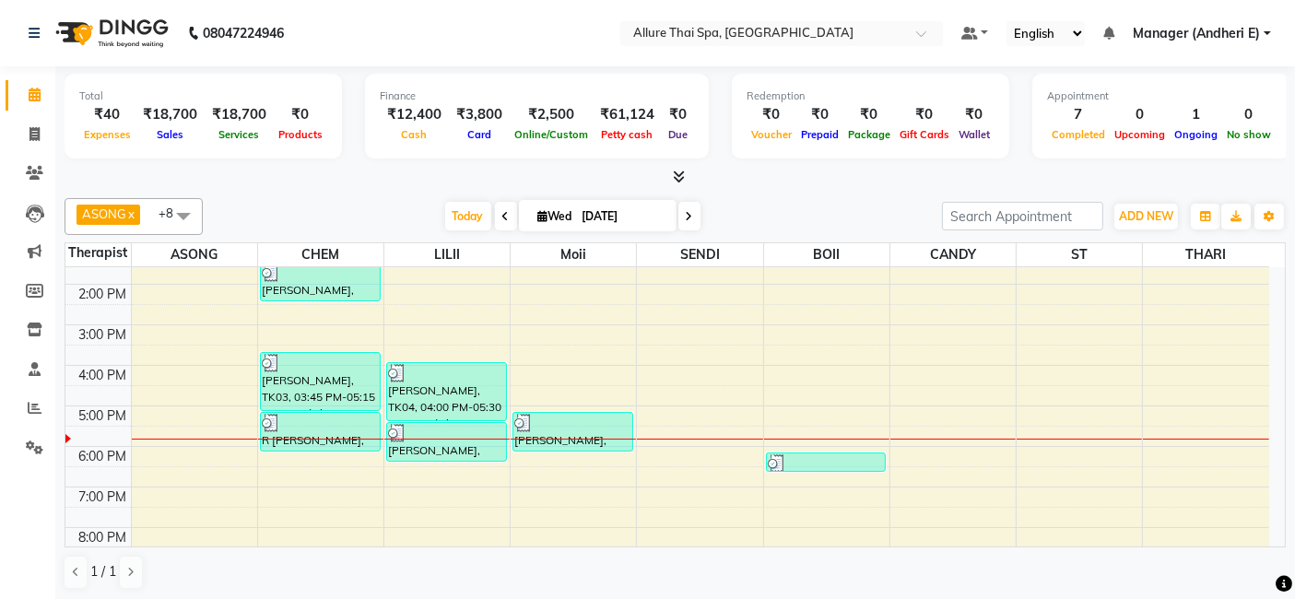
scroll to position [205, 0]
